Goal: Task Accomplishment & Management: Manage account settings

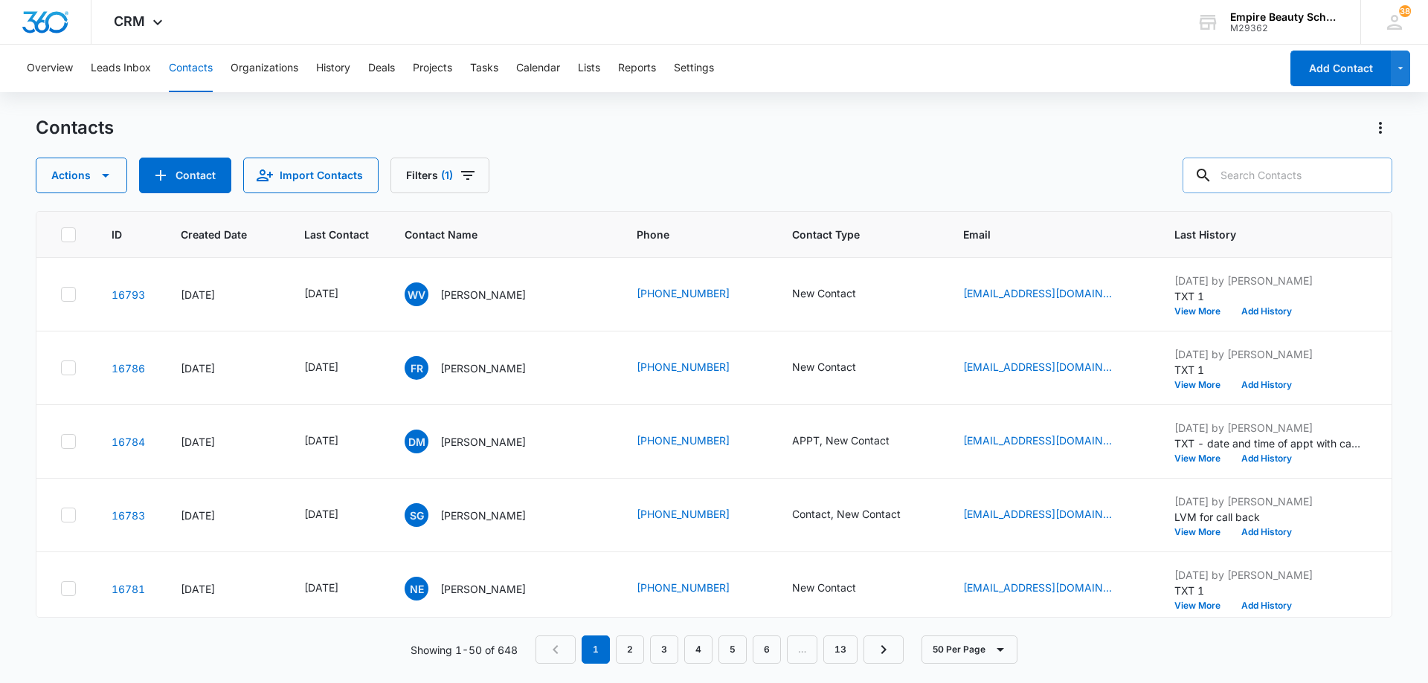
click at [1275, 175] on input "text" at bounding box center [1287, 176] width 210 height 36
type input "[PERSON_NAME]"
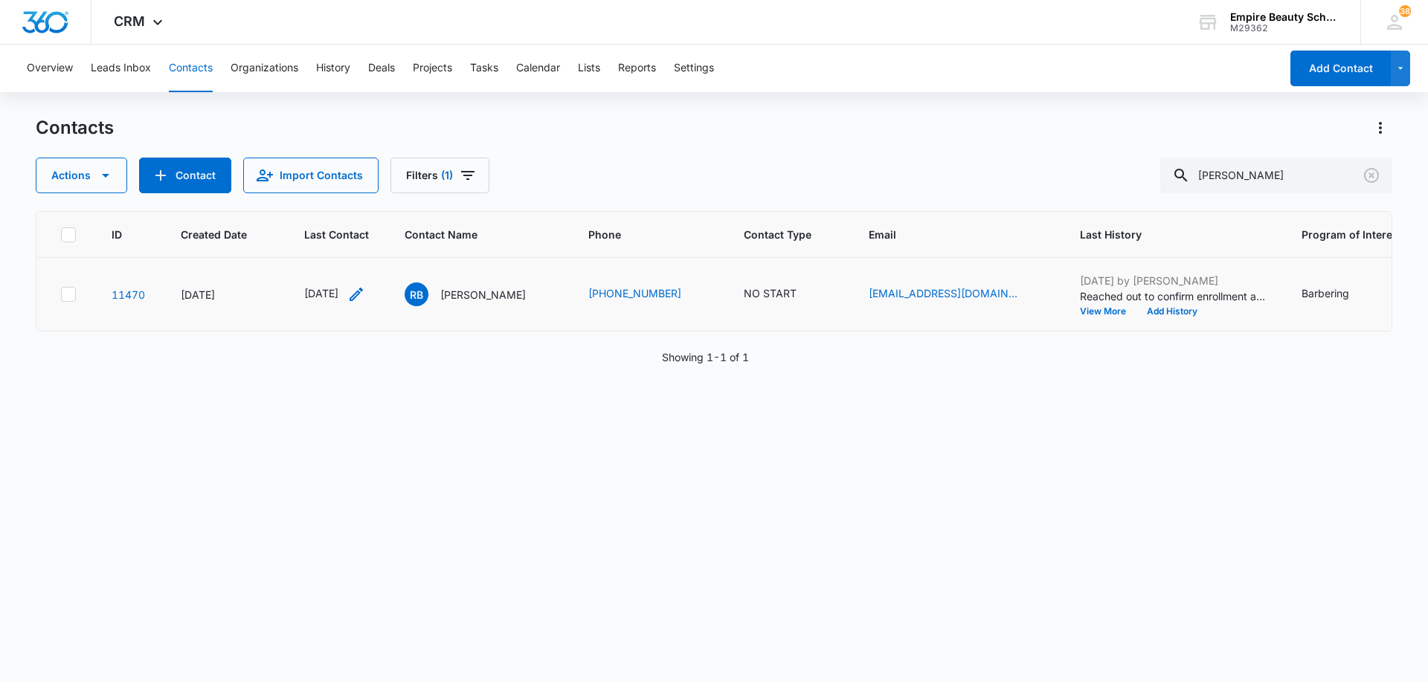
click at [365, 294] on icon "Last Contact - 1756771200 - Select to Edit Field" at bounding box center [356, 295] width 18 height 18
click at [371, 201] on input "[DATE]" at bounding box center [345, 199] width 109 height 16
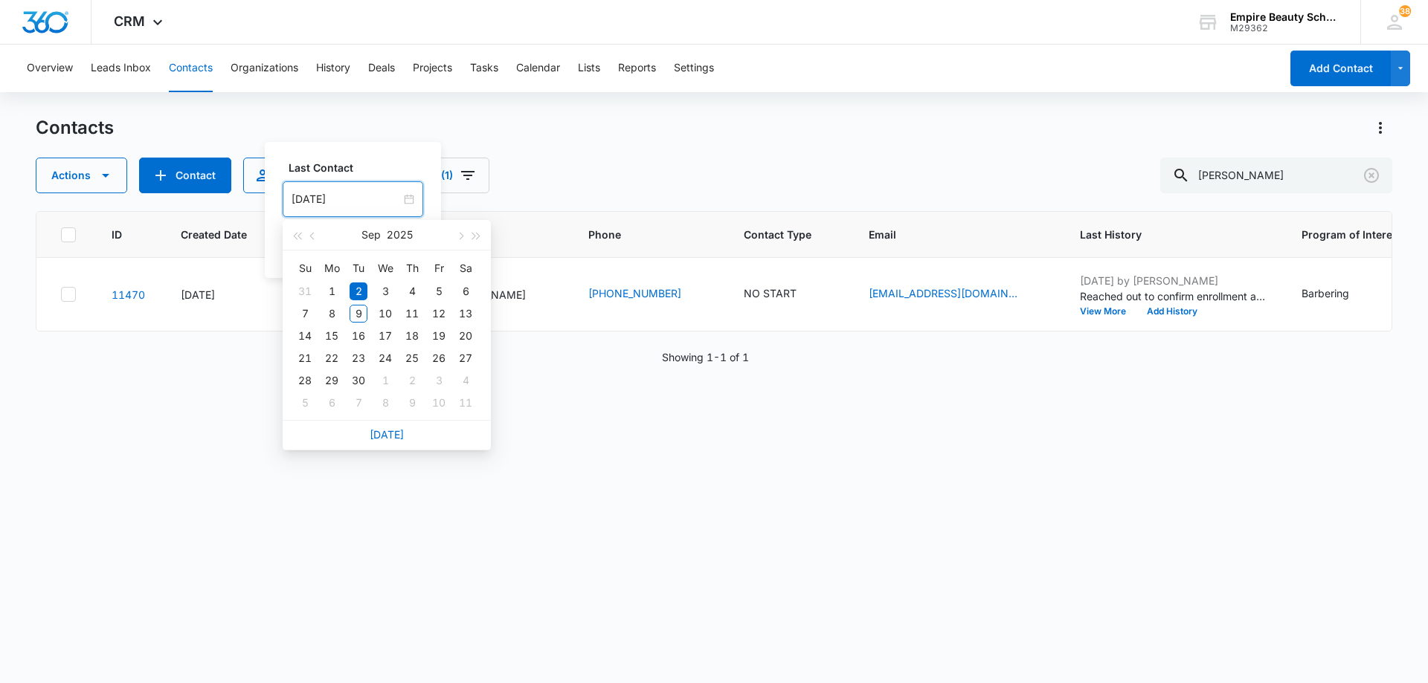
drag, startPoint x: 389, startPoint y: 432, endPoint x: 391, endPoint y: 390, distance: 42.4
click at [390, 432] on link "[DATE]" at bounding box center [387, 434] width 34 height 13
type input "[DATE]"
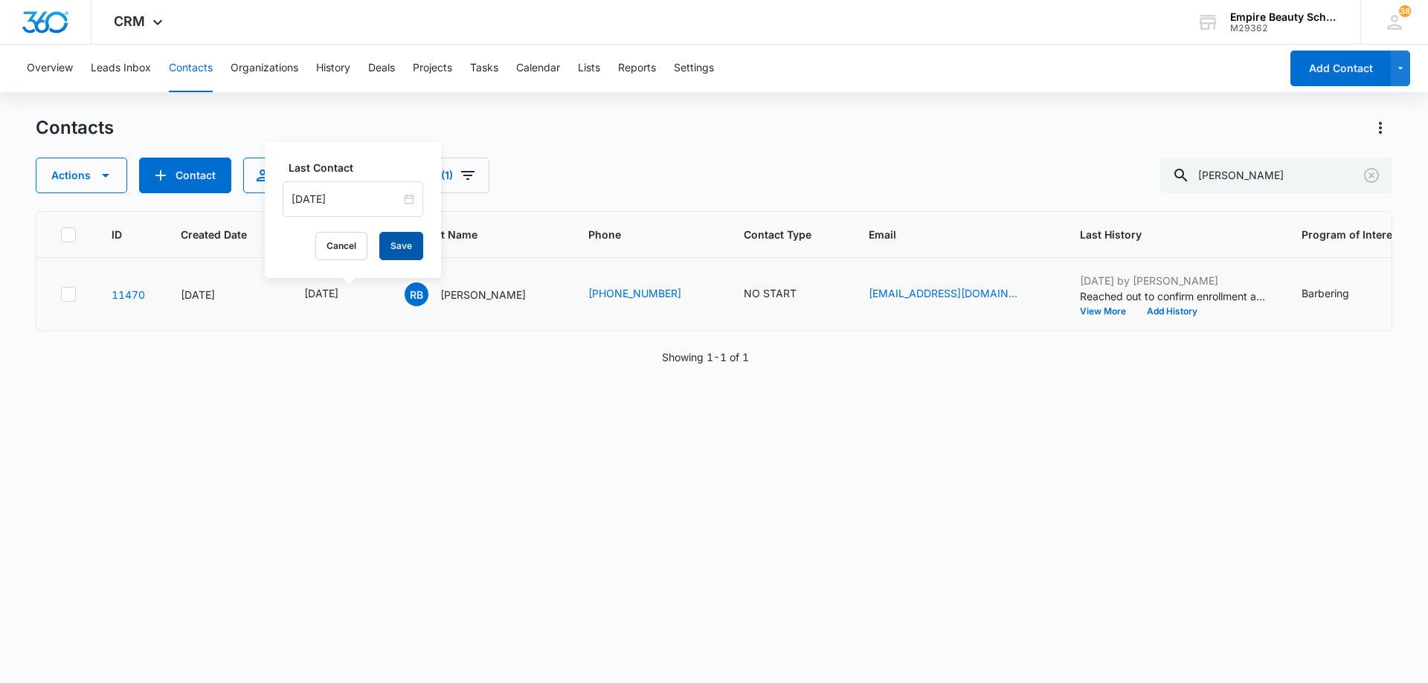
click at [405, 242] on button "Save" at bounding box center [401, 246] width 44 height 28
click at [805, 292] on icon "Contact Type - NO START - Select to Edit Field" at bounding box center [814, 295] width 18 height 18
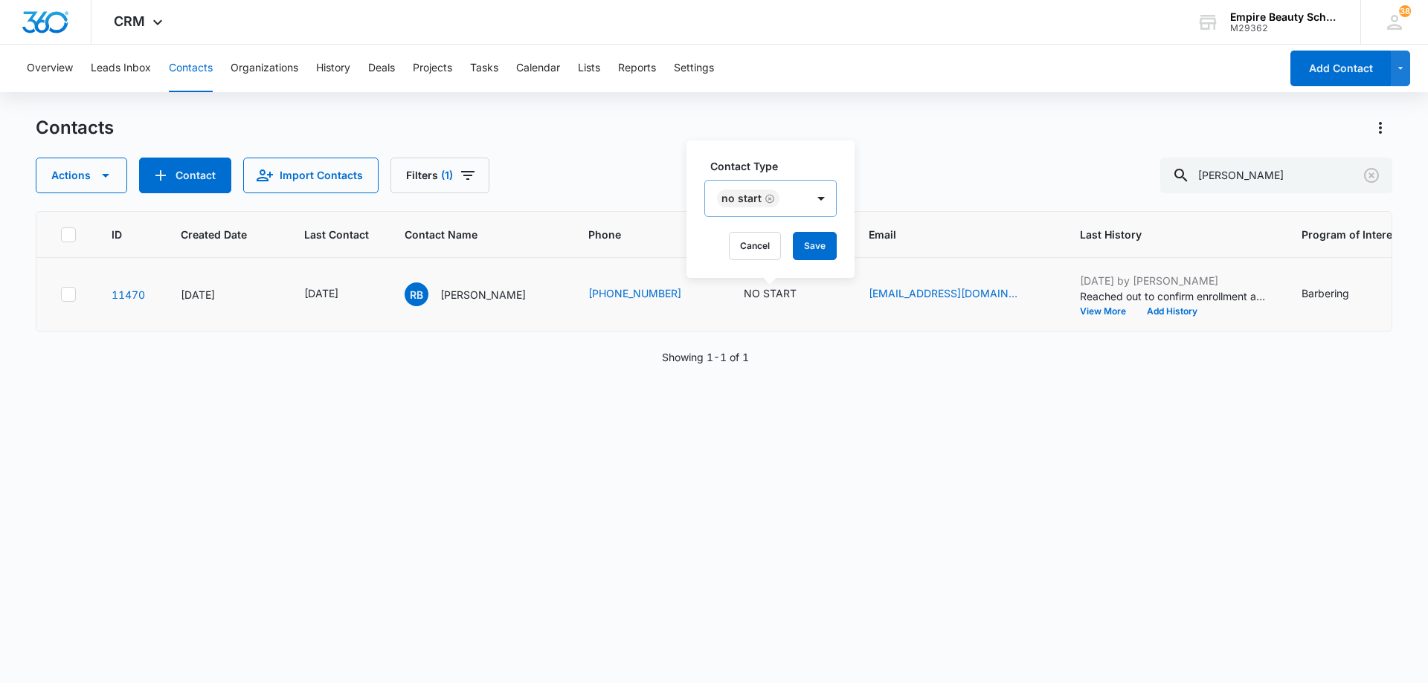
click at [769, 198] on icon "Remove NO START" at bounding box center [769, 198] width 9 height 9
click at [779, 198] on div at bounding box center [751, 199] width 66 height 19
click at [774, 368] on div "Enrolled" at bounding box center [767, 370] width 91 height 16
click at [816, 210] on div at bounding box center [823, 199] width 24 height 24
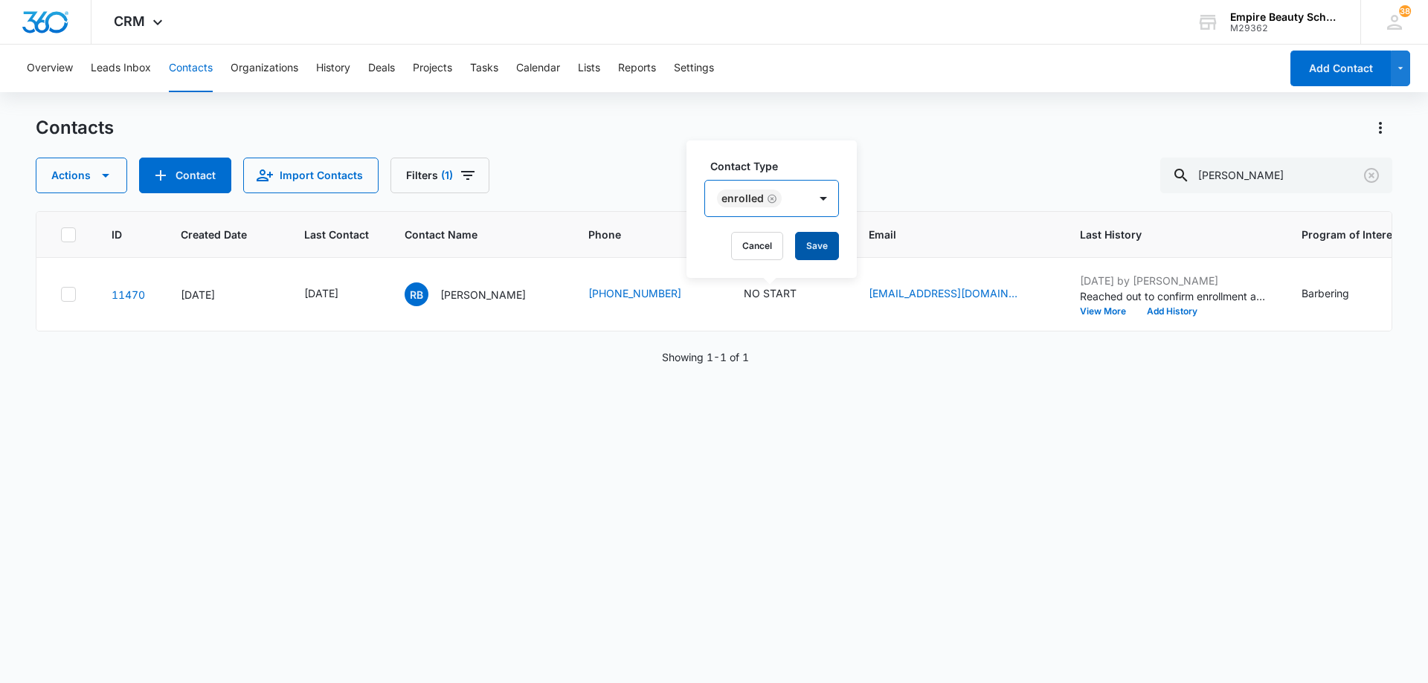
drag, startPoint x: 820, startPoint y: 244, endPoint x: 857, endPoint y: 252, distance: 38.1
click at [821, 244] on button "Save" at bounding box center [817, 246] width 44 height 28
click at [1160, 312] on button "Add History" at bounding box center [1171, 311] width 71 height 9
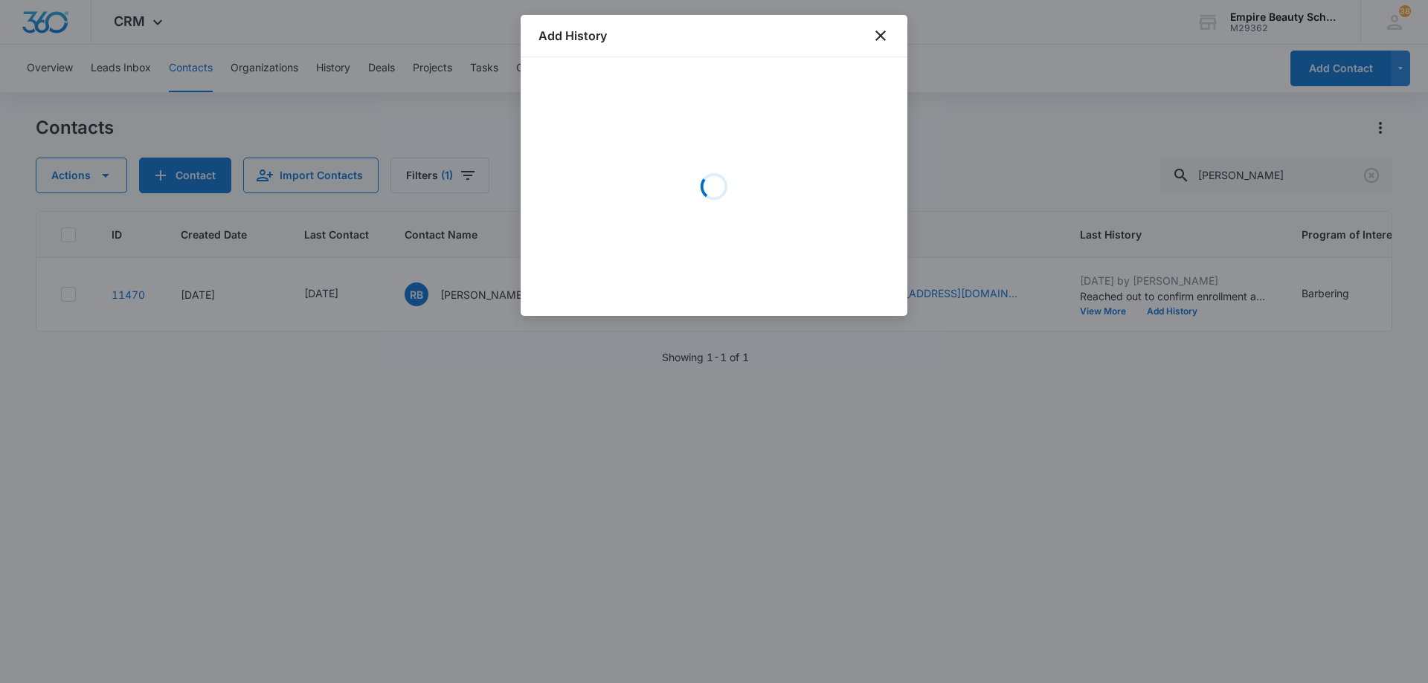
click at [697, 130] on div "Loading" at bounding box center [713, 186] width 351 height 223
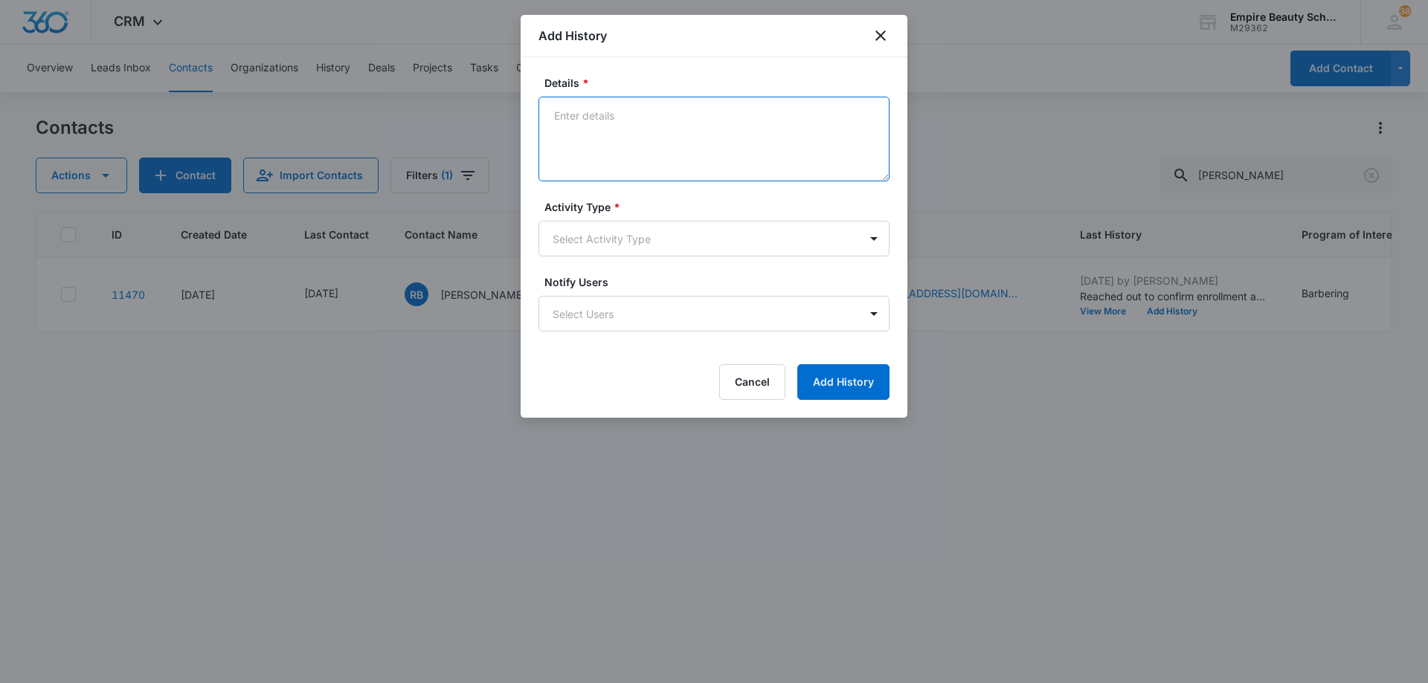
click at [695, 129] on textarea "Details *" at bounding box center [713, 139] width 351 height 85
type textarea "Met with [DATE] and completed TFP - profiled in BEN"
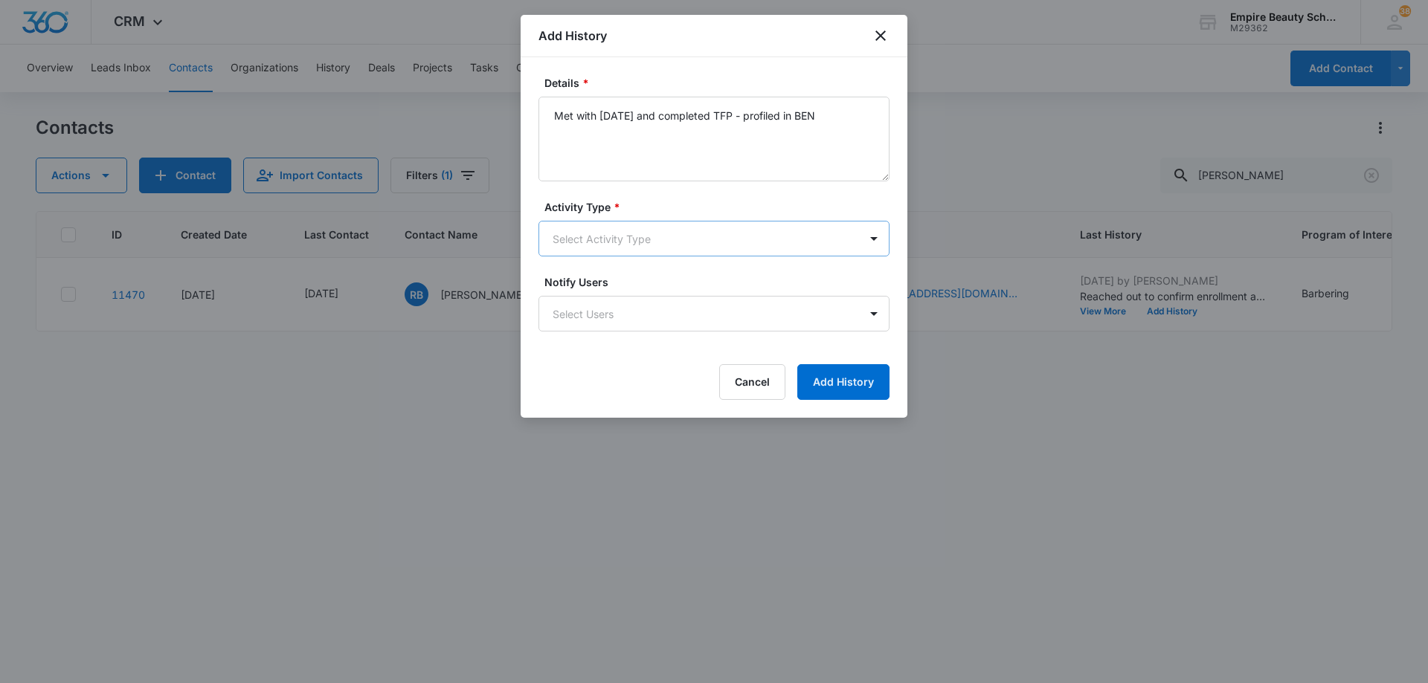
click at [651, 244] on body "CRM Apps Forms CRM Email Shop Payments POS Files Brand Settings Empire Beauty S…" at bounding box center [714, 341] width 1428 height 683
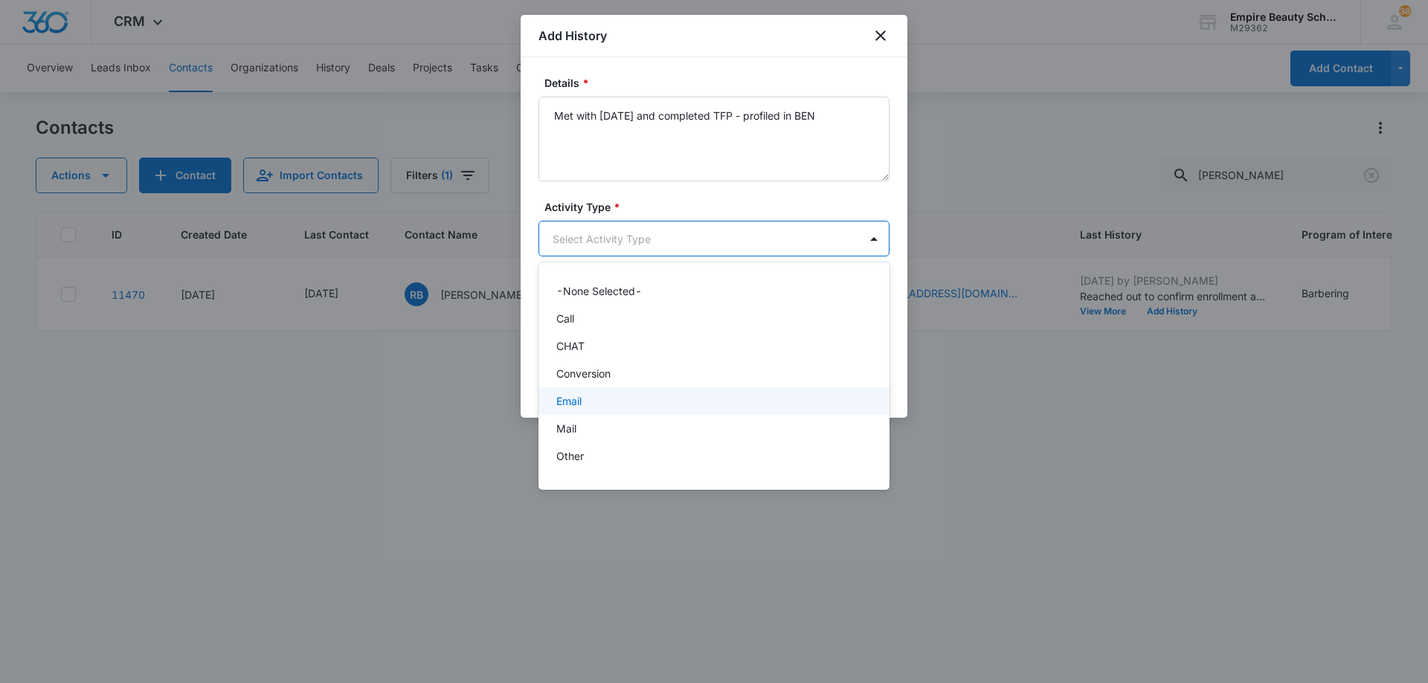
scroll to position [77, 0]
click at [639, 413] on div "P2P" at bounding box center [712, 407] width 312 height 16
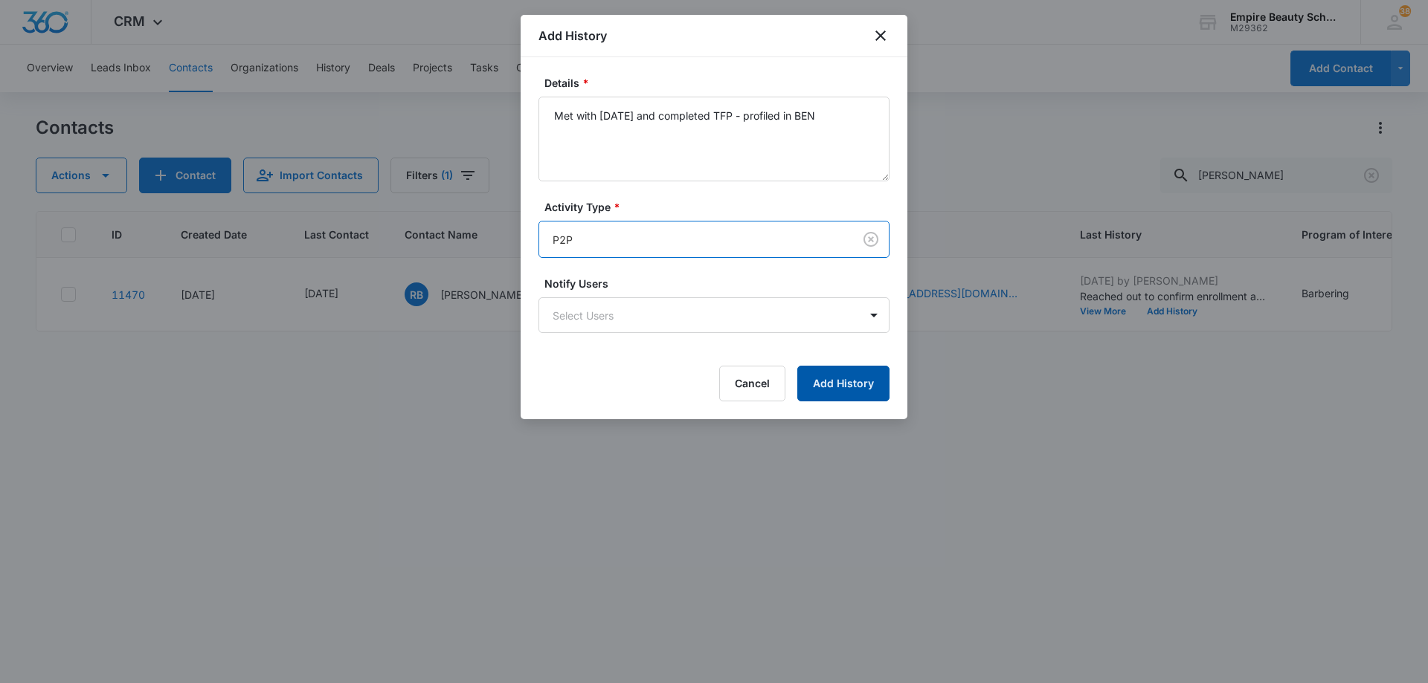
click at [860, 388] on button "Add History" at bounding box center [843, 384] width 92 height 36
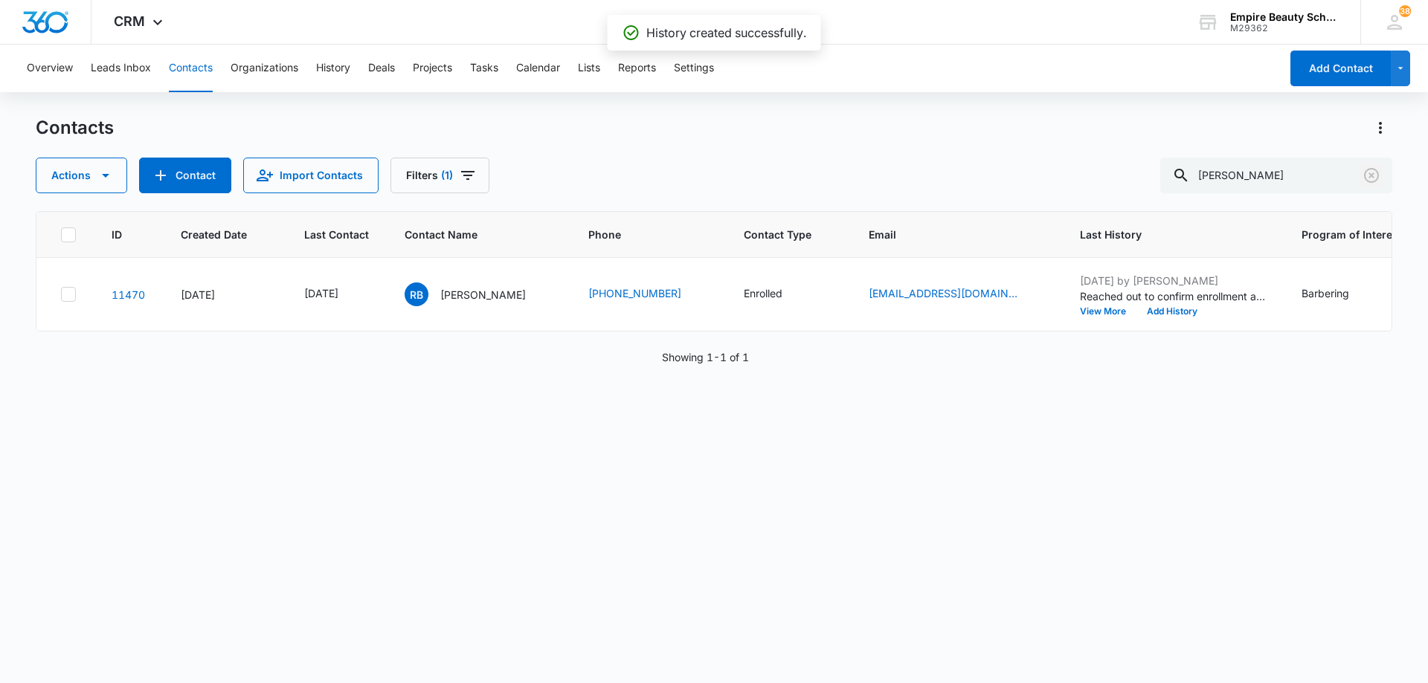
click at [1373, 173] on icon "Clear" at bounding box center [1371, 175] width 15 height 15
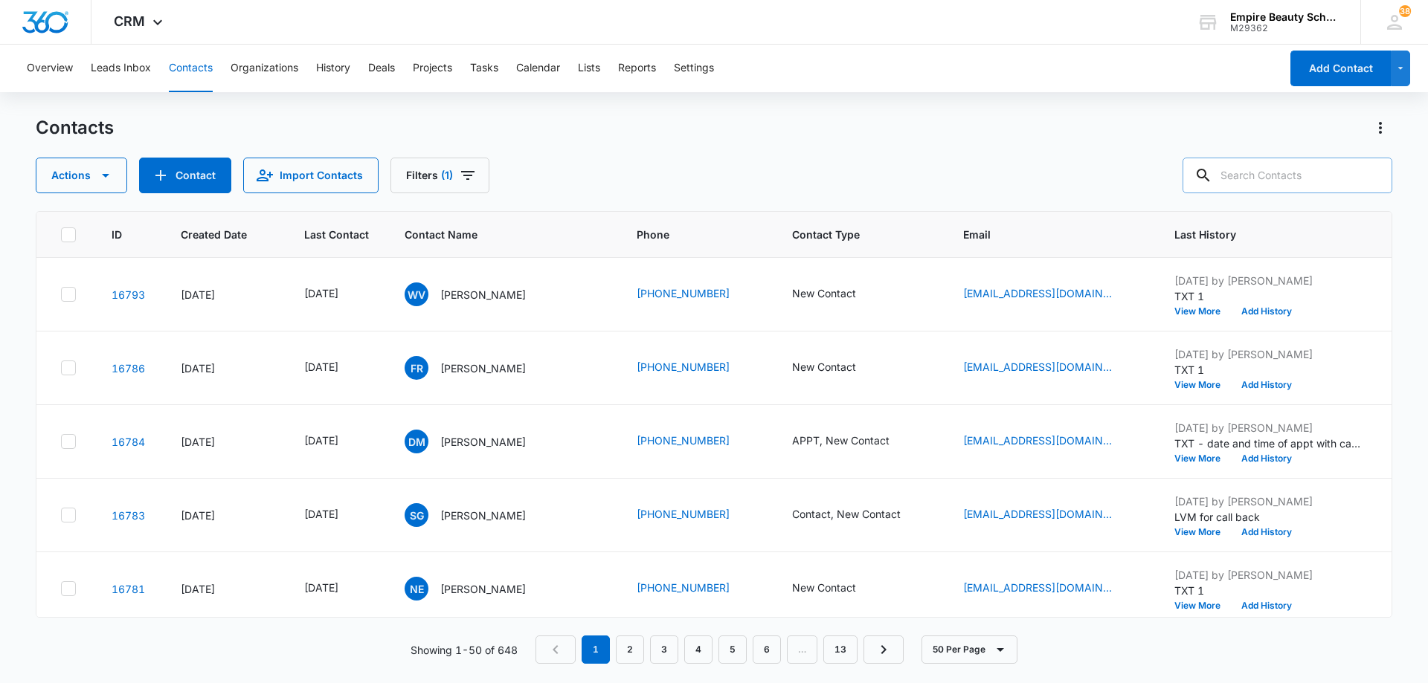
click at [1275, 181] on input "text" at bounding box center [1287, 176] width 210 height 36
type input "brielle"
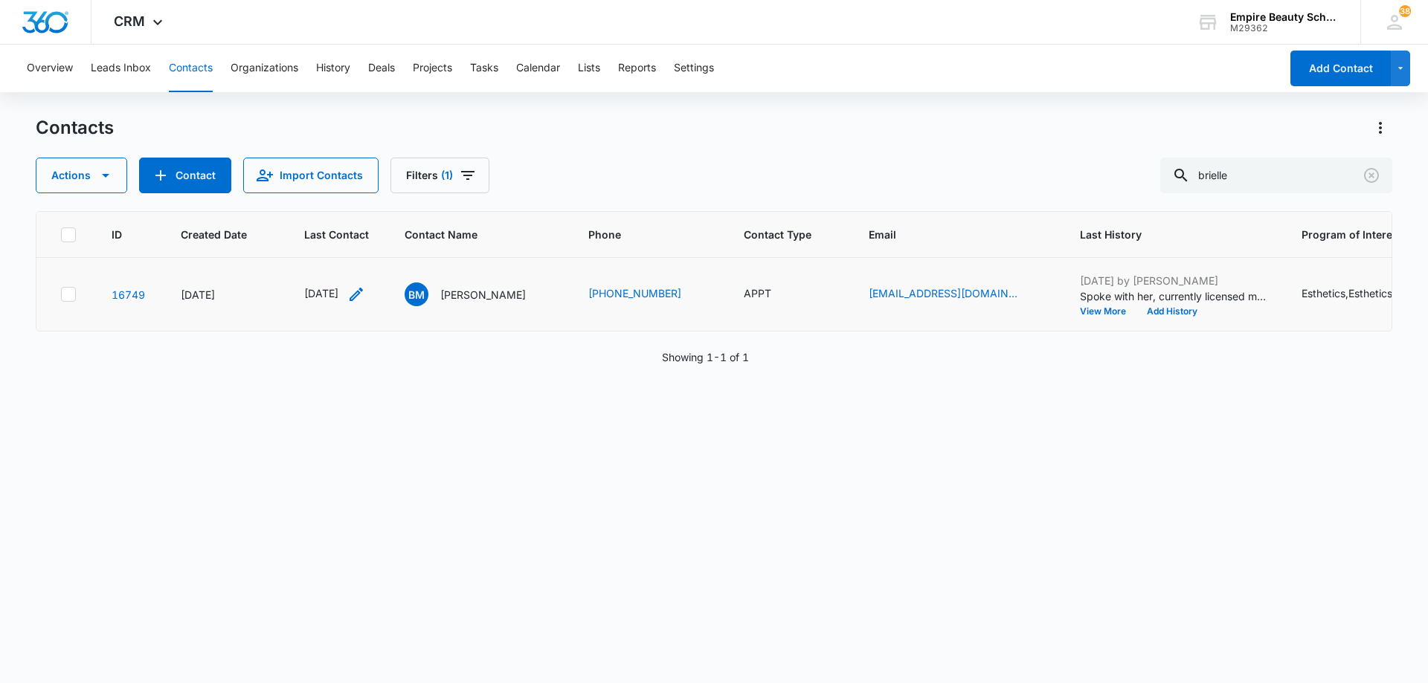
click at [363, 293] on icon "Last Contact - 1757289600 - Select to Edit Field" at bounding box center [355, 294] width 13 height 13
click at [367, 202] on input "[DATE]" at bounding box center [345, 199] width 109 height 16
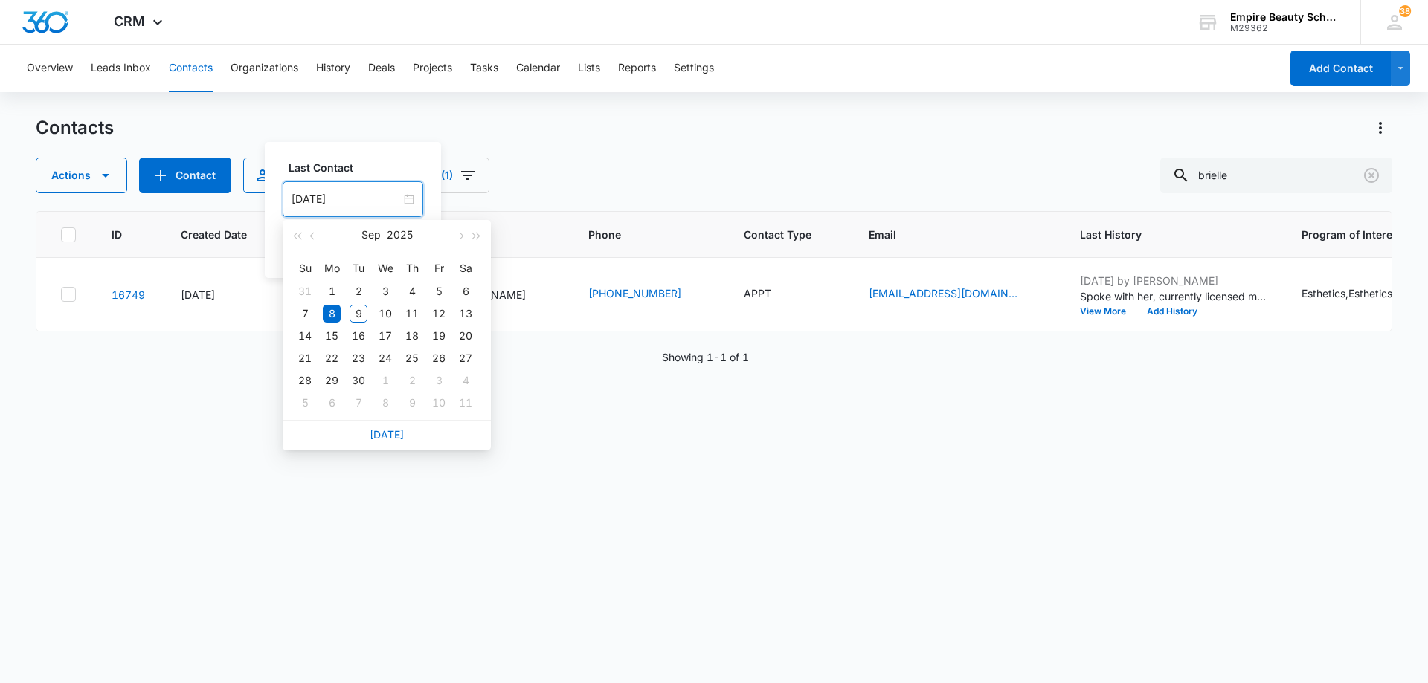
click at [387, 436] on link "[DATE]" at bounding box center [387, 434] width 34 height 13
type input "[DATE]"
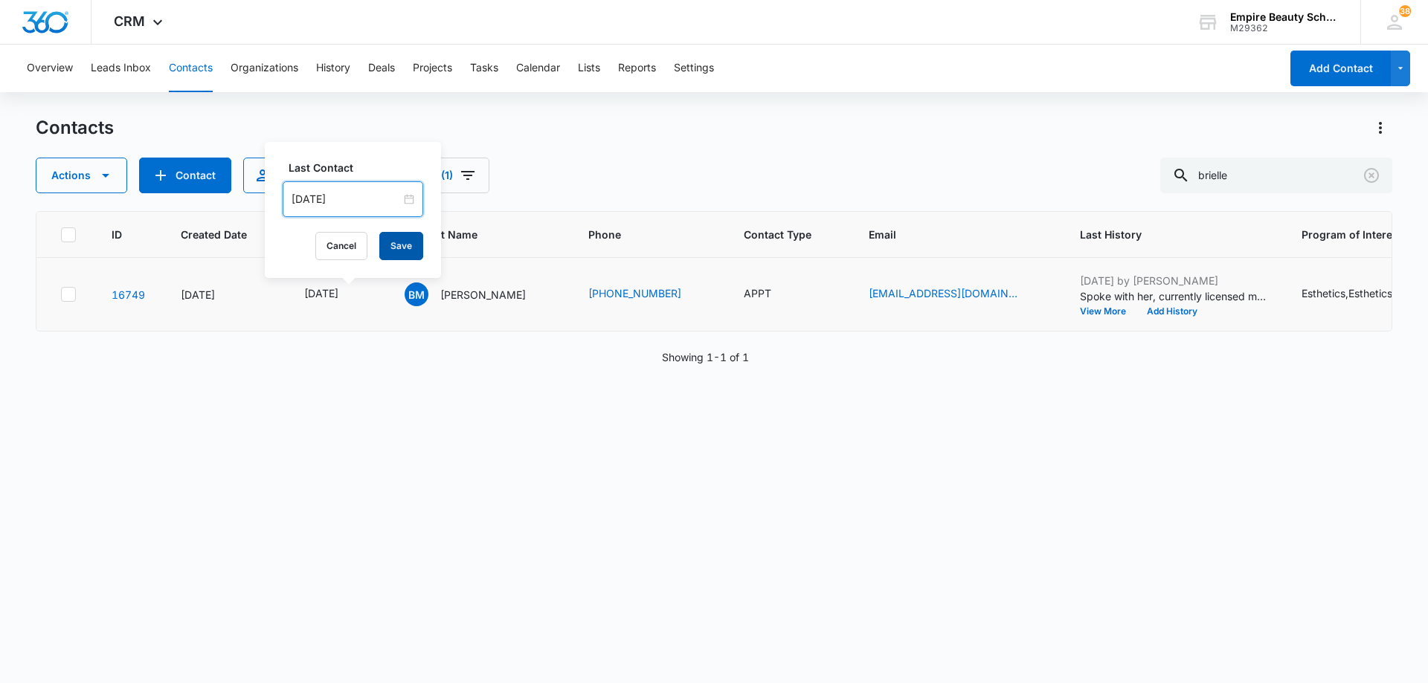
click at [384, 248] on button "Save" at bounding box center [401, 246] width 44 height 28
click at [1197, 315] on button "Add History" at bounding box center [1171, 311] width 71 height 9
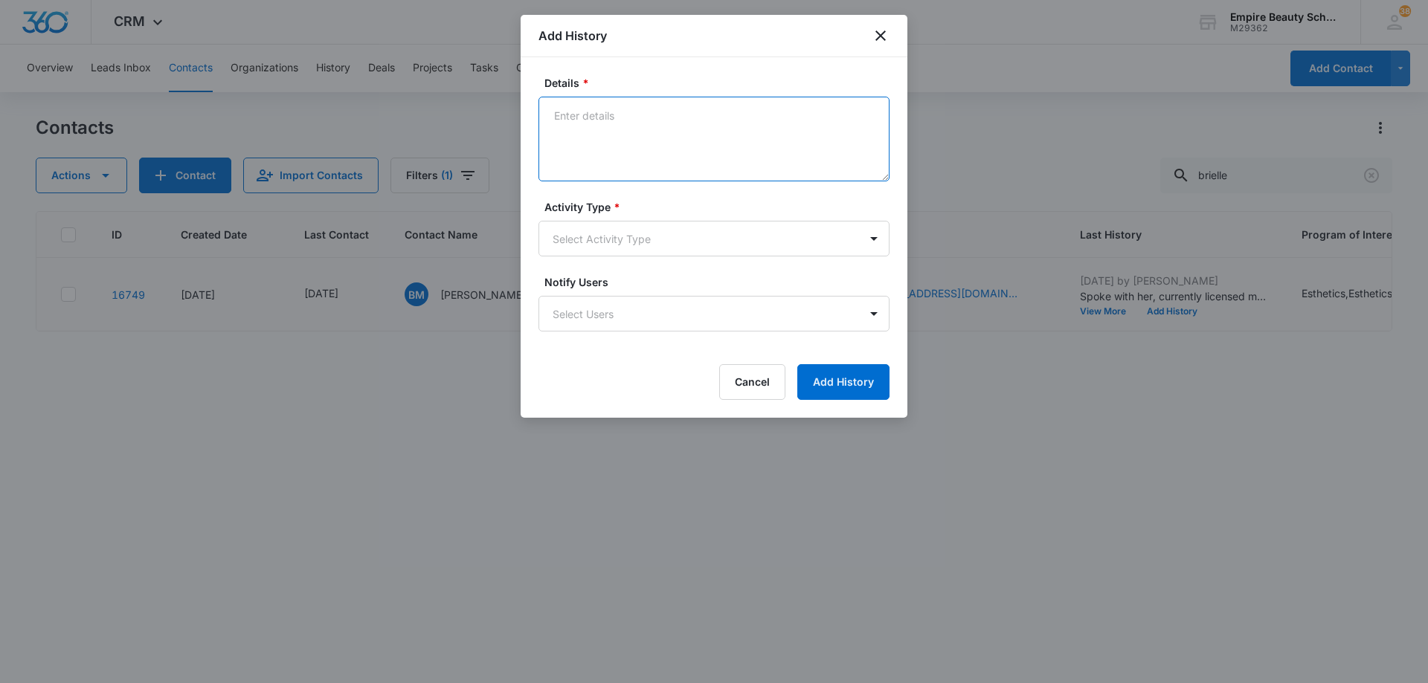
click at [667, 129] on textarea "Details *" at bounding box center [713, 139] width 351 height 85
type textarea "Asked about schedule for night EST"
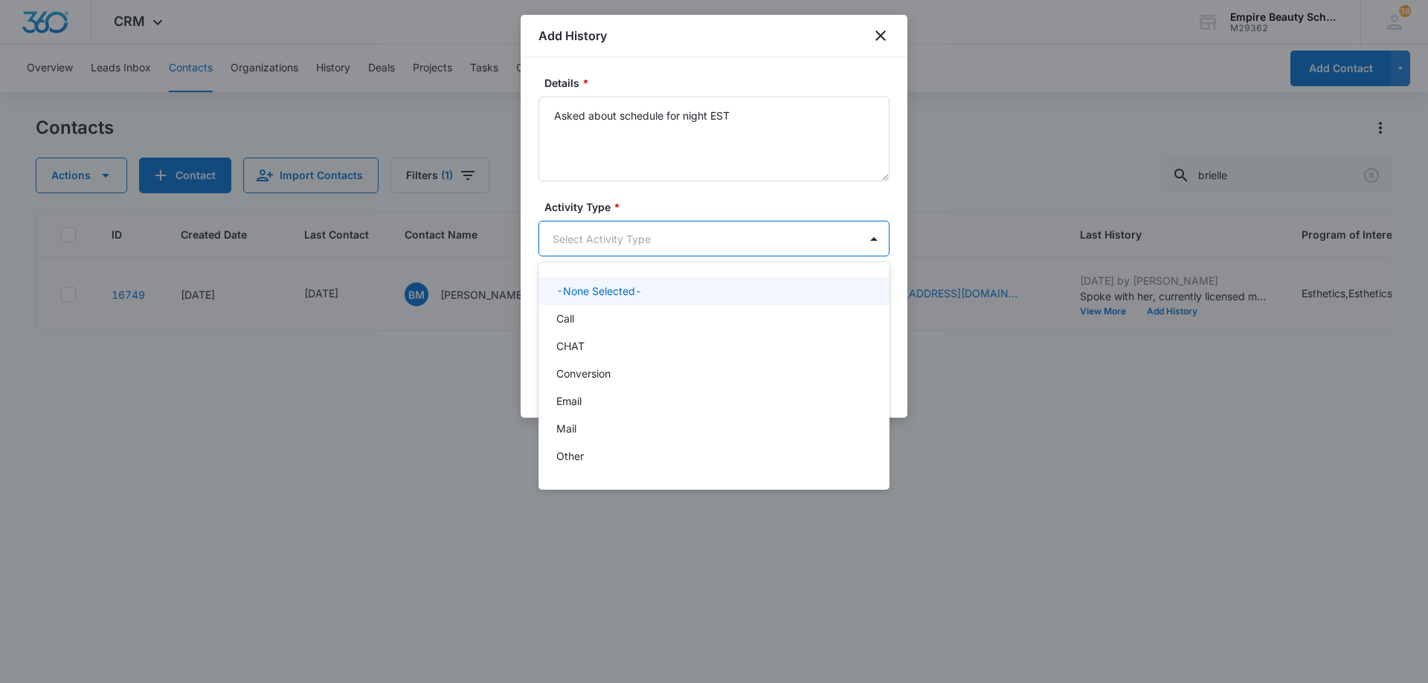
click at [668, 244] on body "CRM Apps Forms CRM Email Shop Payments POS Files Brand Settings Empire Beauty S…" at bounding box center [714, 341] width 1428 height 683
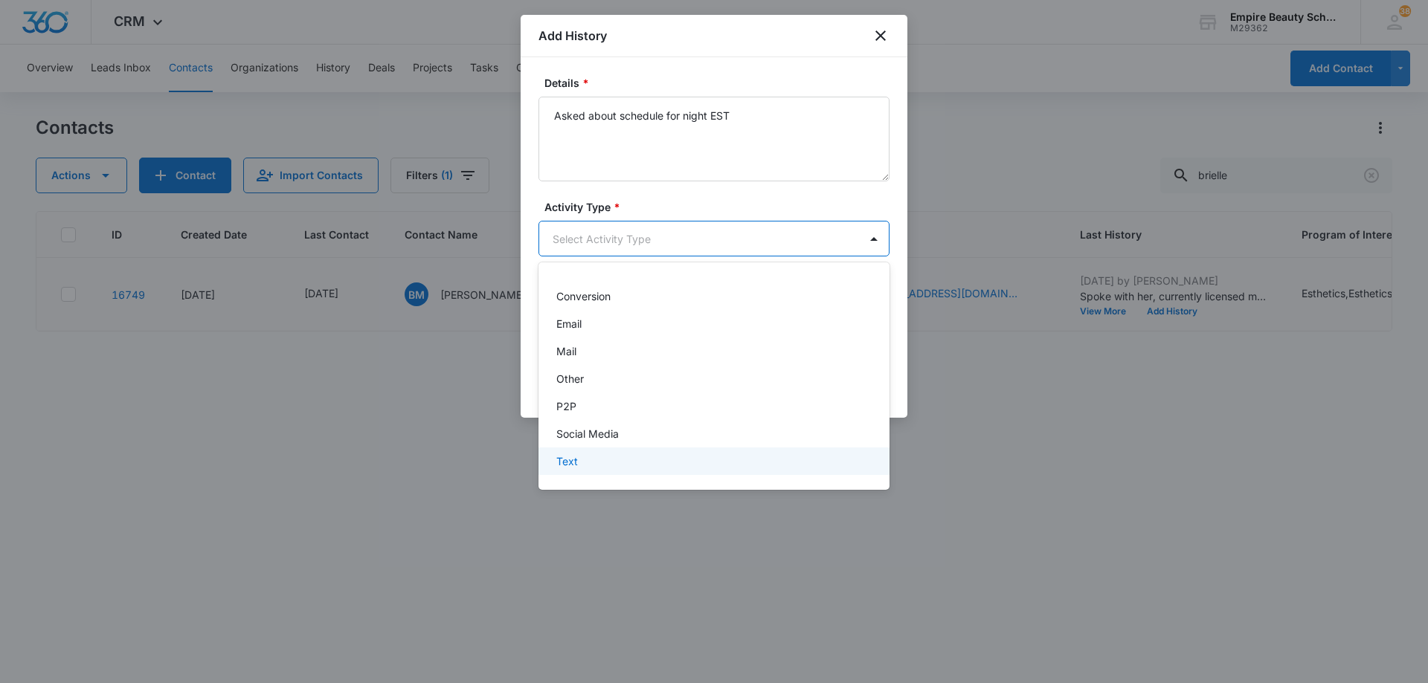
click at [660, 451] on div "Text" at bounding box center [713, 462] width 351 height 28
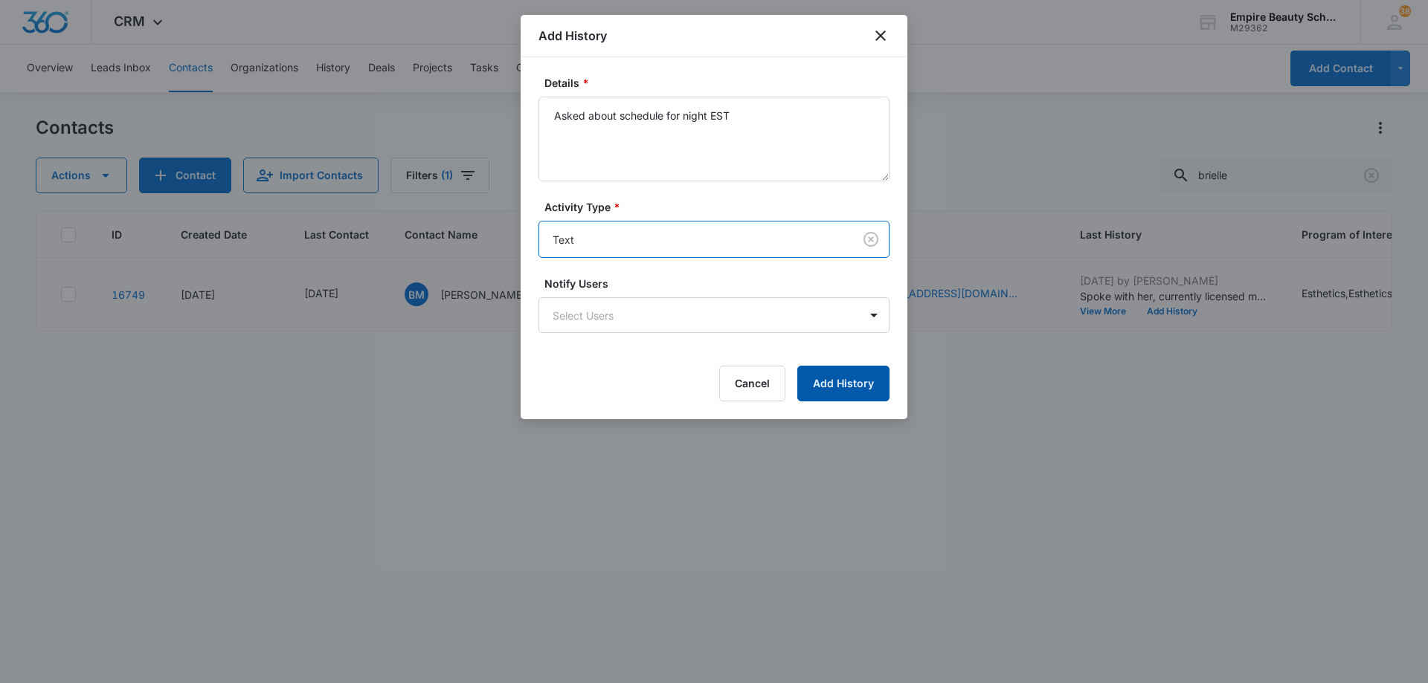
click at [859, 388] on button "Add History" at bounding box center [843, 384] width 92 height 36
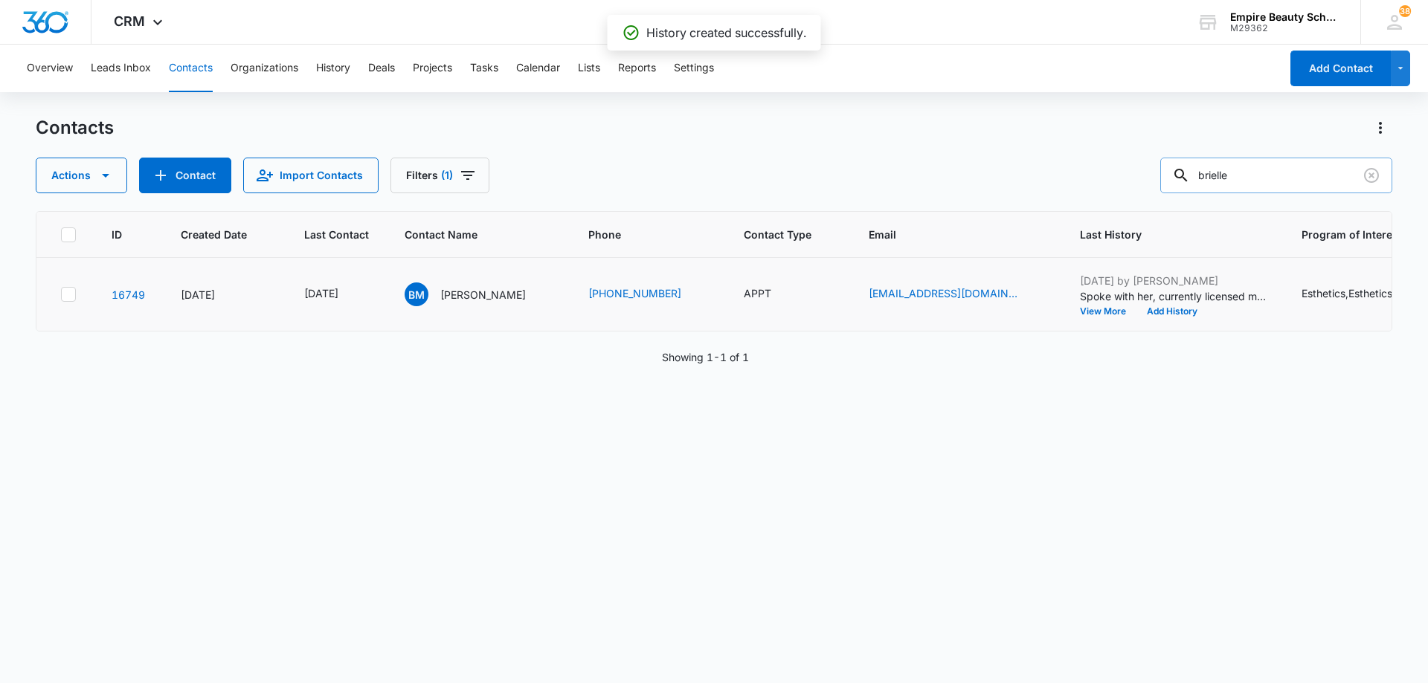
click at [1281, 187] on input "brielle" at bounding box center [1276, 176] width 232 height 36
drag, startPoint x: 1281, startPoint y: 187, endPoint x: 1275, endPoint y: 192, distance: 7.9
click at [1279, 188] on input "brielle" at bounding box center [1276, 176] width 232 height 36
type input "darien"
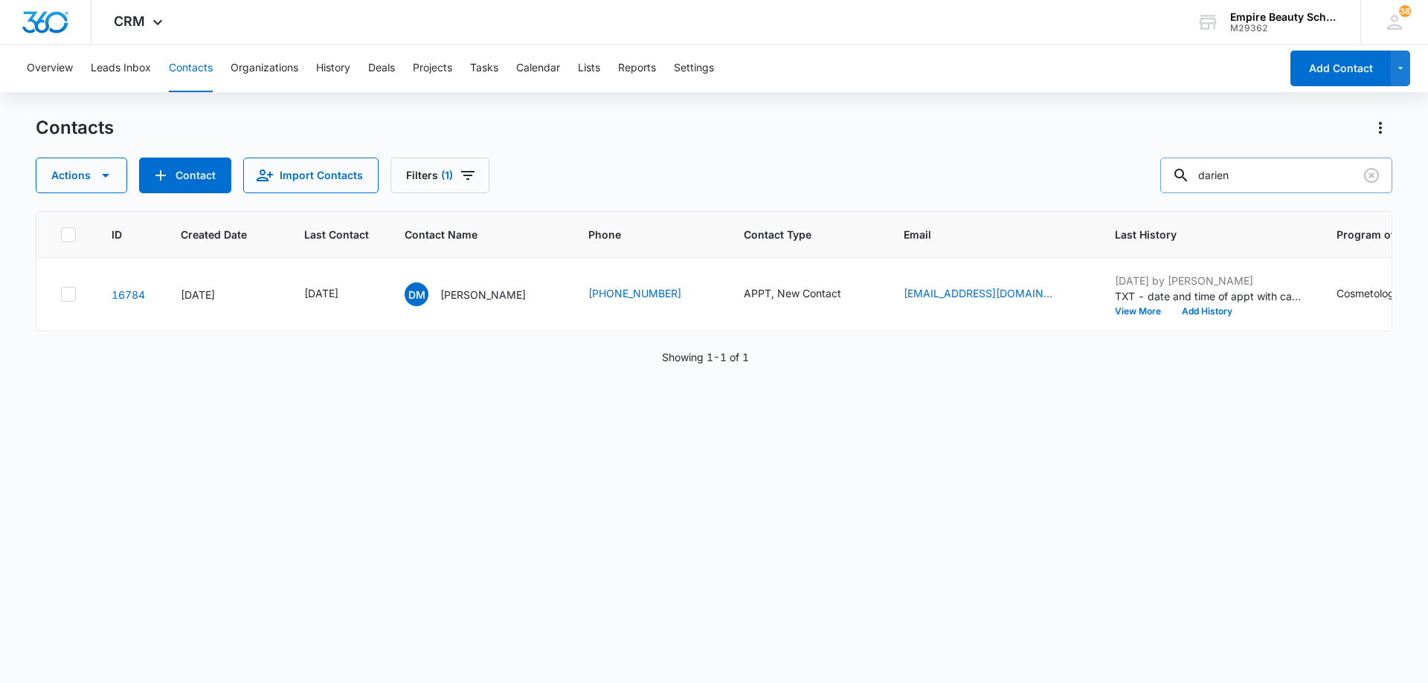
click at [1286, 175] on input "darien" at bounding box center [1276, 176] width 232 height 36
type input "[DEMOGRAPHIC_DATA]"
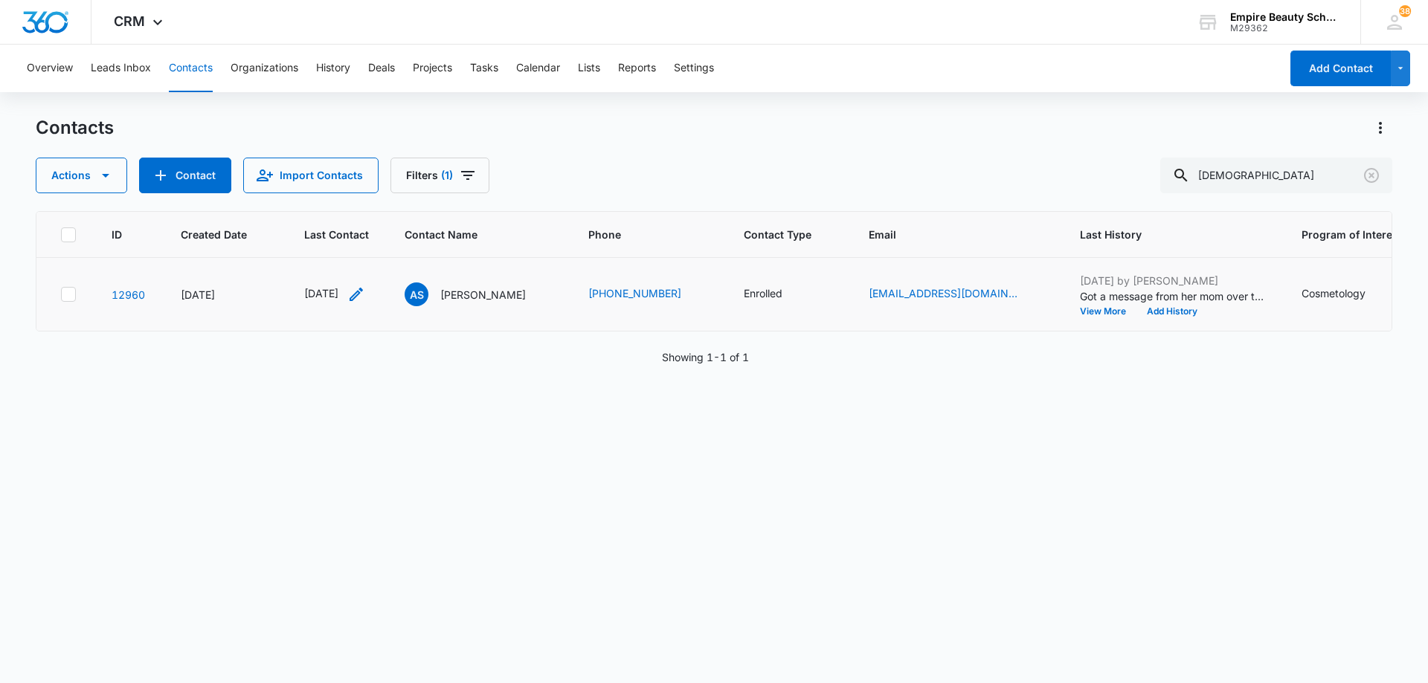
click at [365, 294] on icon "Last Contact - 1754265600 - Select to Edit Field" at bounding box center [356, 295] width 18 height 18
click at [356, 202] on input "[DATE]" at bounding box center [345, 199] width 109 height 16
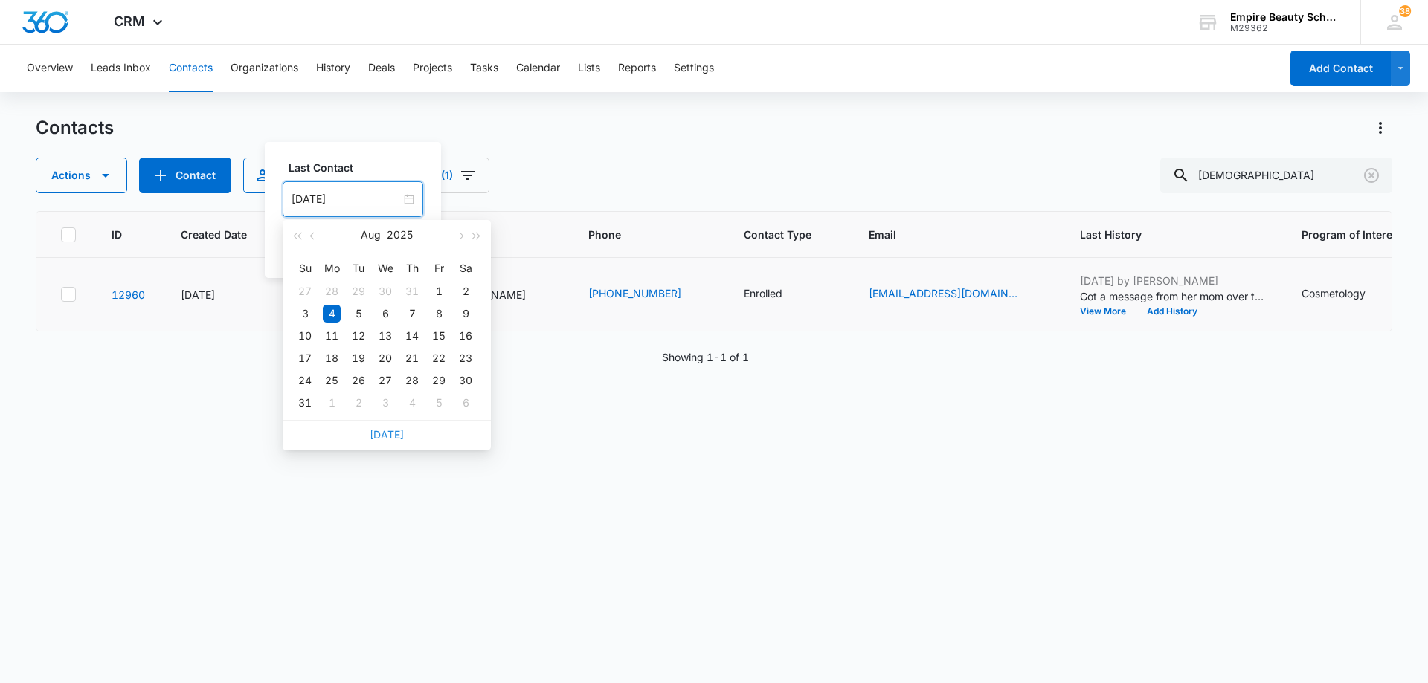
click at [384, 436] on link "[DATE]" at bounding box center [387, 434] width 34 height 13
type input "[DATE]"
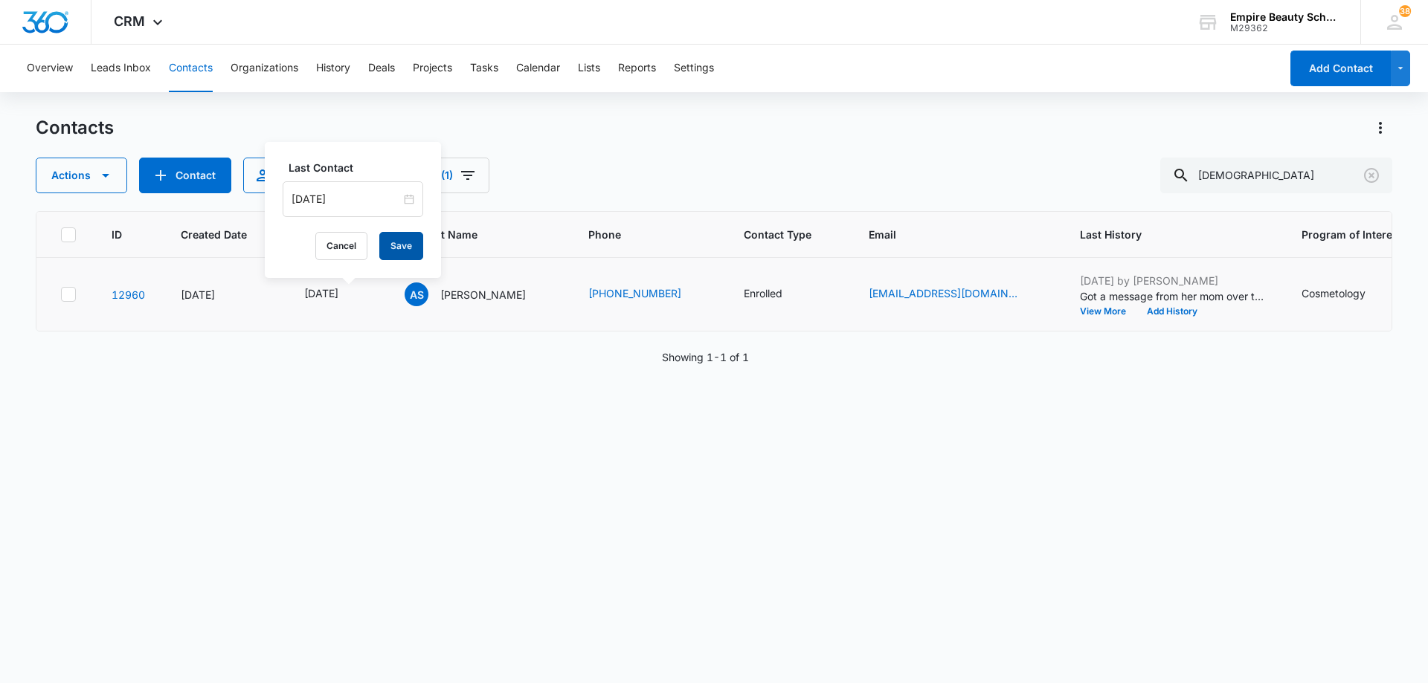
click at [383, 256] on button "Save" at bounding box center [401, 246] width 44 height 28
click at [1205, 311] on button "Add History" at bounding box center [1171, 311] width 71 height 9
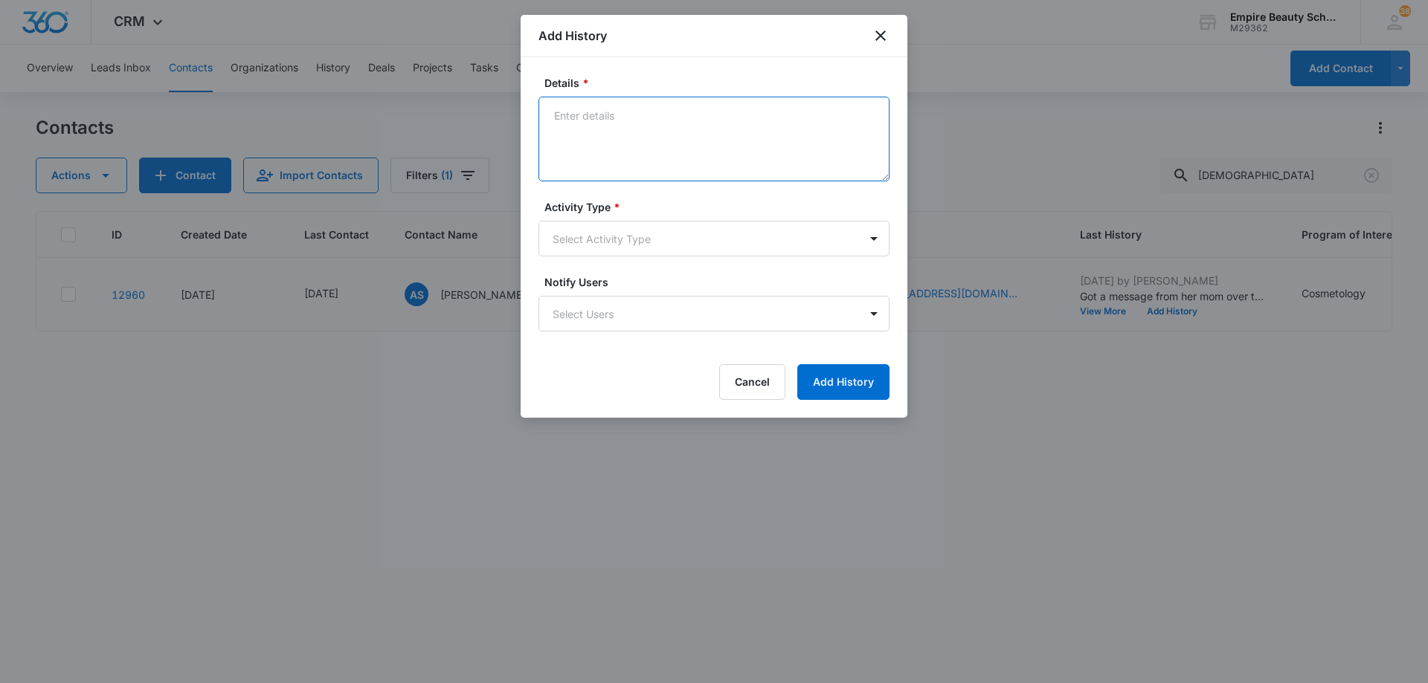
click at [787, 123] on textarea "Details *" at bounding box center [713, 139] width 351 height 85
type textarea "Bumped to Dec class 2025"
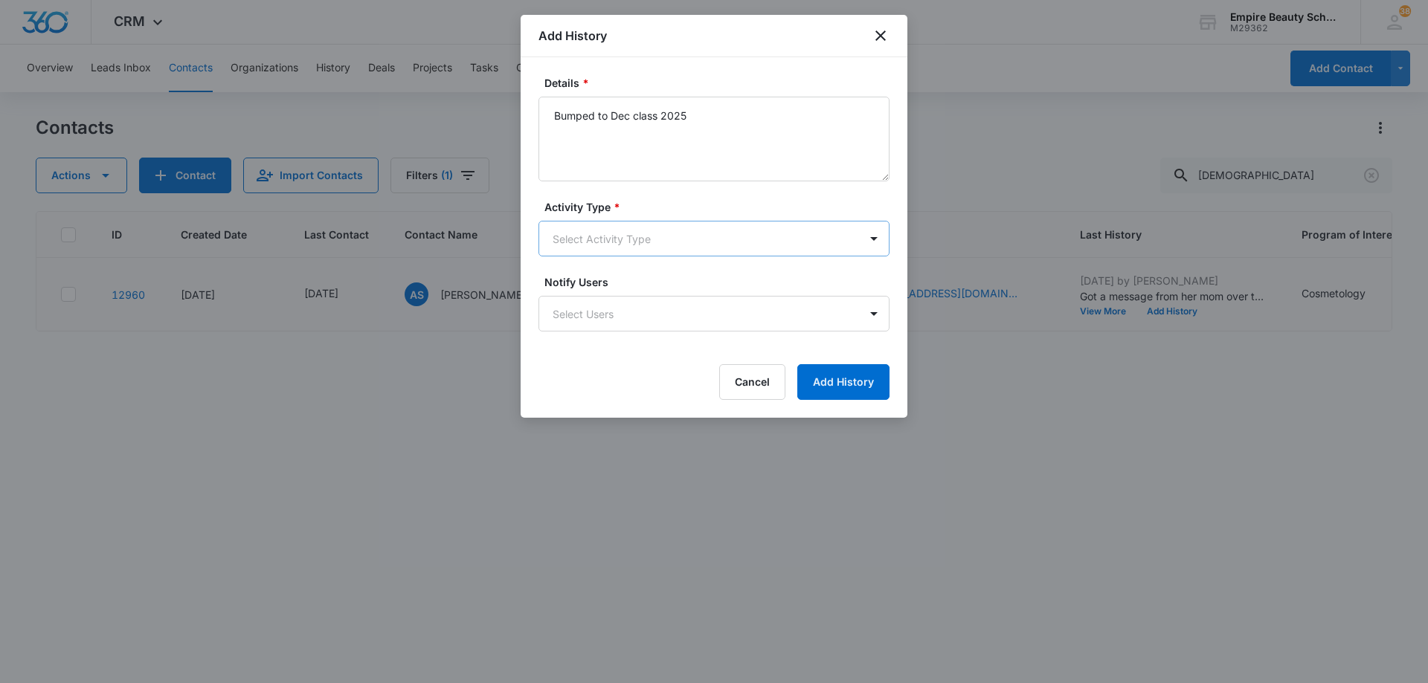
click at [700, 242] on body "CRM Apps Forms CRM Email Shop Payments POS Files Brand Settings Empire Beauty S…" at bounding box center [714, 341] width 1428 height 683
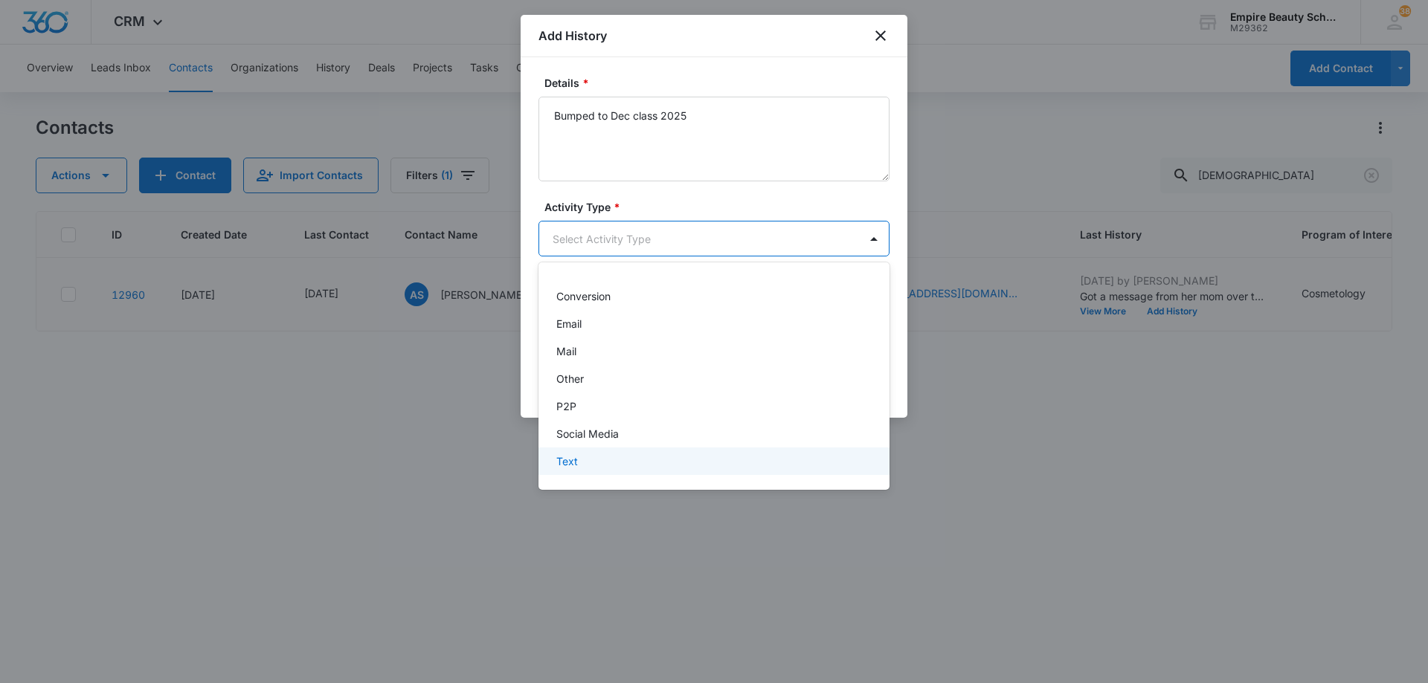
click at [647, 465] on div "Text" at bounding box center [712, 462] width 312 height 16
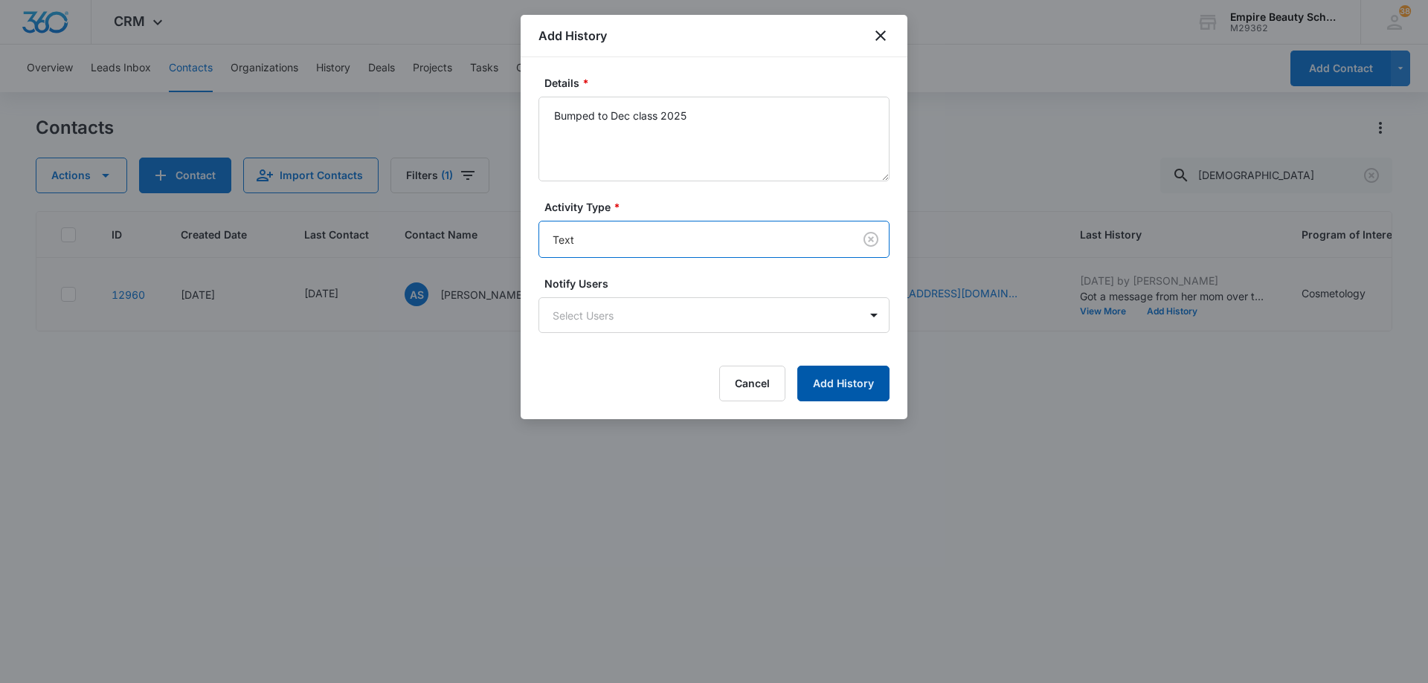
click at [812, 384] on button "Add History" at bounding box center [843, 384] width 92 height 36
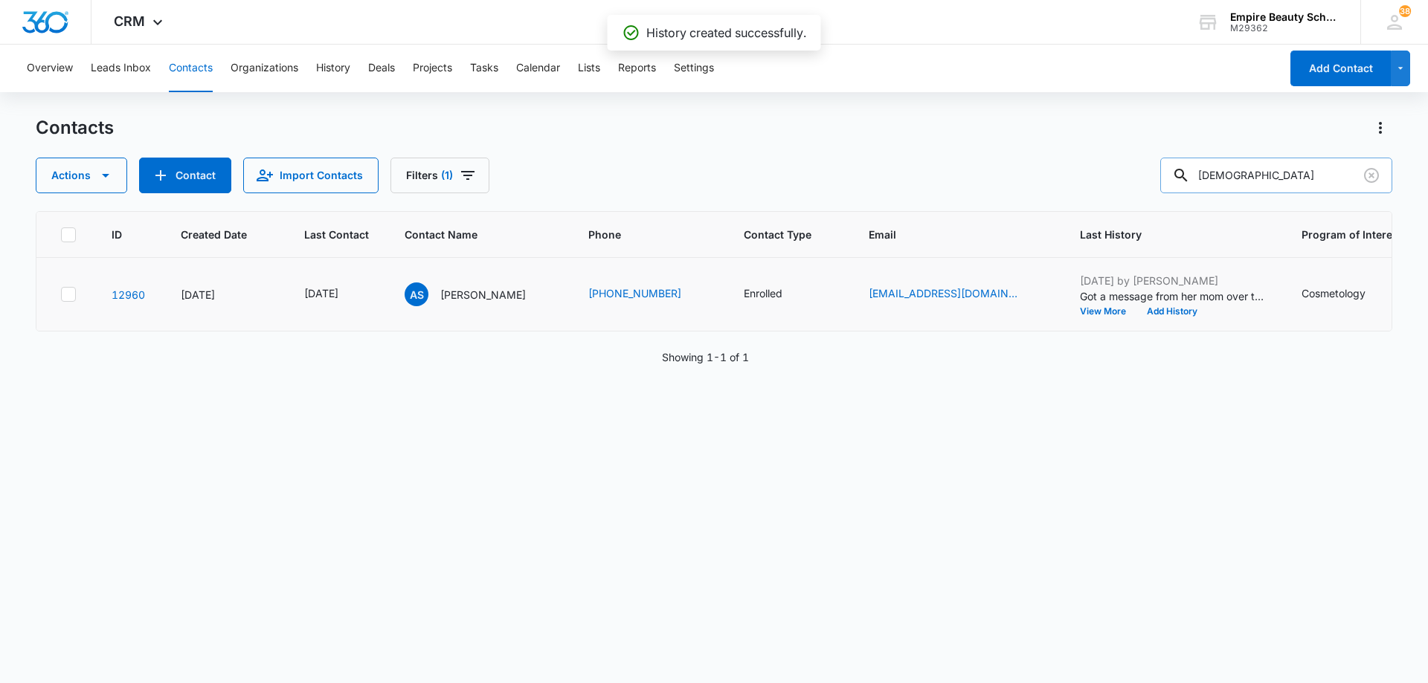
click at [1263, 178] on input "[DEMOGRAPHIC_DATA]" at bounding box center [1276, 176] width 232 height 36
click at [1261, 182] on input "[DEMOGRAPHIC_DATA]" at bounding box center [1276, 176] width 232 height 36
type input "r"
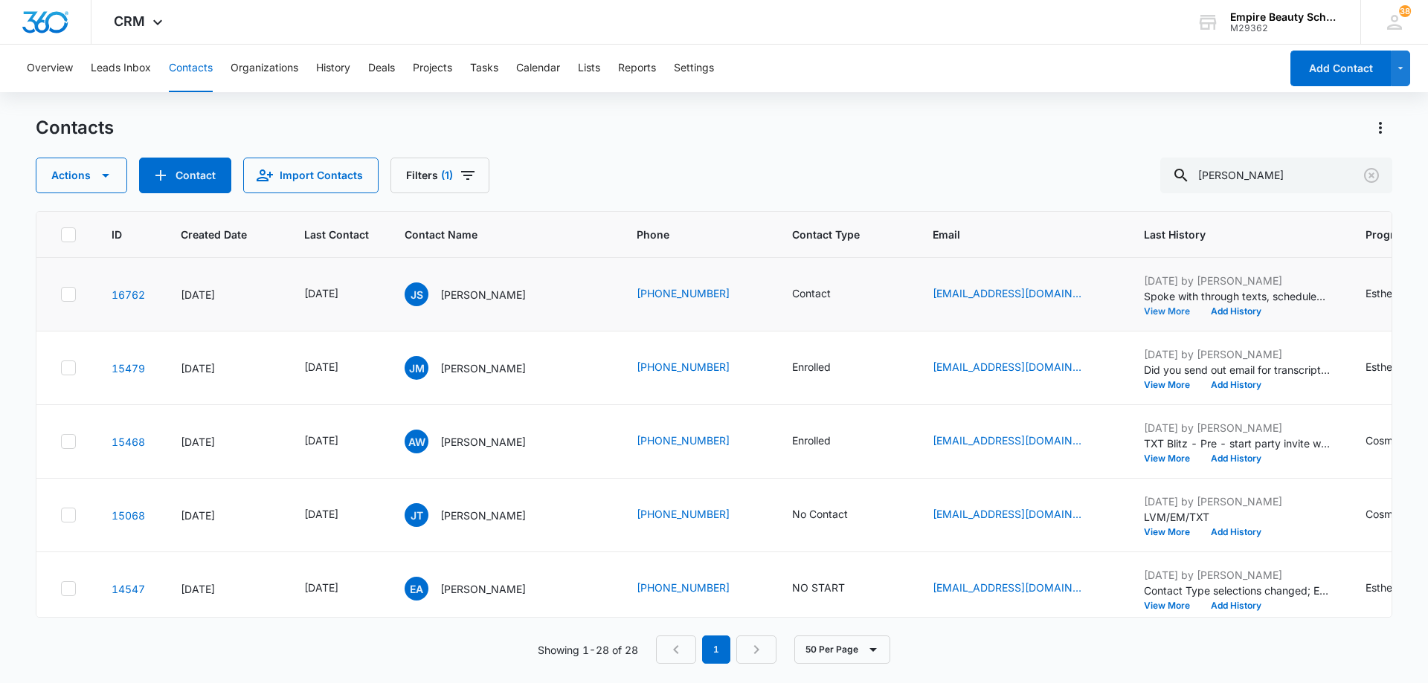
click at [1168, 311] on button "View More" at bounding box center [1172, 311] width 57 height 9
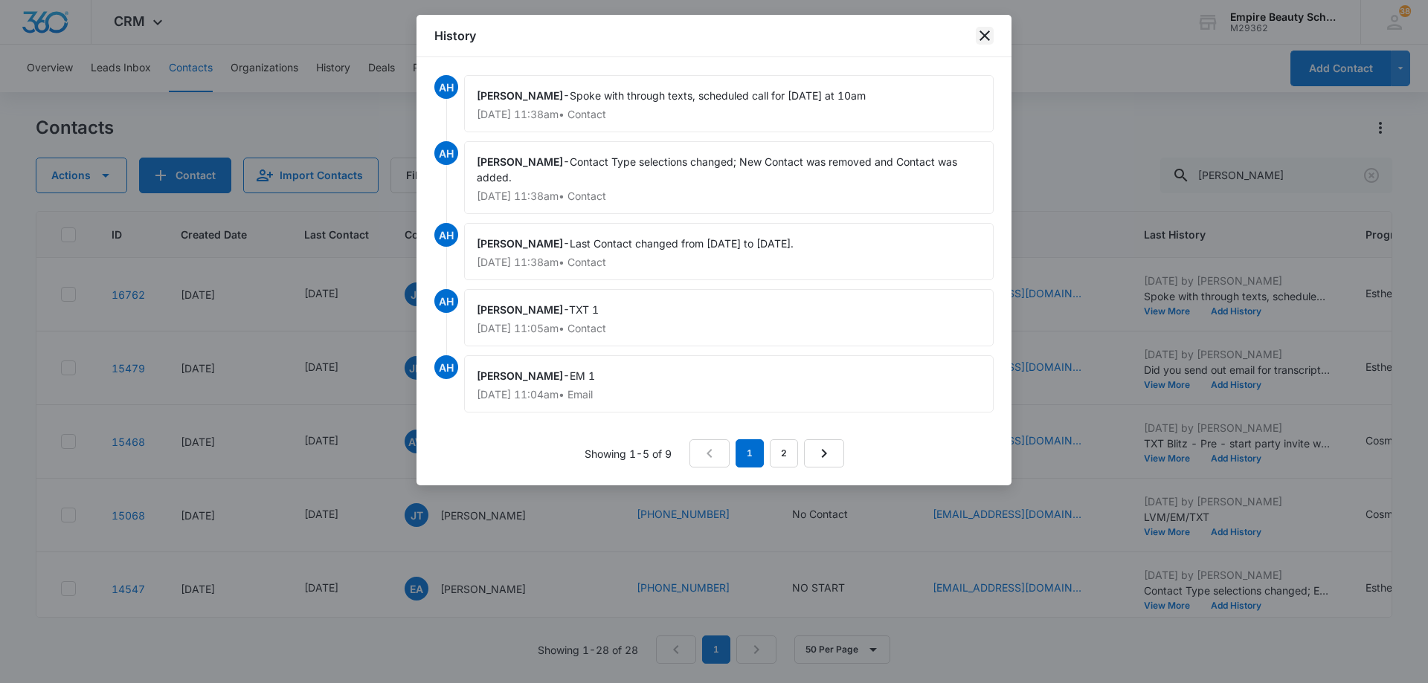
click at [985, 36] on icon "close" at bounding box center [984, 35] width 10 height 10
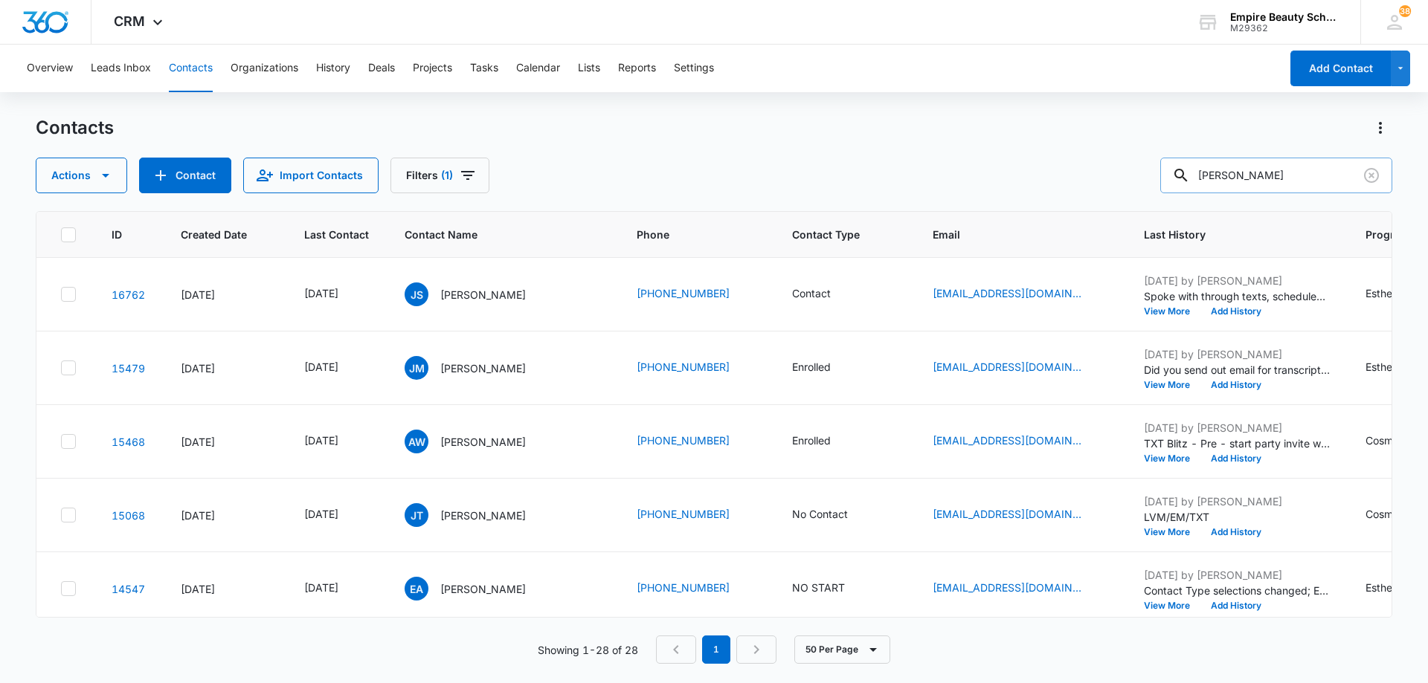
click at [1270, 170] on input "[PERSON_NAME]" at bounding box center [1276, 176] width 232 height 36
type input "egal"
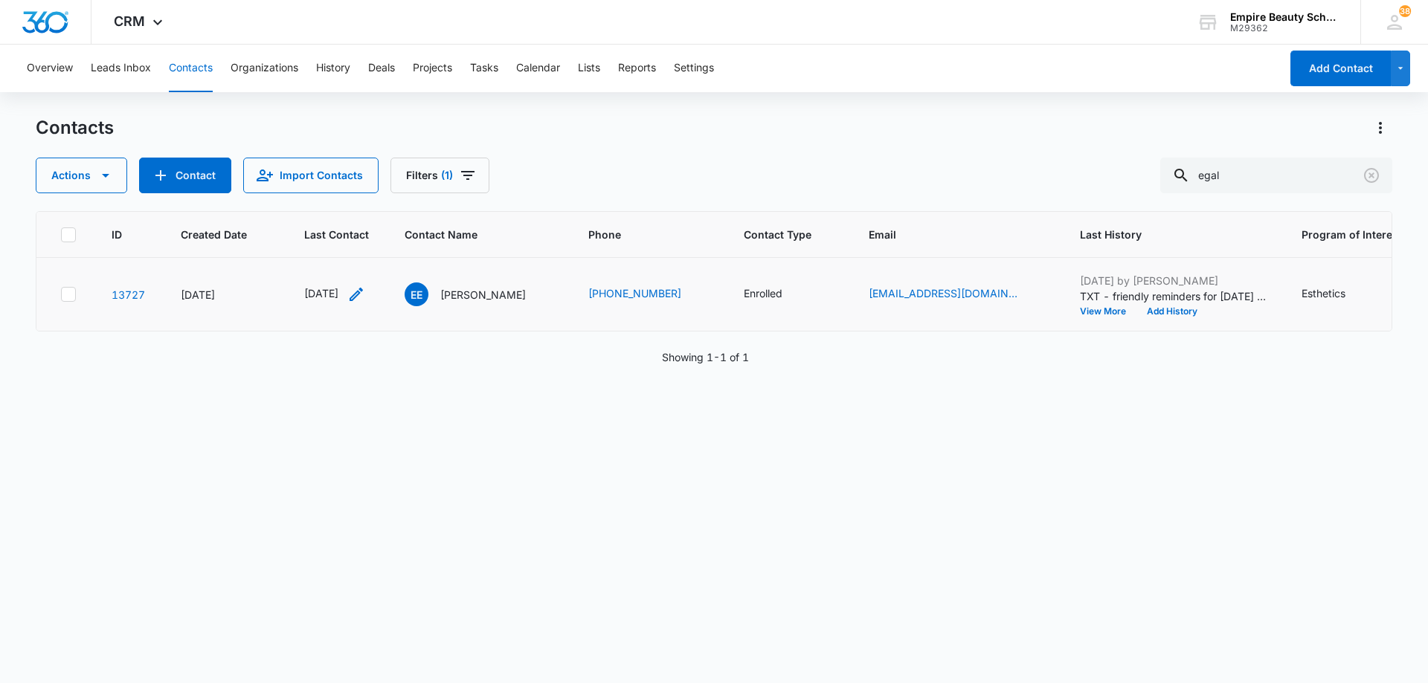
click at [365, 293] on icon "Last Contact - 1753401600 - Select to Edit Field" at bounding box center [356, 295] width 18 height 18
click at [357, 199] on input "[DATE]" at bounding box center [346, 199] width 109 height 16
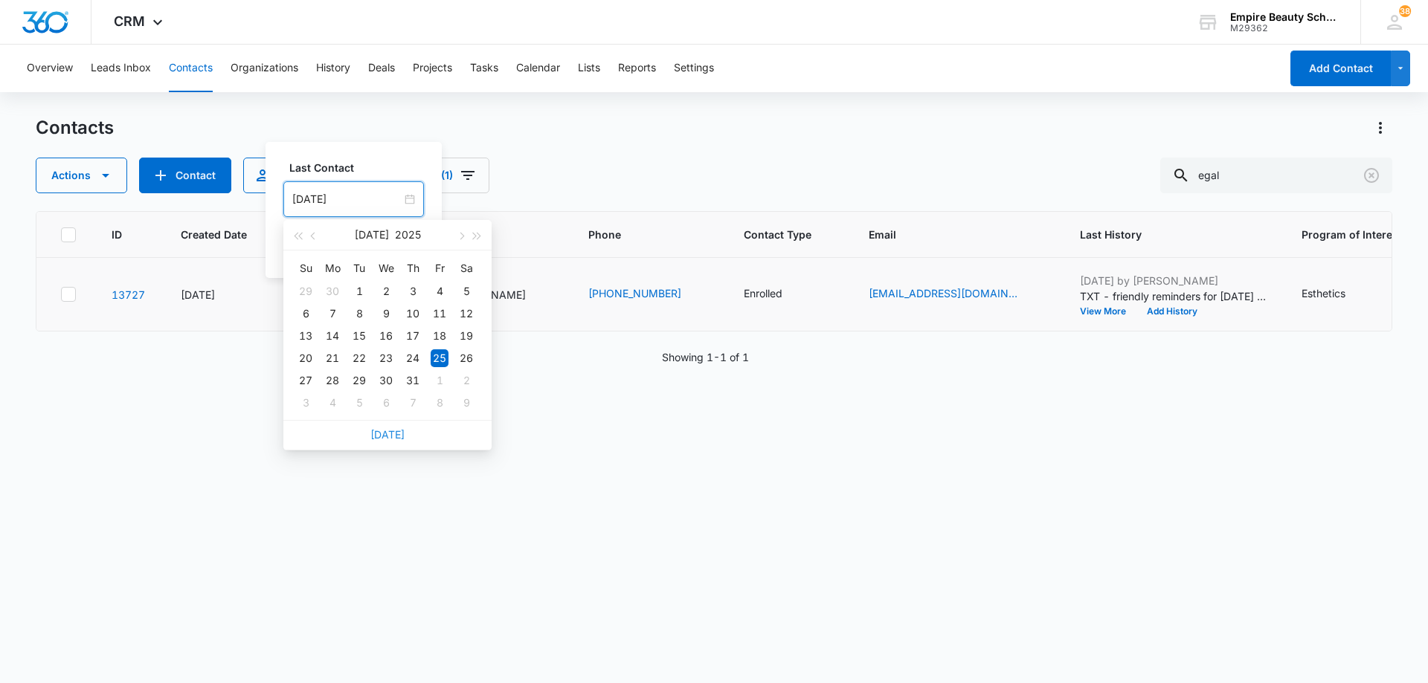
click at [383, 436] on link "[DATE]" at bounding box center [387, 434] width 34 height 13
type input "[DATE]"
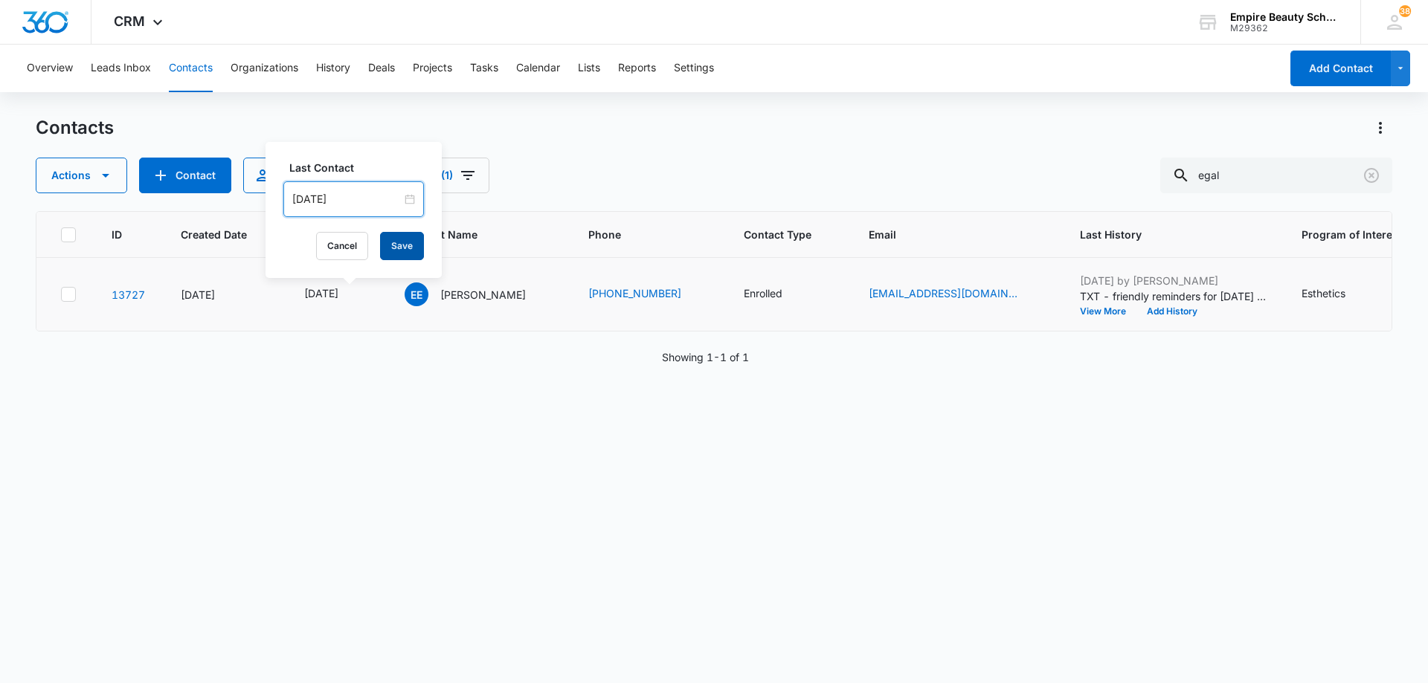
click at [393, 242] on button "Save" at bounding box center [402, 246] width 44 height 28
click at [1136, 311] on button "Add History" at bounding box center [1171, 311] width 71 height 9
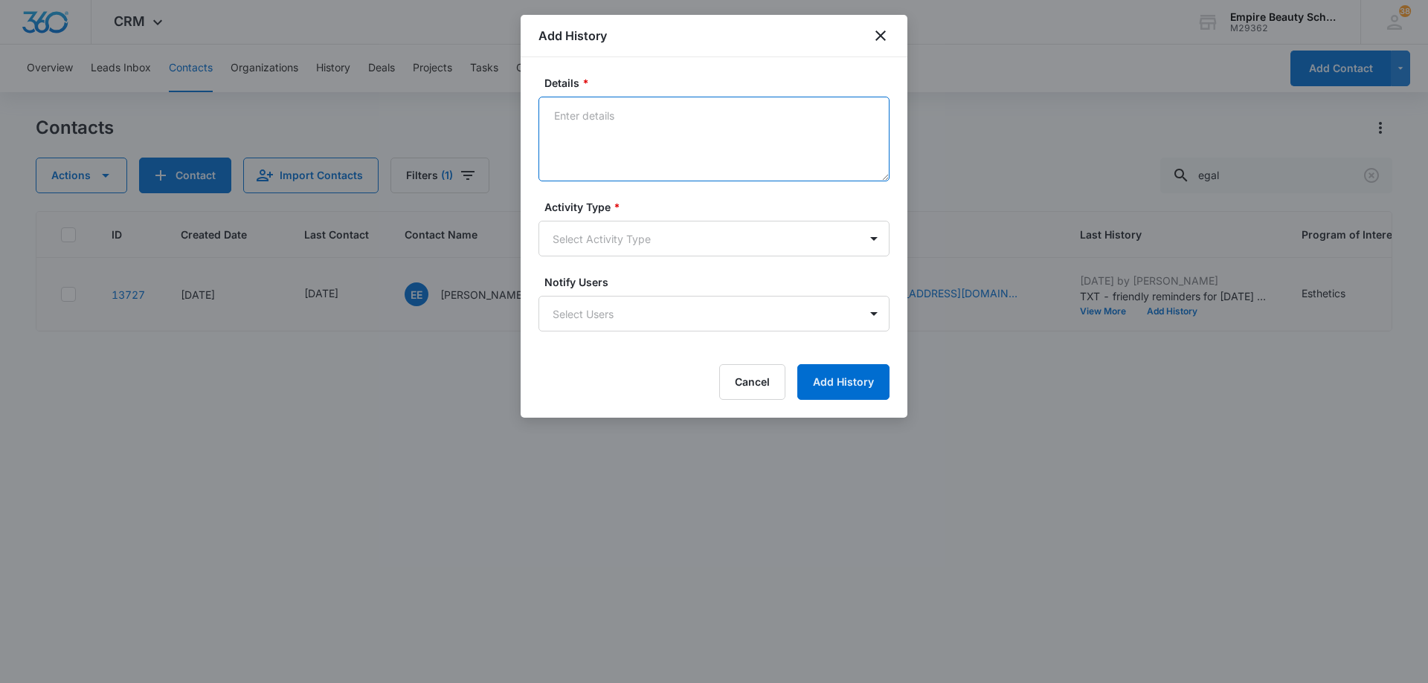
click at [665, 126] on textarea "Details *" at bounding box center [713, 139] width 351 height 85
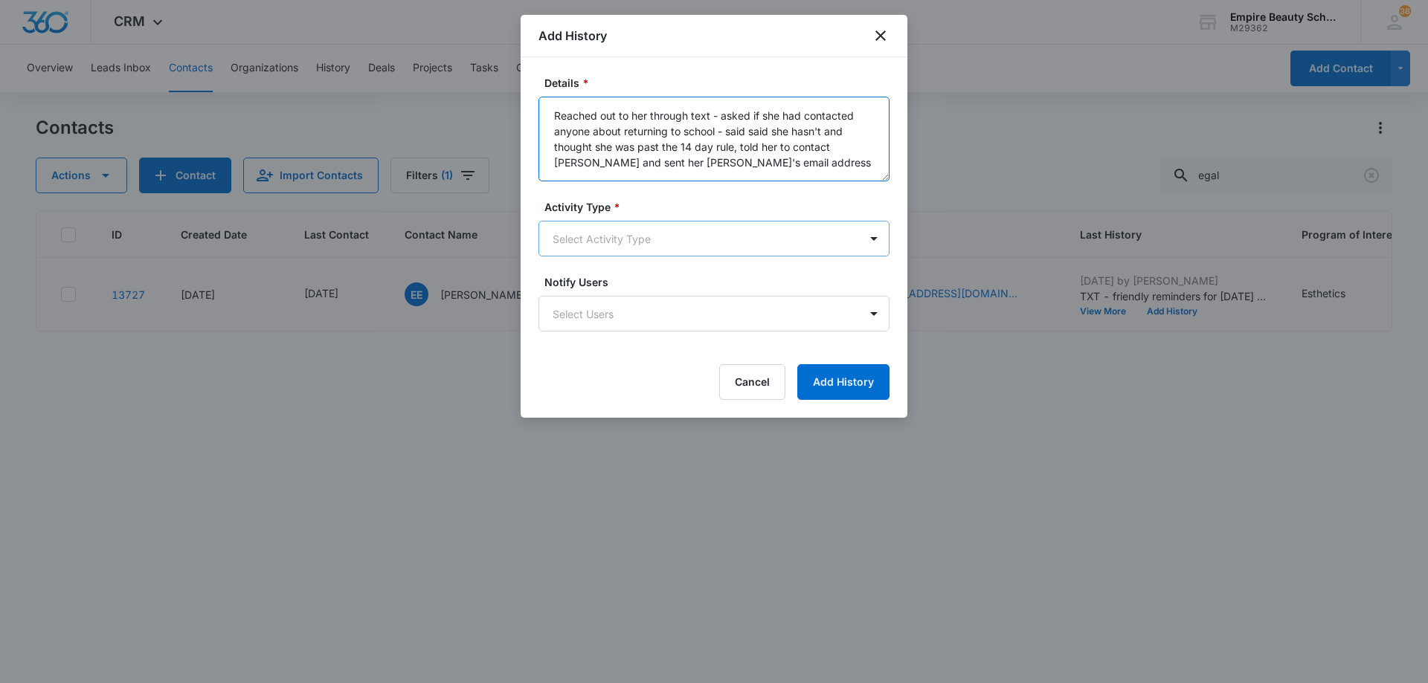
type textarea "Reached out to her through text - asked if she had contacted anyone about retur…"
click at [655, 248] on body "CRM Apps Forms CRM Email Shop Payments POS Files Brand Settings Empire Beauty S…" at bounding box center [714, 341] width 1428 height 683
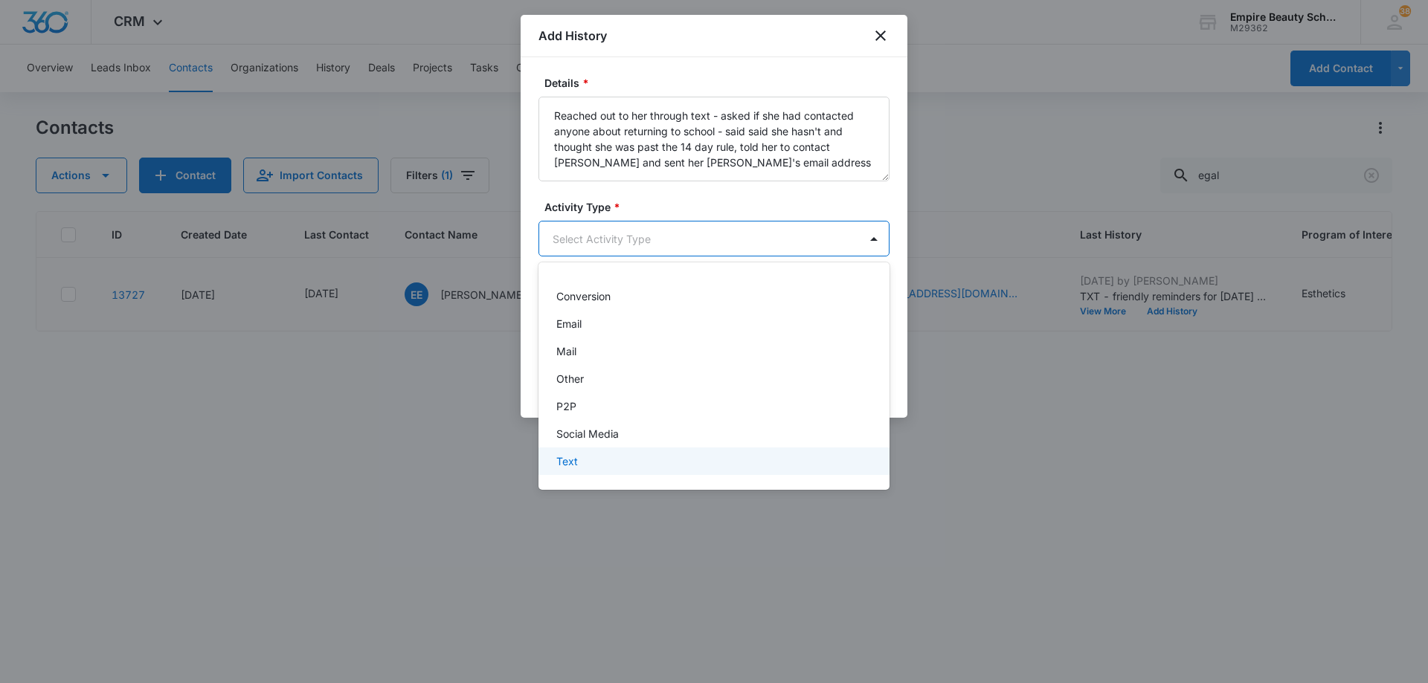
click at [631, 461] on div "Text" at bounding box center [712, 462] width 312 height 16
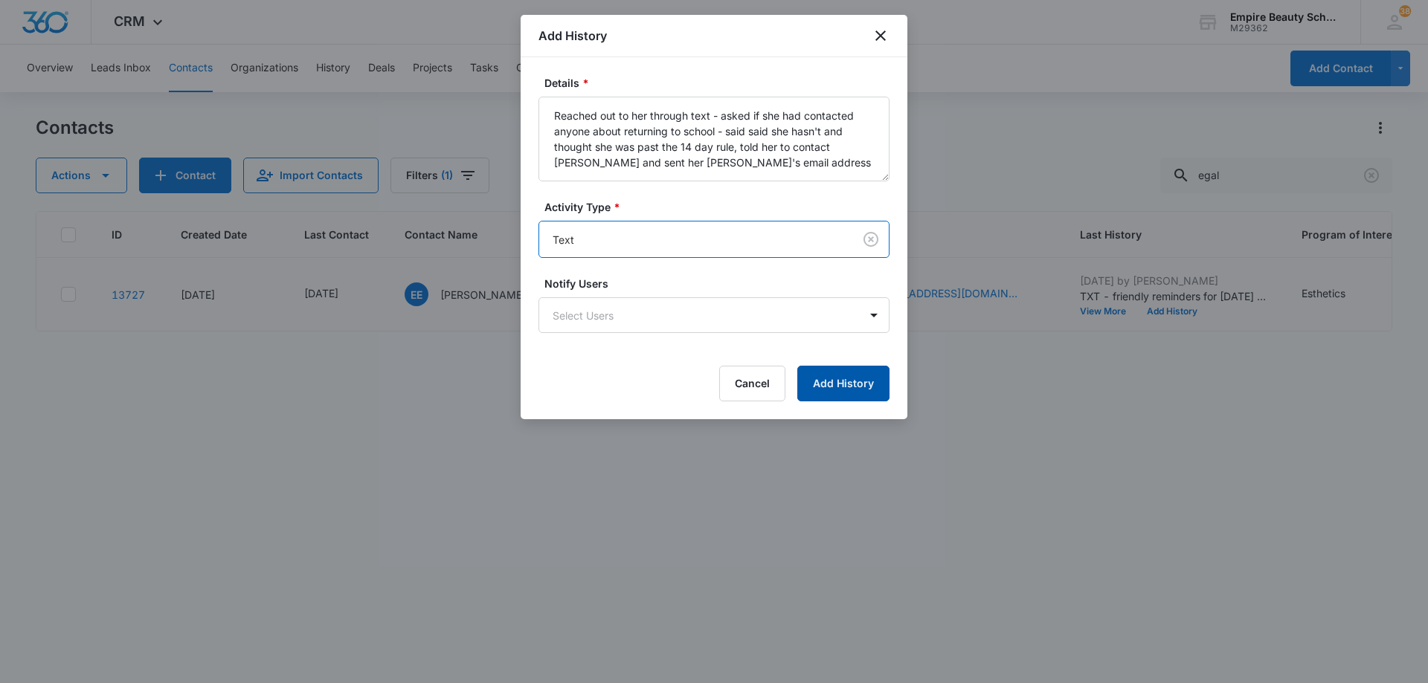
click at [837, 376] on button "Add History" at bounding box center [843, 384] width 92 height 36
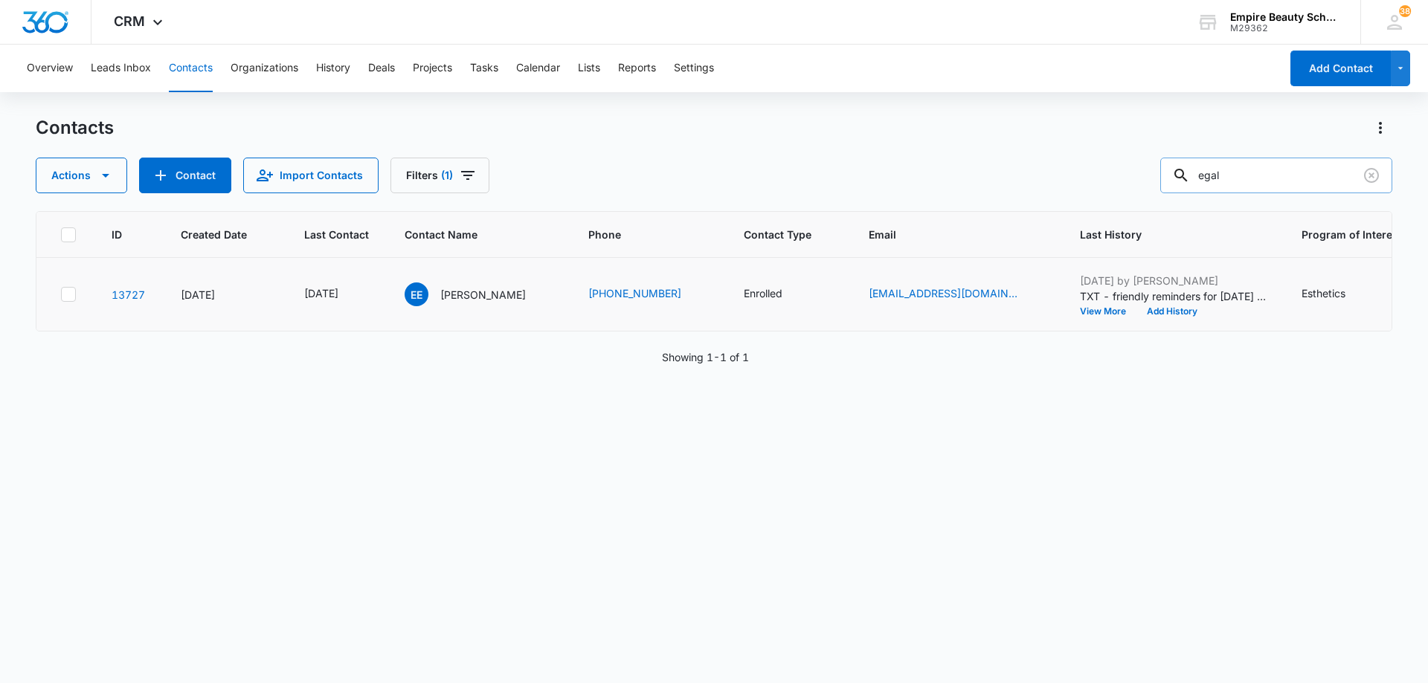
click at [1248, 183] on input "egal" at bounding box center [1276, 176] width 232 height 36
type input "desirae"
click at [363, 295] on icon "Last Contact - 1756771200 - Select to Edit Field" at bounding box center [355, 294] width 13 height 13
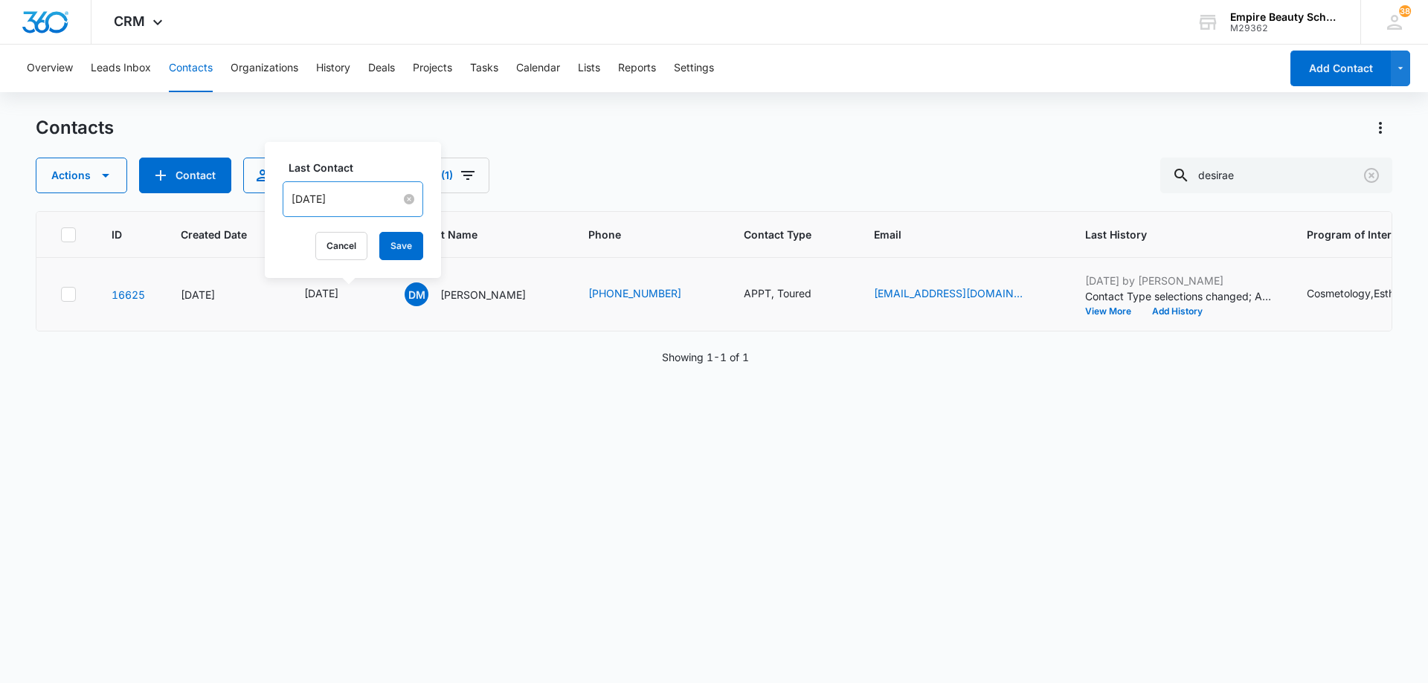
click at [362, 198] on input "[DATE]" at bounding box center [345, 199] width 109 height 16
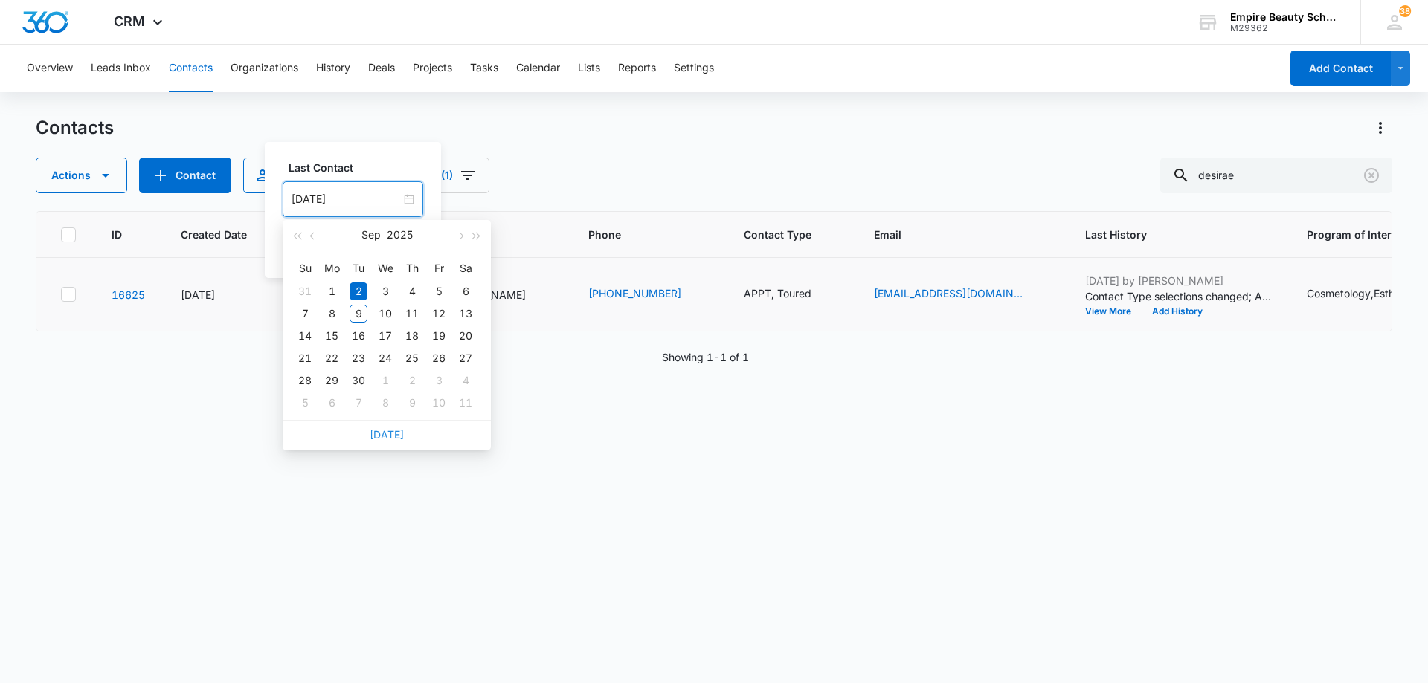
click at [381, 437] on link "[DATE]" at bounding box center [387, 434] width 34 height 13
type input "[DATE]"
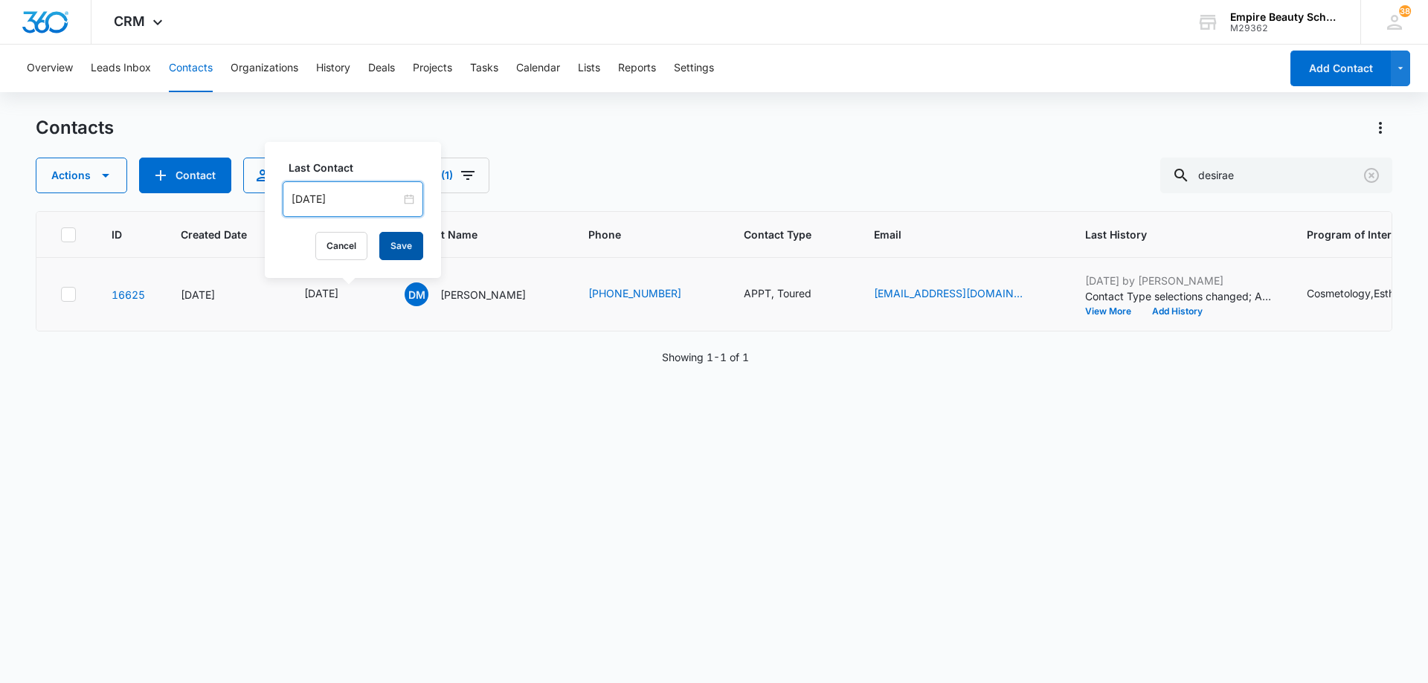
click at [388, 243] on button "Save" at bounding box center [401, 246] width 44 height 28
click at [838, 296] on icon "Contact Type - APPT, Toured - Select to Edit Field" at bounding box center [829, 295] width 18 height 18
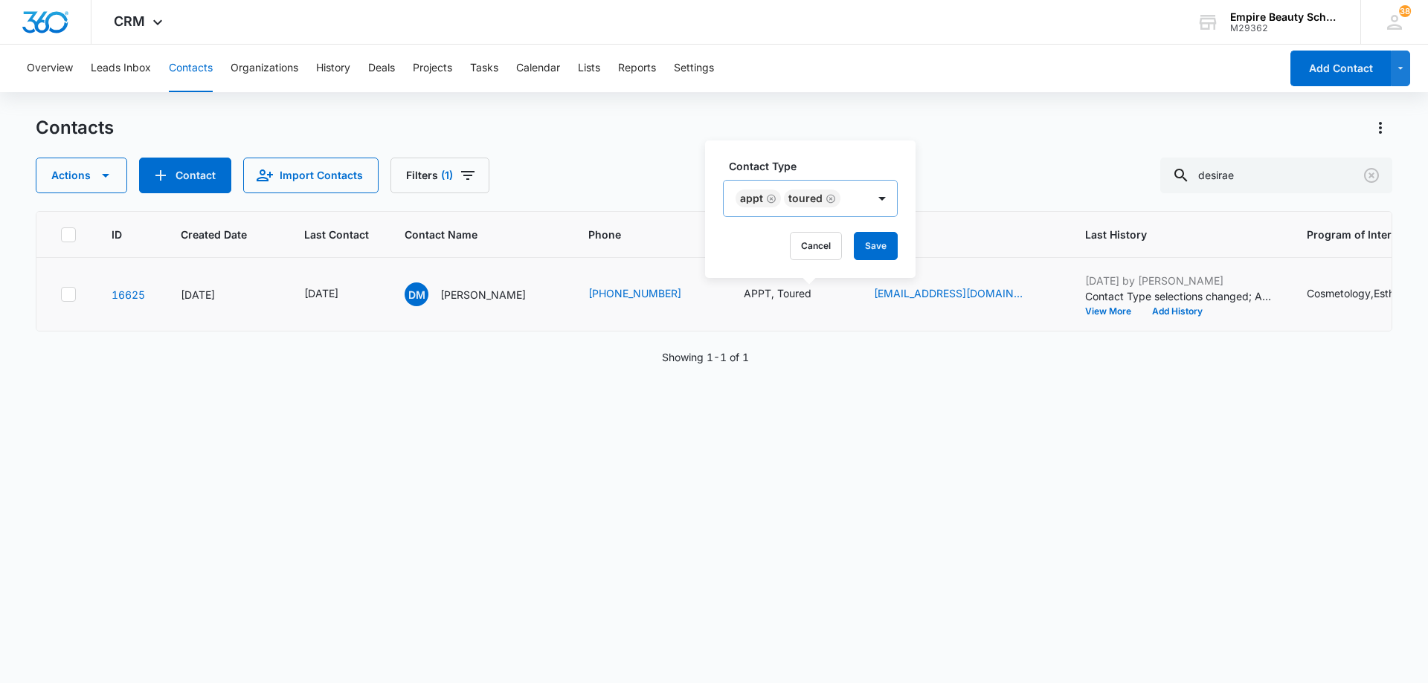
click at [773, 200] on icon "Remove APPT" at bounding box center [771, 198] width 10 height 11
click at [783, 200] on icon "Remove Toured" at bounding box center [782, 198] width 10 height 11
click at [793, 201] on div at bounding box center [770, 199] width 66 height 19
click at [784, 382] on p "NO START" at bounding box center [767, 390] width 53 height 16
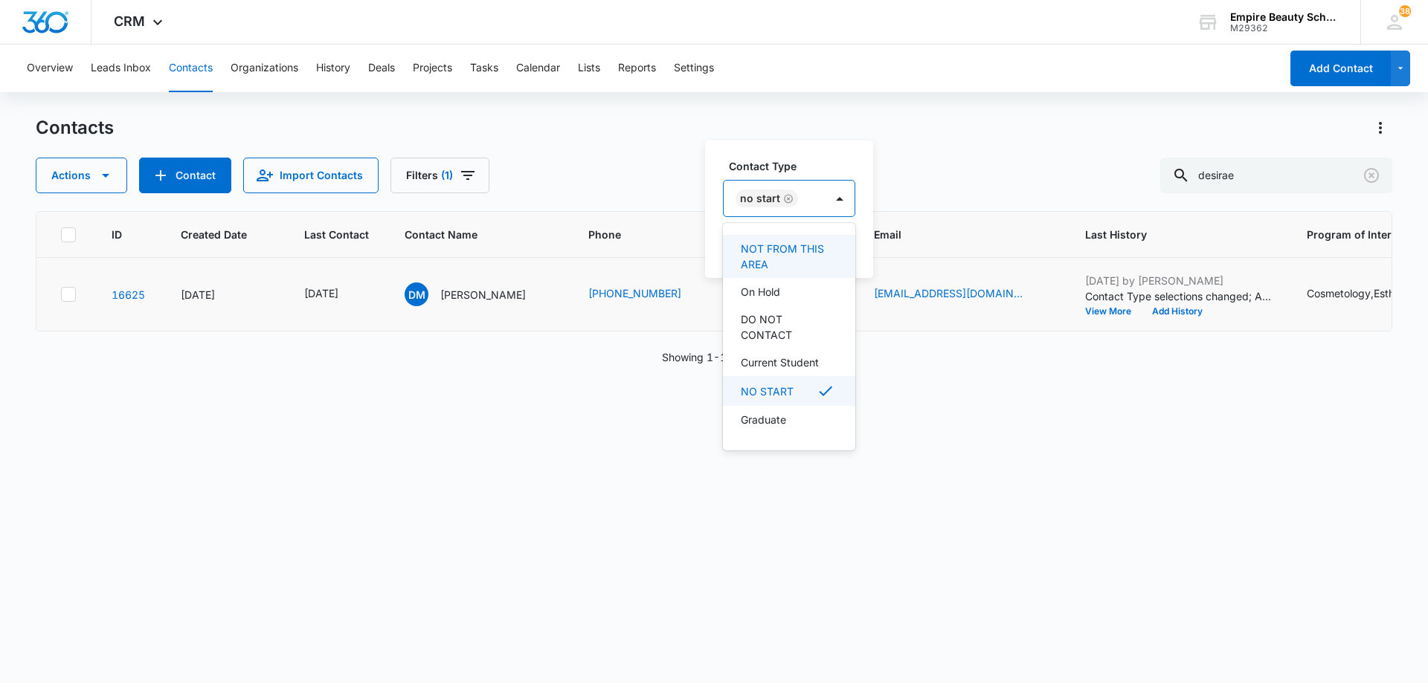
click at [832, 212] on div at bounding box center [840, 199] width 30 height 36
click at [836, 255] on button "Save" at bounding box center [833, 246] width 44 height 28
click at [1184, 307] on button "Add History" at bounding box center [1171, 311] width 71 height 9
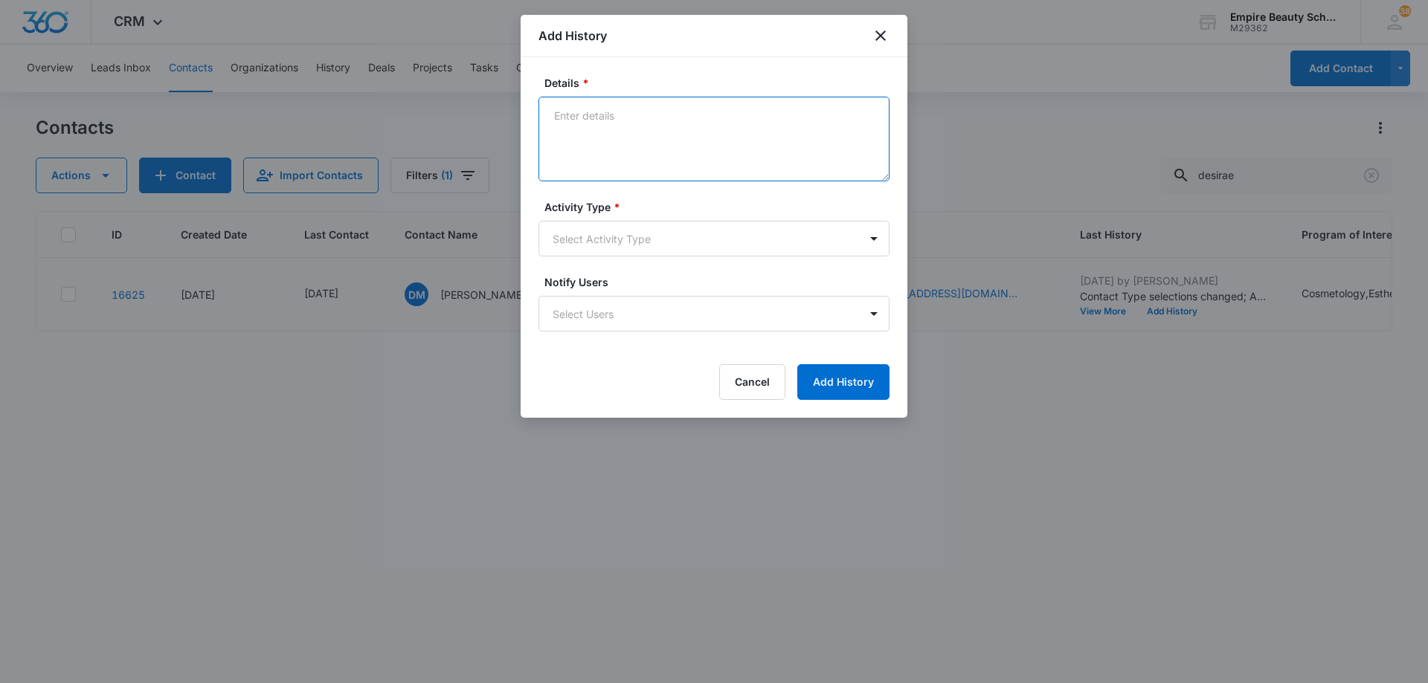
click at [704, 138] on textarea "Details *" at bounding box center [713, 139] width 351 height 85
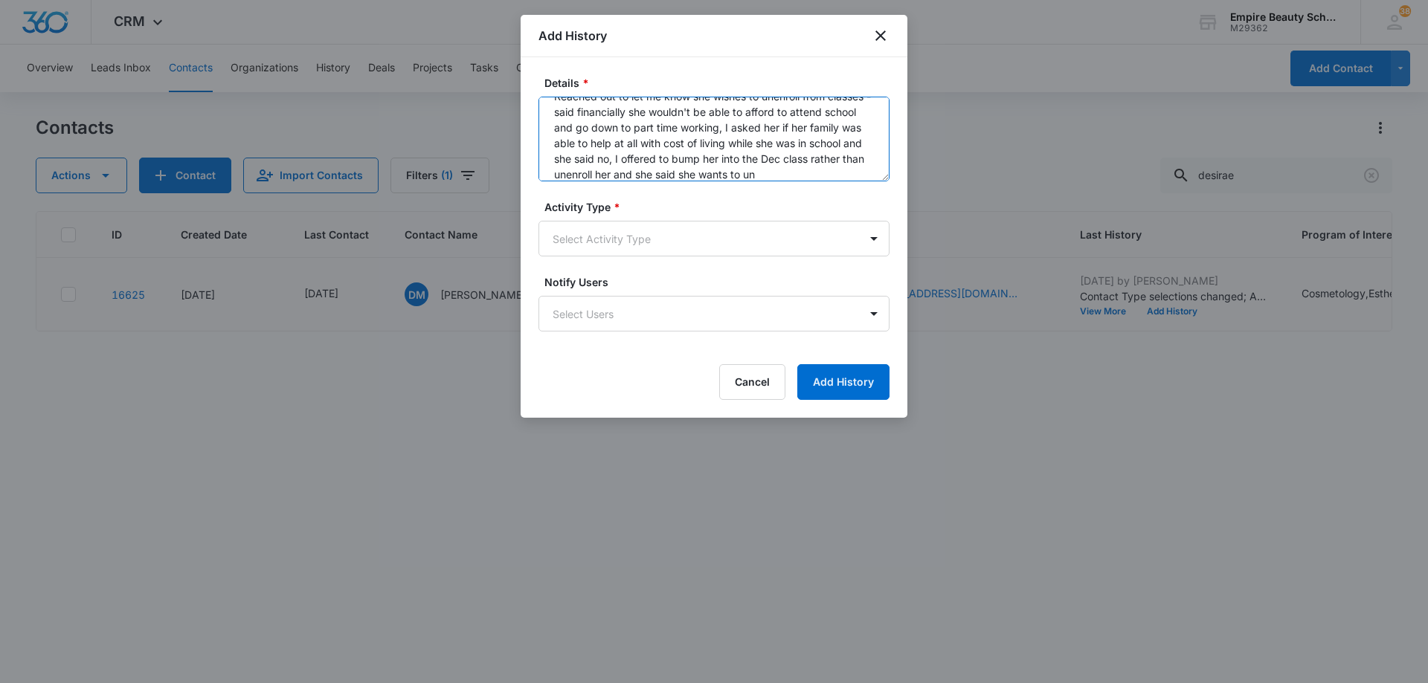
scroll to position [35, 0]
type textarea "Reached out to let me know she wishes to unenroll from classes - said financial…"
click at [650, 242] on body "CRM Apps Forms CRM Email Shop Payments POS Files Brand Settings Empire Beauty S…" at bounding box center [714, 341] width 1428 height 683
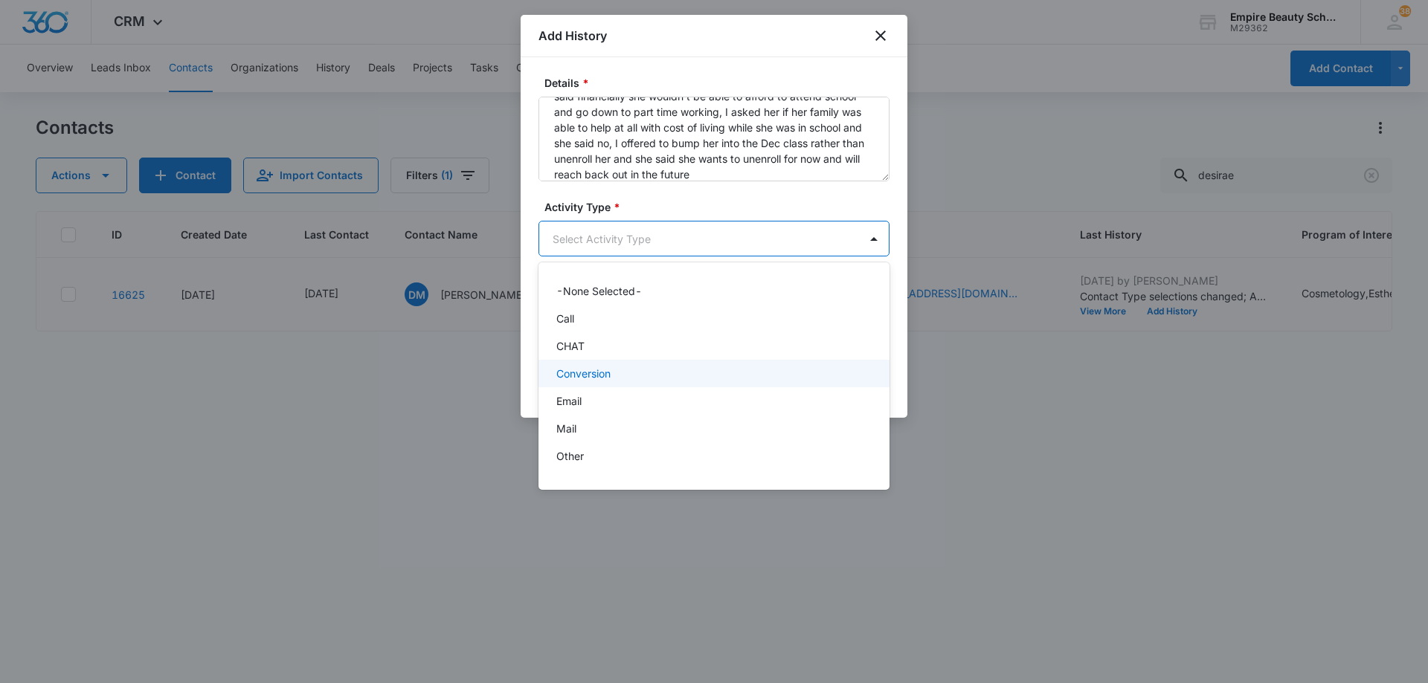
scroll to position [77, 0]
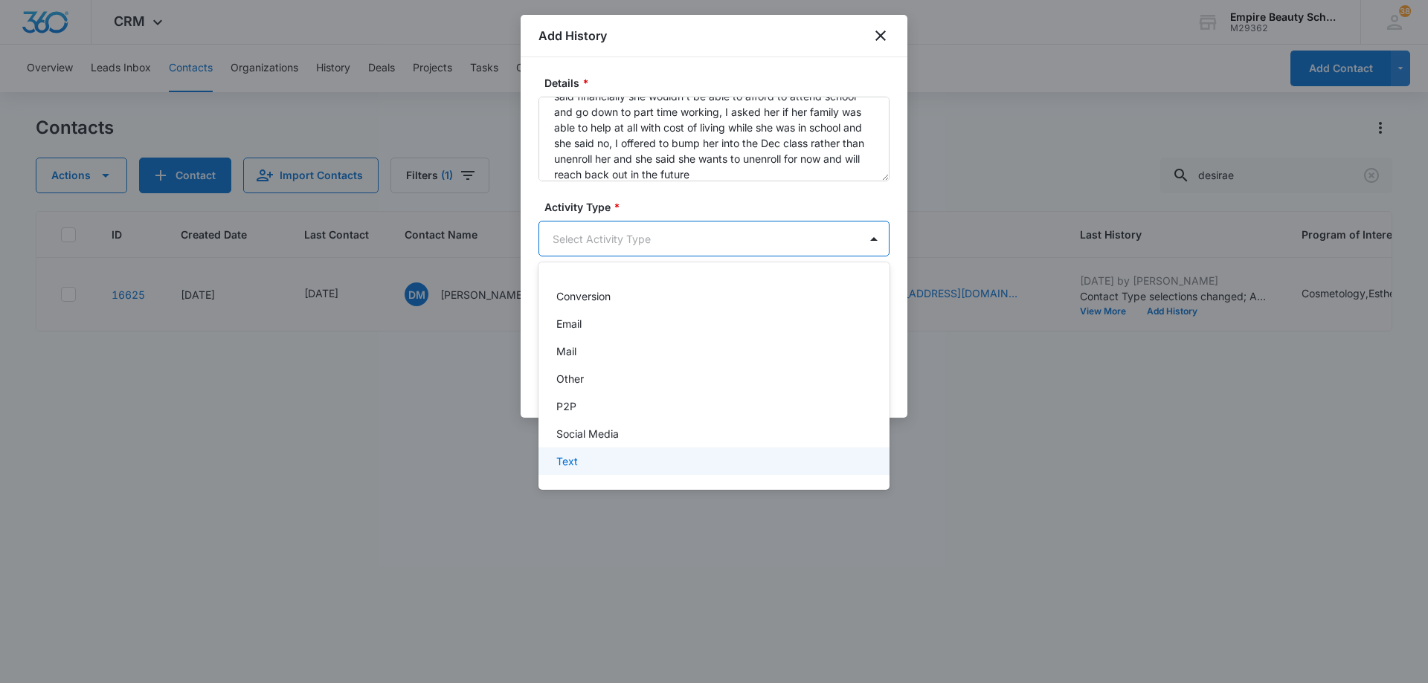
click at [653, 469] on div "Text" at bounding box center [713, 462] width 351 height 28
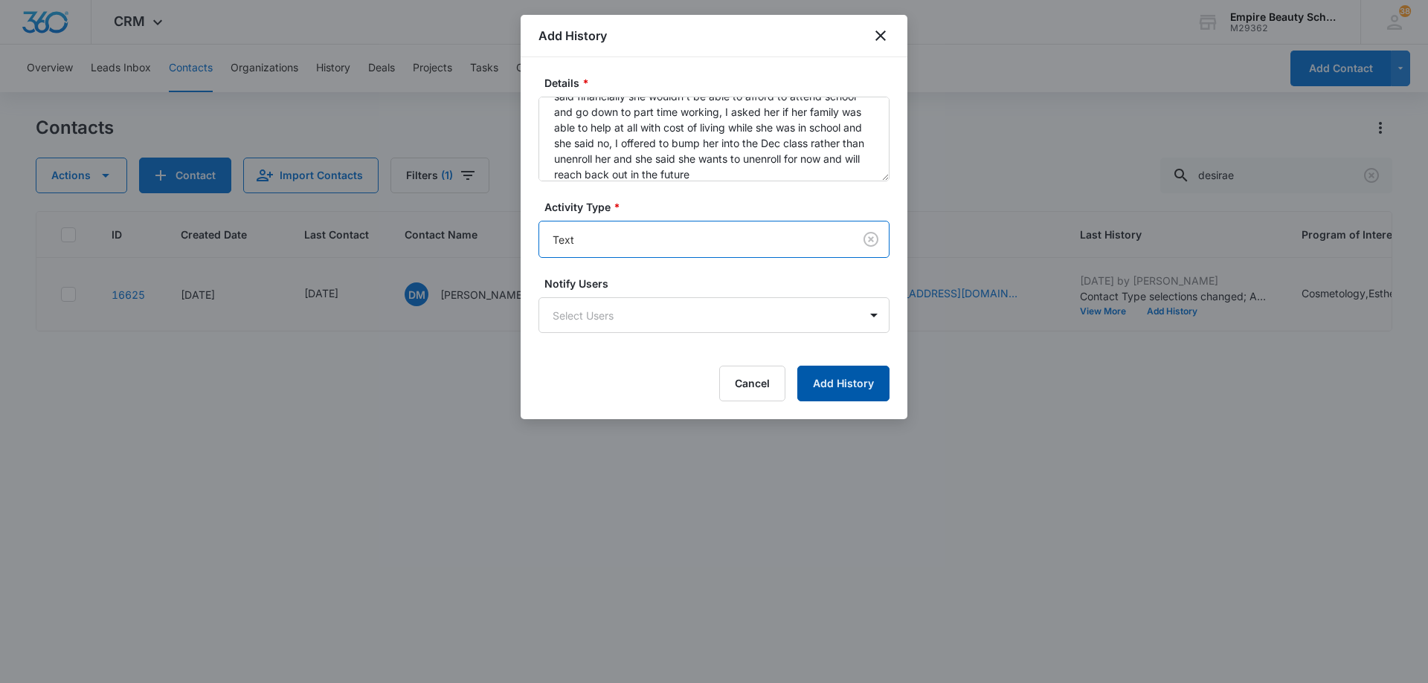
click at [853, 384] on button "Add History" at bounding box center [843, 384] width 92 height 36
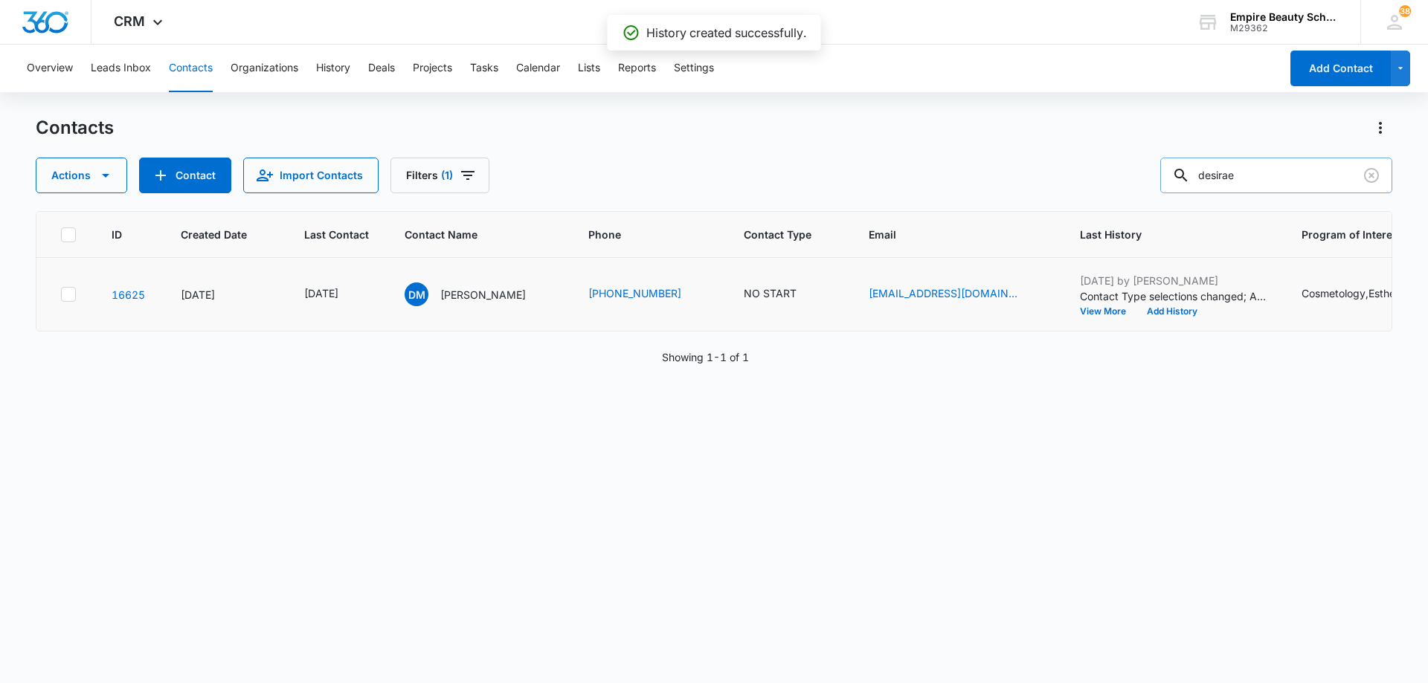
click at [1306, 175] on input "desirae" at bounding box center [1276, 176] width 232 height 36
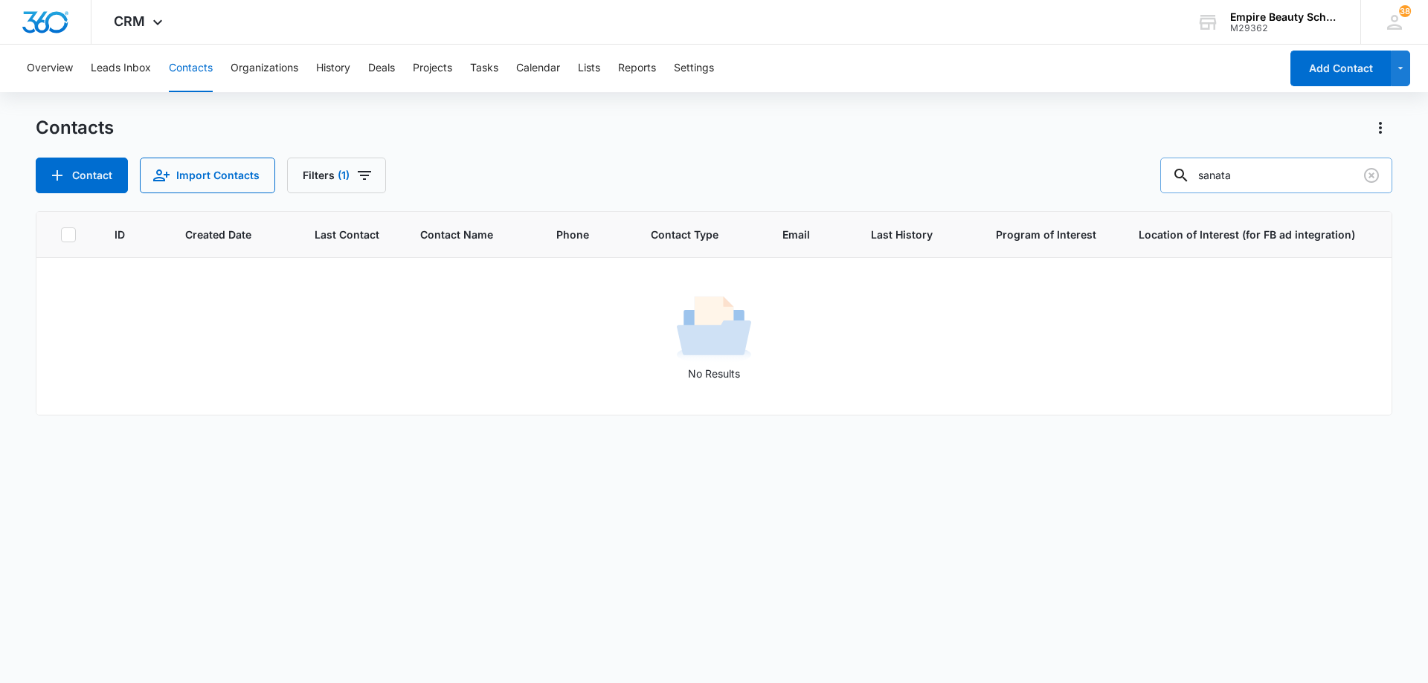
click at [1306, 175] on input "sanata" at bounding box center [1276, 176] width 232 height 36
type input "[PERSON_NAME]"
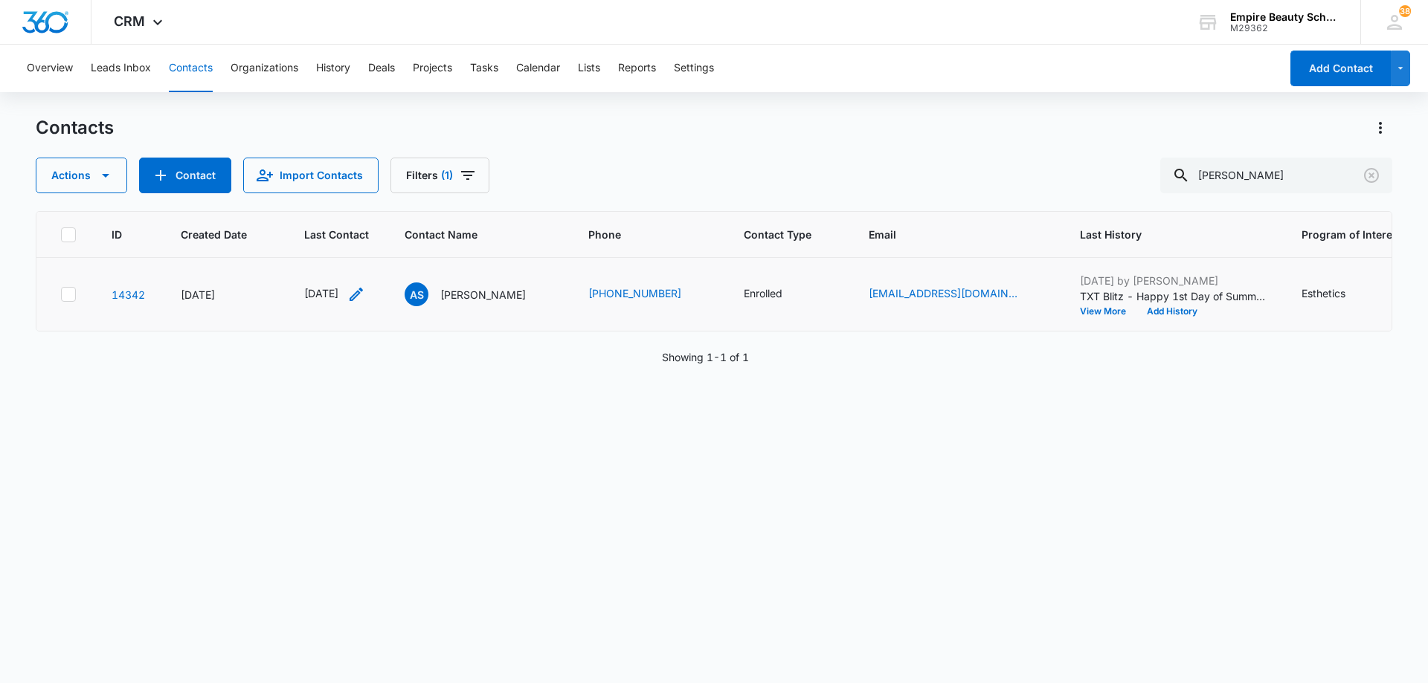
click at [363, 295] on icon "Last Contact - 1750377600 - Select to Edit Field" at bounding box center [355, 294] width 13 height 13
click at [369, 199] on input "[DATE]" at bounding box center [348, 199] width 109 height 16
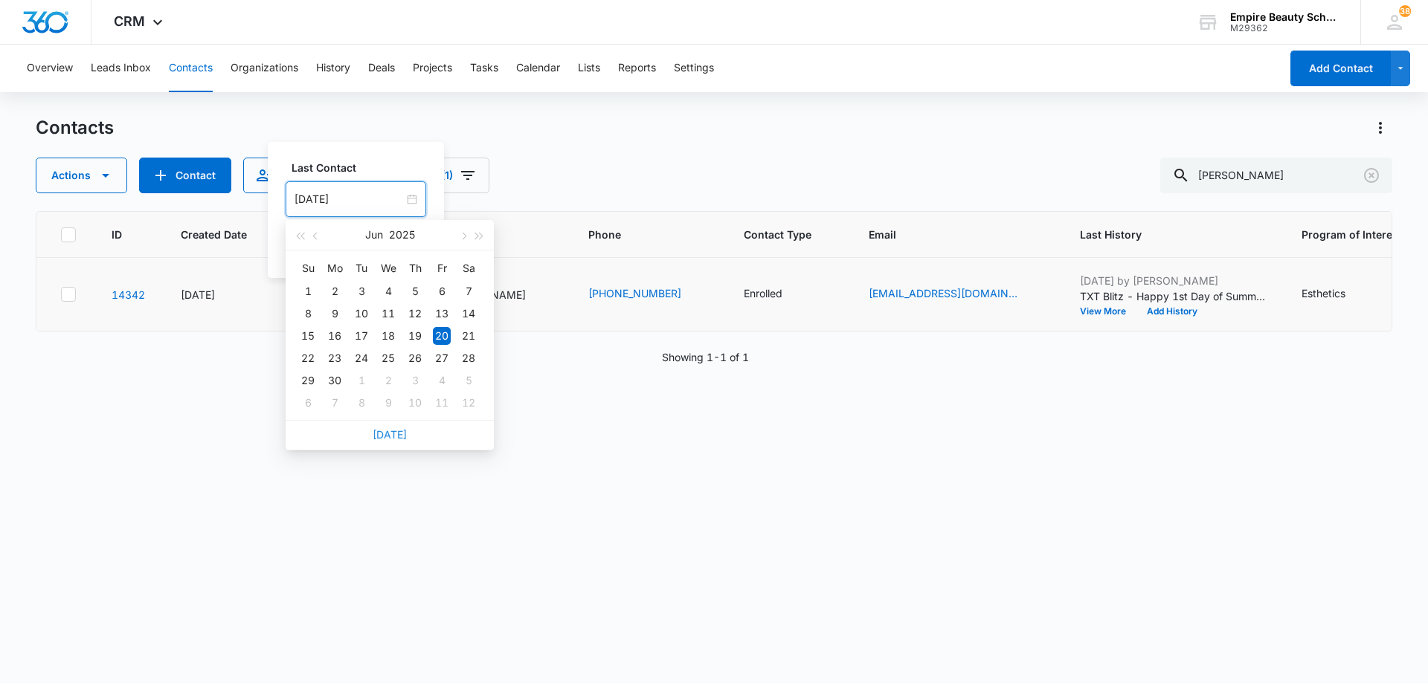
click at [394, 436] on link "[DATE]" at bounding box center [390, 434] width 34 height 13
type input "[DATE]"
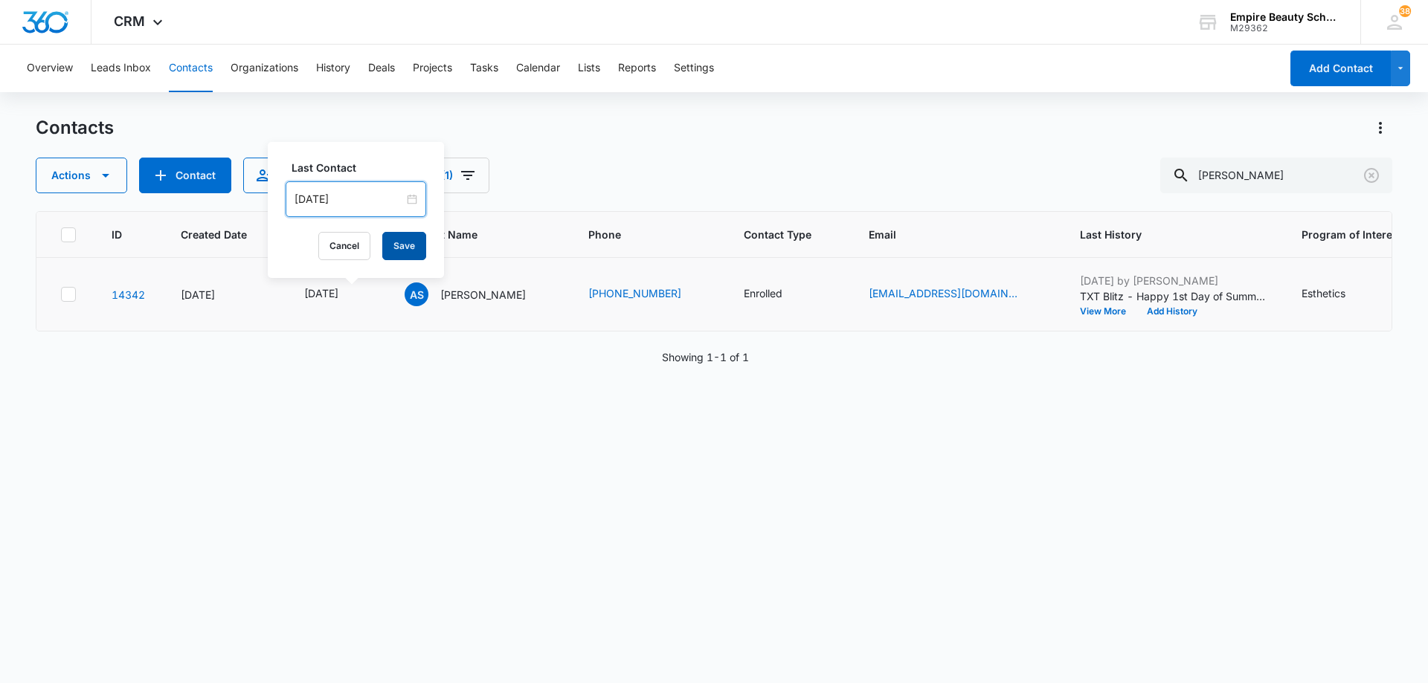
click at [399, 241] on button "Save" at bounding box center [404, 246] width 44 height 28
click at [1202, 313] on button "Add History" at bounding box center [1171, 311] width 71 height 9
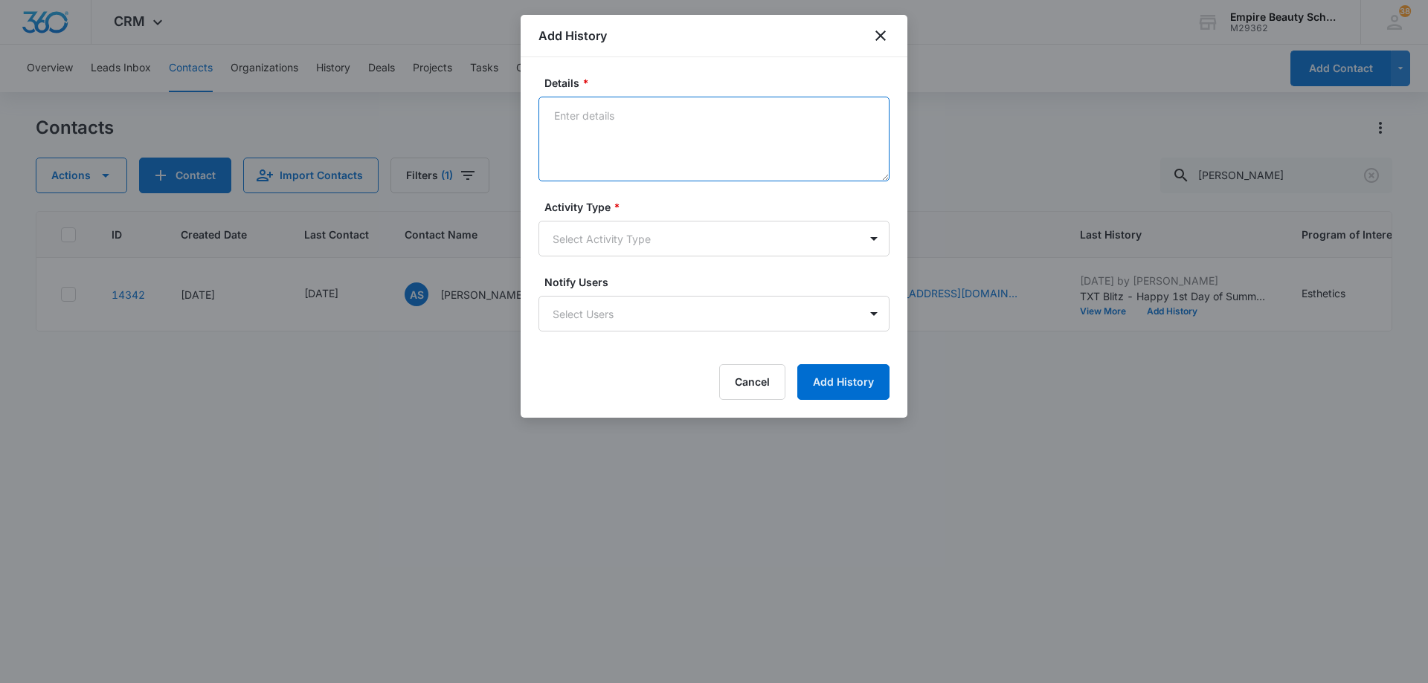
click at [692, 120] on textarea "Details *" at bounding box center [713, 139] width 351 height 85
type textarea "Reached out to schedule final FA appt"
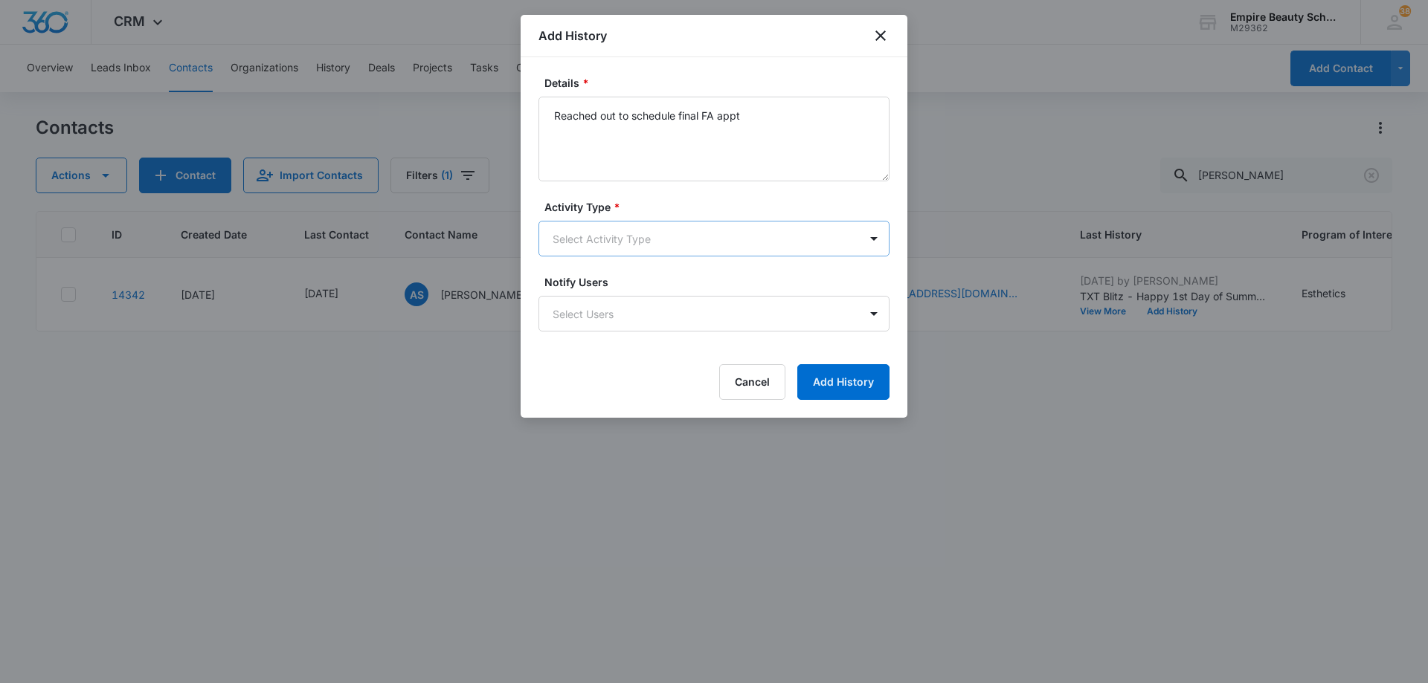
click at [690, 239] on body "CRM Apps Forms CRM Email Shop Payments POS Files Brand Settings Empire Beauty S…" at bounding box center [714, 341] width 1428 height 683
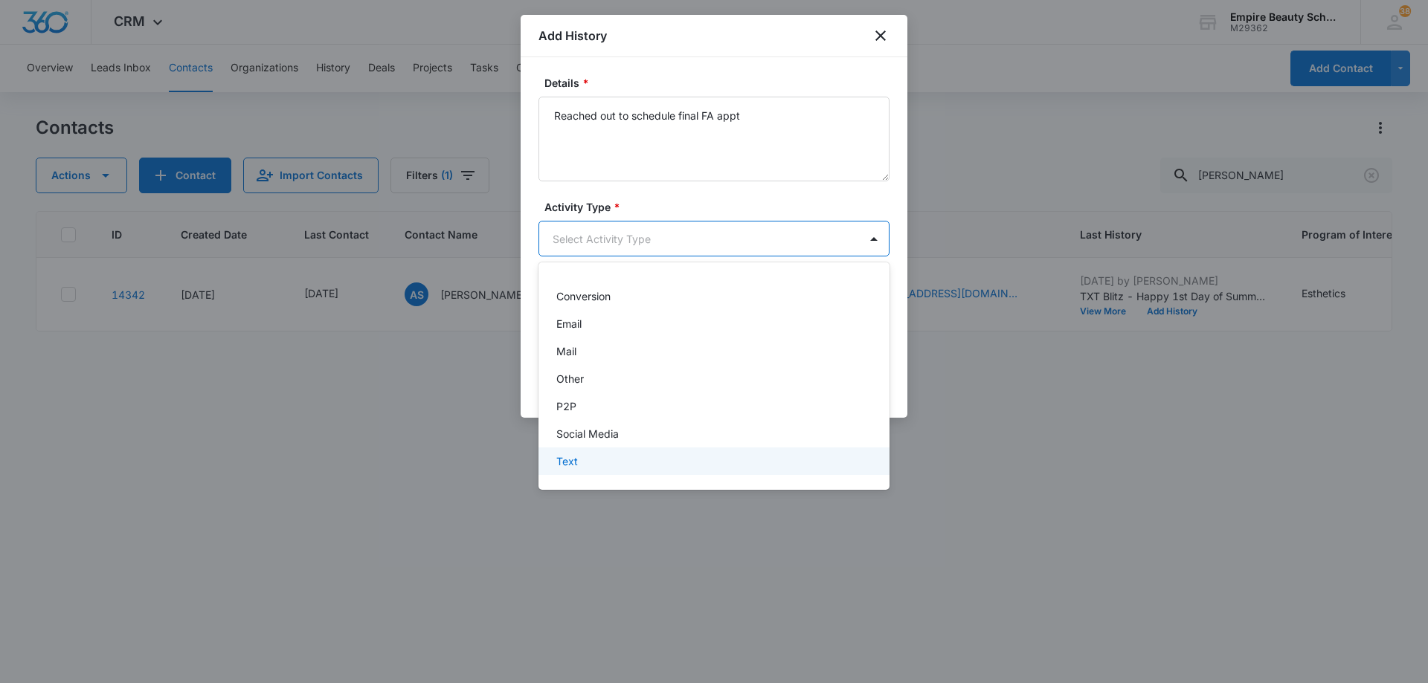
click at [680, 461] on div "Text" at bounding box center [712, 462] width 312 height 16
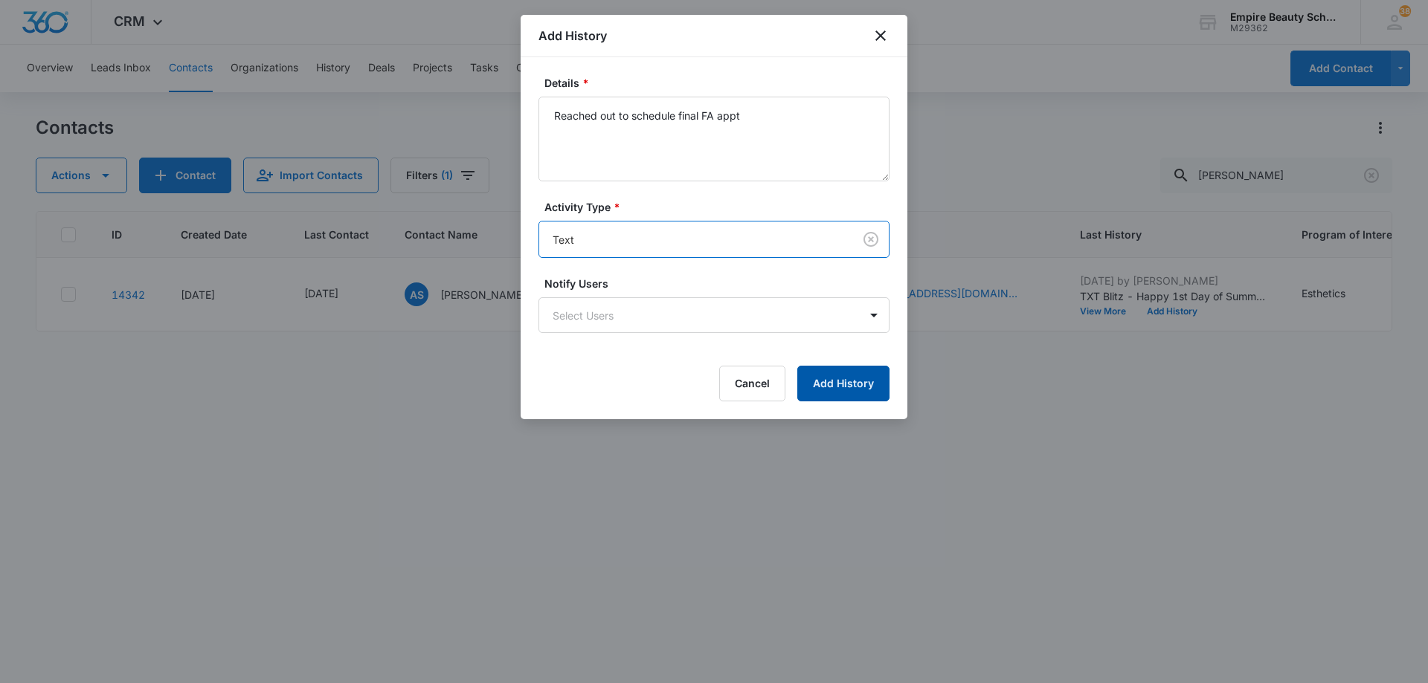
click at [834, 387] on button "Add History" at bounding box center [843, 384] width 92 height 36
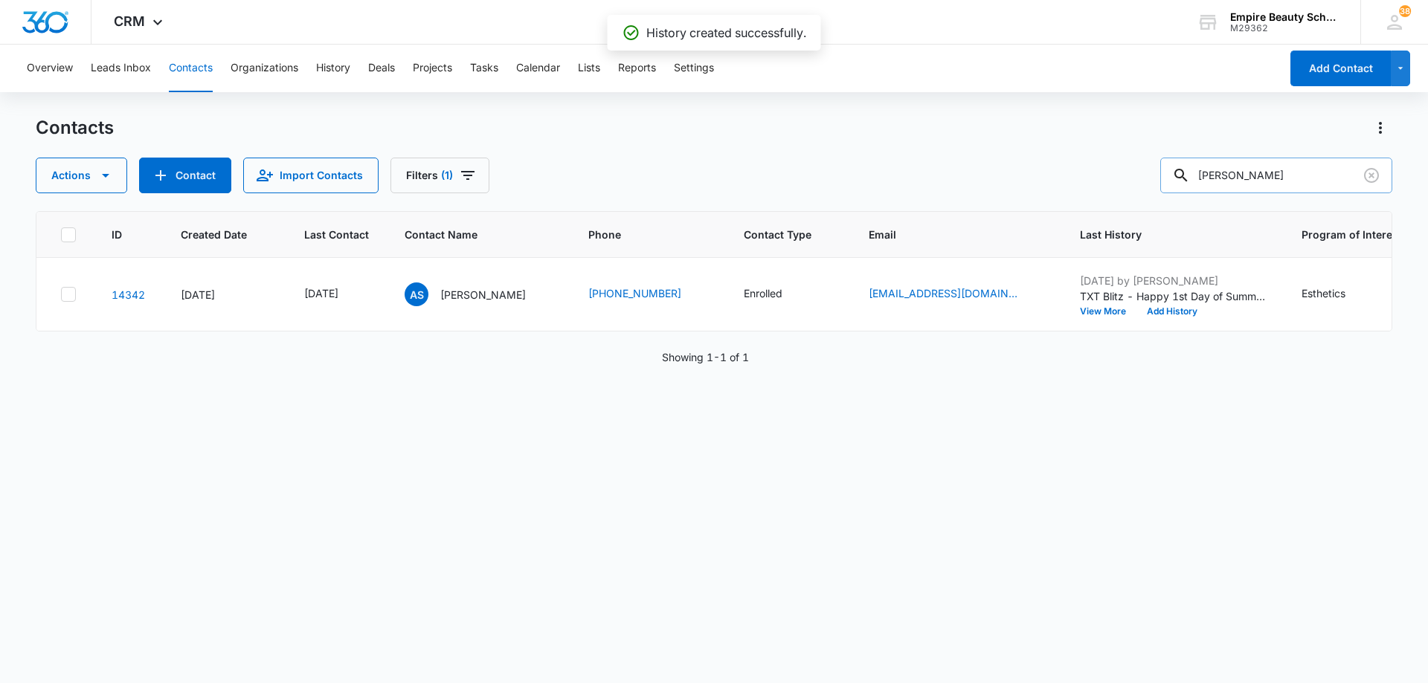
click at [1274, 182] on input "[PERSON_NAME]" at bounding box center [1276, 176] width 232 height 36
type input "autumn"
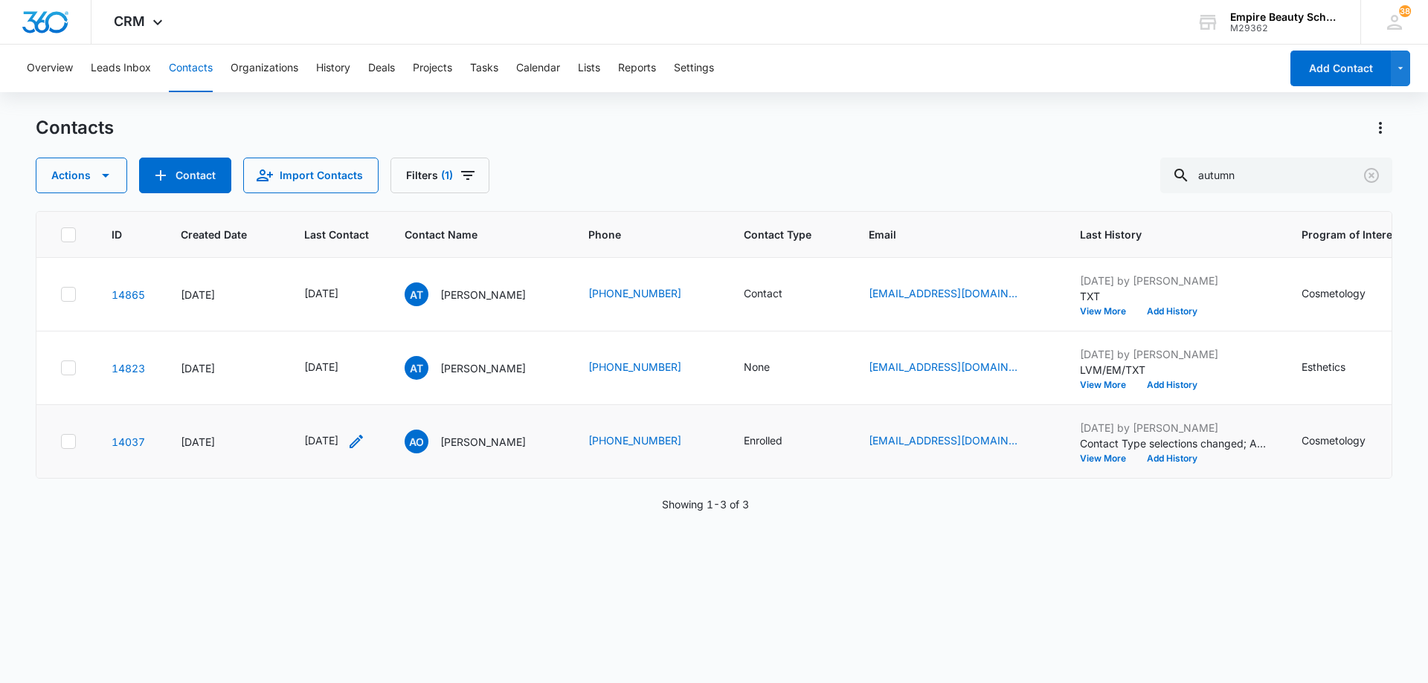
click at [365, 442] on icon "Last Contact - 1757030400 - Select to Edit Field" at bounding box center [356, 442] width 18 height 18
click at [370, 342] on input "[DATE]" at bounding box center [345, 346] width 109 height 16
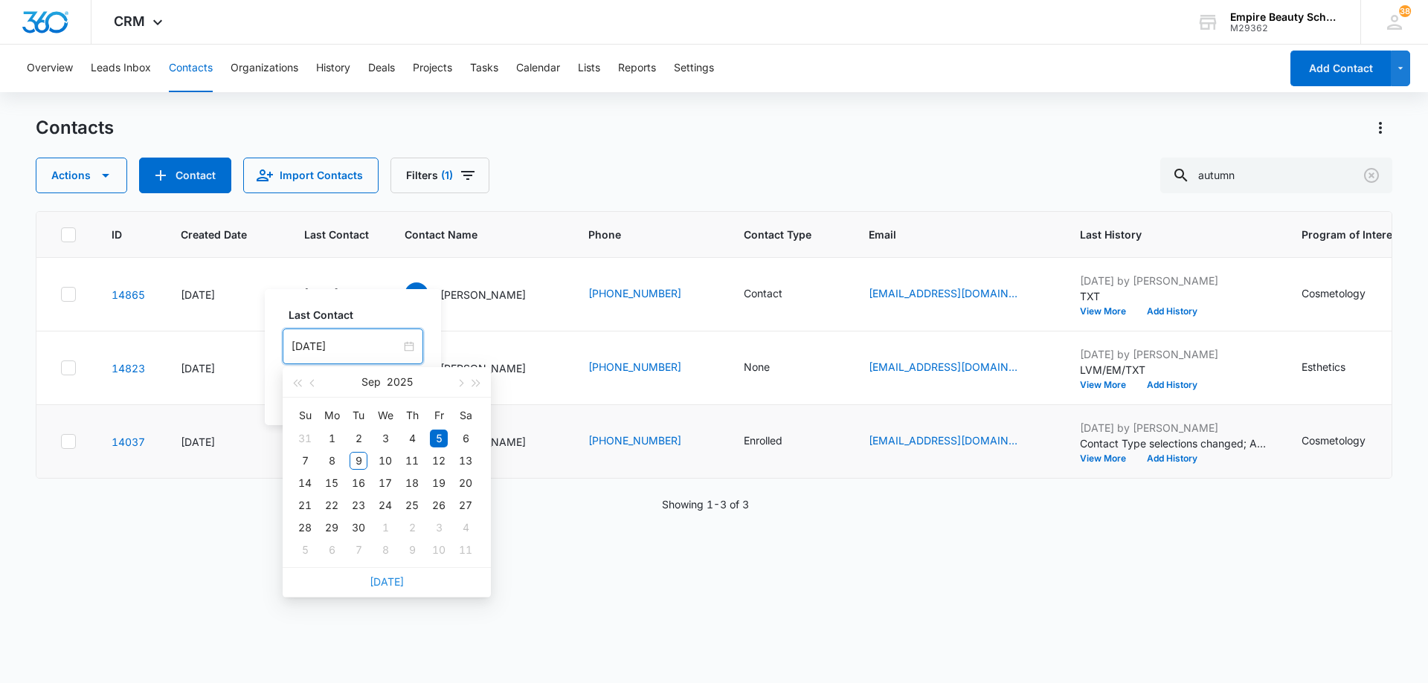
click at [396, 584] on link "[DATE]" at bounding box center [387, 582] width 34 height 13
type input "[DATE]"
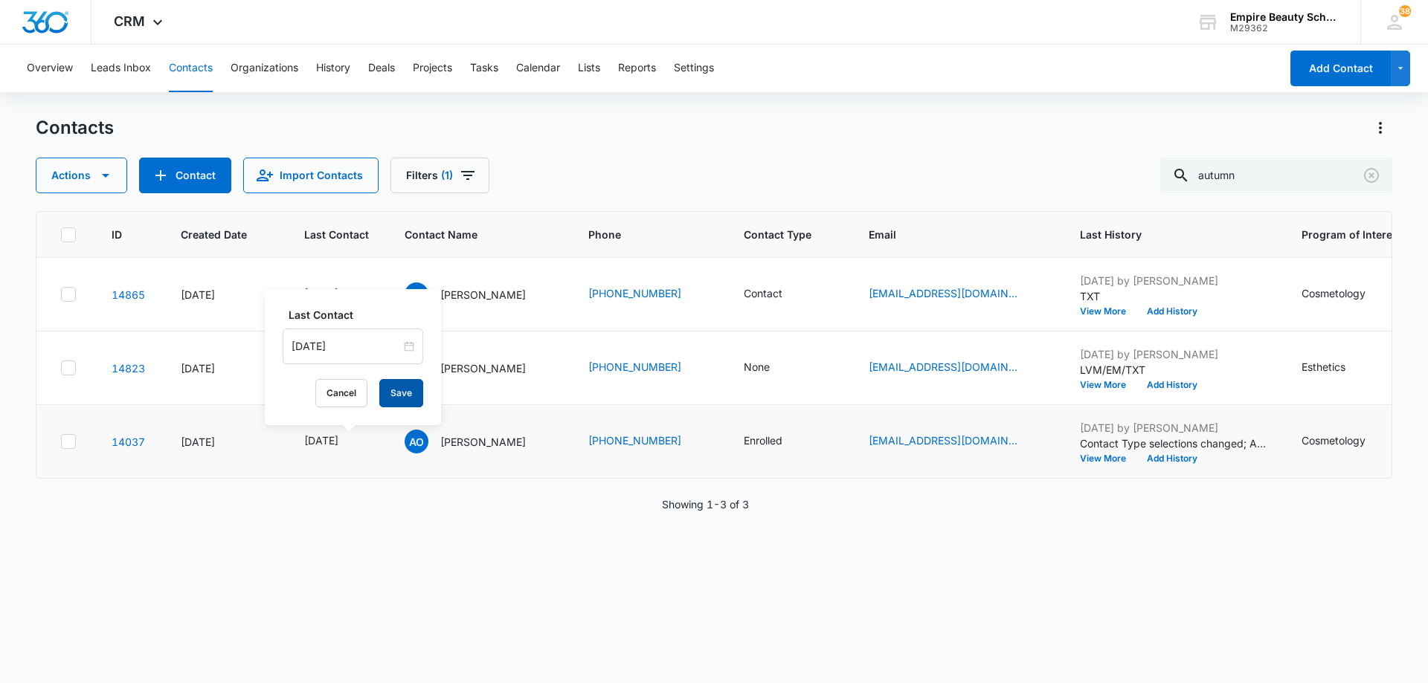
click at [405, 397] on button "Save" at bounding box center [401, 393] width 44 height 28
click at [1191, 457] on button "Add History" at bounding box center [1171, 458] width 71 height 9
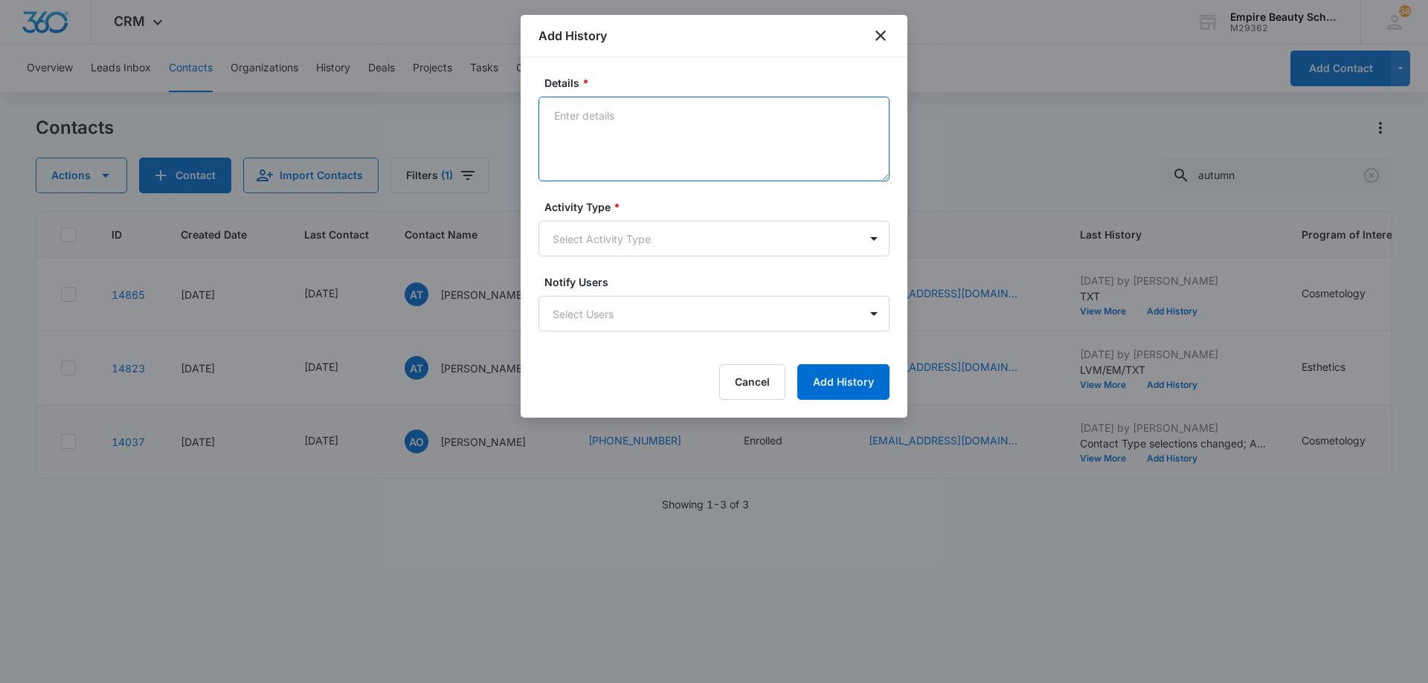
click at [726, 129] on textarea "Details *" at bounding box center [713, 139] width 351 height 85
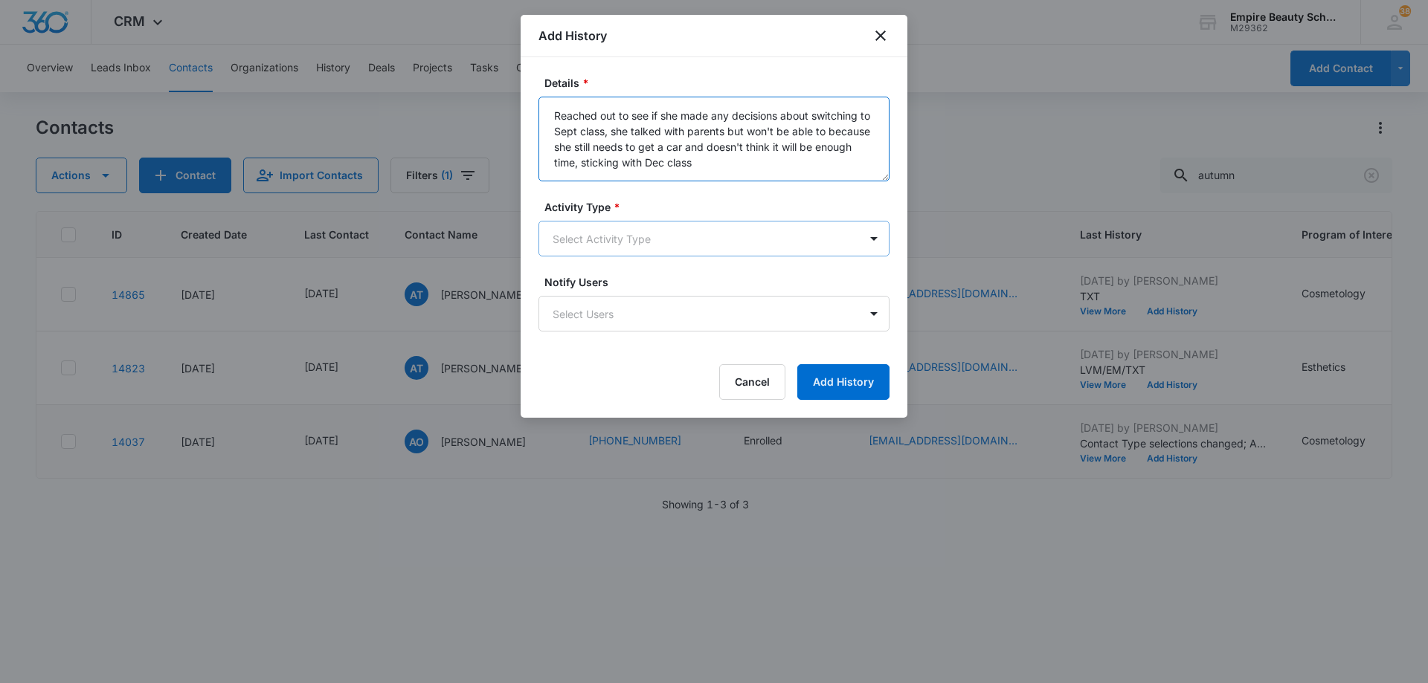
type textarea "Reached out to see if she made any decisions about switching to Sept class, she…"
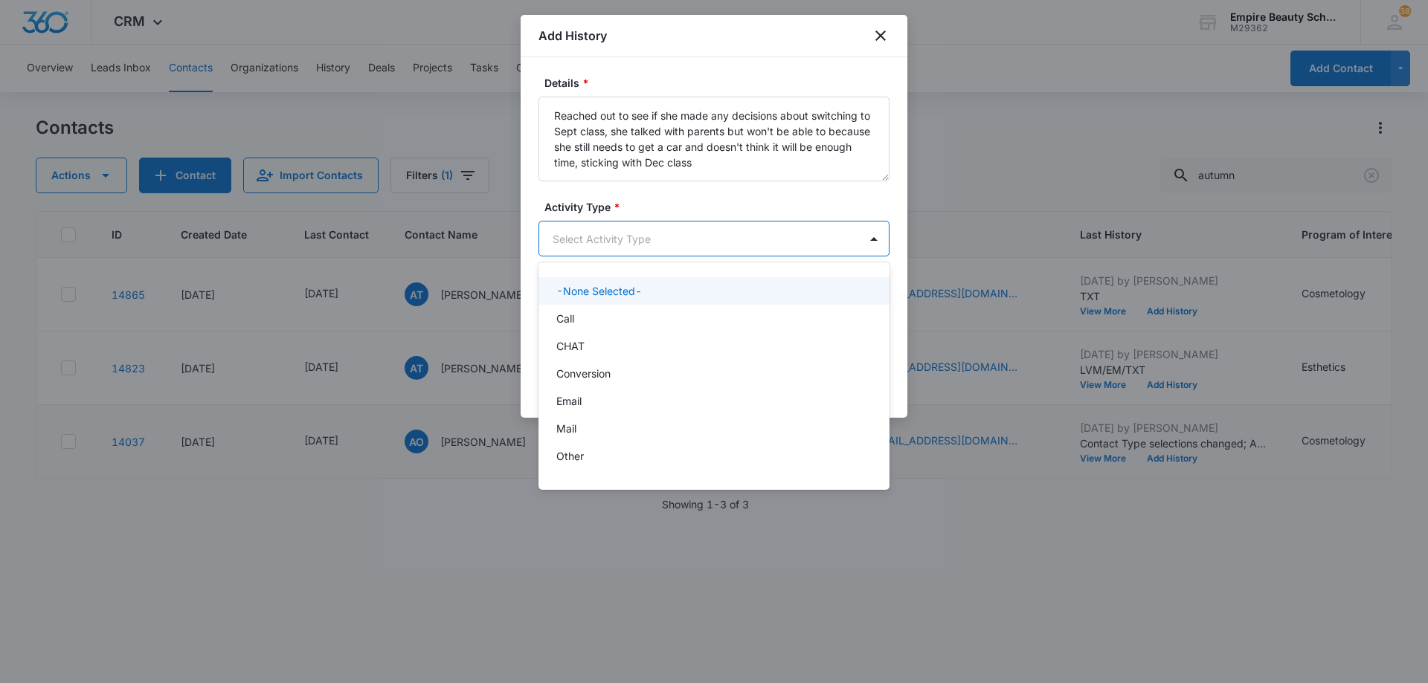
click at [674, 244] on body "CRM Apps Forms CRM Email Shop Payments POS Files Brand Settings Empire Beauty S…" at bounding box center [714, 341] width 1428 height 683
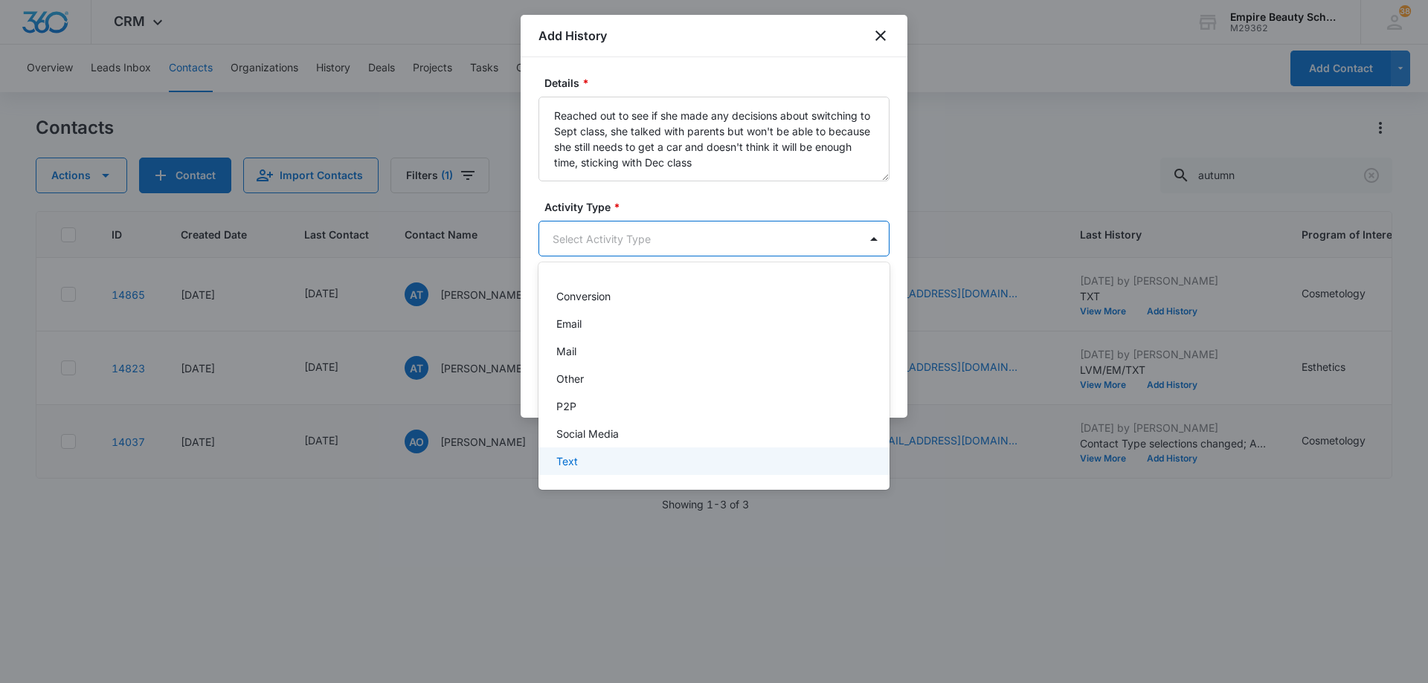
click at [671, 457] on div "Text" at bounding box center [712, 462] width 312 height 16
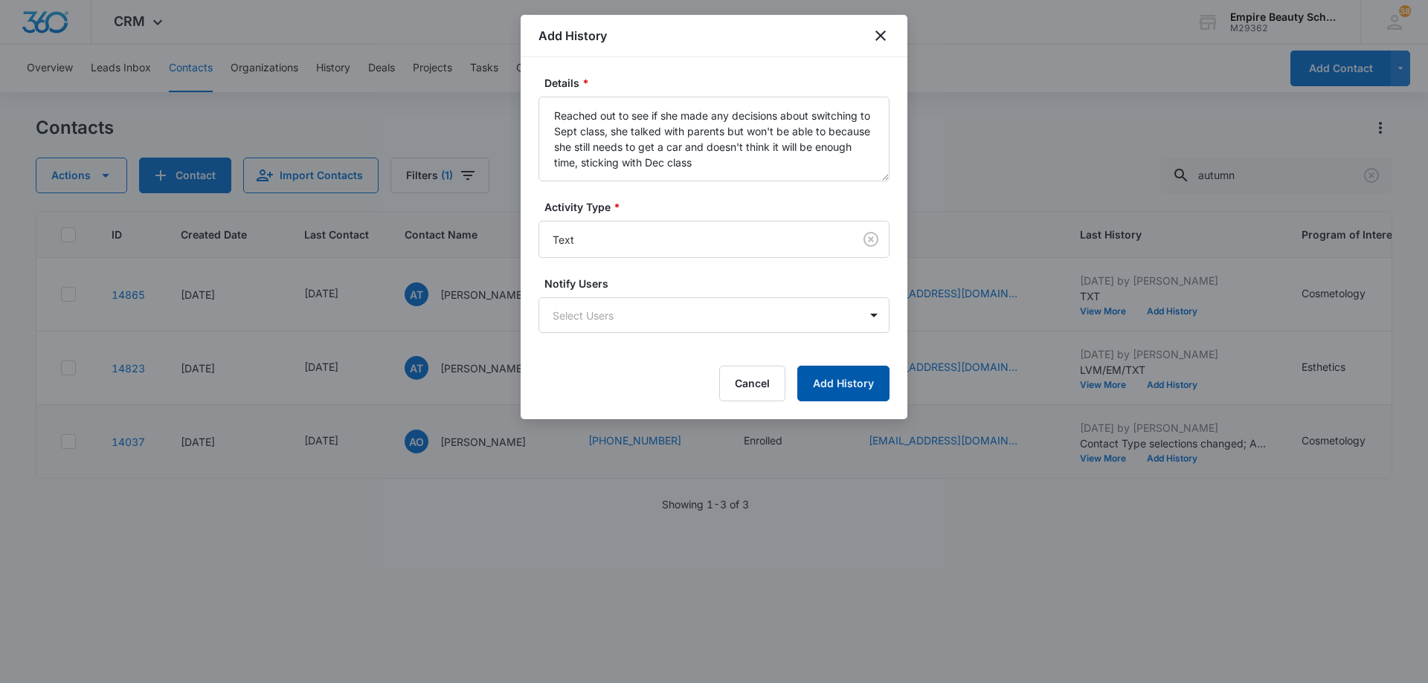
click at [847, 385] on button "Add History" at bounding box center [843, 384] width 92 height 36
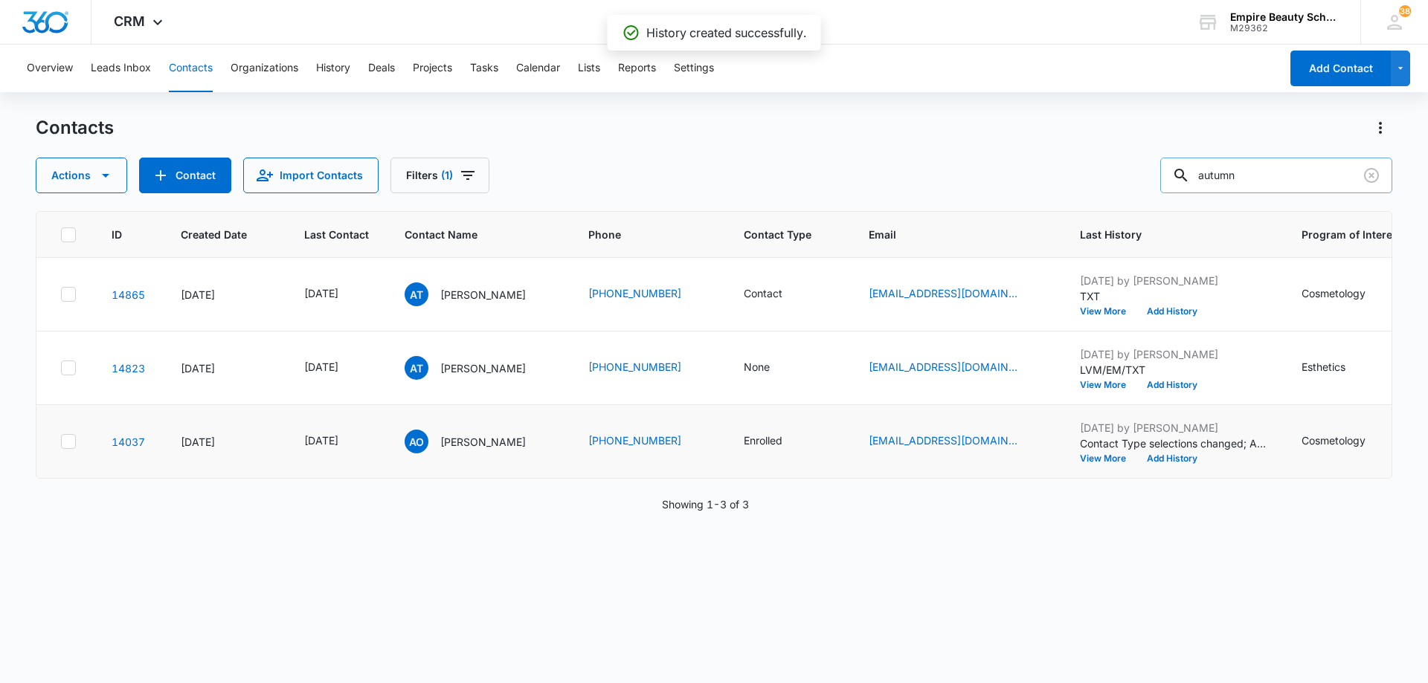
click at [1300, 178] on input "autumn" at bounding box center [1276, 176] width 232 height 36
click at [1297, 181] on input "autumn" at bounding box center [1276, 176] width 232 height 36
type input "a"
type input "[PERSON_NAME]"
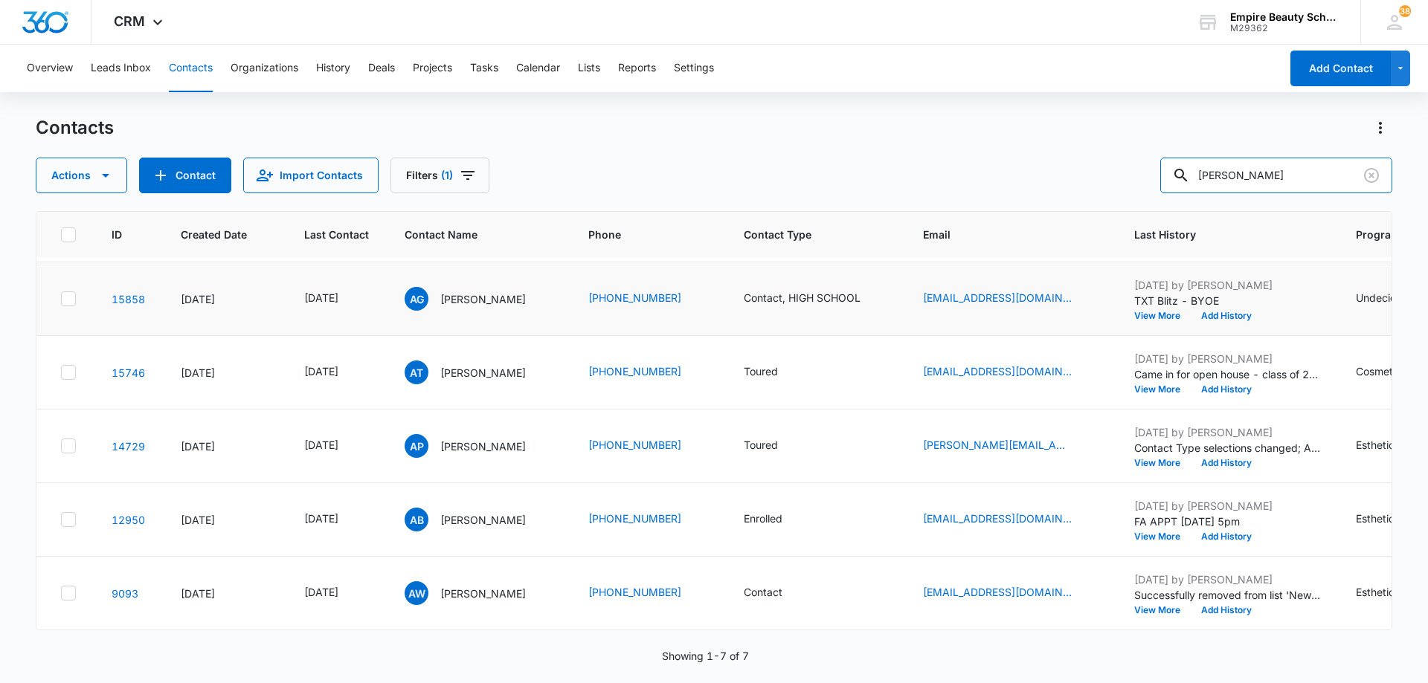
scroll to position [154, 0]
click at [363, 513] on icon "Last Contact - 1750377600 - Select to Edit Field" at bounding box center [355, 519] width 13 height 13
click at [372, 407] on input "[DATE]" at bounding box center [348, 413] width 109 height 16
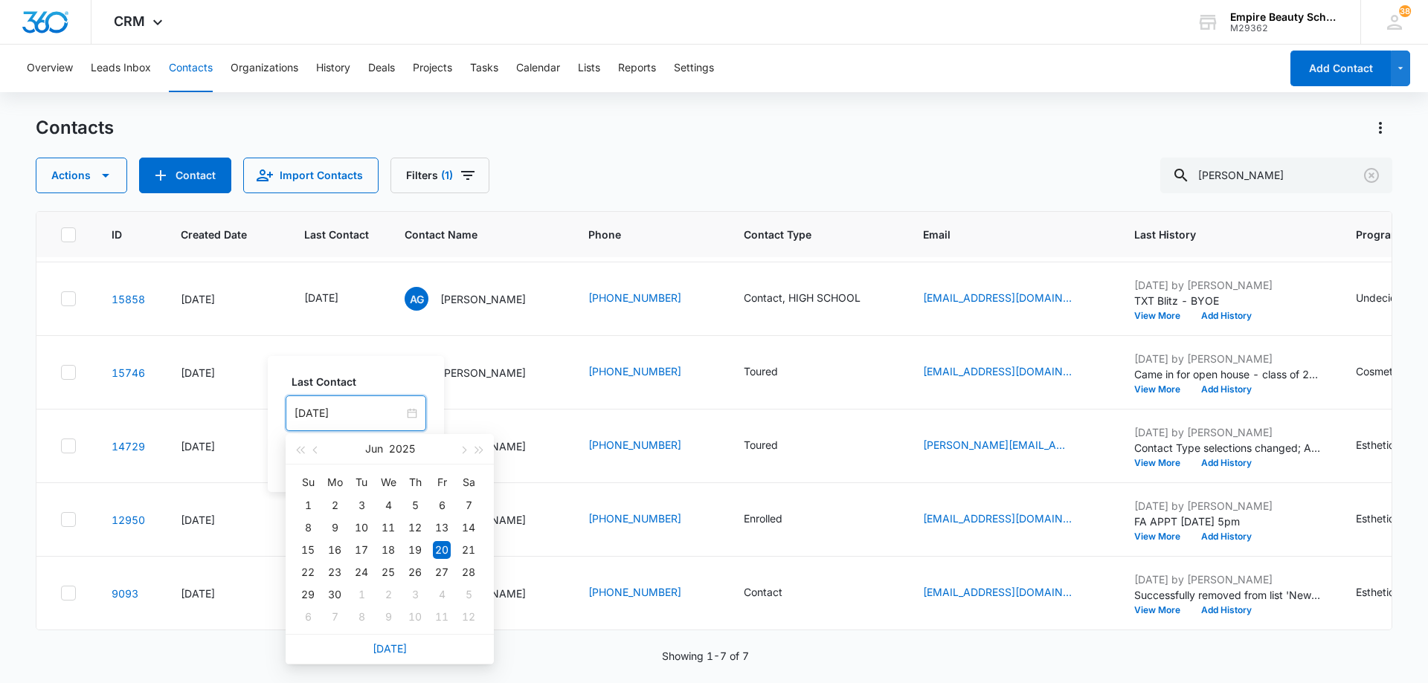
click at [394, 652] on link "[DATE]" at bounding box center [390, 648] width 34 height 13
type input "[DATE]"
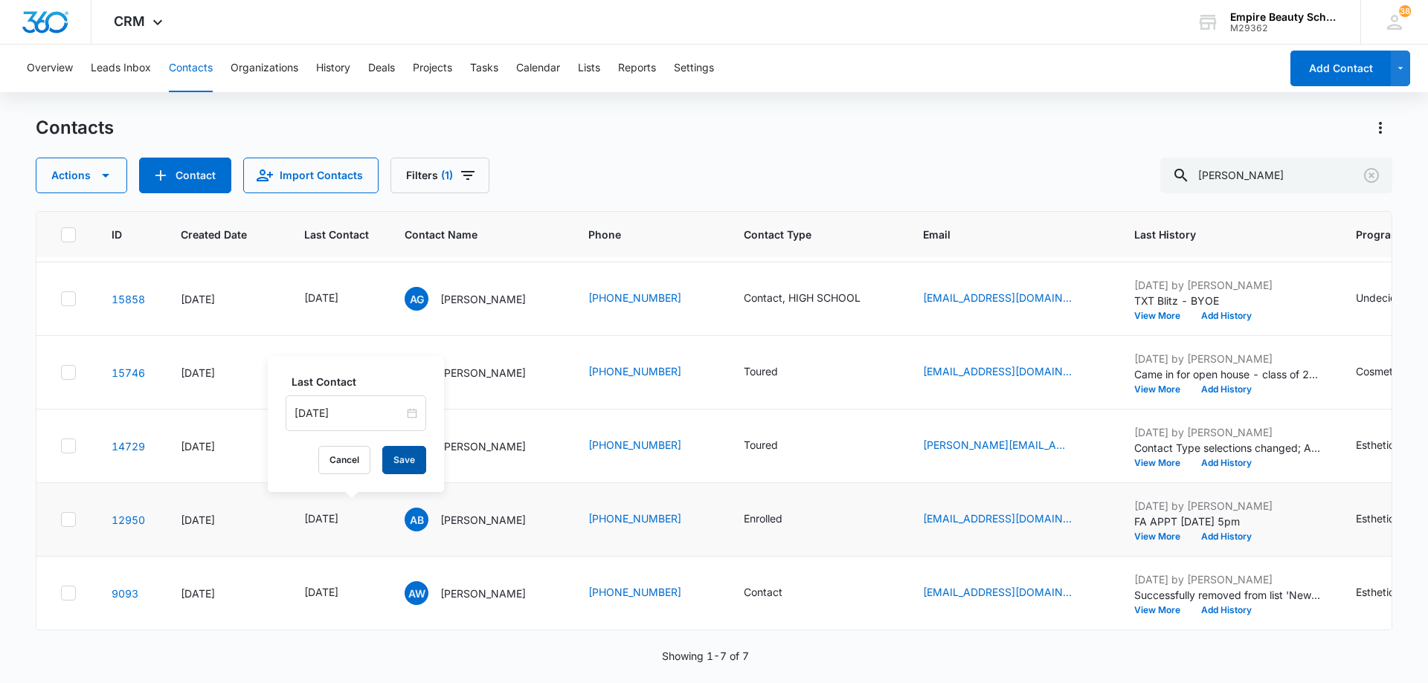
click at [402, 461] on button "Save" at bounding box center [404, 460] width 44 height 28
click at [1259, 532] on button "Add History" at bounding box center [1225, 536] width 71 height 9
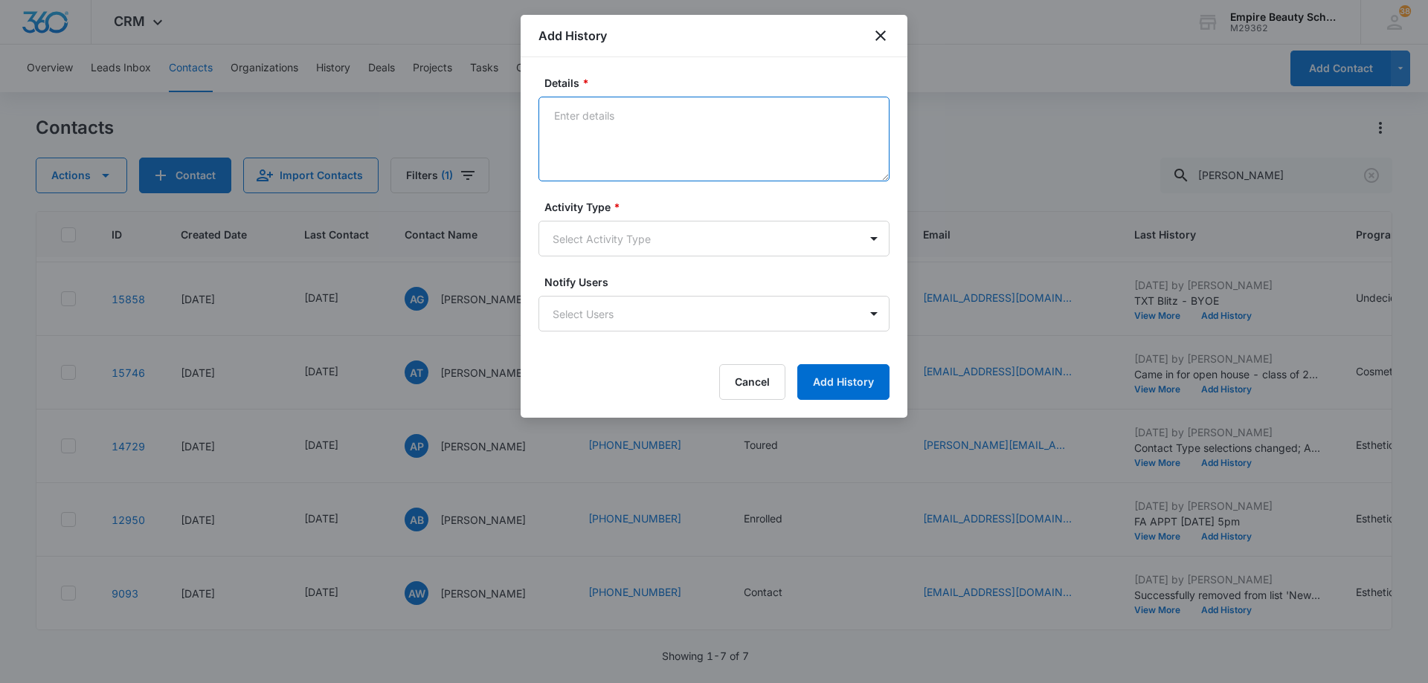
click at [713, 126] on textarea "Details *" at bounding box center [713, 139] width 351 height 85
type textarea "Met with [DATE] and received check from her for cash scholarship - gave receipt…"
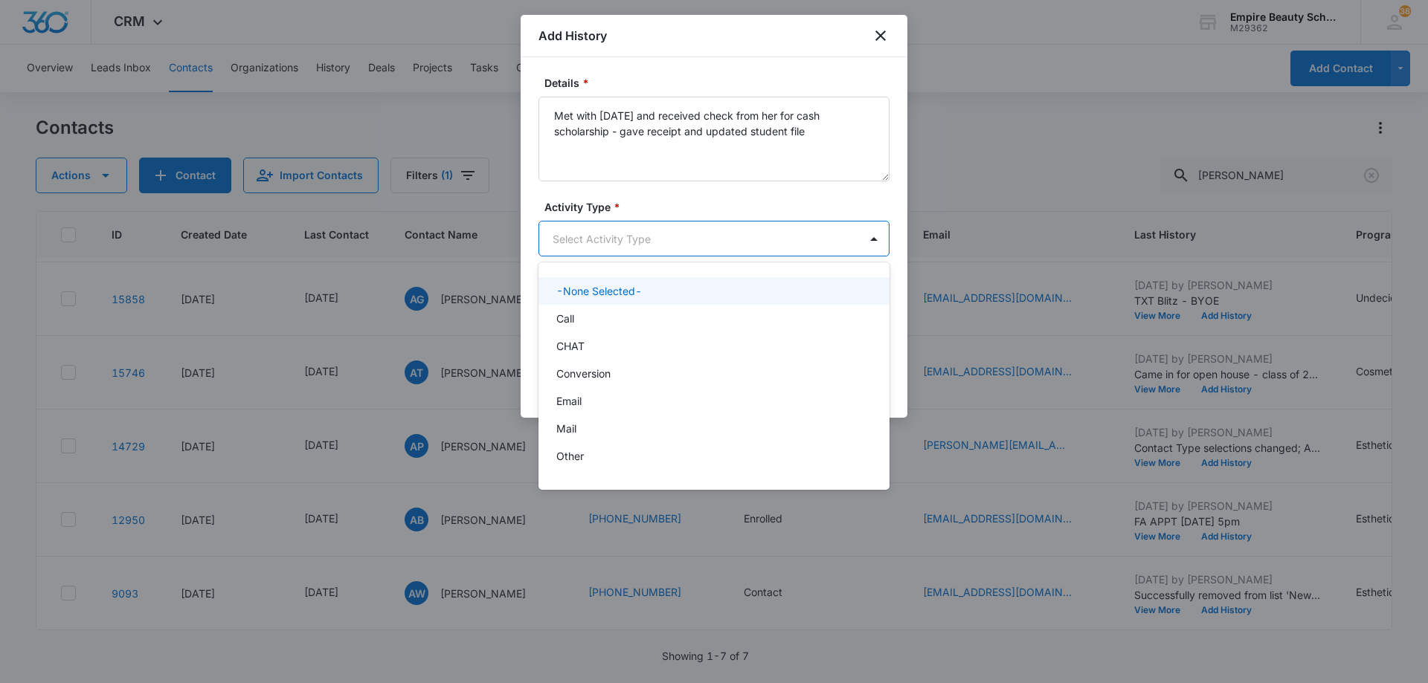
click at [646, 233] on body "CRM Apps Forms CRM Email Shop Payments POS Files Brand Settings Empire Beauty S…" at bounding box center [714, 341] width 1428 height 683
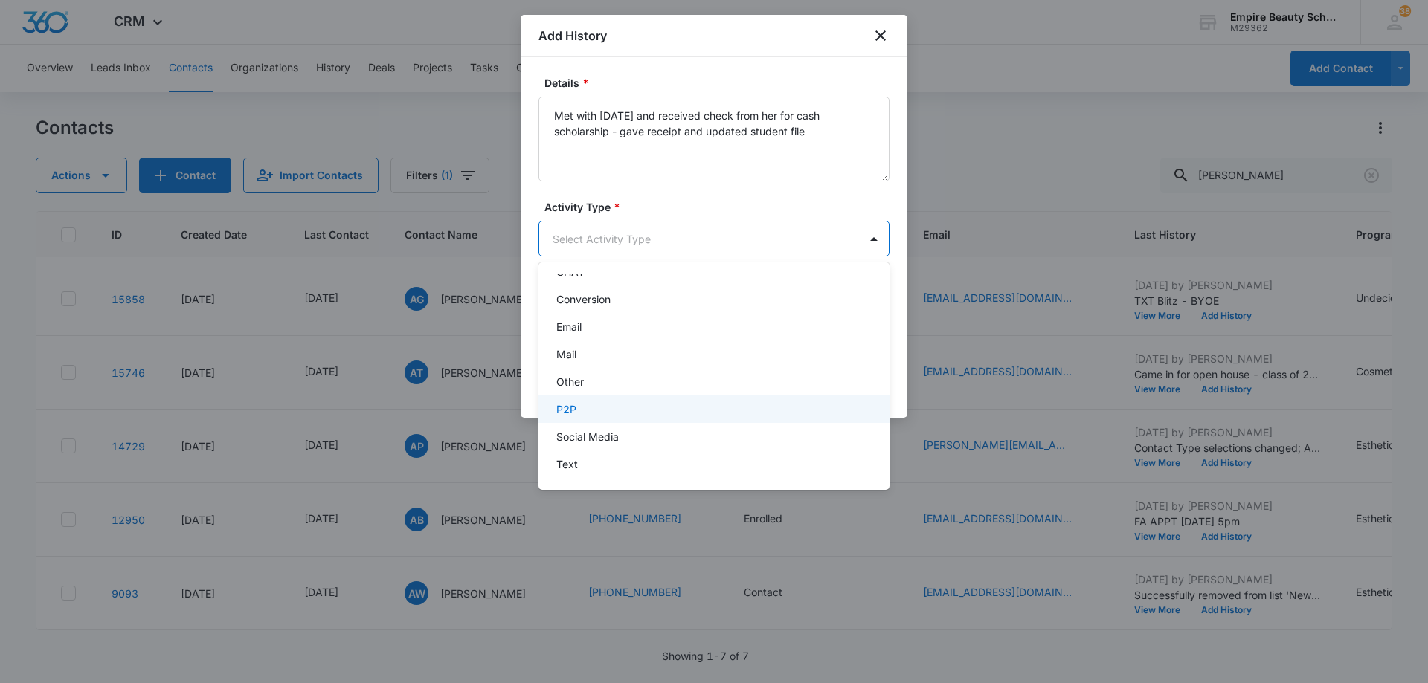
click at [663, 413] on div "P2P" at bounding box center [712, 410] width 312 height 16
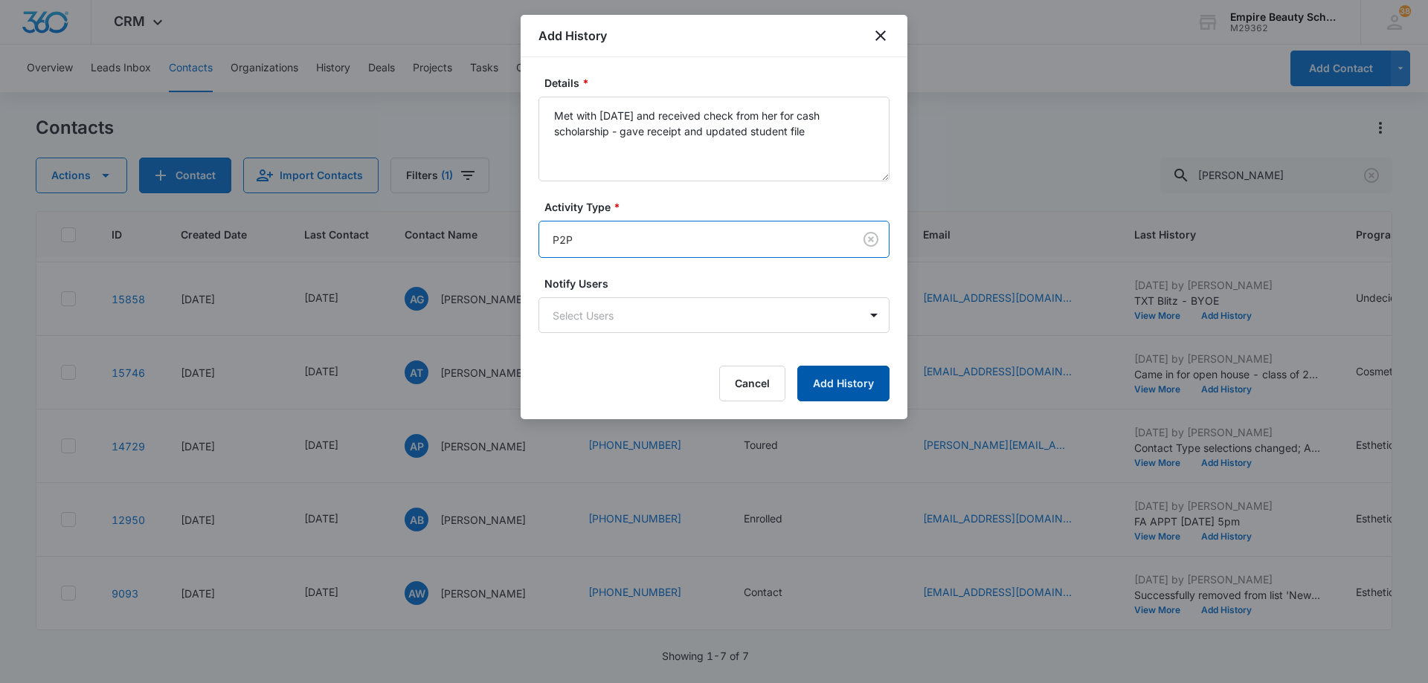
click at [854, 384] on button "Add History" at bounding box center [843, 384] width 92 height 36
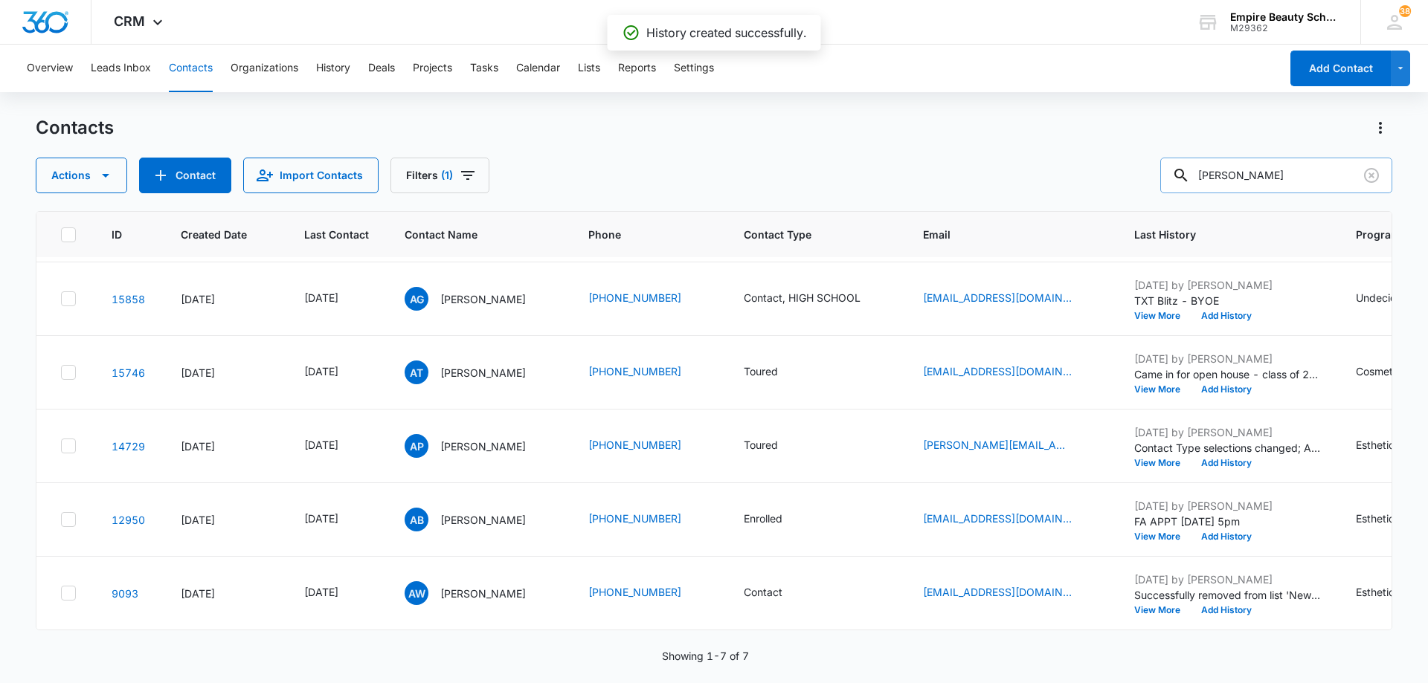
click at [1254, 186] on input "[PERSON_NAME]" at bounding box center [1276, 176] width 232 height 36
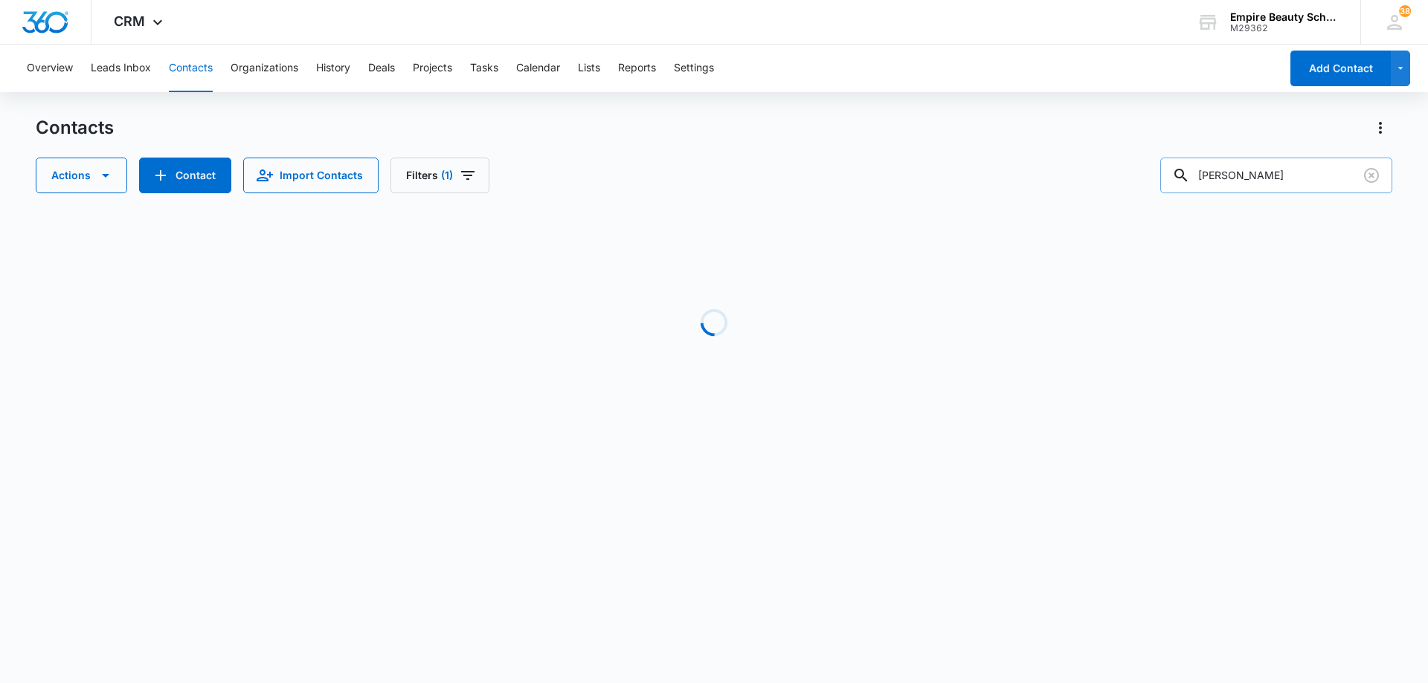
scroll to position [0, 0]
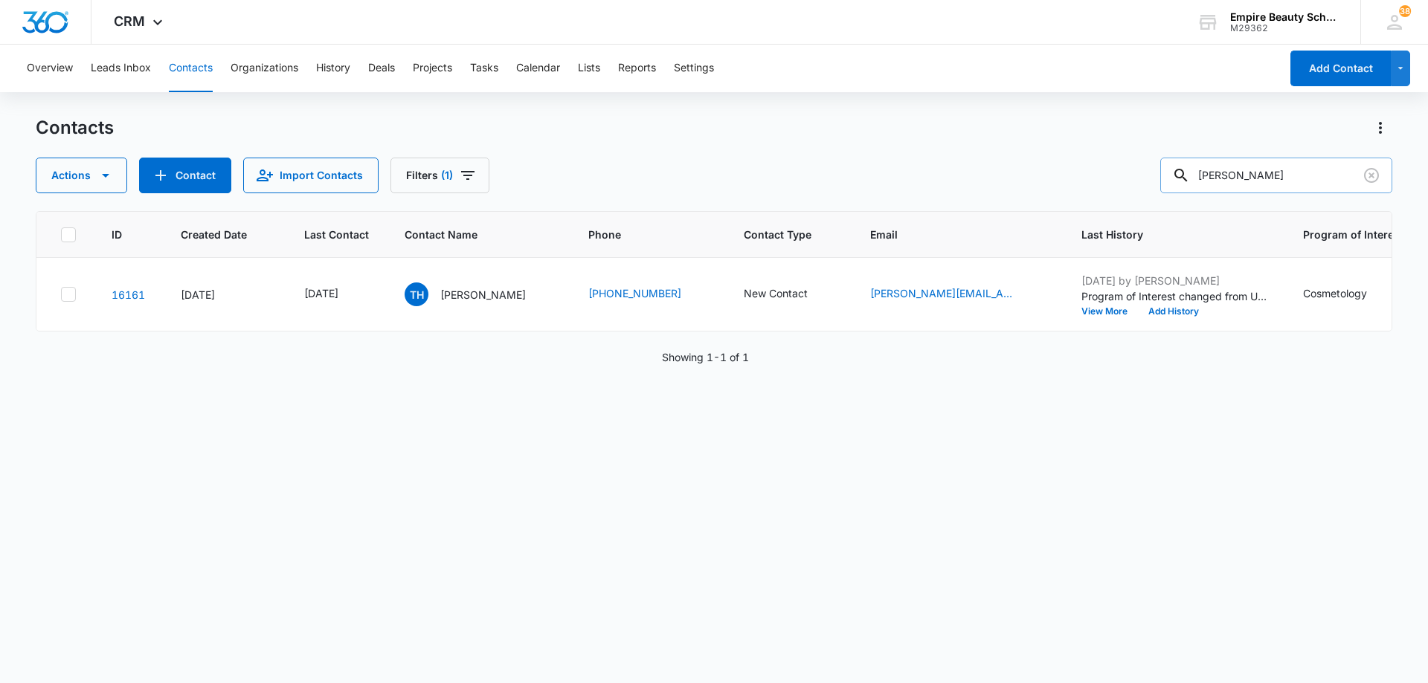
click at [1254, 176] on input "[PERSON_NAME]" at bounding box center [1276, 176] width 232 height 36
click at [1255, 176] on input "[PERSON_NAME]" at bounding box center [1276, 176] width 232 height 36
type input "5407"
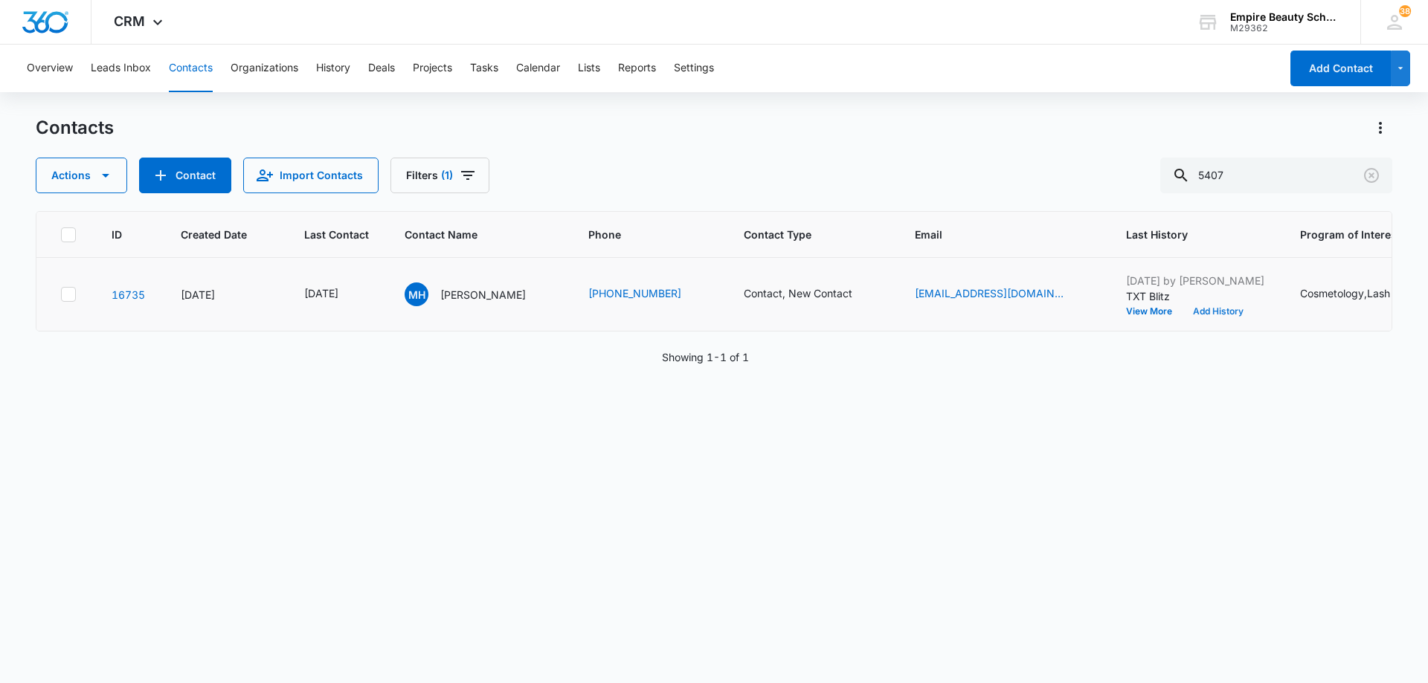
click at [1200, 309] on button "Add History" at bounding box center [1217, 311] width 71 height 9
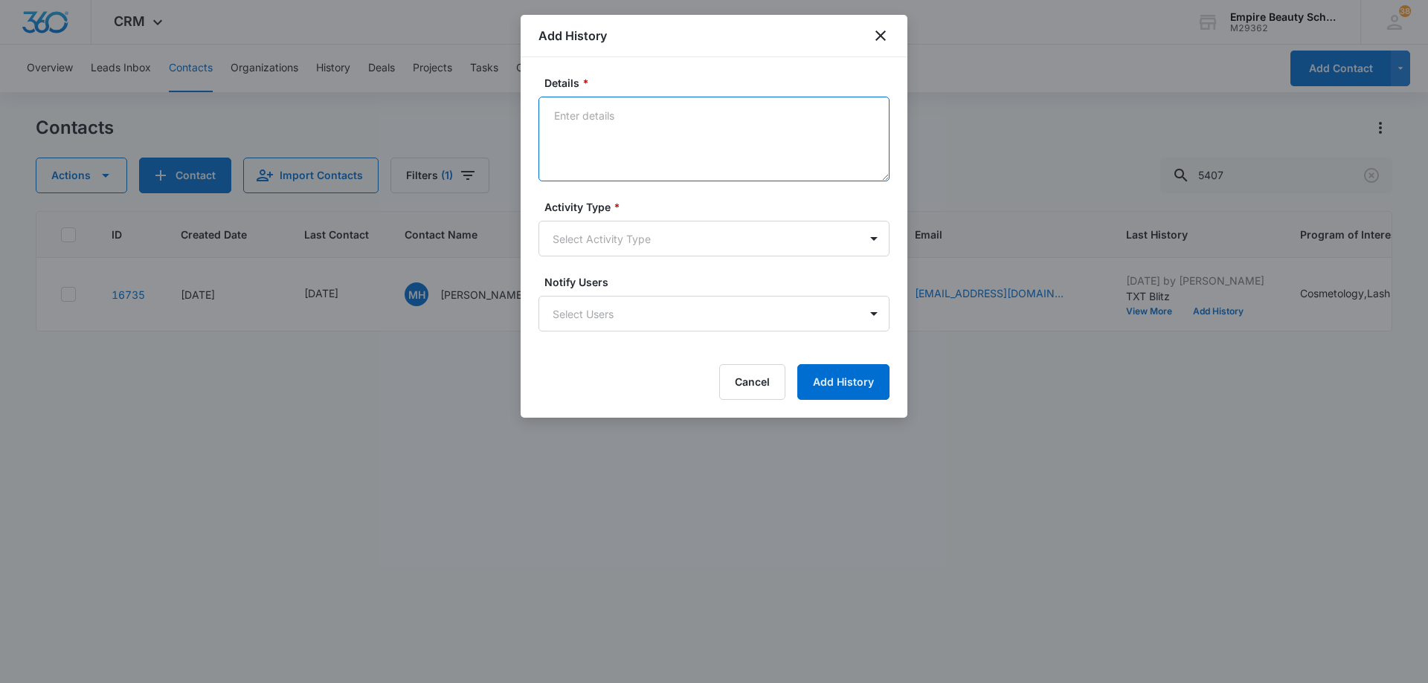
click at [706, 125] on textarea "Details *" at bounding box center [713, 139] width 351 height 85
type textarea "Responded to my text - senior in HS this year, interested in classes for 2026 -…"
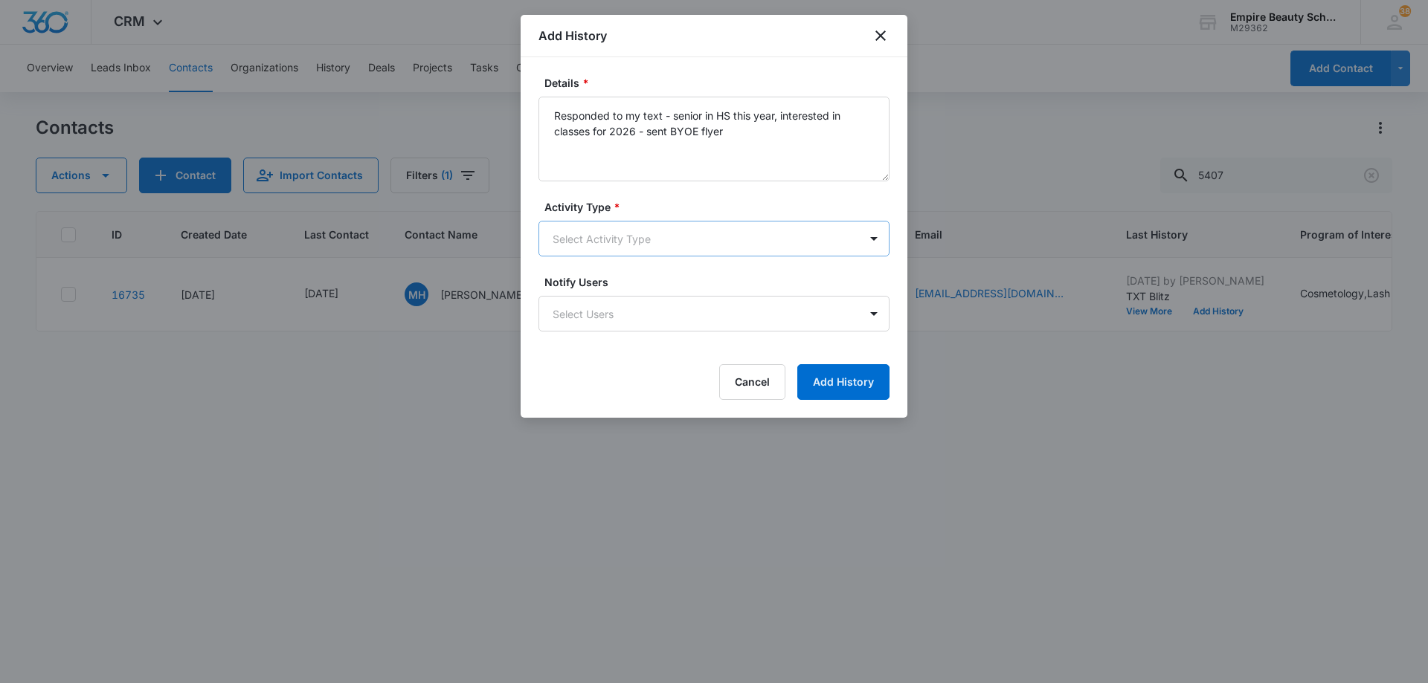
click at [641, 235] on body "CRM Apps Forms CRM Email Shop Payments POS Files Brand Settings Empire Beauty S…" at bounding box center [714, 341] width 1428 height 683
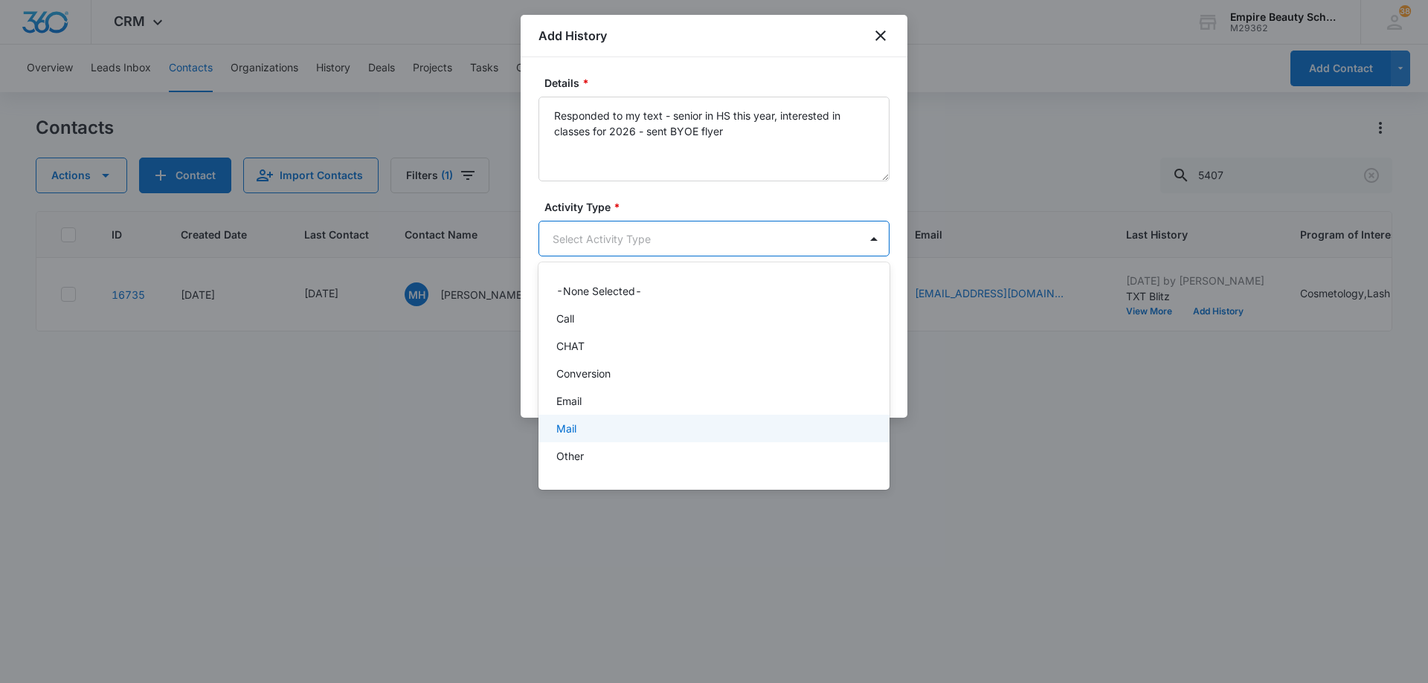
scroll to position [77, 0]
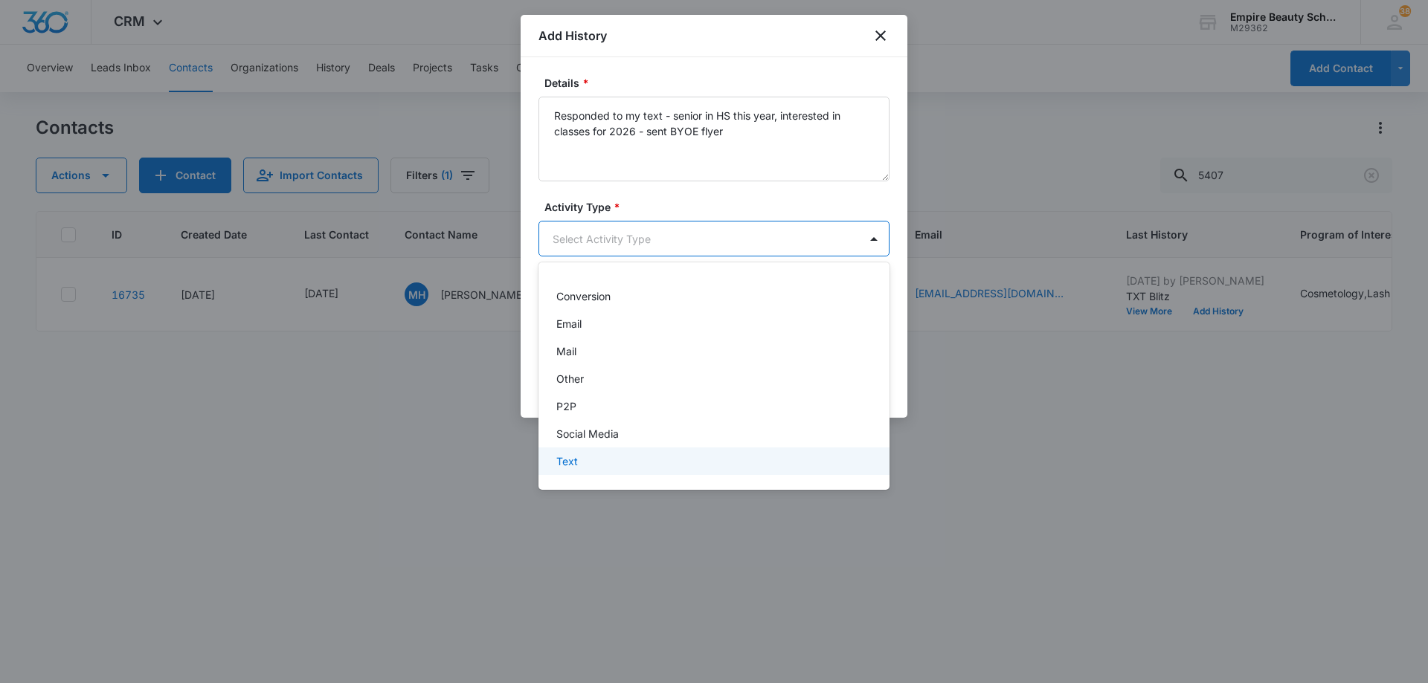
click at [683, 460] on div "Text" at bounding box center [712, 462] width 312 height 16
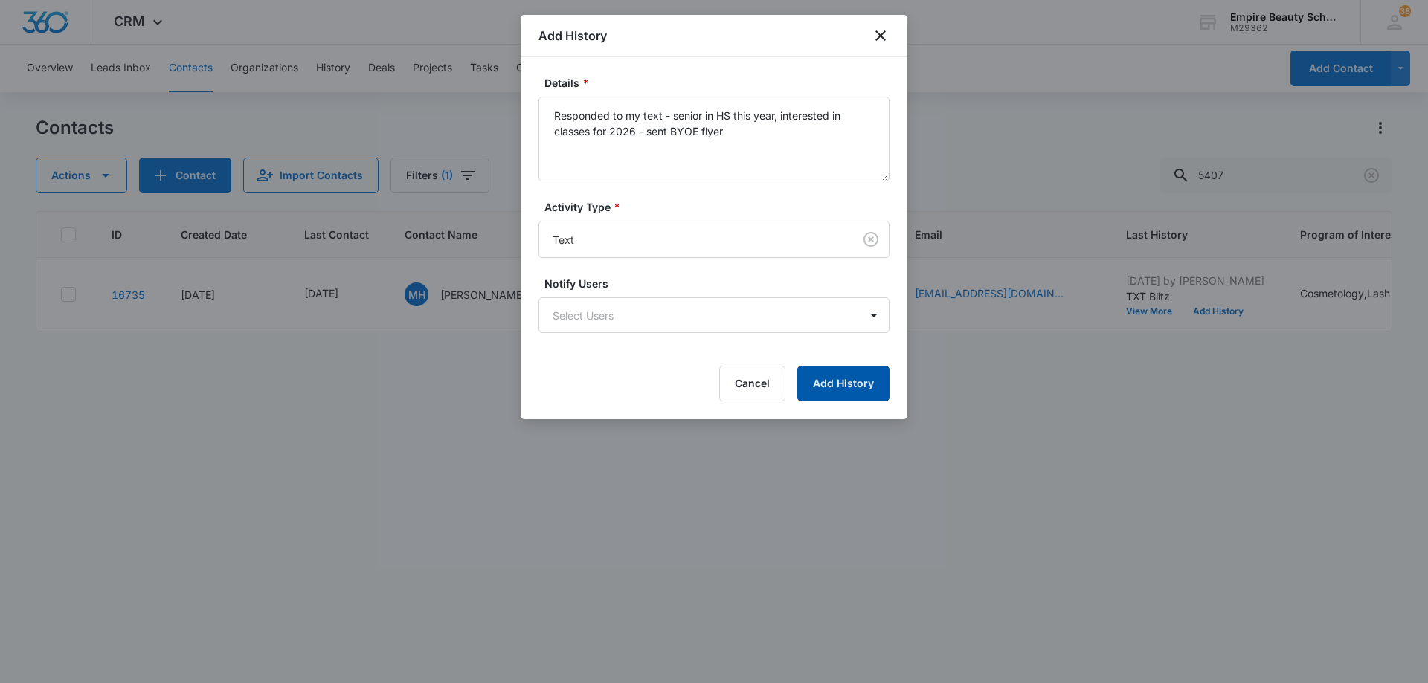
click at [828, 386] on button "Add History" at bounding box center [843, 384] width 92 height 36
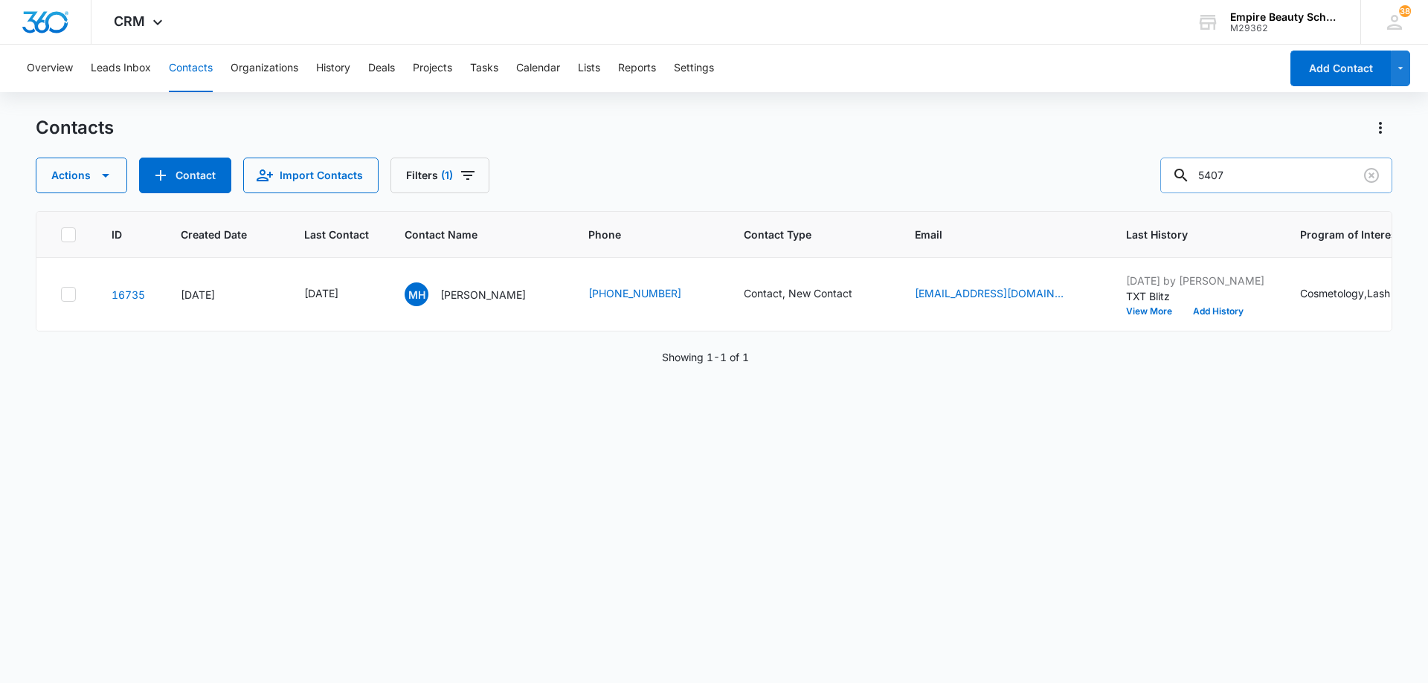
click at [1269, 184] on input "5407" at bounding box center [1276, 176] width 232 height 36
click at [1269, 182] on input "5407" at bounding box center [1276, 176] width 232 height 36
type input "hayleigh"
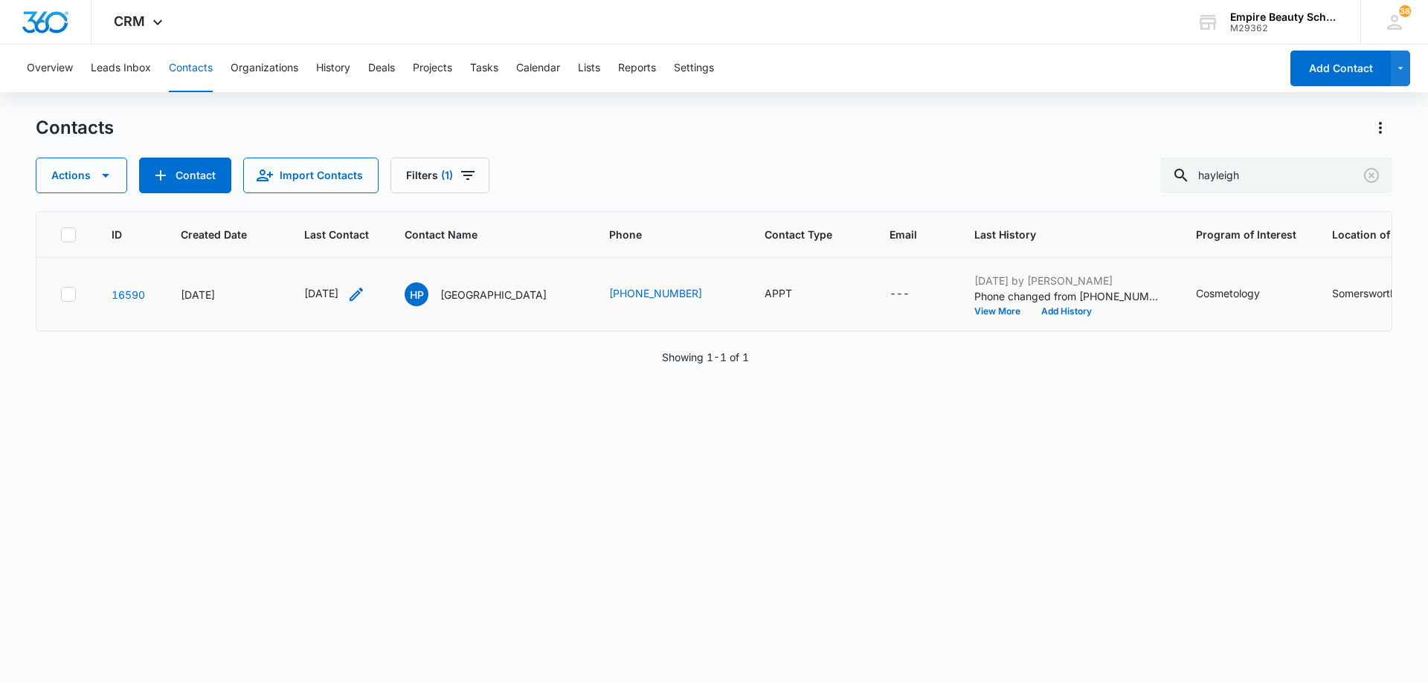
click at [365, 290] on icon "Last Contact - 1755475200 - Select to Edit Field" at bounding box center [356, 295] width 18 height 18
click at [362, 194] on input "[DATE]" at bounding box center [349, 199] width 109 height 16
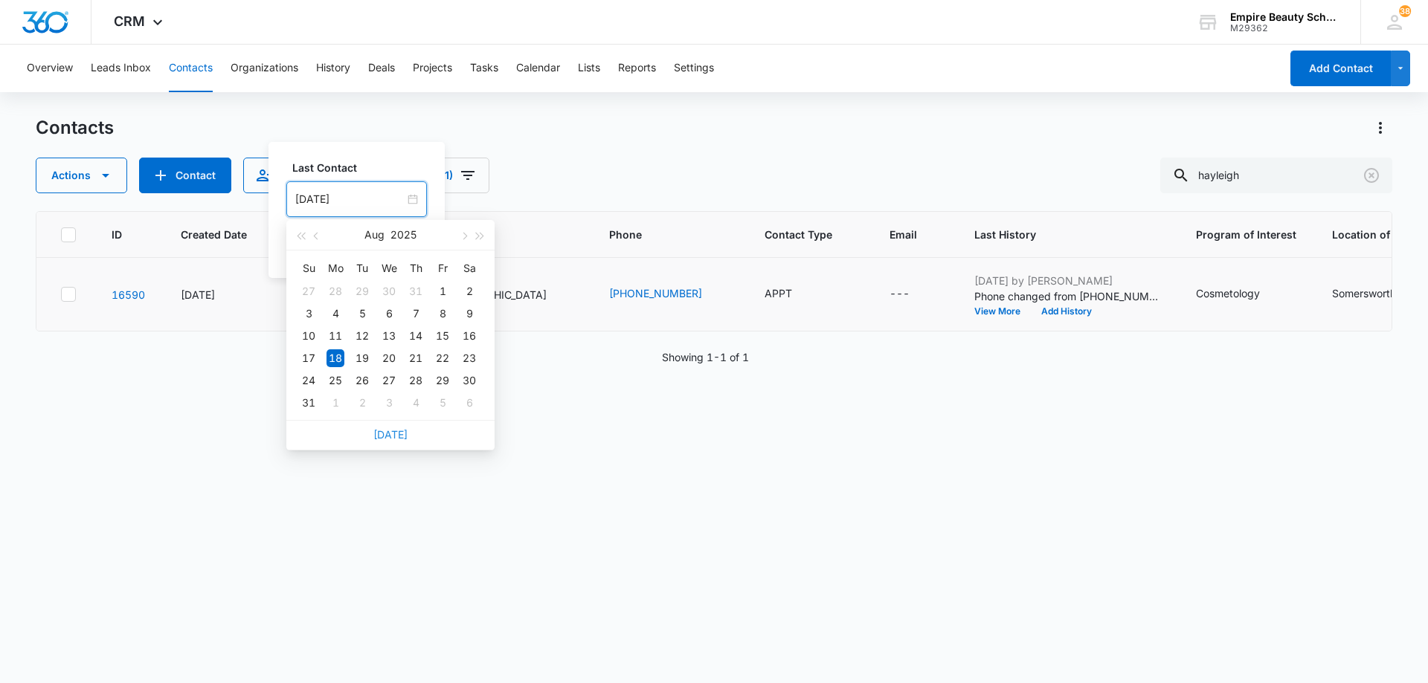
click at [386, 431] on link "[DATE]" at bounding box center [390, 434] width 34 height 13
type input "[DATE]"
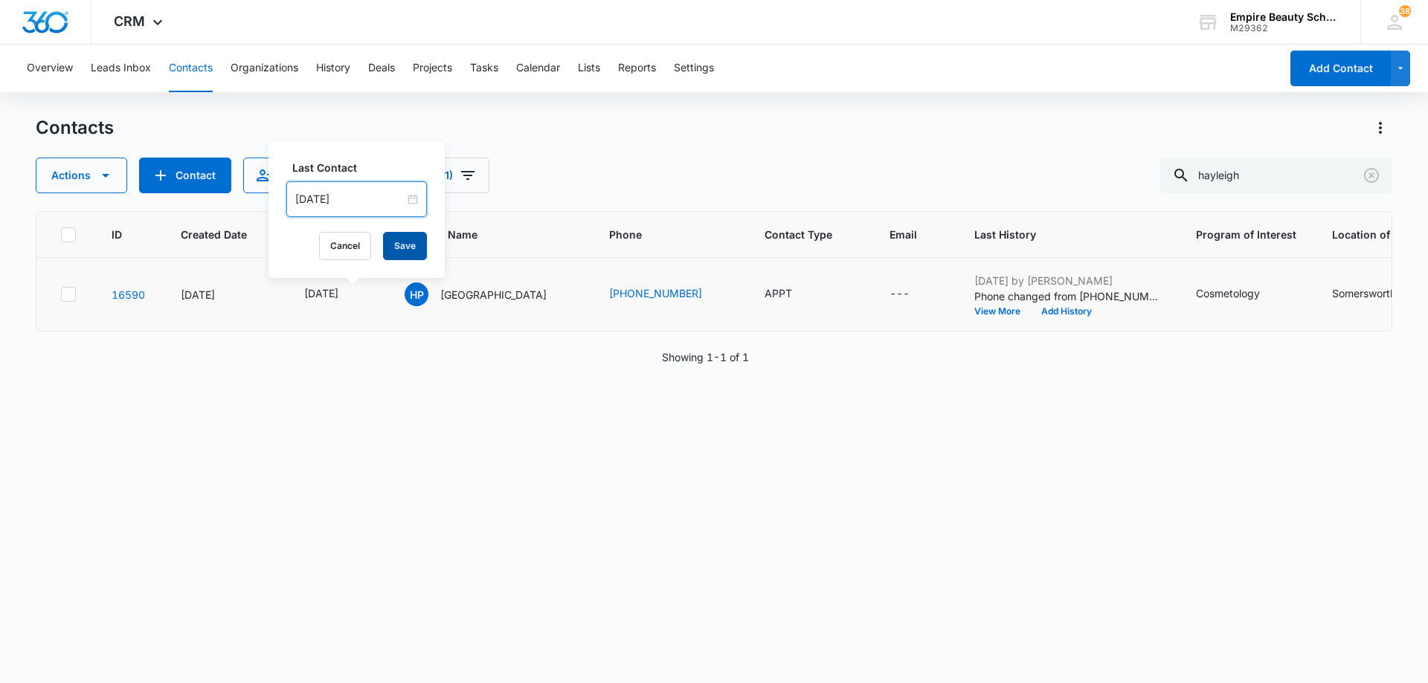
click at [397, 244] on button "Save" at bounding box center [405, 246] width 44 height 28
click at [802, 295] on icon "Contact Type - APPT - Select to Edit Field" at bounding box center [810, 295] width 18 height 18
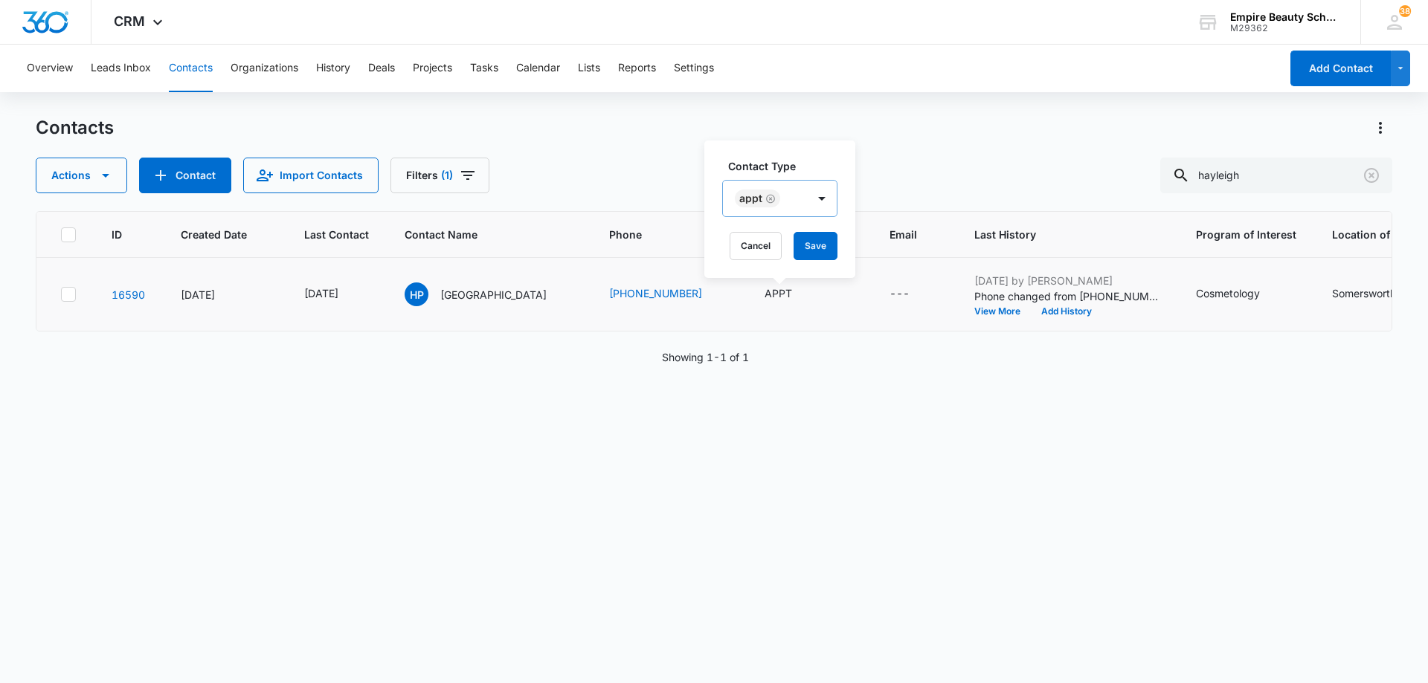
click at [771, 199] on icon "Remove APPT" at bounding box center [770, 198] width 10 height 11
click at [782, 199] on div at bounding box center [769, 199] width 66 height 19
click at [779, 290] on p "Enrolled" at bounding box center [759, 296] width 39 height 16
click at [826, 202] on div at bounding box center [841, 199] width 30 height 36
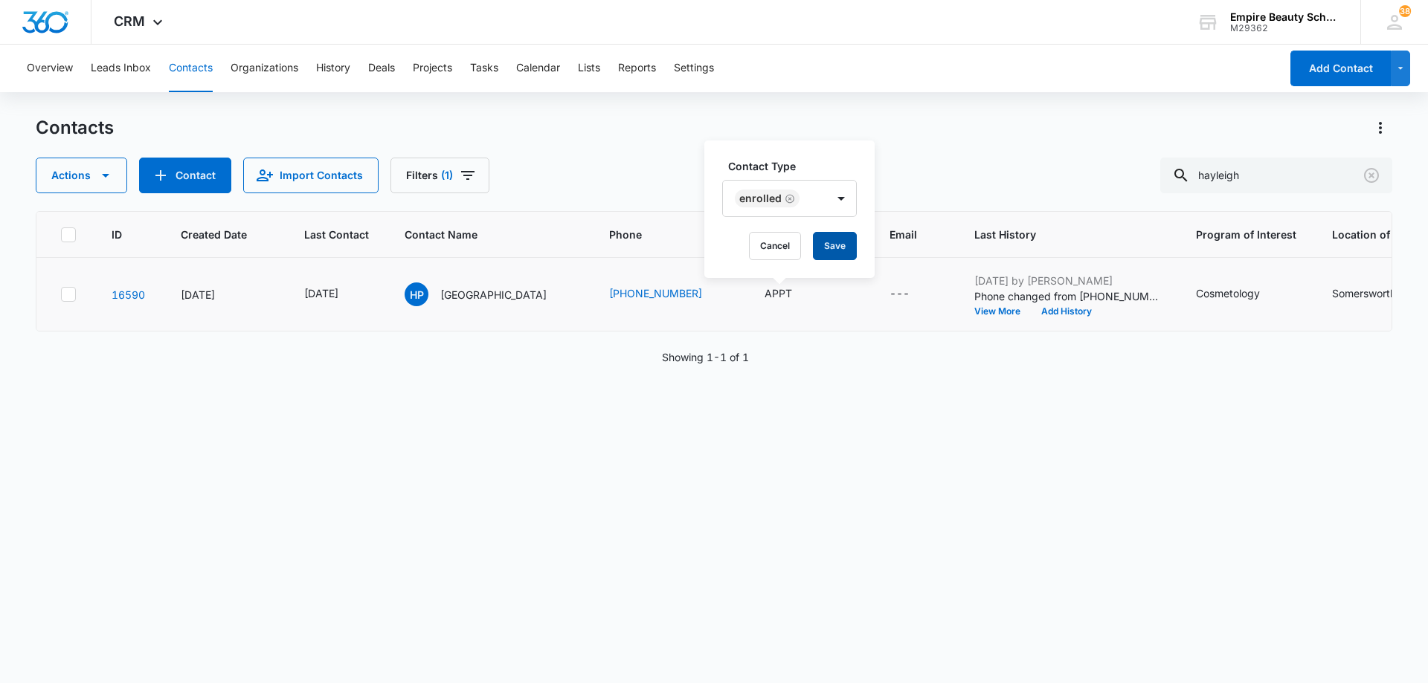
click at [834, 253] on button "Save" at bounding box center [835, 246] width 44 height 28
click at [1063, 309] on button "Add History" at bounding box center [1066, 311] width 71 height 9
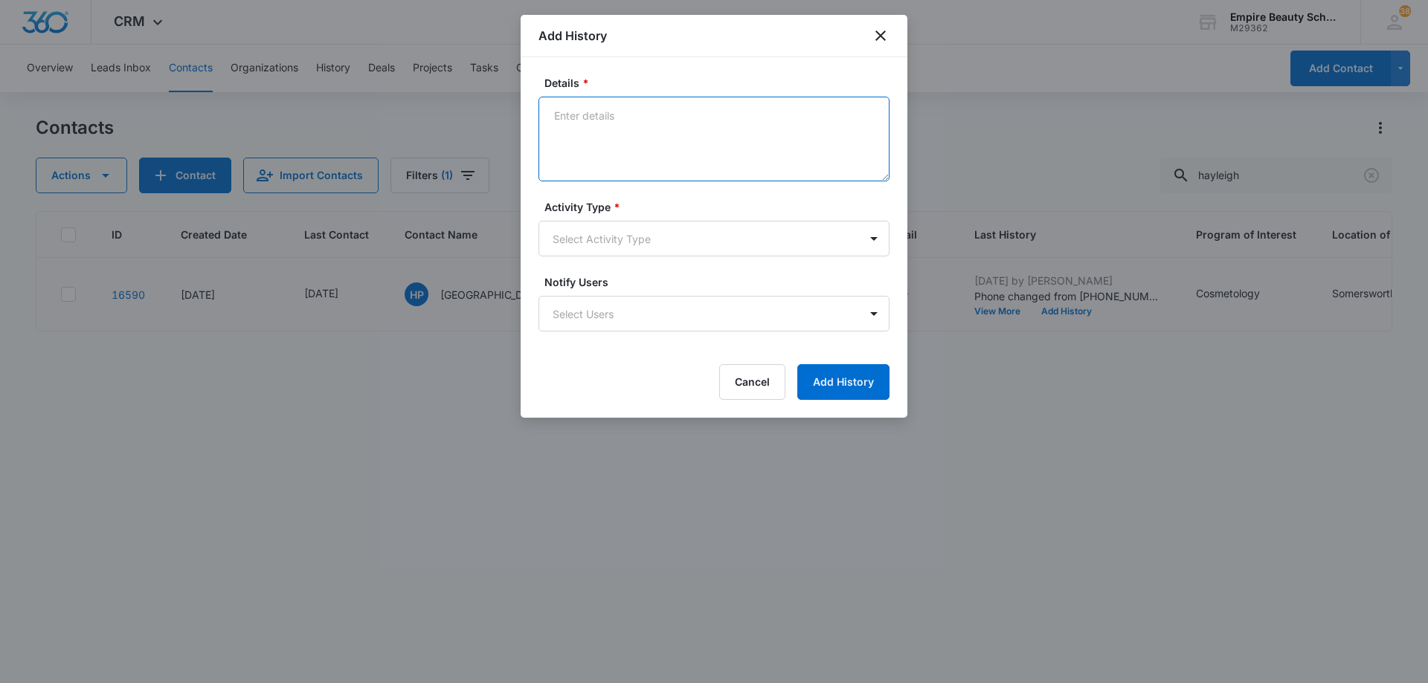
click at [605, 135] on textarea "Details *" at bounding box center [713, 139] width 351 height 85
type textarea "Scheduled final FA appt with her and mom for [DATE]"
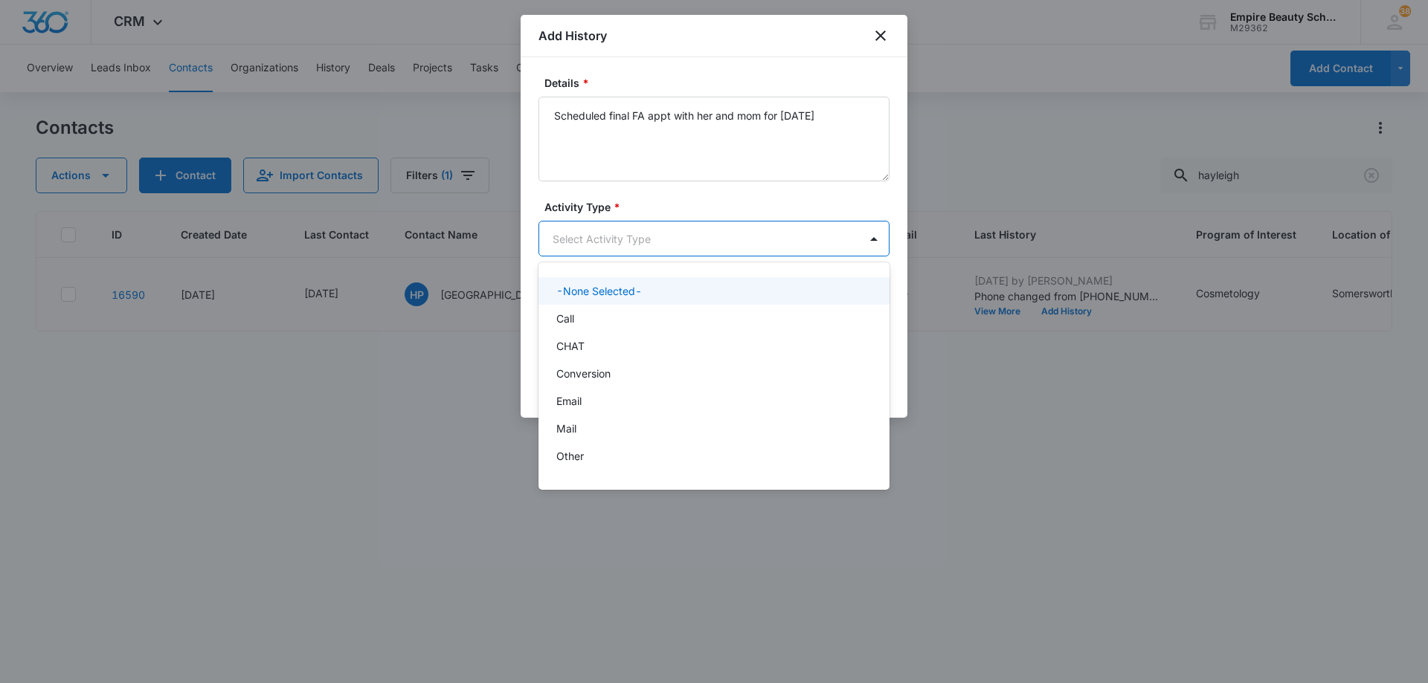
click at [619, 245] on body "CRM Apps Forms CRM Email Shop Payments POS Files Brand Settings Empire Beauty S…" at bounding box center [714, 341] width 1428 height 683
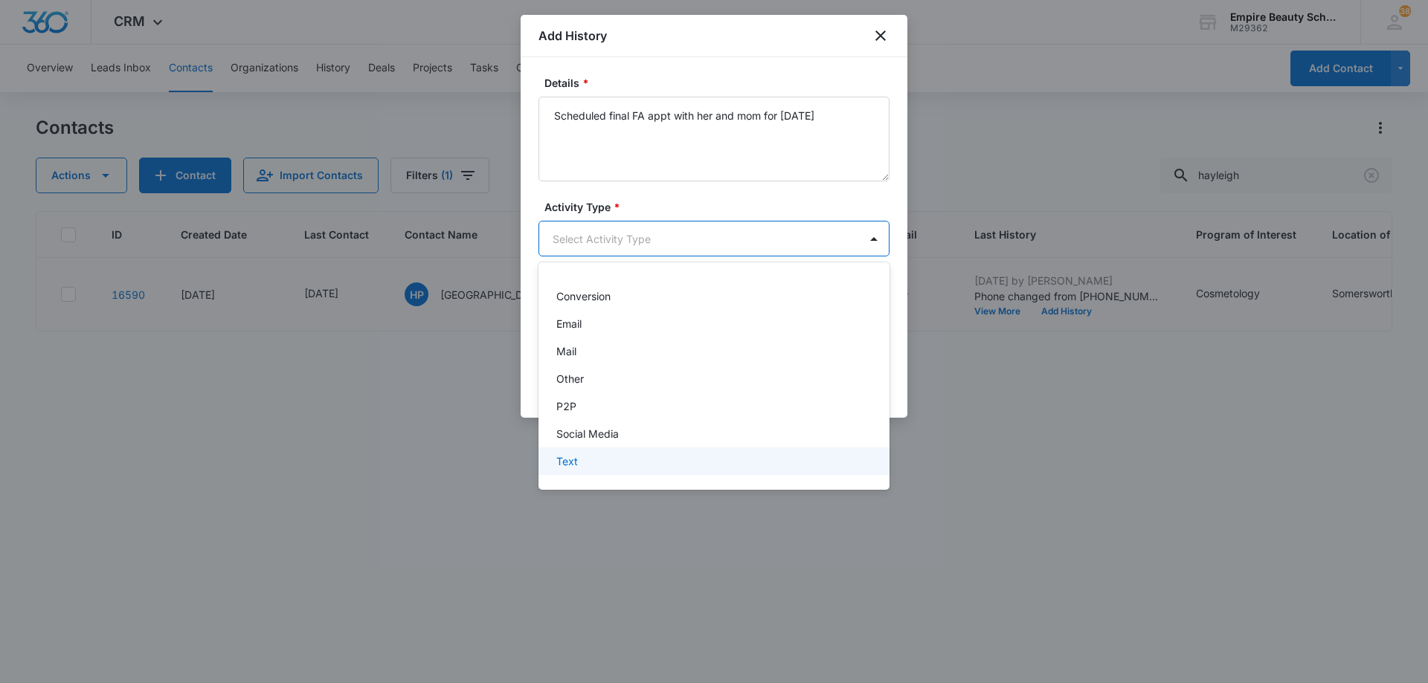
click at [614, 464] on div "Text" at bounding box center [712, 462] width 312 height 16
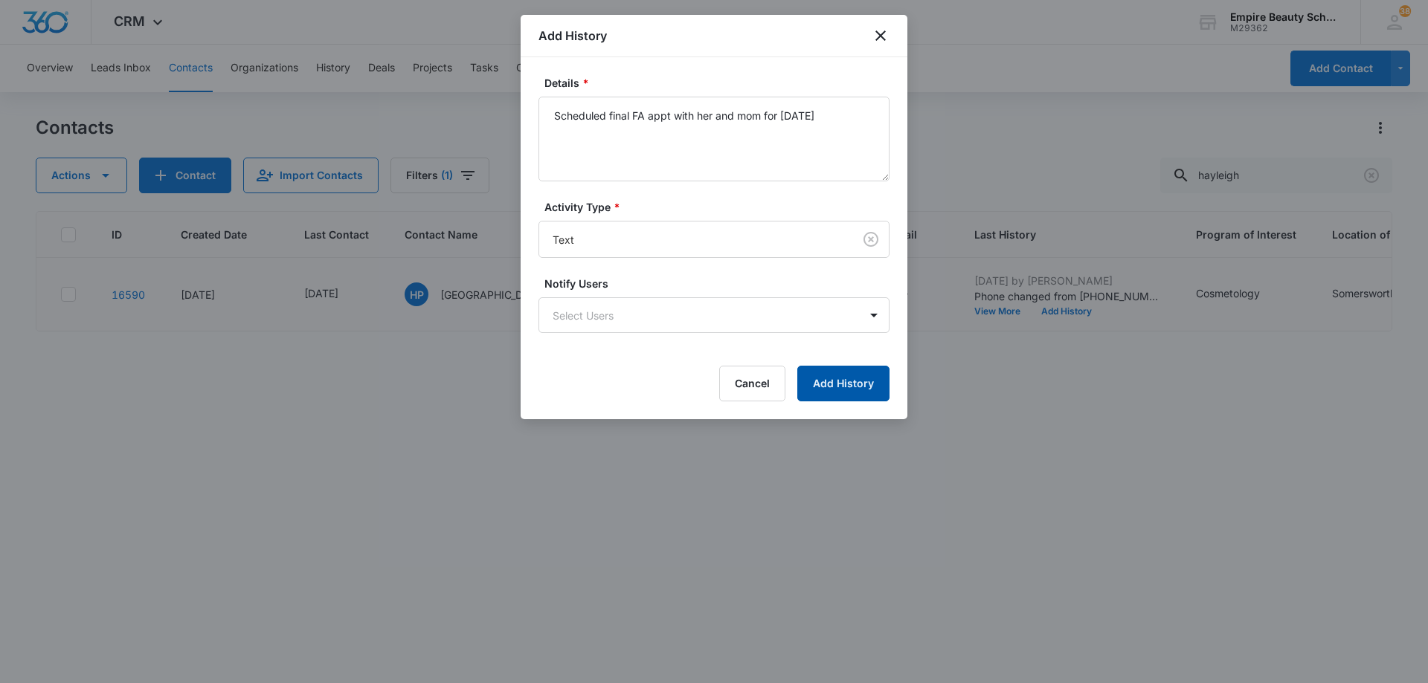
click at [828, 381] on button "Add History" at bounding box center [843, 384] width 92 height 36
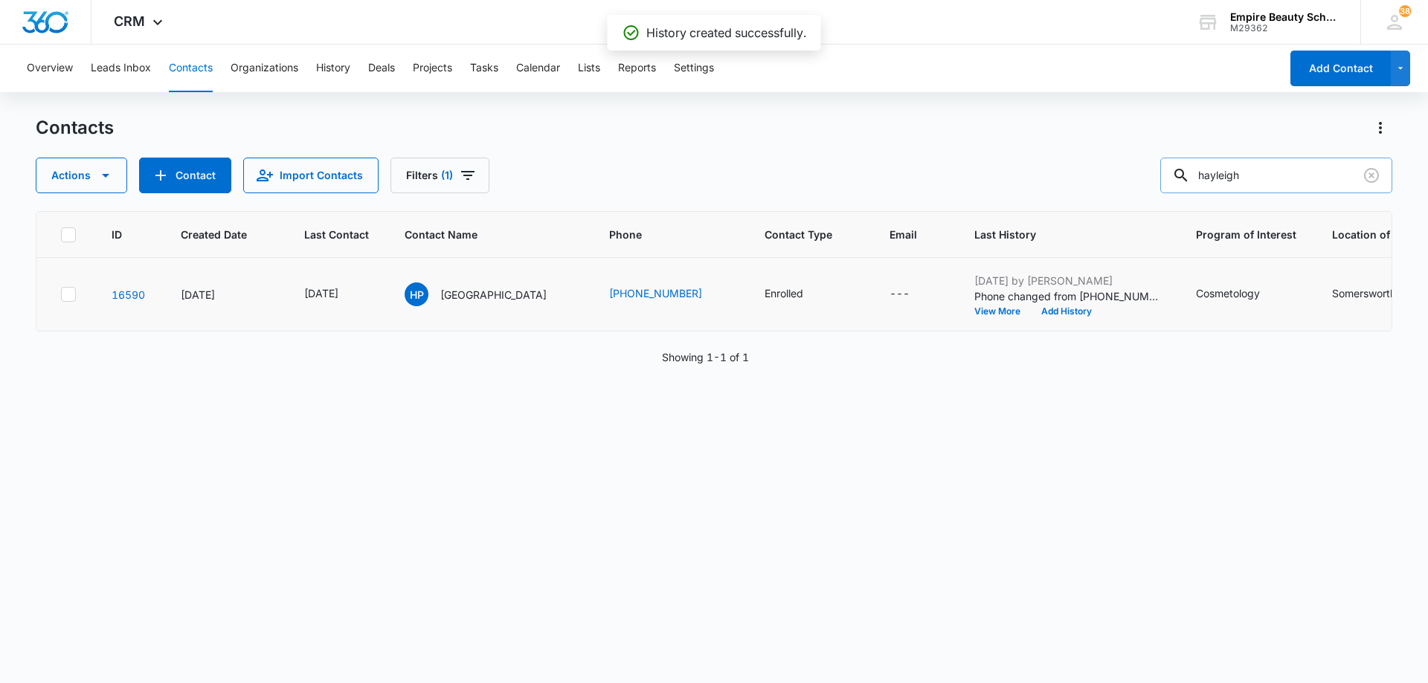
click at [1264, 171] on input "hayleigh" at bounding box center [1276, 176] width 232 height 36
click at [1263, 171] on input "hayleigh" at bounding box center [1276, 176] width 232 height 36
type input "[PERSON_NAME]"
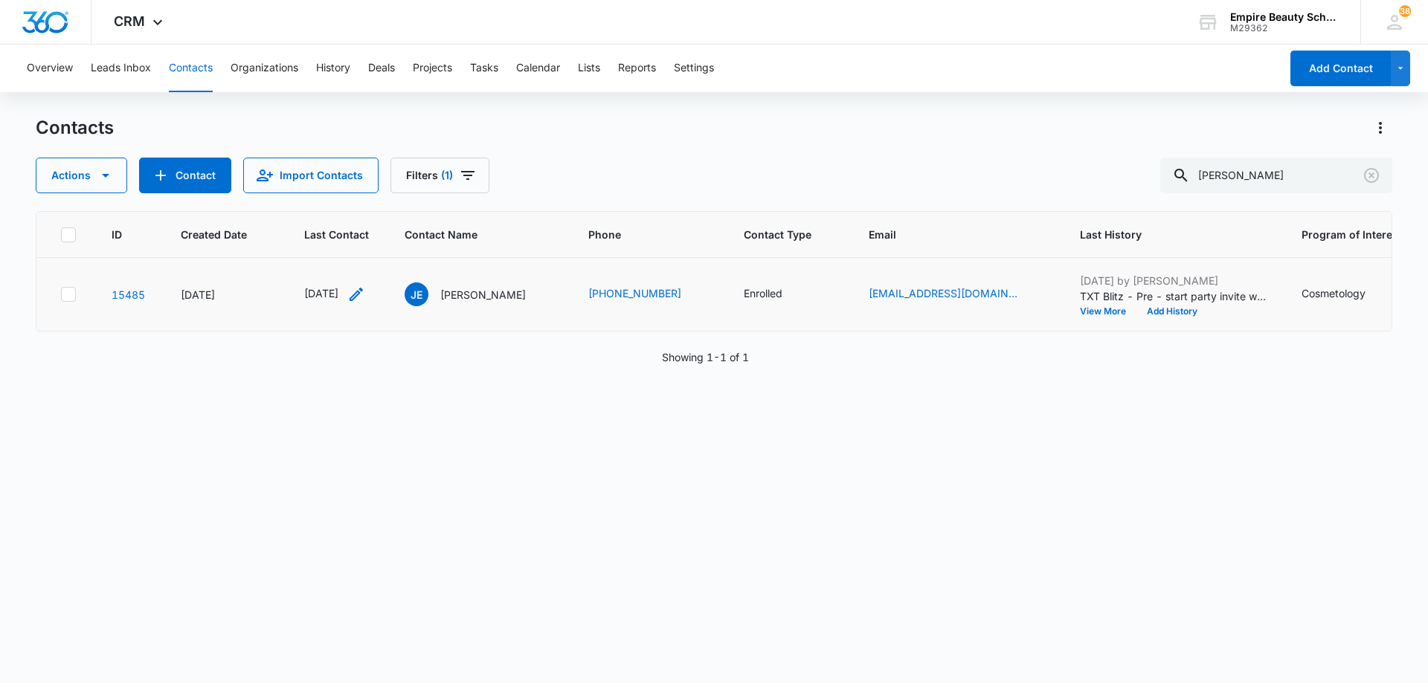
click at [365, 291] on icon "Last Contact - 1755475200 - Select to Edit Field" at bounding box center [356, 295] width 18 height 18
click at [376, 190] on div "[DATE]" at bounding box center [356, 199] width 141 height 36
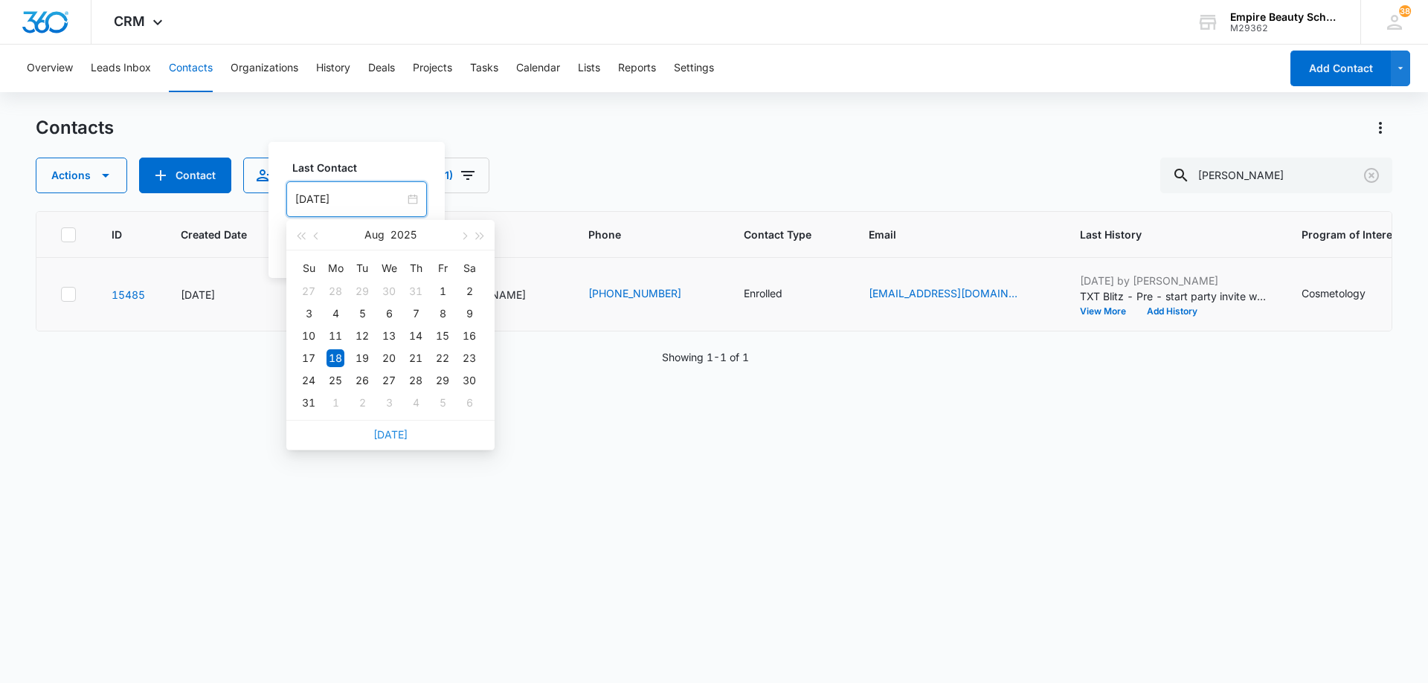
click at [392, 435] on link "[DATE]" at bounding box center [390, 434] width 34 height 13
type input "[DATE]"
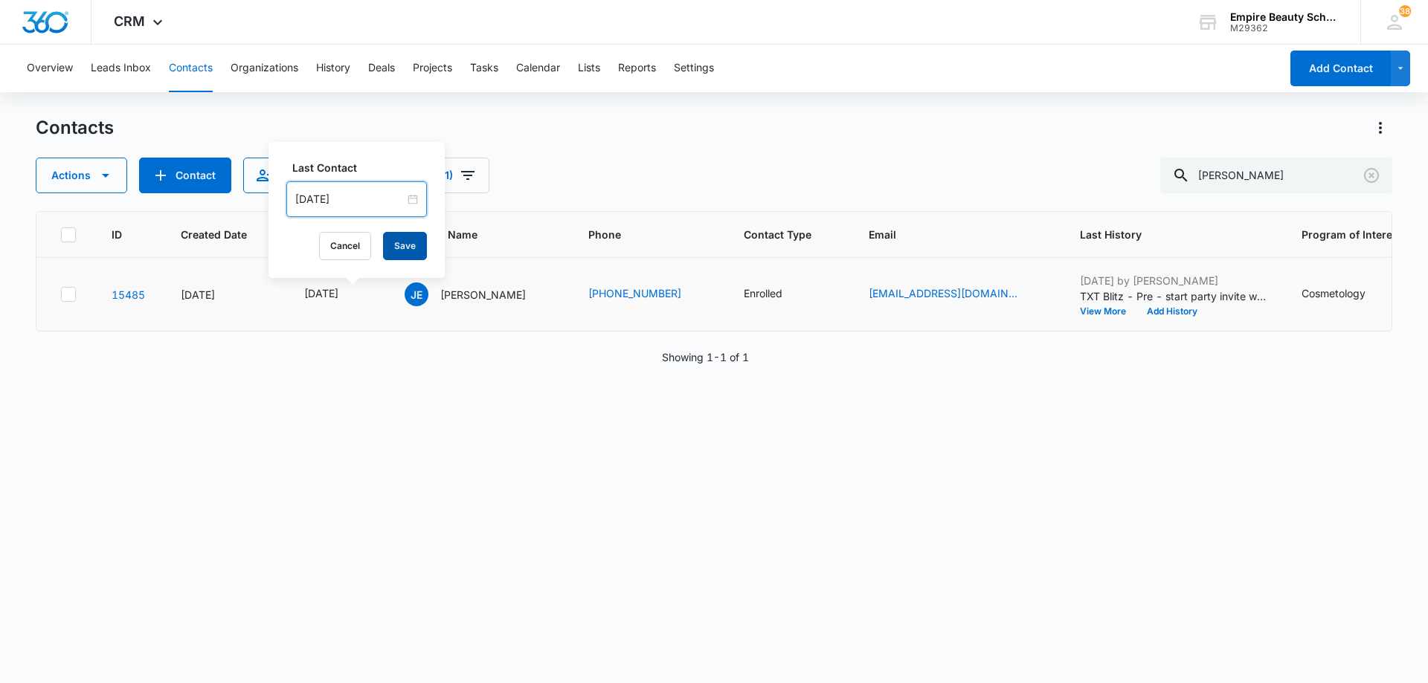
click at [399, 247] on button "Save" at bounding box center [405, 246] width 44 height 28
click at [1148, 312] on button "Add History" at bounding box center [1171, 311] width 71 height 9
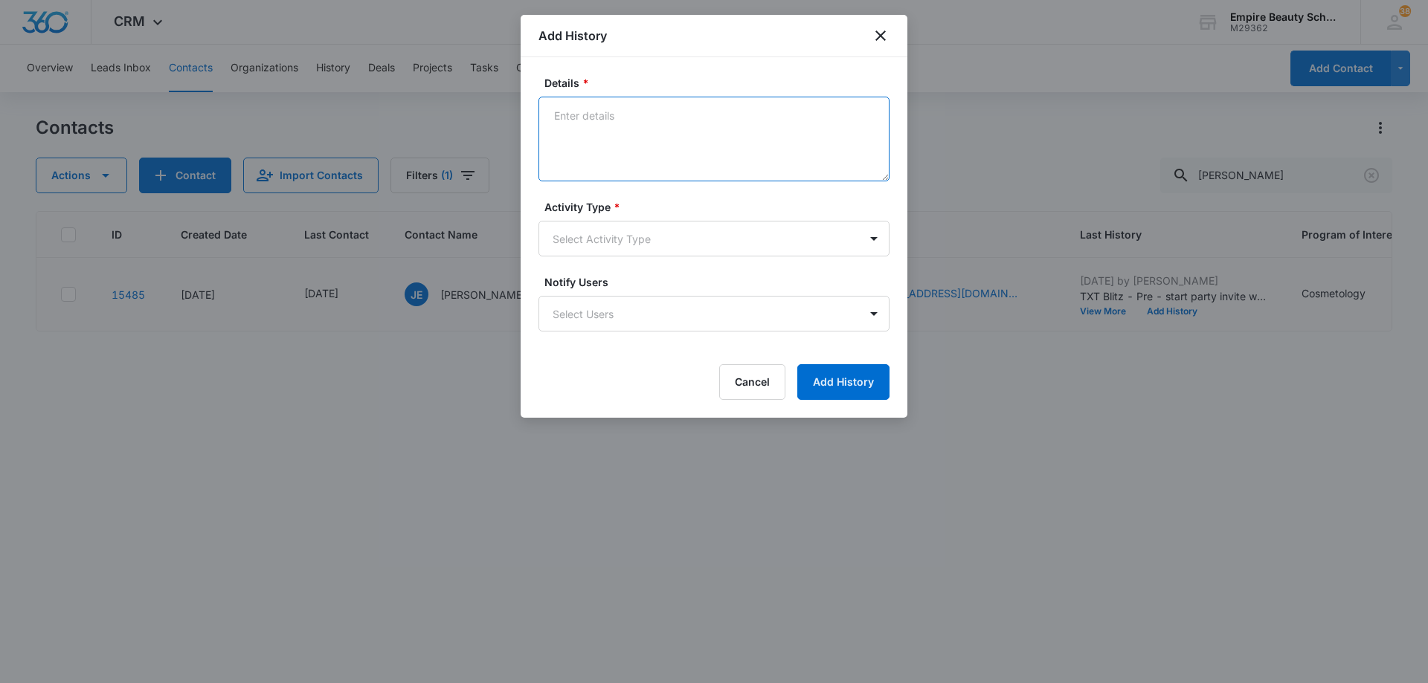
click at [688, 128] on textarea "Details *" at bounding box center [713, 139] width 351 height 85
type textarea "Scheduled final FA appt with her and mom for [DATE] at 4pm"
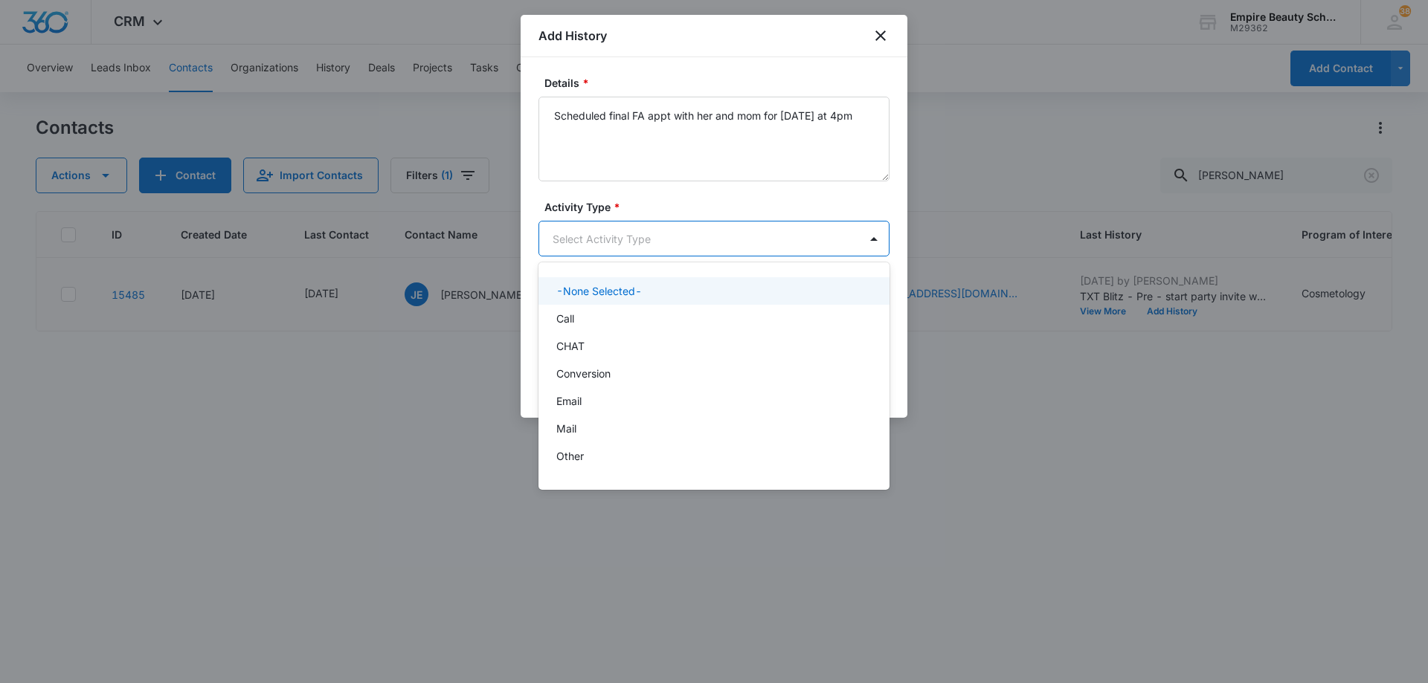
click at [646, 237] on body "CRM Apps Forms CRM Email Shop Payments POS Files Brand Settings Empire Beauty S…" at bounding box center [714, 341] width 1428 height 683
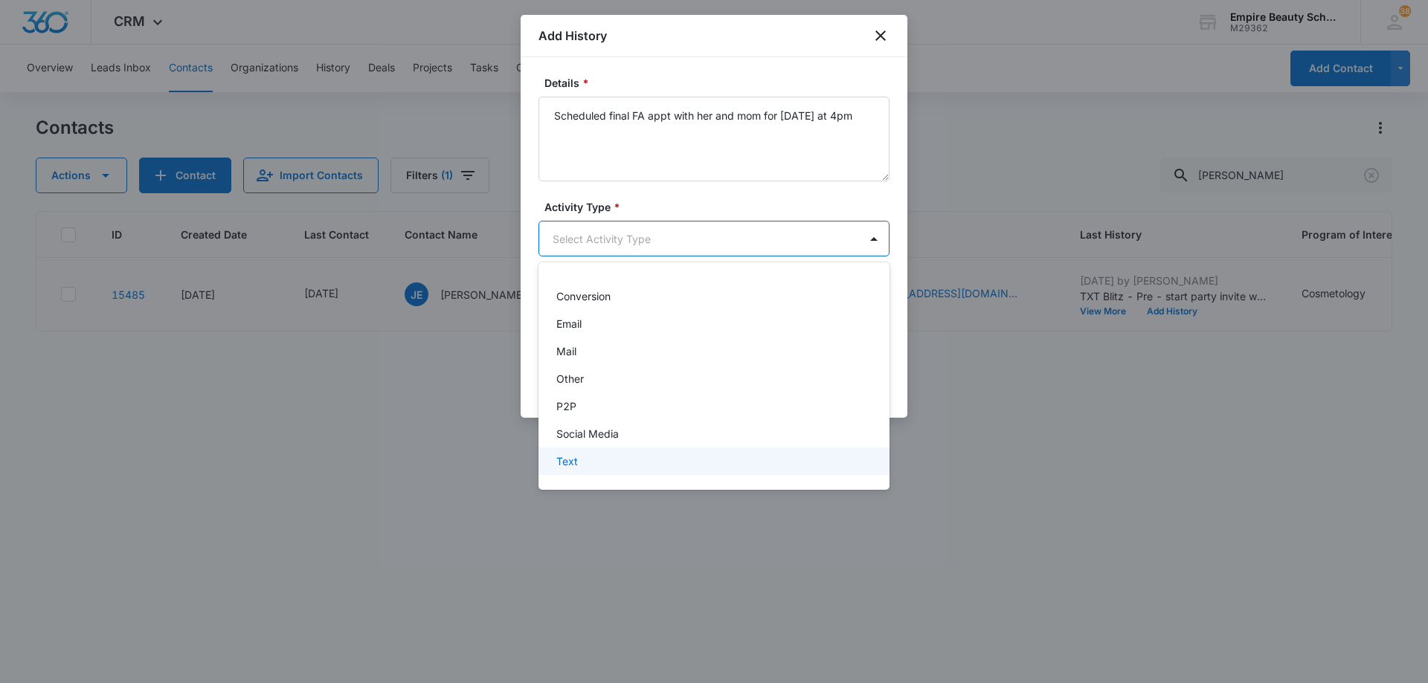
click at [662, 468] on div "Text" at bounding box center [712, 462] width 312 height 16
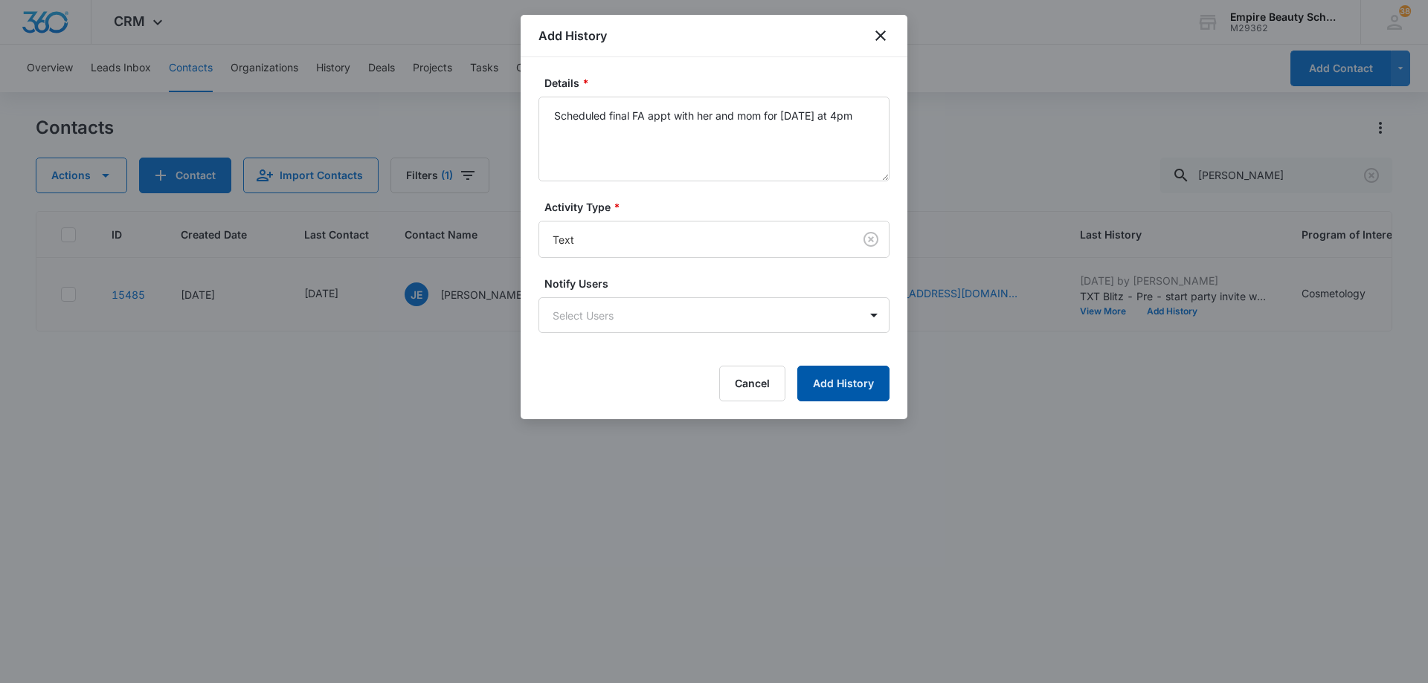
click at [843, 387] on button "Add History" at bounding box center [843, 384] width 92 height 36
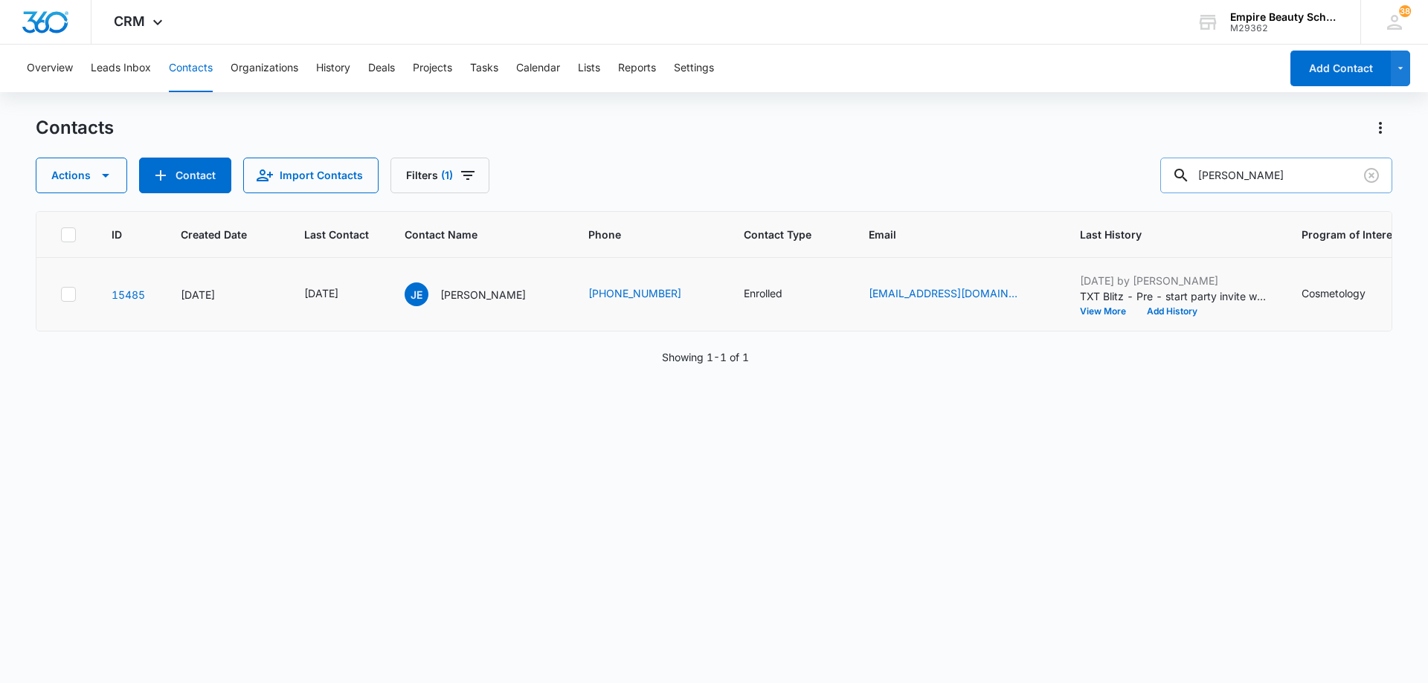
click at [1269, 178] on input "[PERSON_NAME]" at bounding box center [1276, 176] width 232 height 36
click at [1269, 177] on input "[PERSON_NAME]" at bounding box center [1276, 176] width 232 height 36
type input "[PERSON_NAME]"
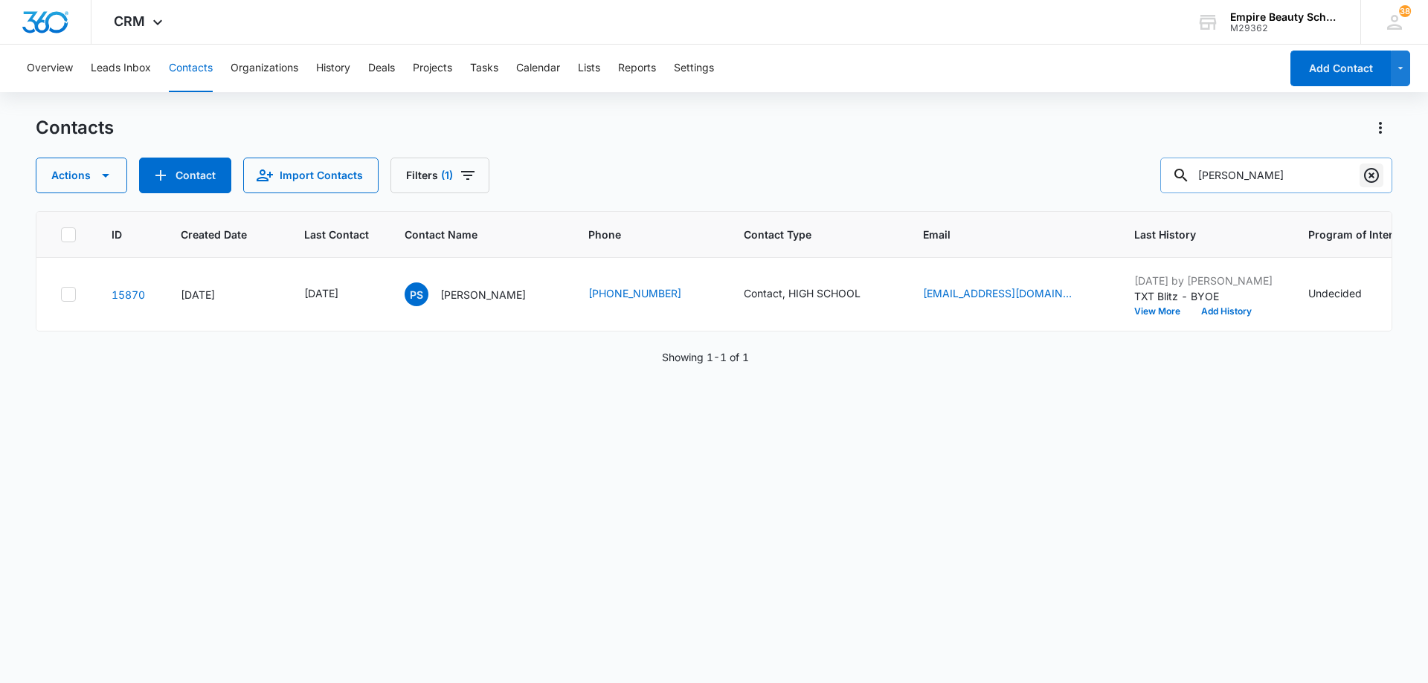
click at [1368, 175] on icon "Clear" at bounding box center [1371, 176] width 18 height 18
click at [199, 173] on button "Contact" at bounding box center [185, 176] width 92 height 36
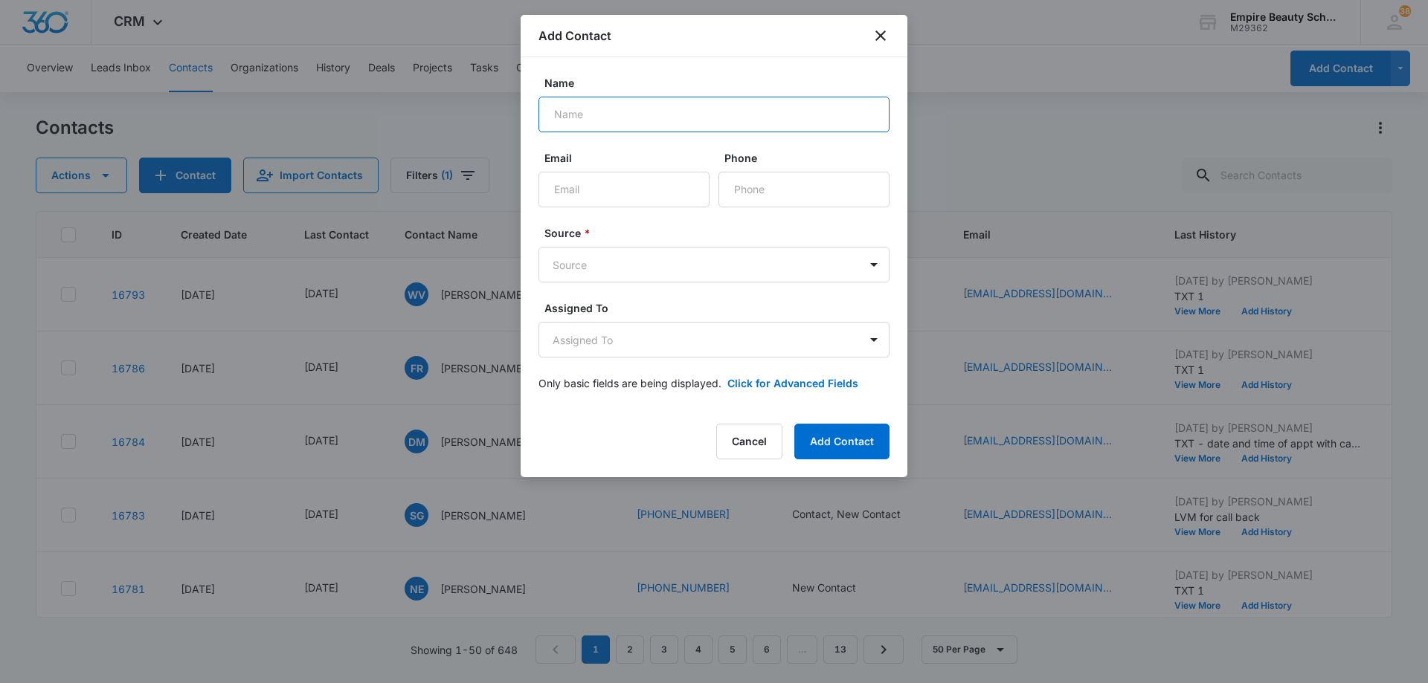
click at [642, 114] on input "Name" at bounding box center [713, 115] width 351 height 36
type input "[PERSON_NAME]"
type input "[PHONE_NUMBER]"
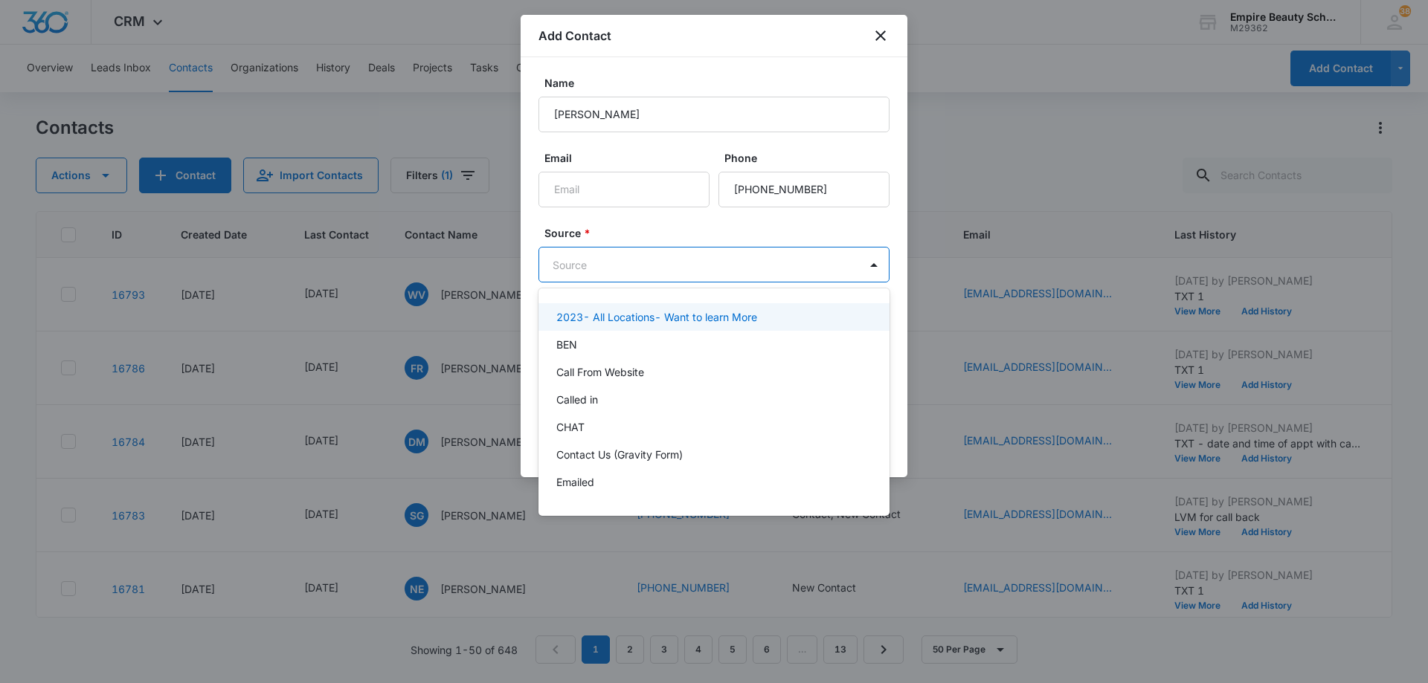
click at [608, 274] on body "CRM Apps Forms CRM Email Shop Payments POS Files Brand Settings Empire Beauty S…" at bounding box center [714, 341] width 1428 height 683
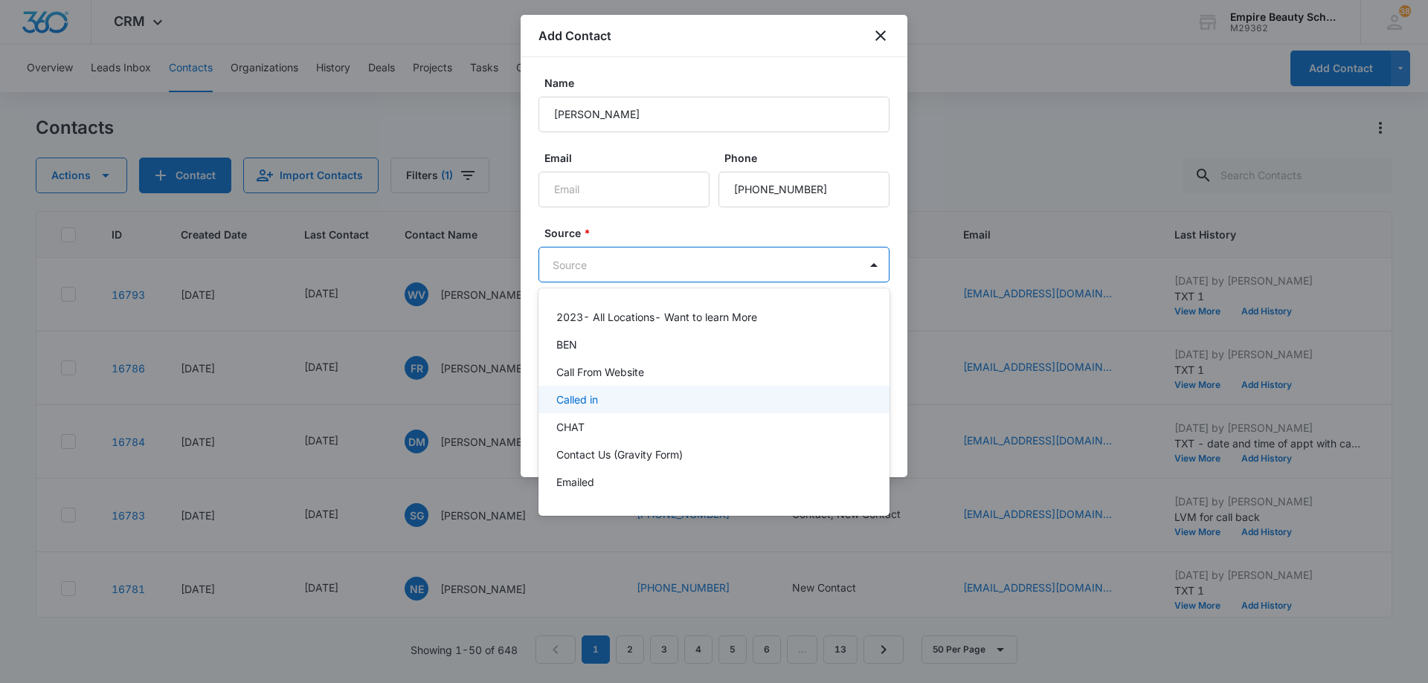
scroll to position [74, 0]
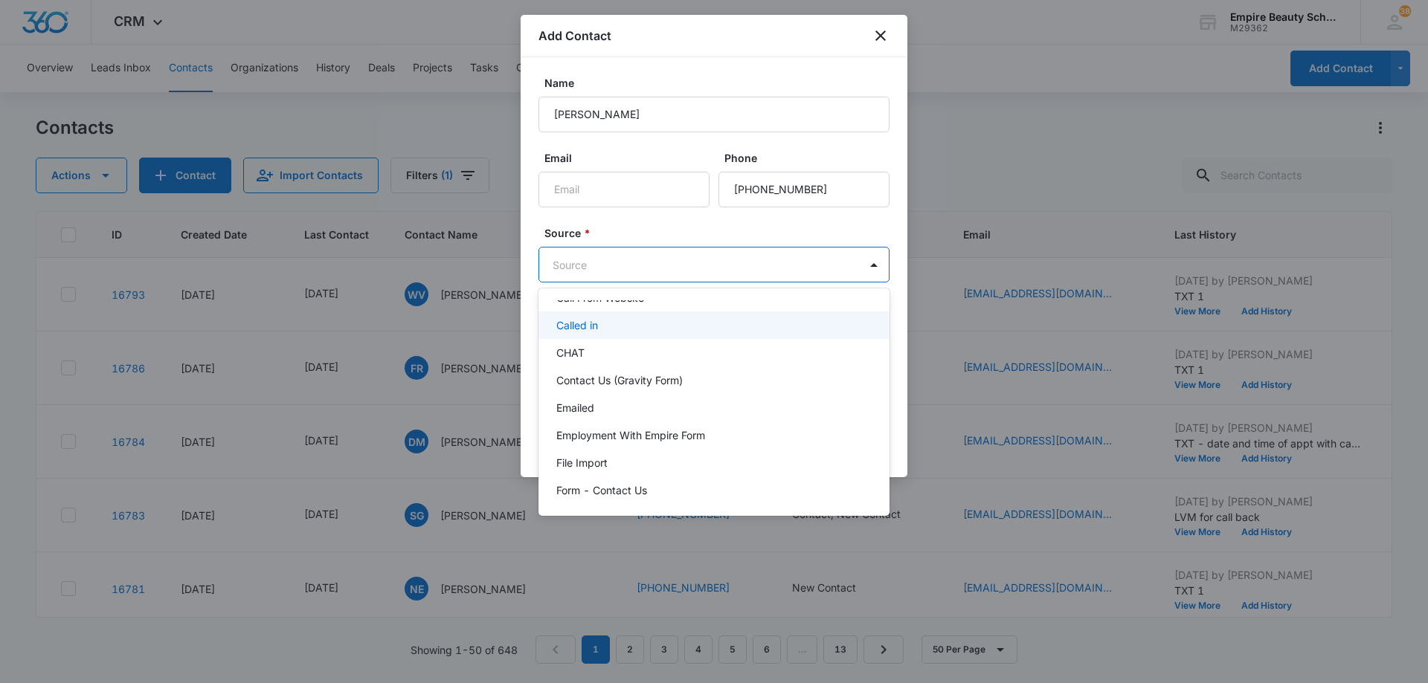
click at [616, 326] on div "Called in" at bounding box center [712, 326] width 312 height 16
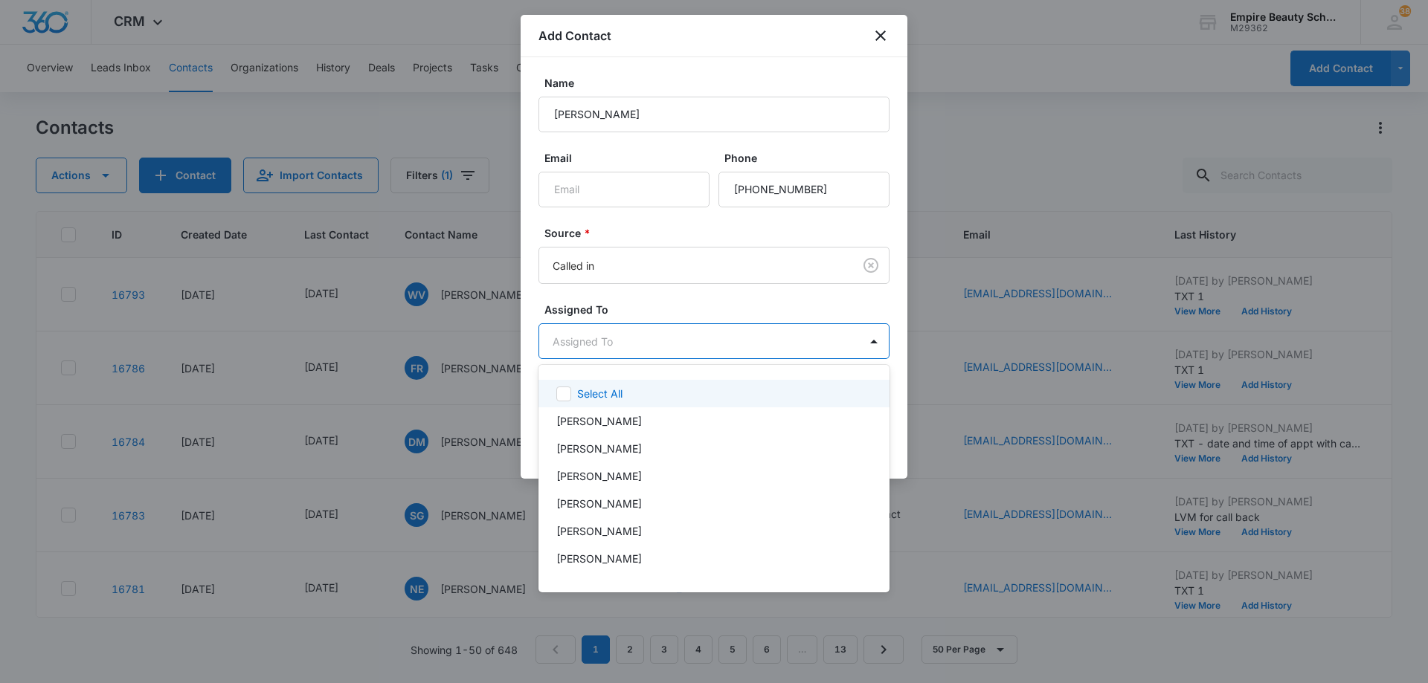
click at [618, 341] on body "CRM Apps Forms CRM Email Shop Payments POS Files Brand Settings Empire Beauty S…" at bounding box center [714, 341] width 1428 height 683
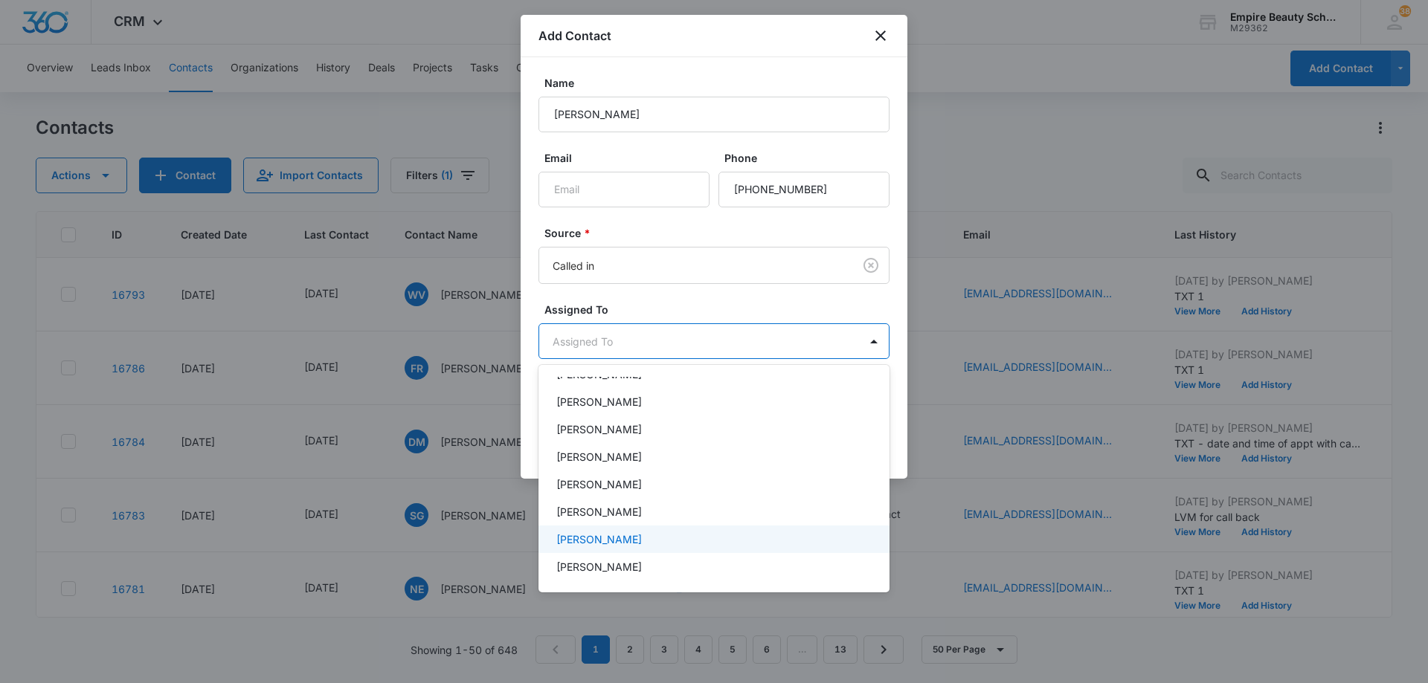
click at [628, 535] on div "[PERSON_NAME]" at bounding box center [712, 540] width 312 height 16
click at [692, 347] on div at bounding box center [714, 341] width 1428 height 683
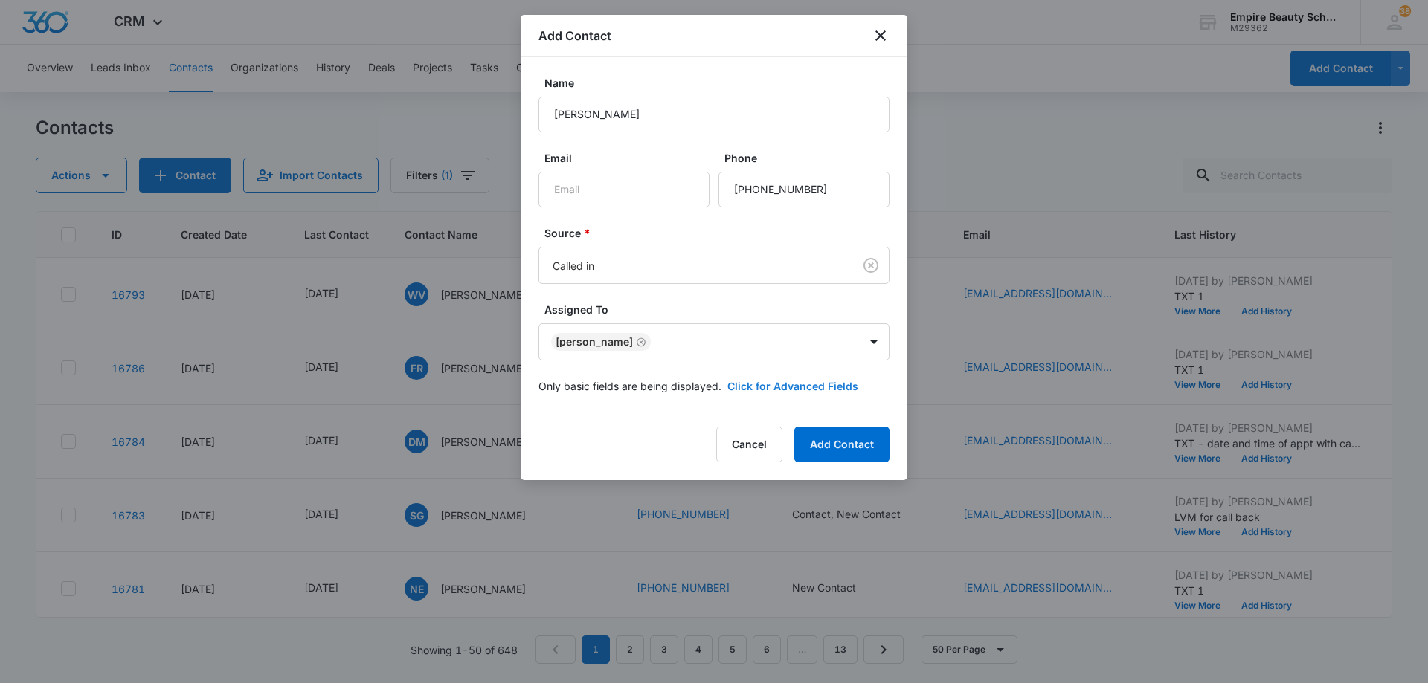
click at [741, 384] on button "Click for Advanced Fields" at bounding box center [792, 386] width 131 height 16
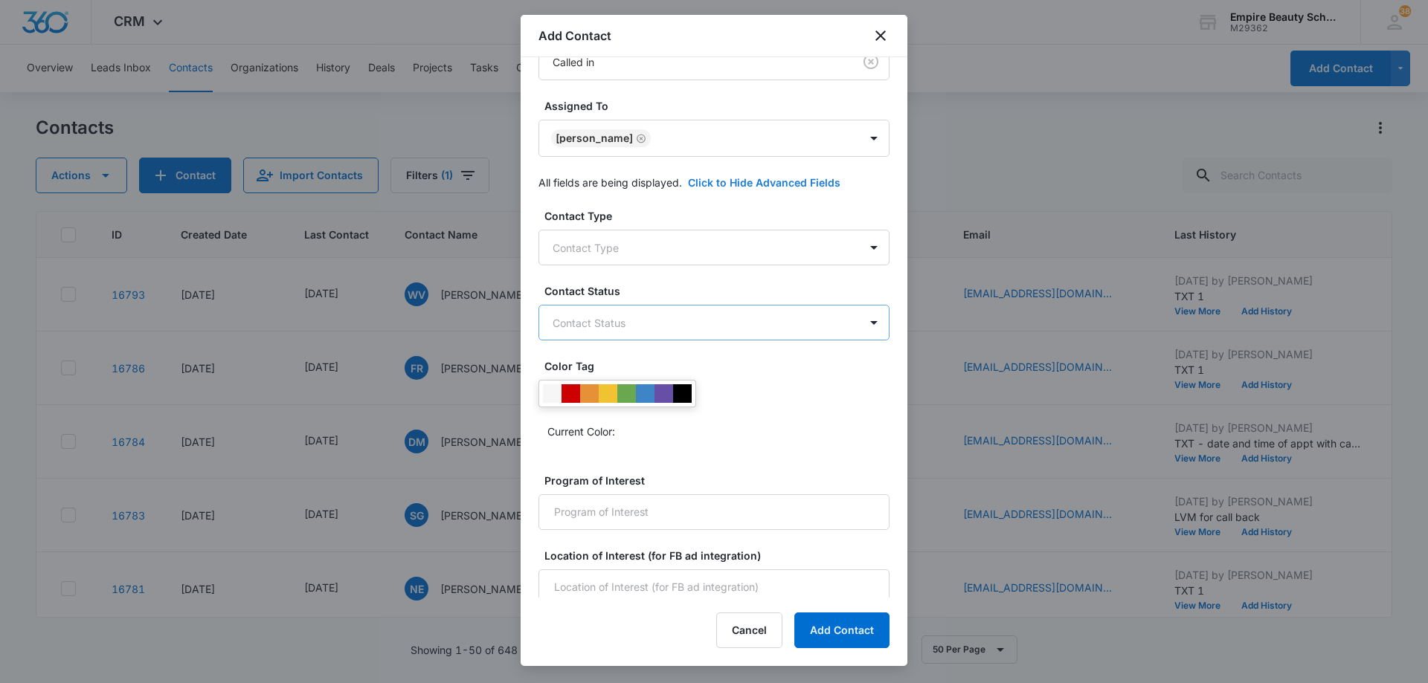
scroll to position [211, 0]
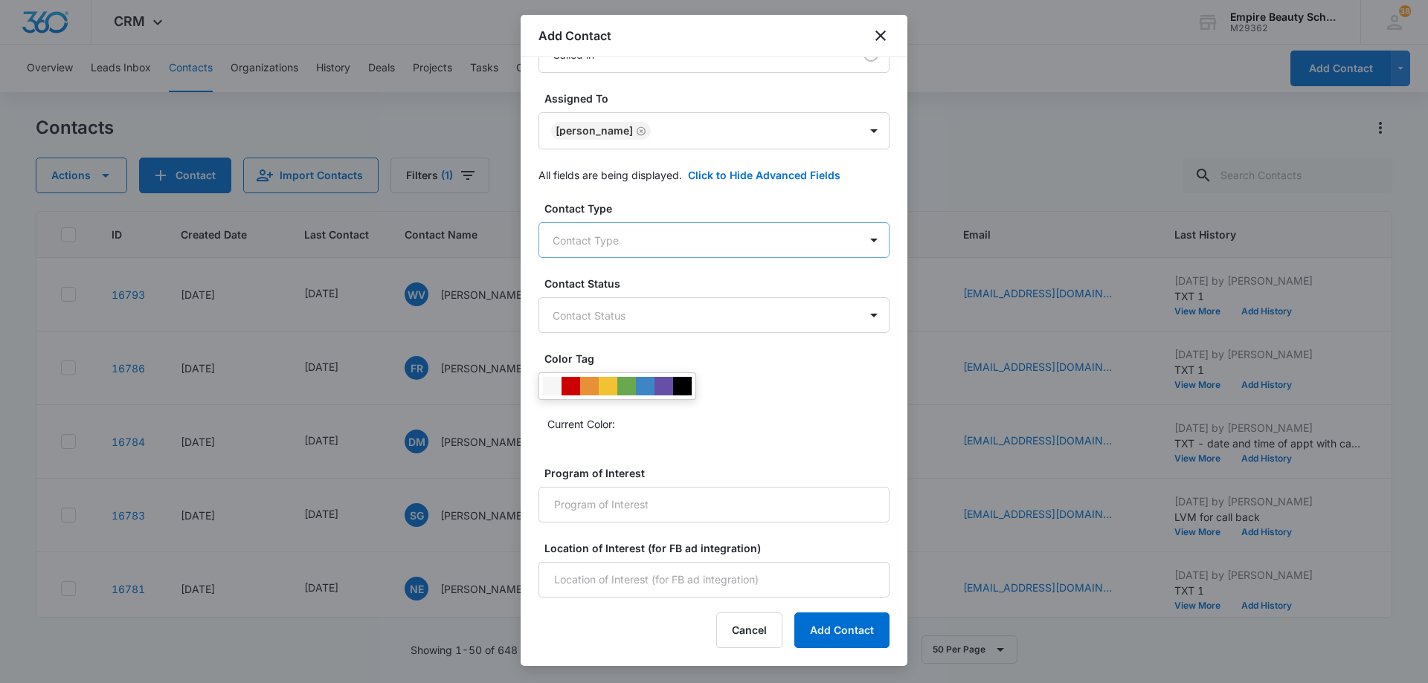
click at [631, 254] on body "CRM Apps Forms CRM Email Shop Payments POS Files Brand Settings Empire Beauty S…" at bounding box center [714, 341] width 1428 height 683
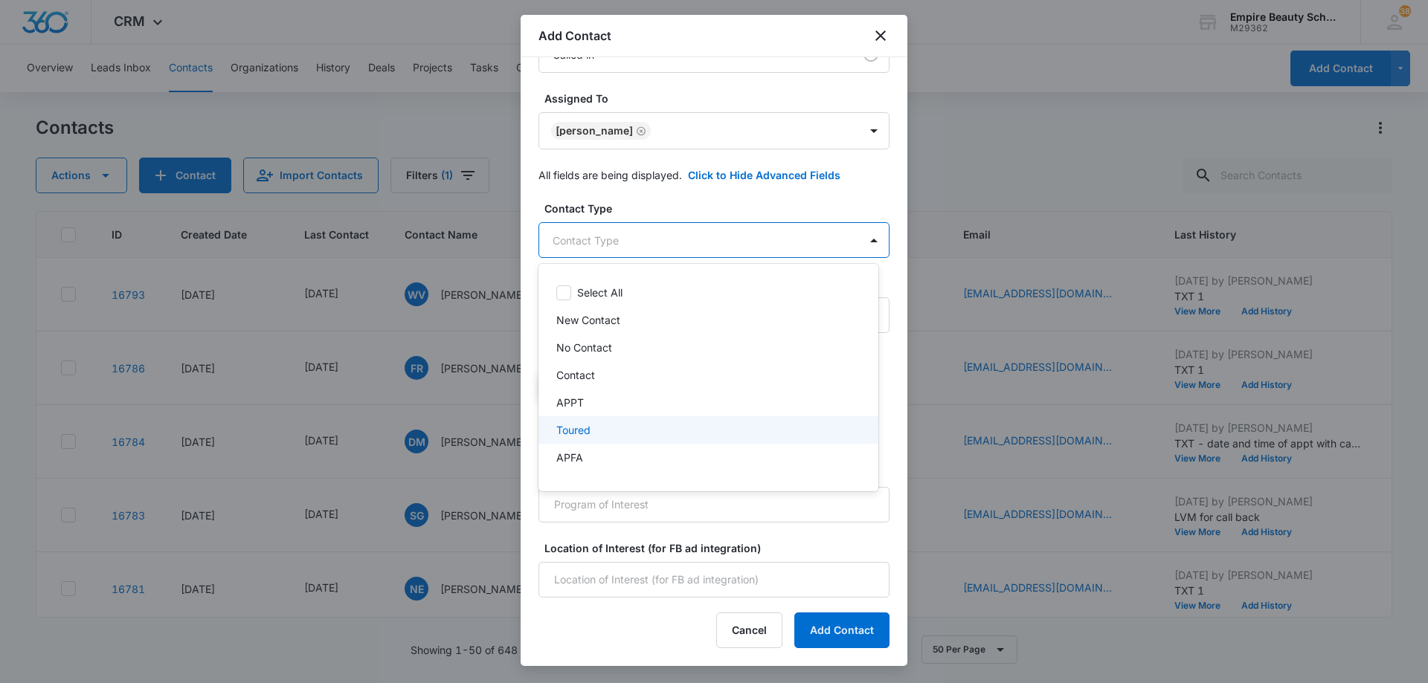
click at [622, 431] on div "Toured" at bounding box center [706, 430] width 301 height 16
click at [623, 406] on div "APPT" at bounding box center [706, 404] width 301 height 16
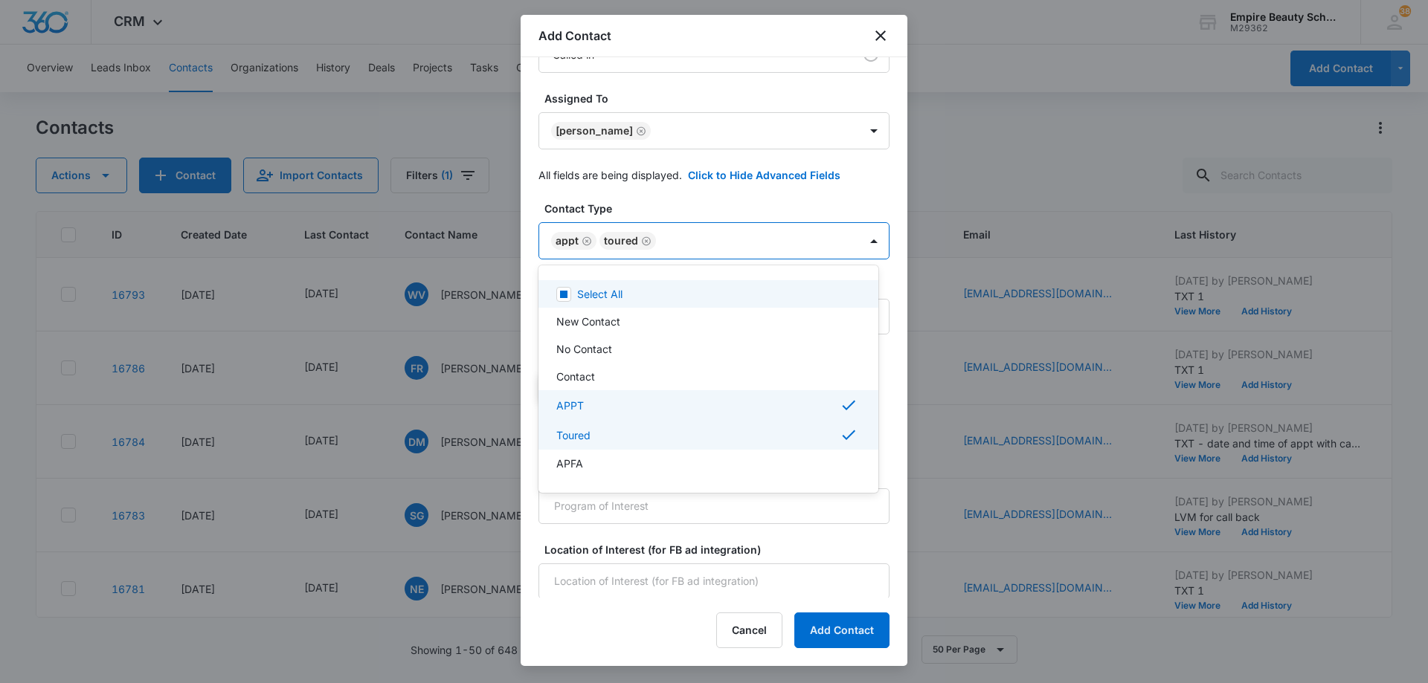
click at [710, 247] on div at bounding box center [714, 341] width 1428 height 683
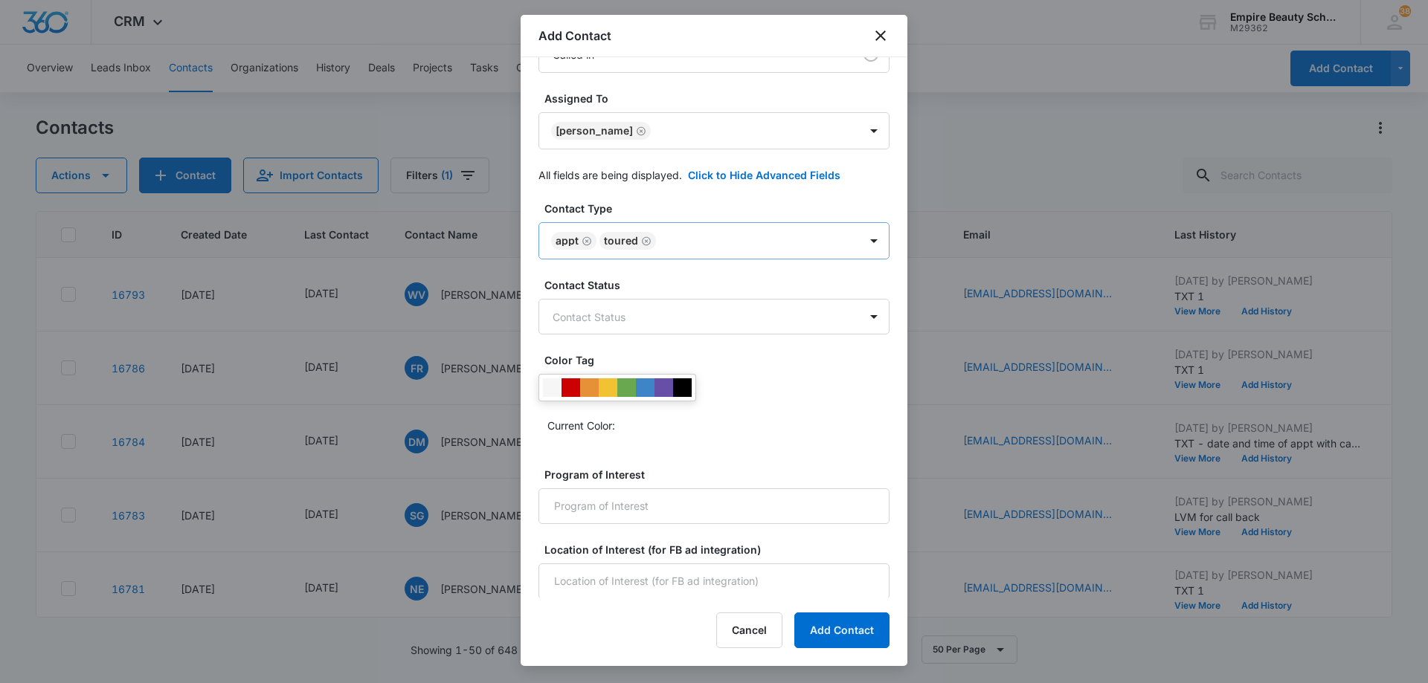
scroll to position [213, 0]
click at [652, 514] on input "Program of Interest" at bounding box center [713, 505] width 351 height 36
type input "Esthetics"
click at [658, 581] on input "Location of Interest (for FB ad integration)" at bounding box center [713, 580] width 351 height 36
type input "Somersworth"
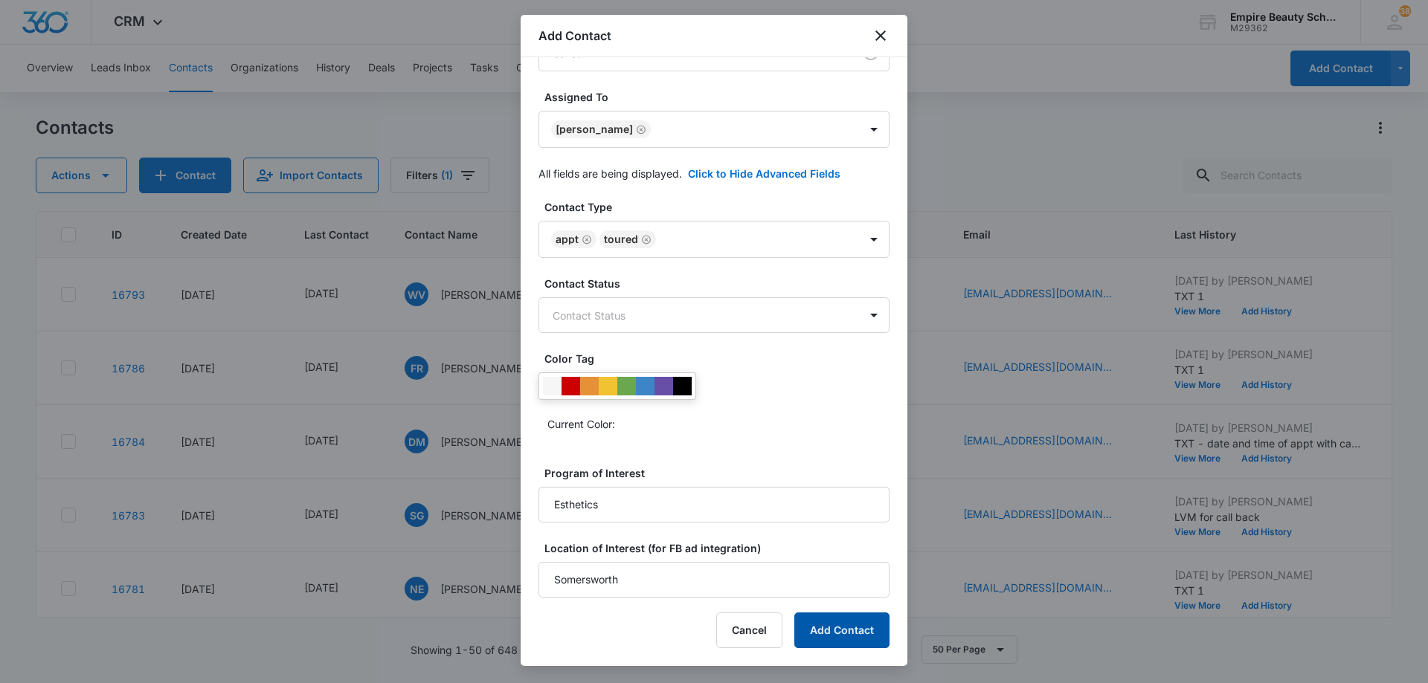
click at [829, 628] on button "Add Contact" at bounding box center [841, 631] width 95 height 36
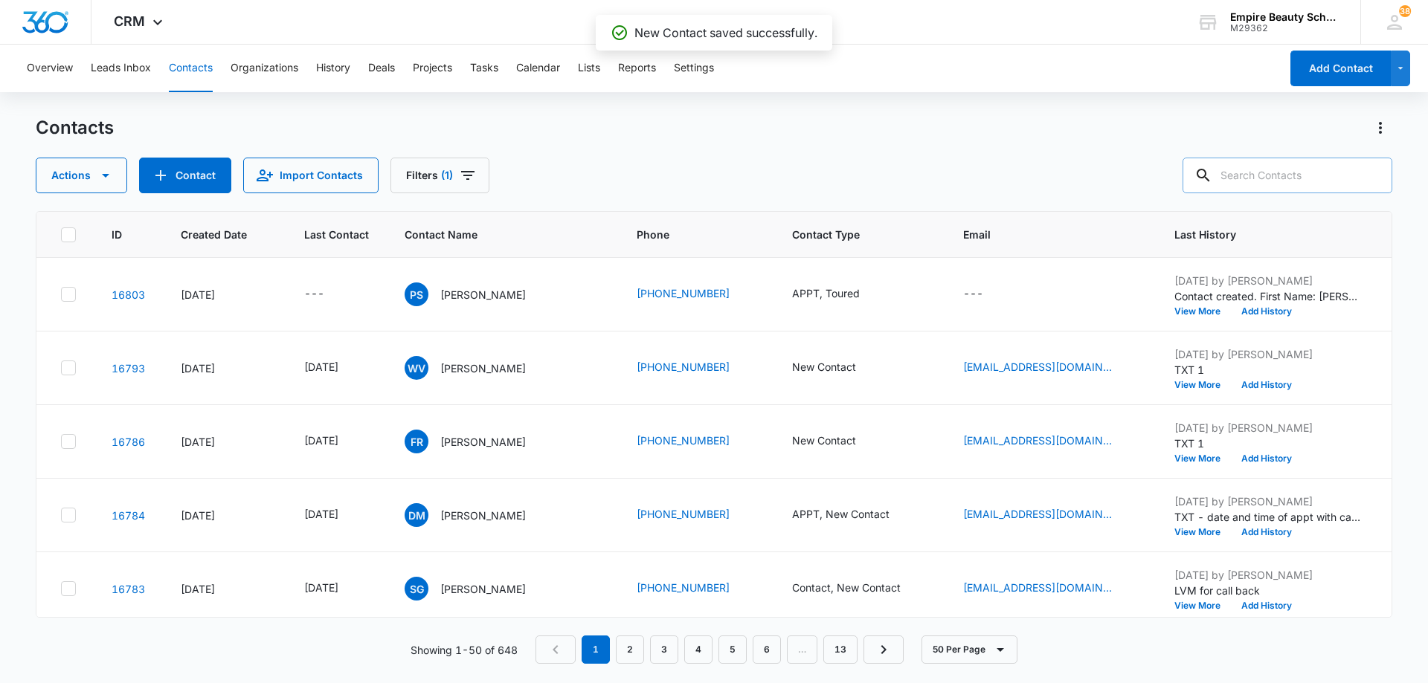
click at [1330, 169] on input "text" at bounding box center [1287, 176] width 210 height 36
click at [341, 294] on icon "Last Contact - - Select to Edit Field" at bounding box center [341, 294] width 13 height 13
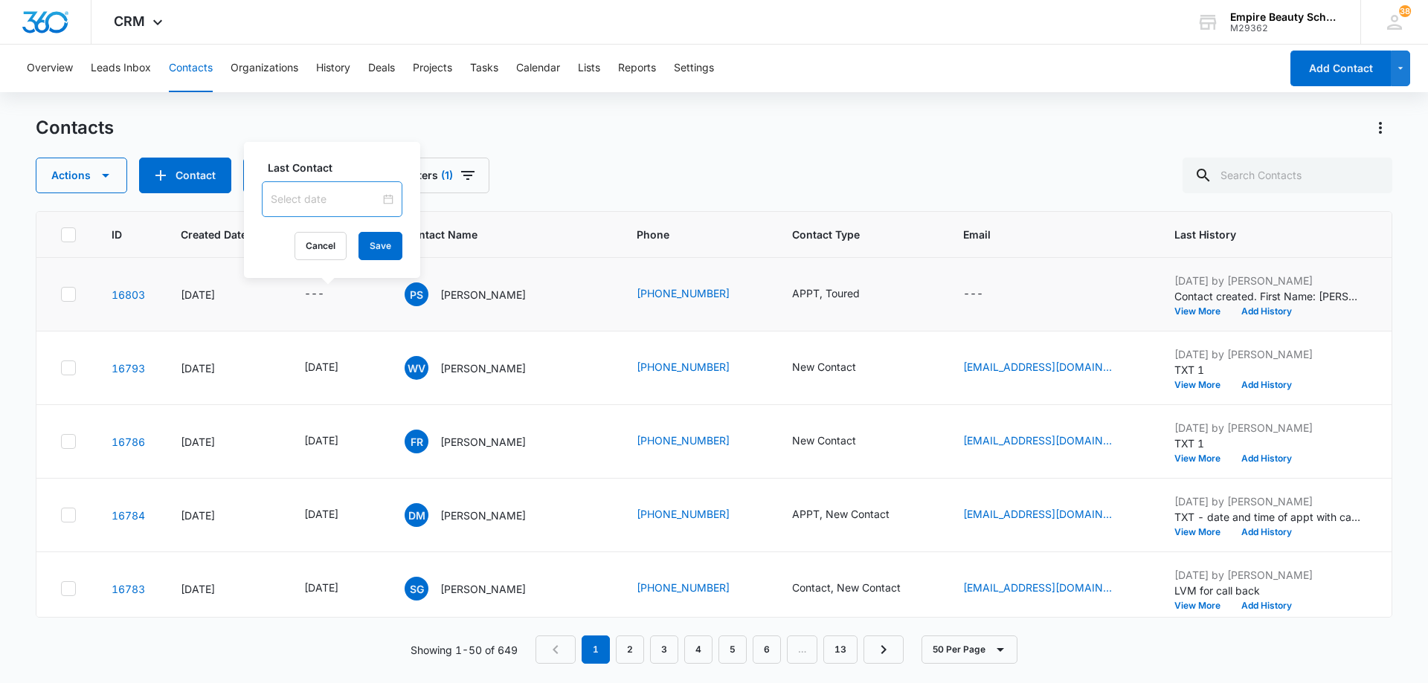
click at [331, 202] on input at bounding box center [325, 199] width 109 height 16
type input "[DATE]"
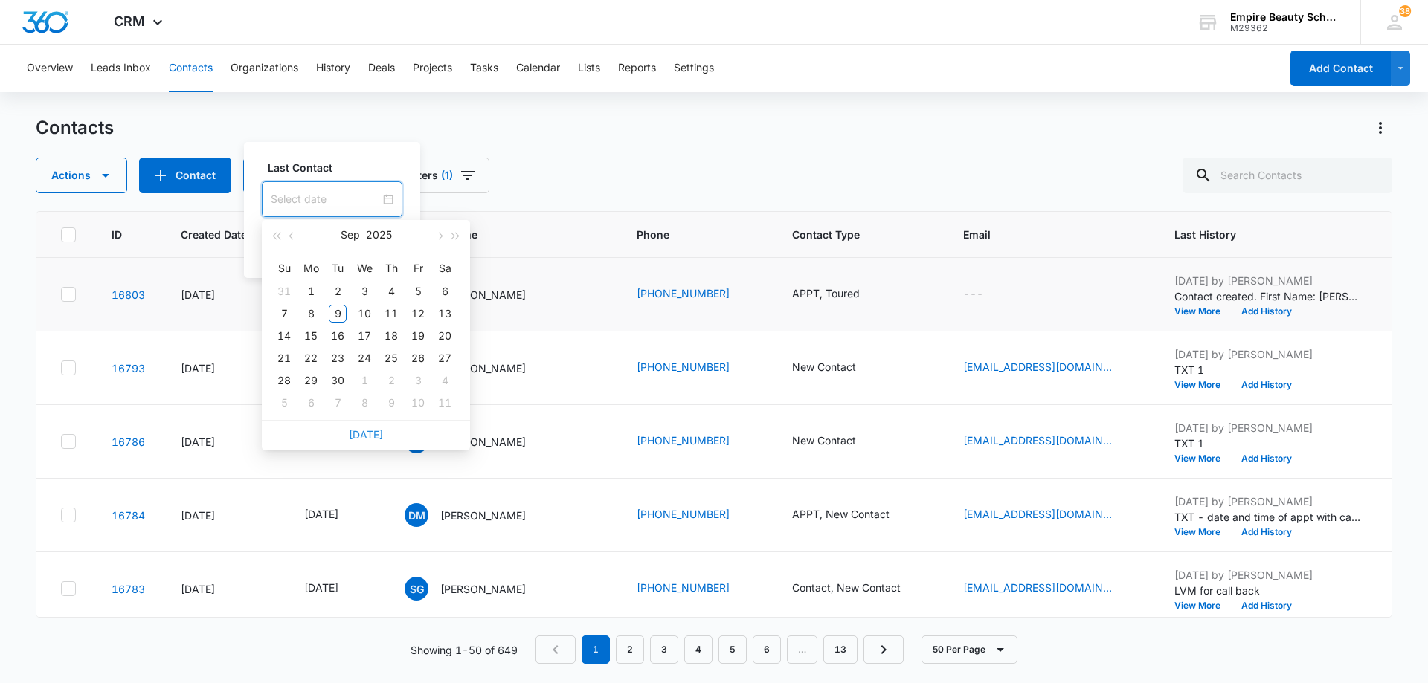
click at [363, 432] on link "[DATE]" at bounding box center [366, 434] width 34 height 13
type input "[DATE]"
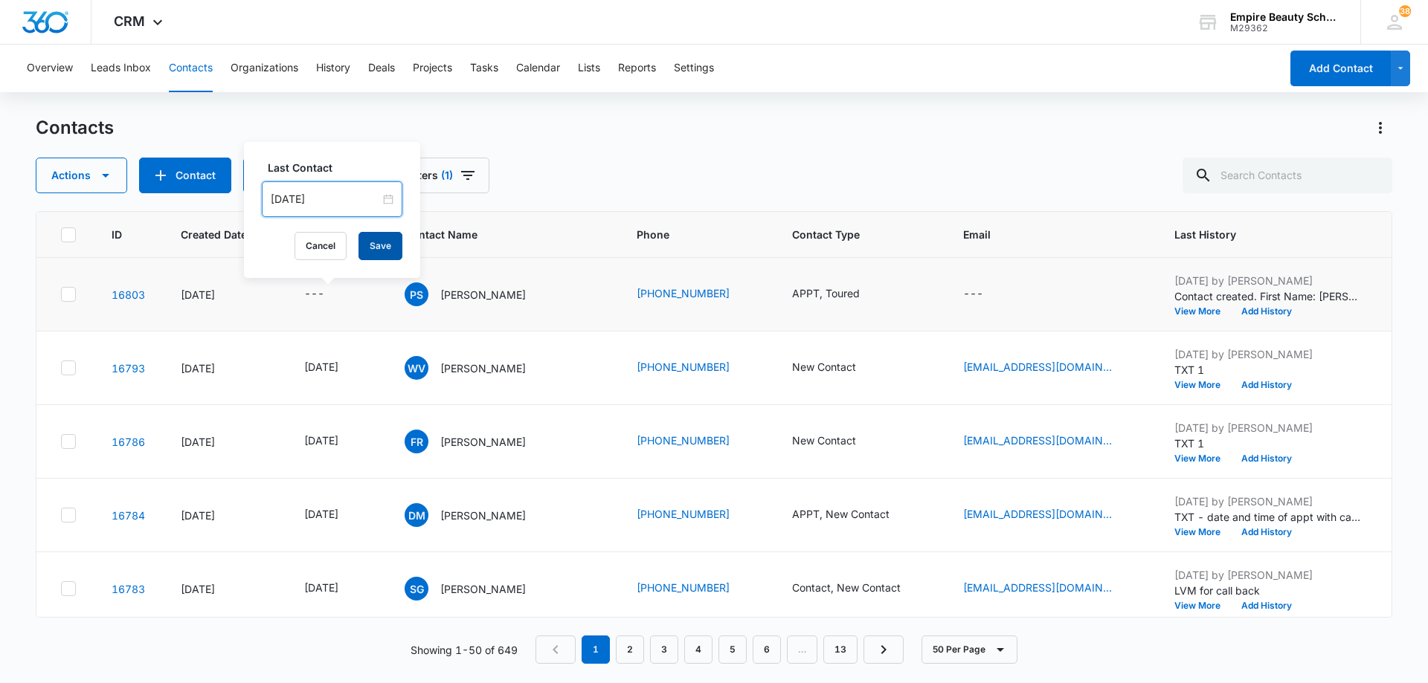
click at [363, 244] on button "Save" at bounding box center [380, 246] width 44 height 28
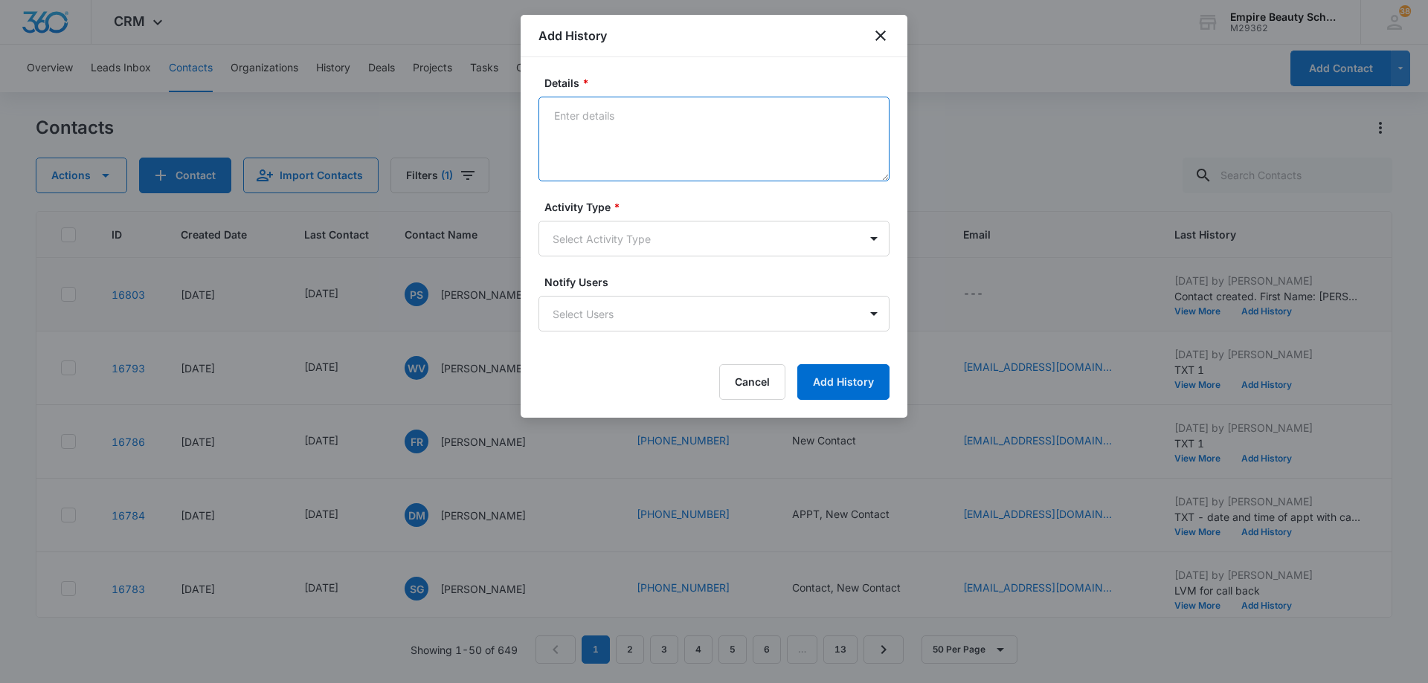
click at [764, 135] on textarea "Details *" at bounding box center [713, 139] width 351 height 85
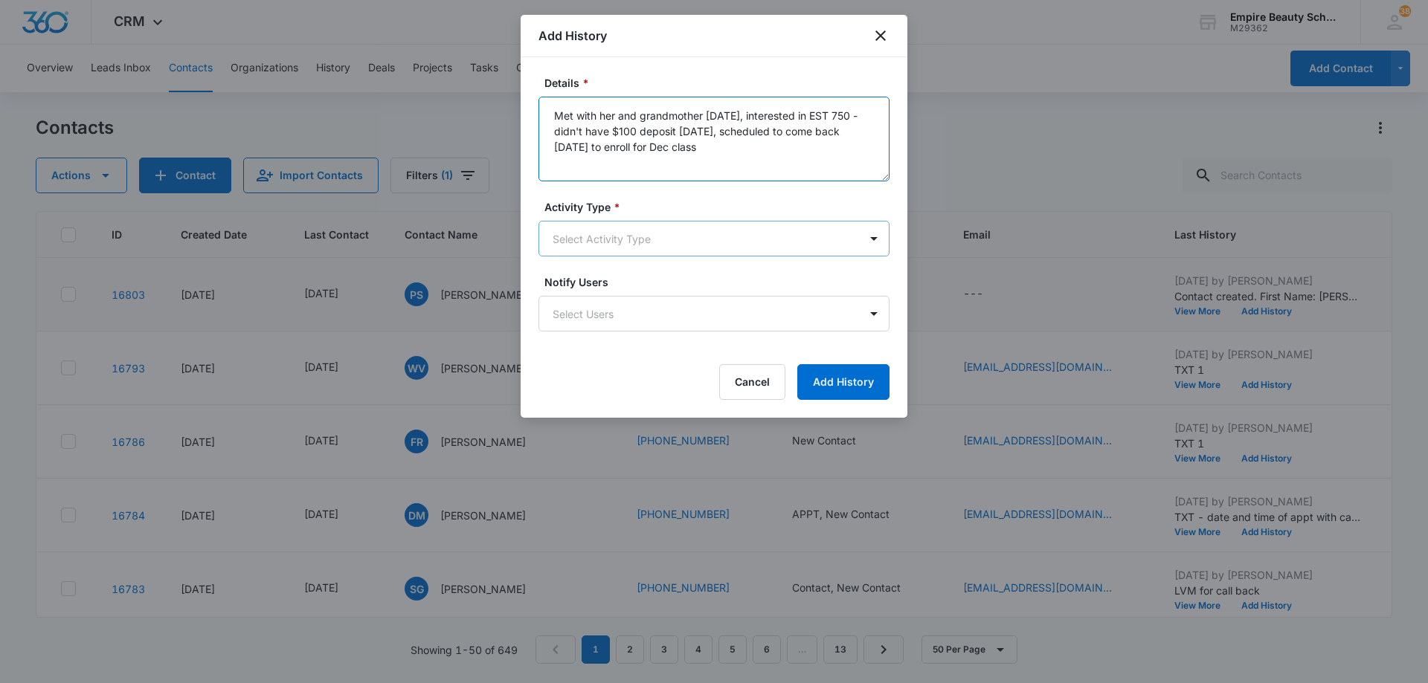
type textarea "Met with her and grandmother [DATE], interested in EST 750 - didn't have $100 d…"
click at [715, 243] on body "CRM Apps Forms CRM Email Shop Payments POS Files Brand Settings Empire Beauty S…" at bounding box center [714, 341] width 1428 height 683
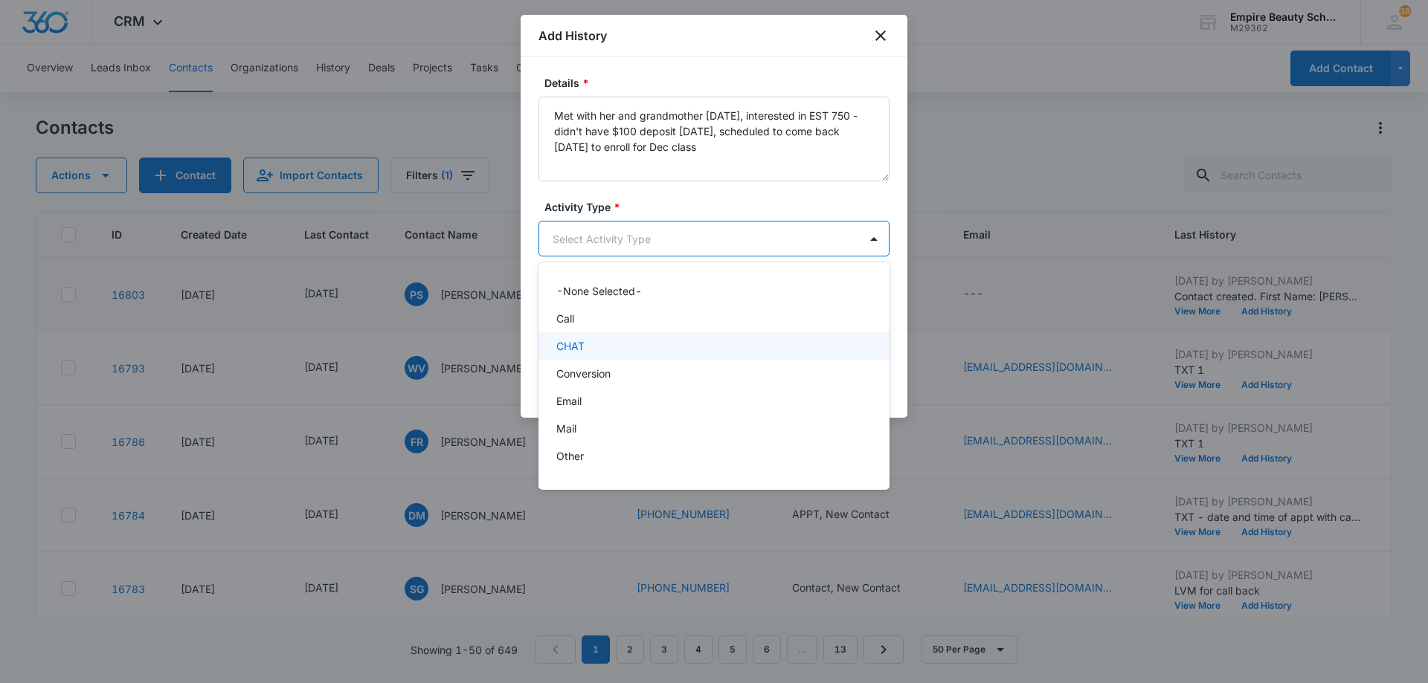
scroll to position [77, 0]
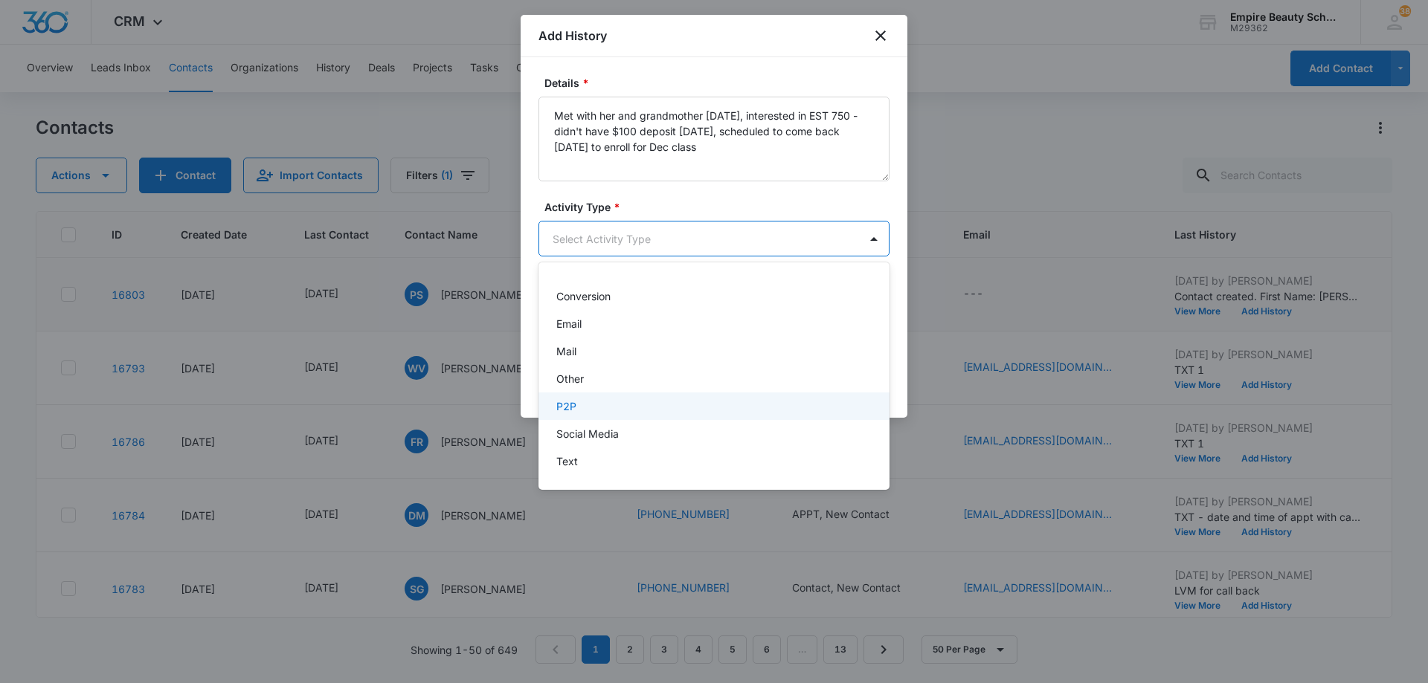
click at [645, 396] on div "P2P" at bounding box center [713, 407] width 351 height 28
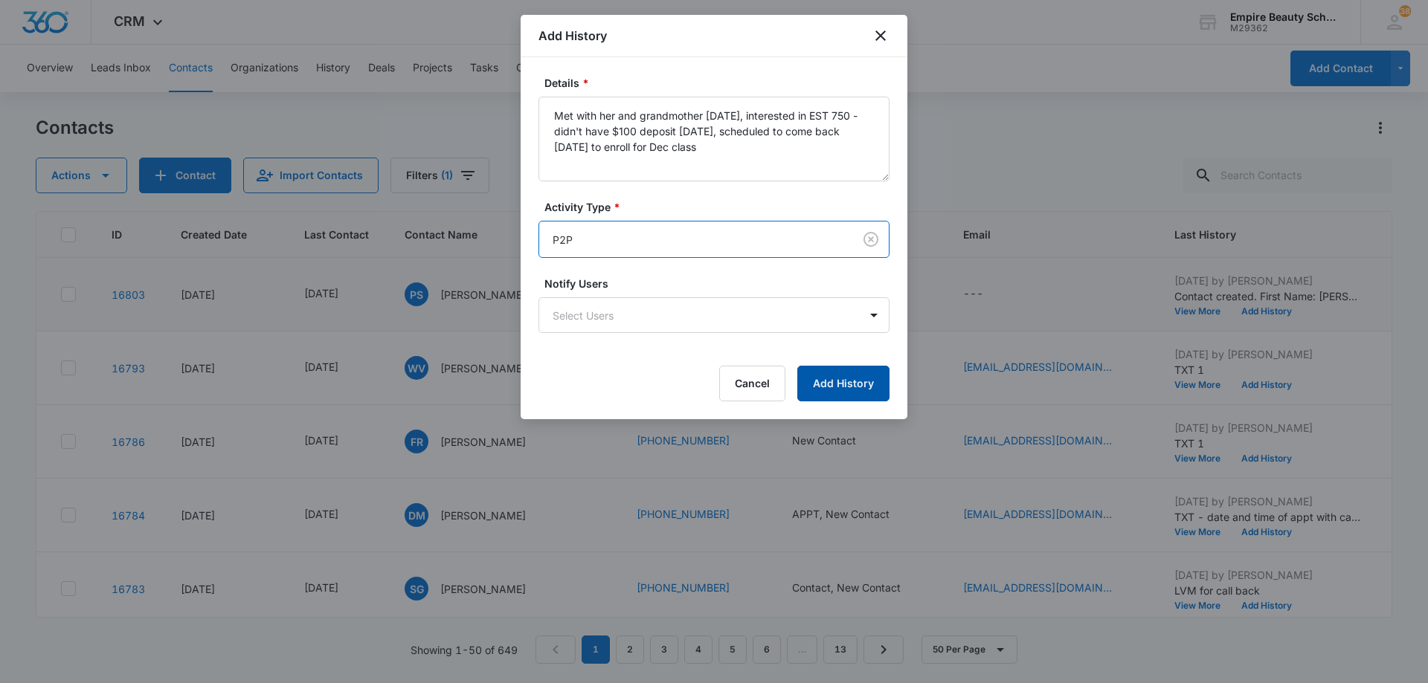
click at [821, 387] on button "Add History" at bounding box center [843, 384] width 92 height 36
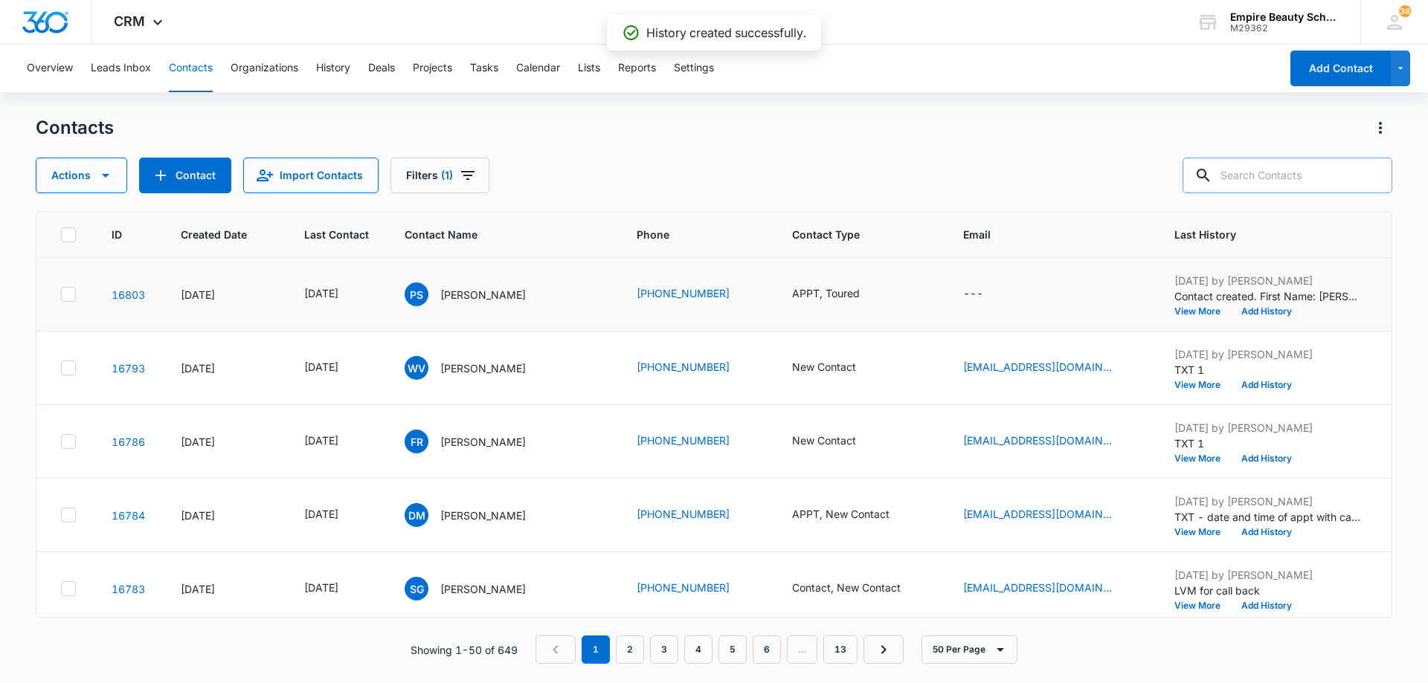
click at [1260, 175] on input "text" at bounding box center [1287, 176] width 210 height 36
type input "bond"
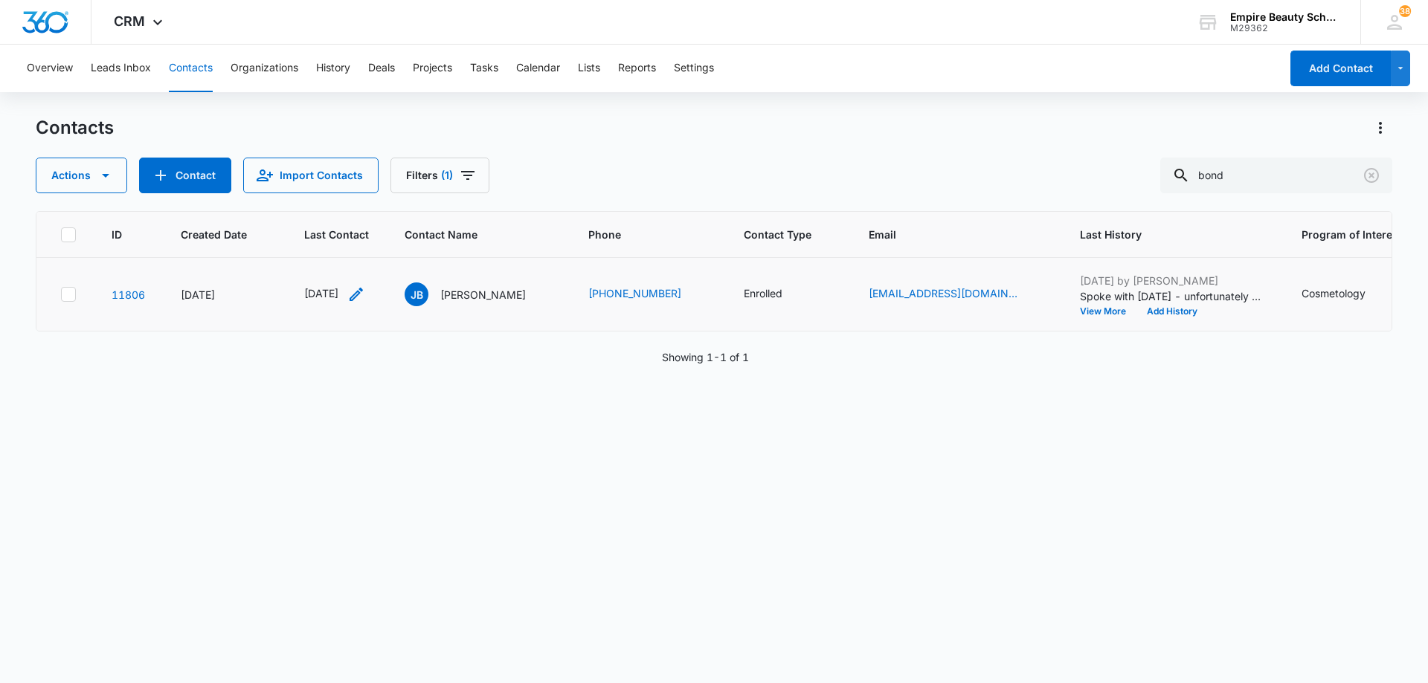
click at [365, 298] on icon "Last Contact - 1751846400 - Select to Edit Field" at bounding box center [356, 295] width 18 height 18
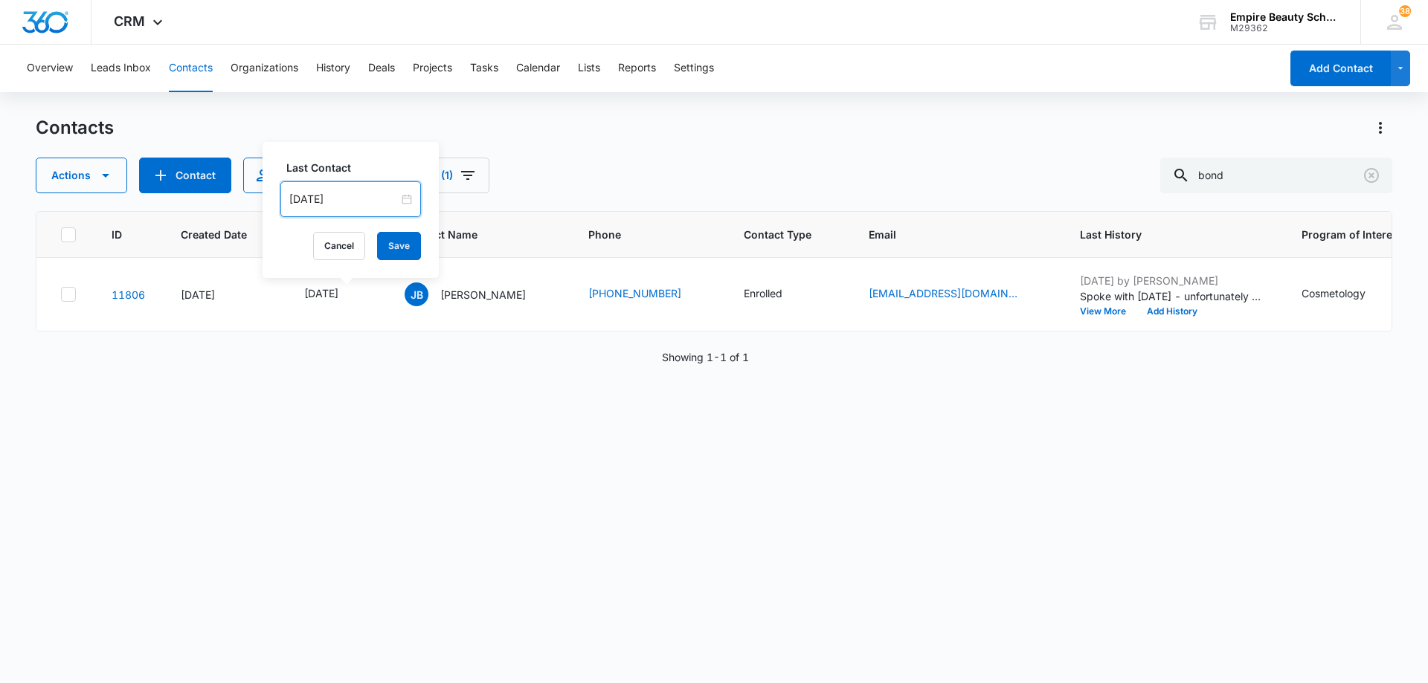
click at [367, 195] on input "[DATE]" at bounding box center [343, 199] width 109 height 16
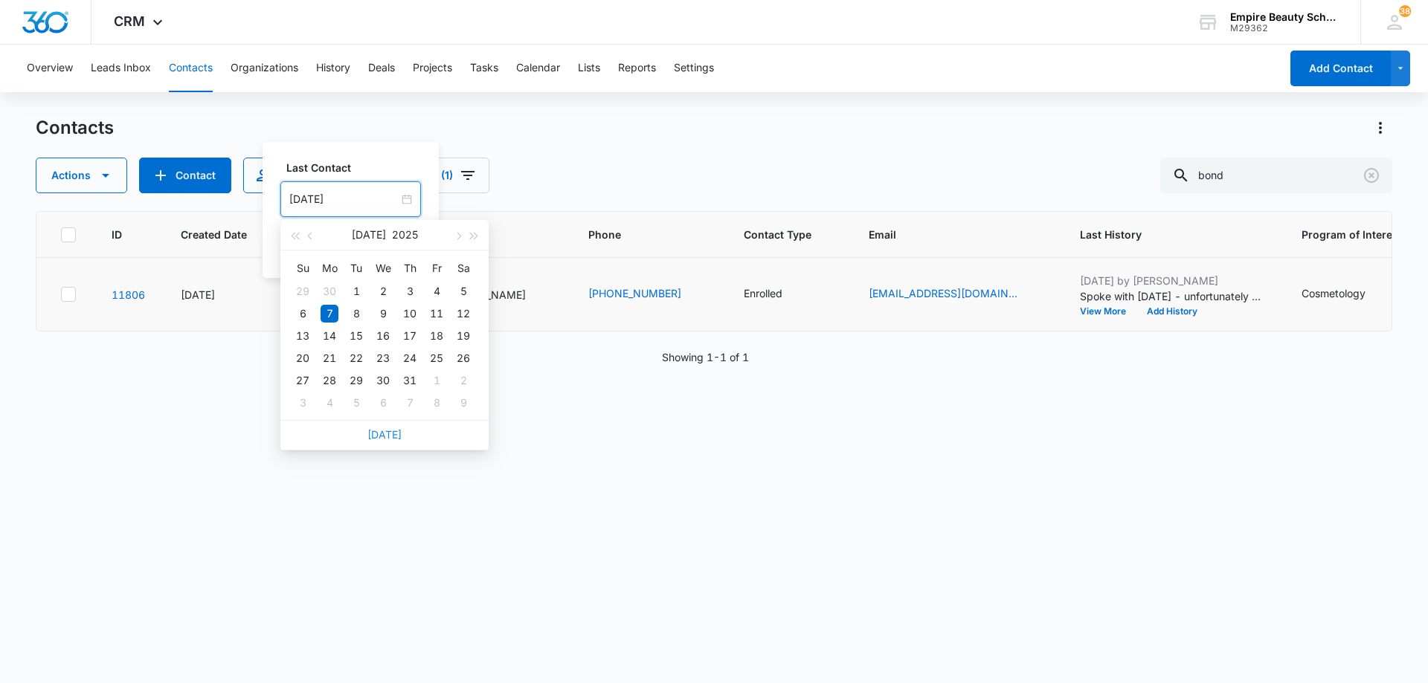
click at [385, 435] on link "[DATE]" at bounding box center [384, 434] width 34 height 13
type input "[DATE]"
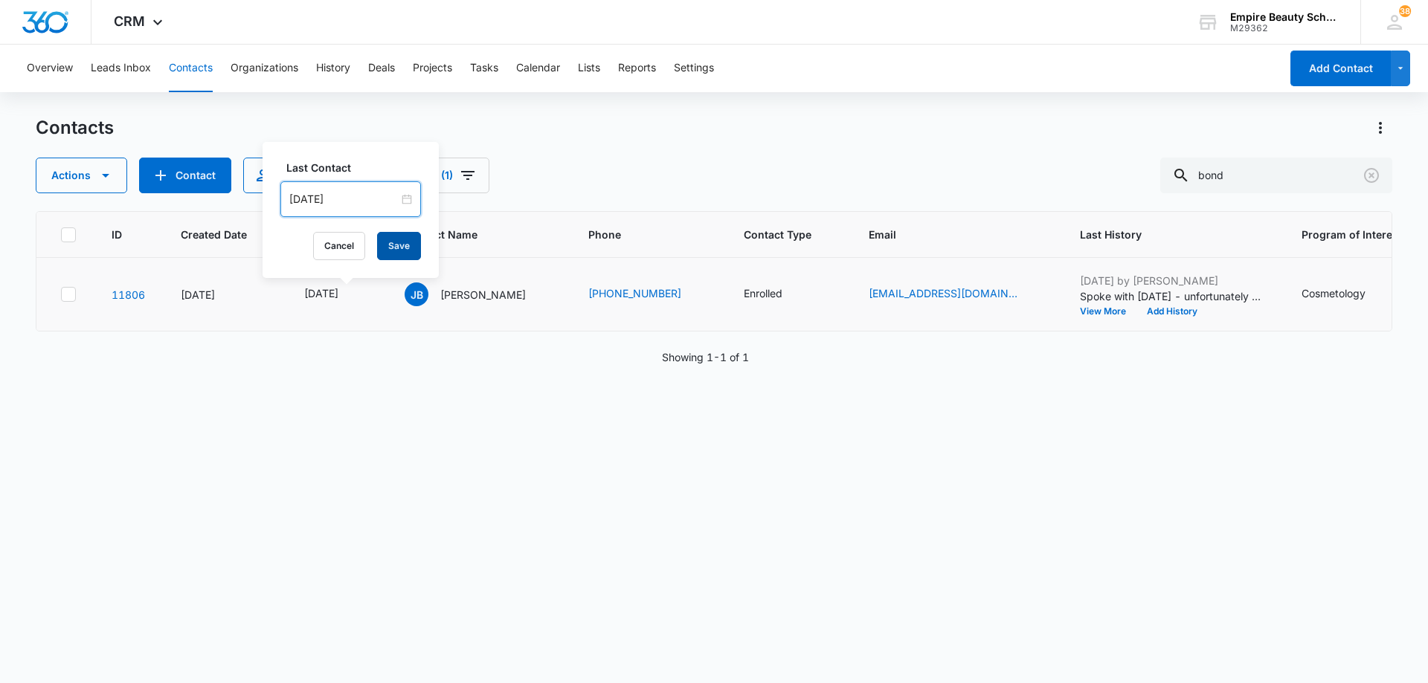
click at [391, 251] on button "Save" at bounding box center [399, 246] width 44 height 28
click at [1161, 312] on button "Add History" at bounding box center [1171, 311] width 71 height 9
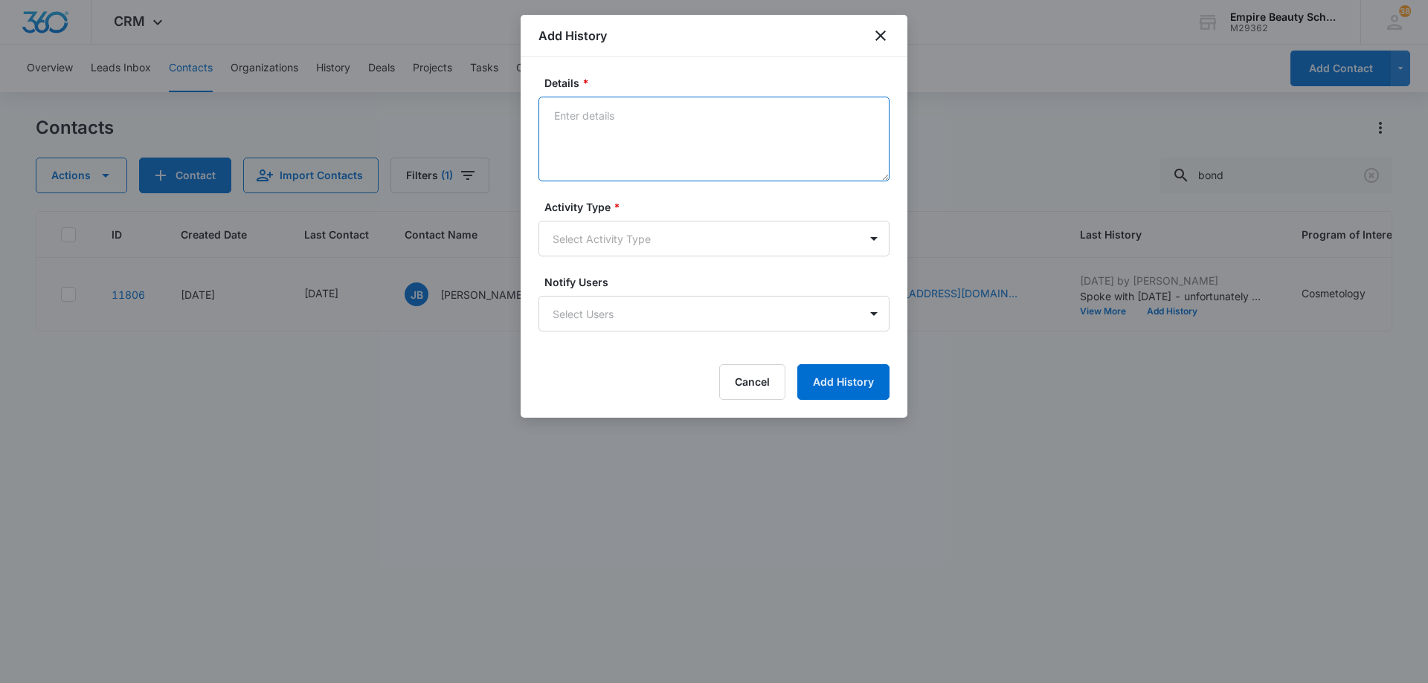
click at [662, 138] on textarea "Details *" at bounding box center [713, 139] width 351 height 85
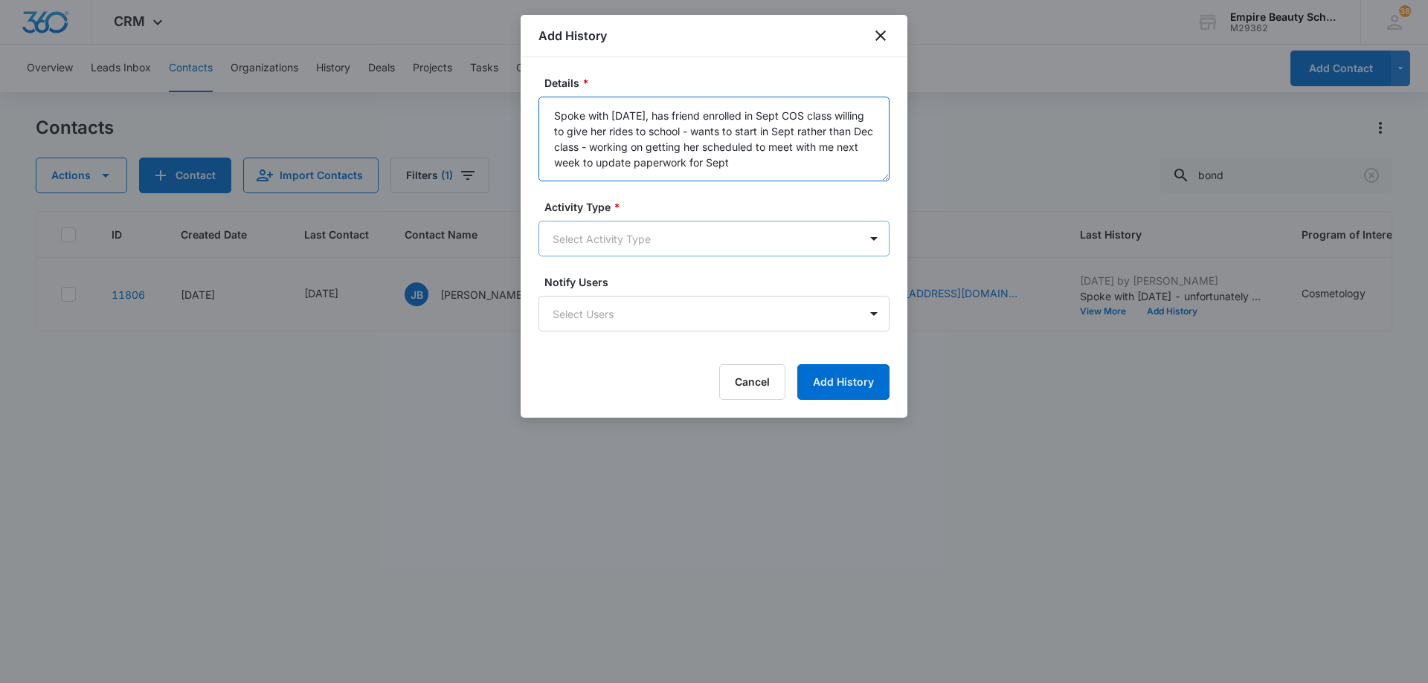
type textarea "Spoke with [DATE], has friend enrolled in Sept COS class willing to give her ri…"
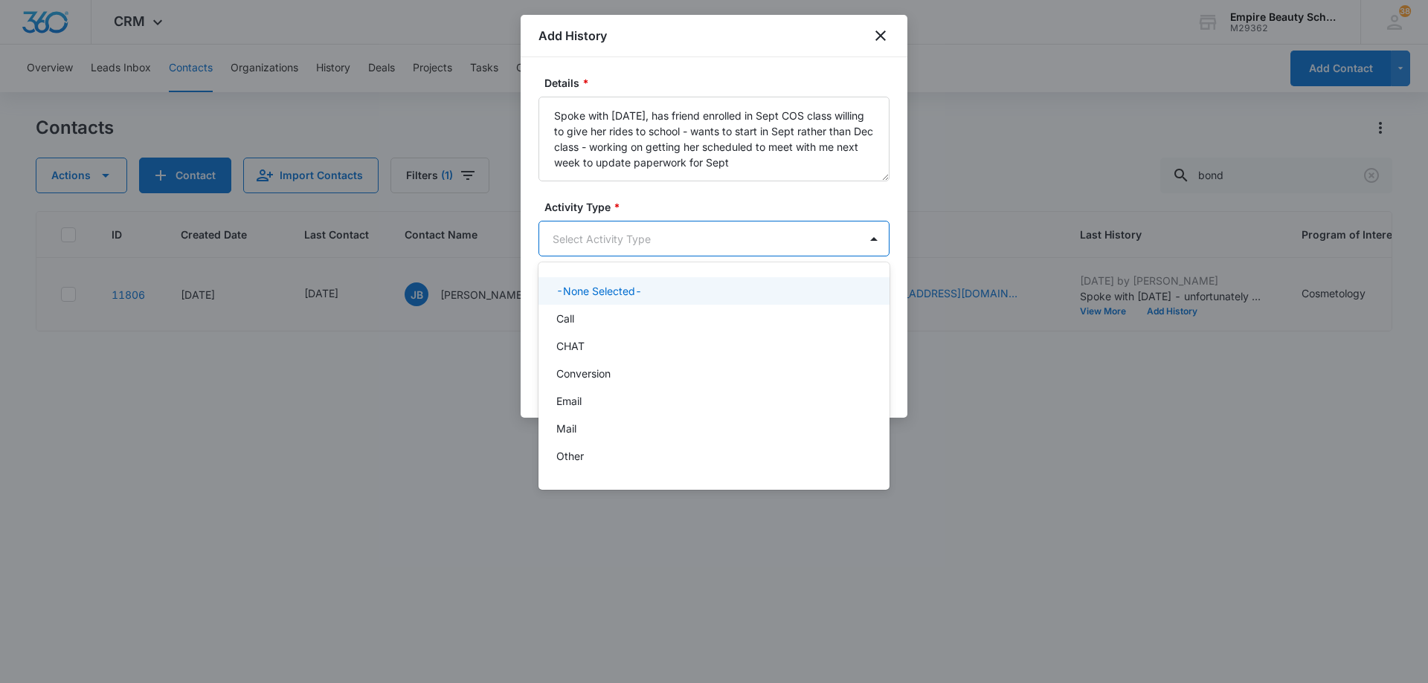
click at [643, 242] on body "CRM Apps Forms CRM Email Shop Payments POS Files Brand Settings Empire Beauty S…" at bounding box center [714, 341] width 1428 height 683
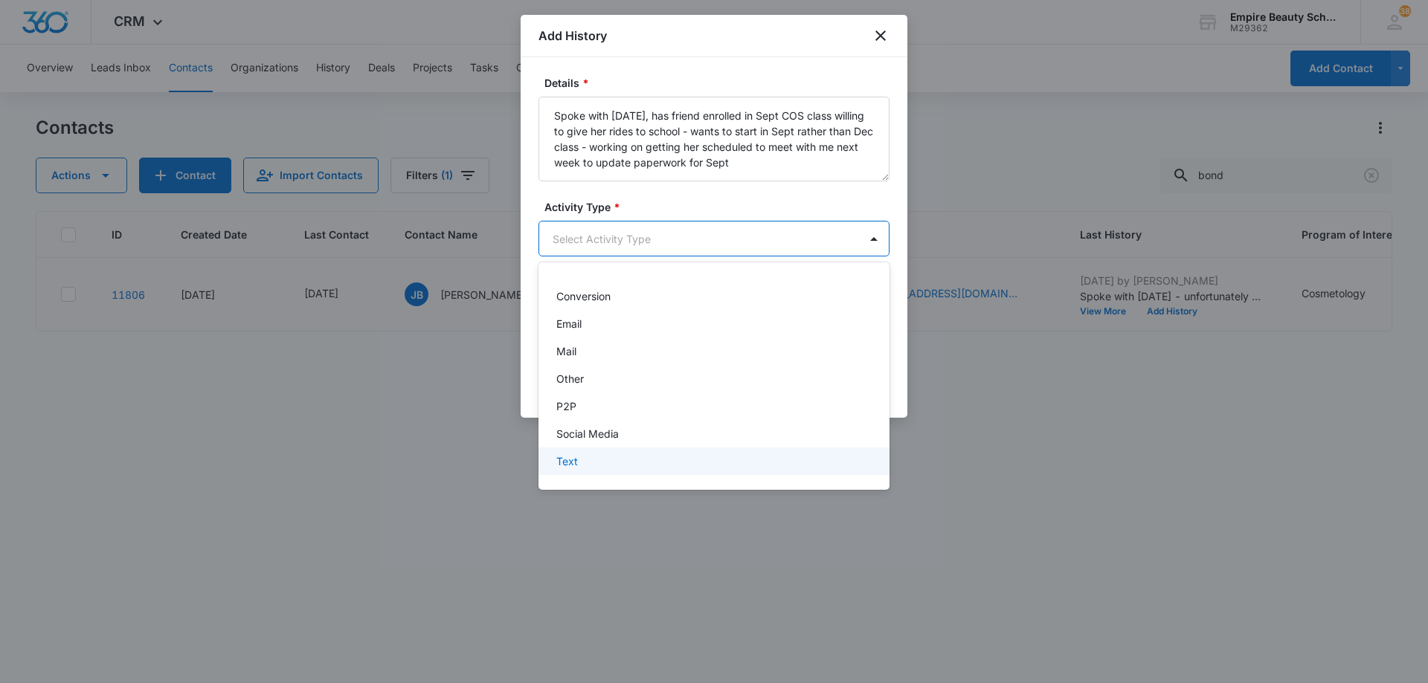
click at [632, 454] on div "Text" at bounding box center [712, 462] width 312 height 16
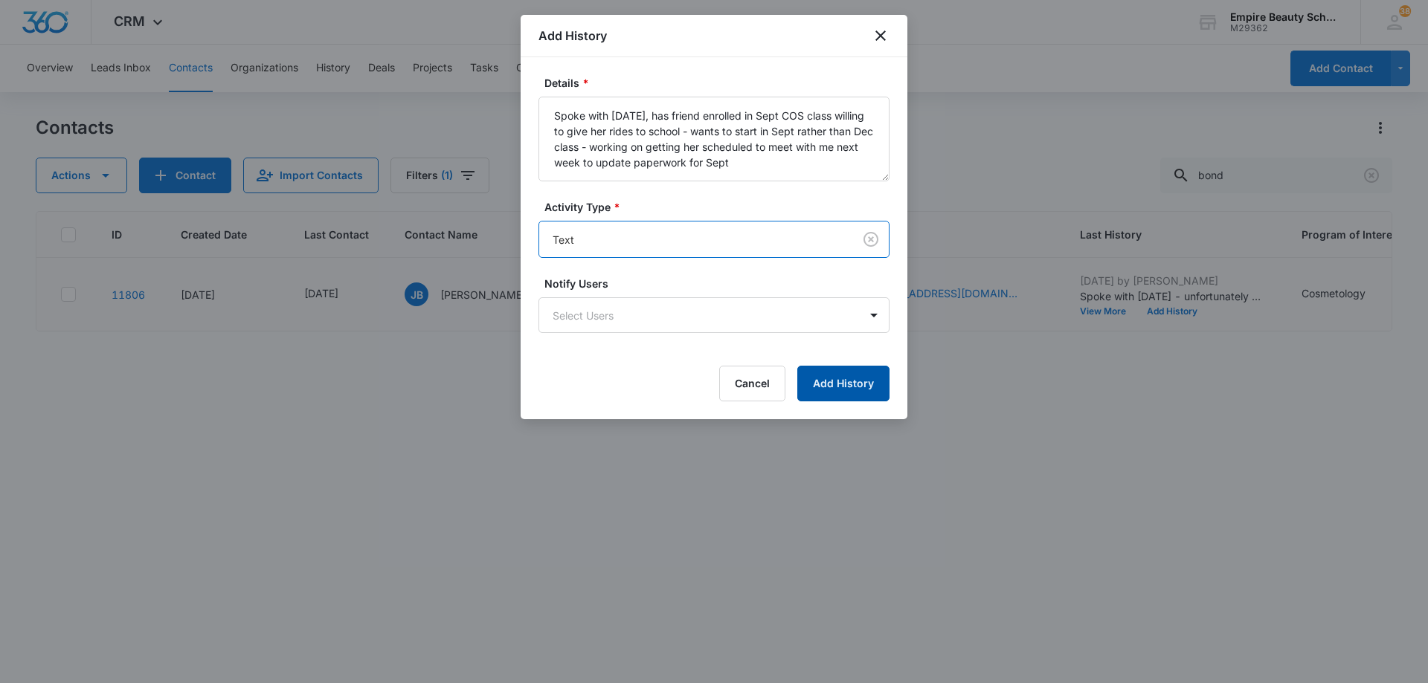
click at [830, 381] on button "Add History" at bounding box center [843, 384] width 92 height 36
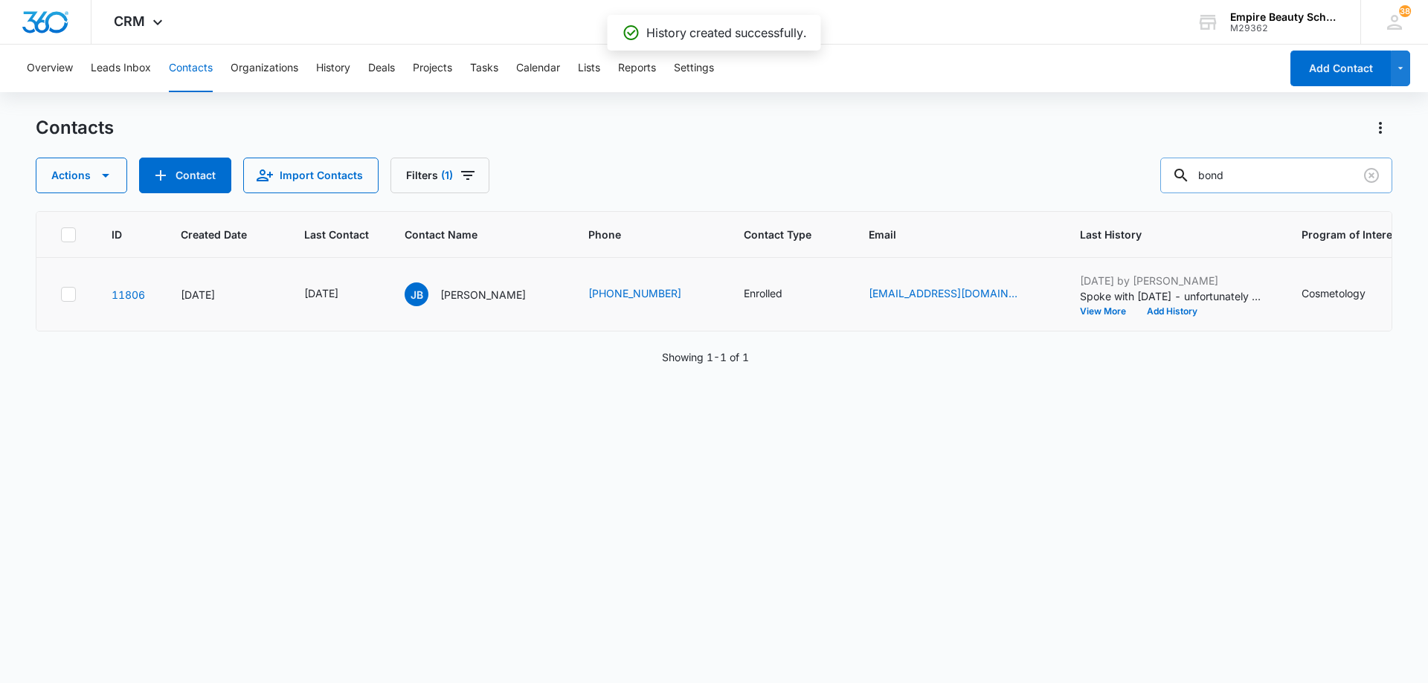
click at [1272, 171] on input "bond" at bounding box center [1276, 176] width 232 height 36
click at [1277, 176] on input "bond" at bounding box center [1276, 176] width 232 height 36
type input "b"
type input "[PERSON_NAME]"
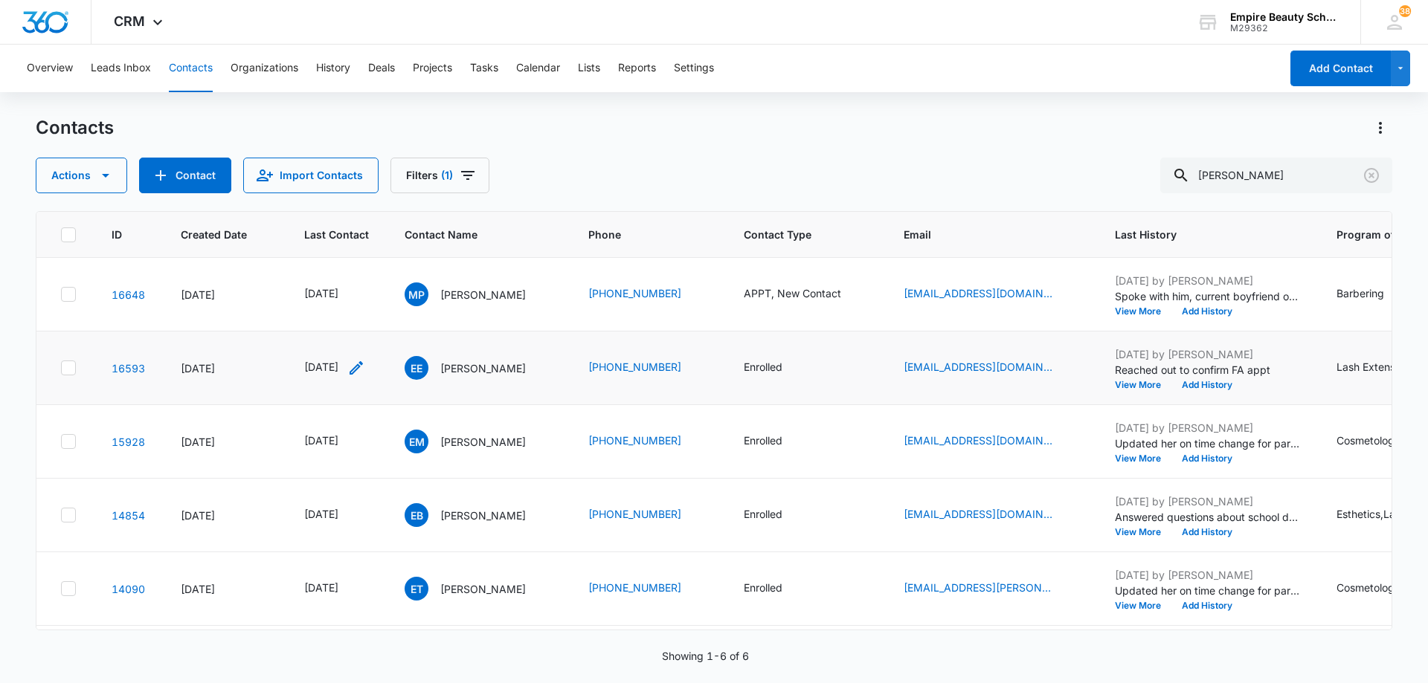
click at [365, 369] on icon "Last Contact - 1756771200 - Select to Edit Field" at bounding box center [356, 368] width 18 height 18
click at [350, 268] on input "[DATE]" at bounding box center [345, 273] width 109 height 16
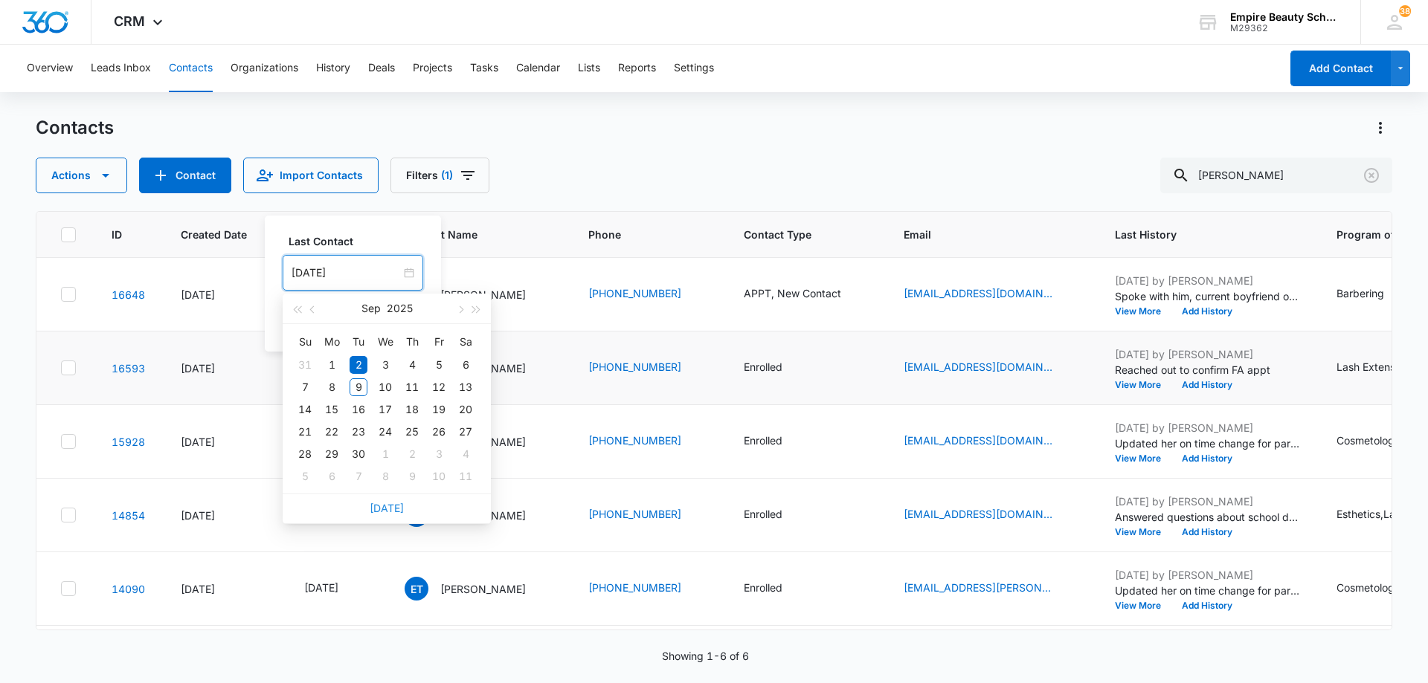
click at [386, 509] on link "[DATE]" at bounding box center [387, 508] width 34 height 13
type input "[DATE]"
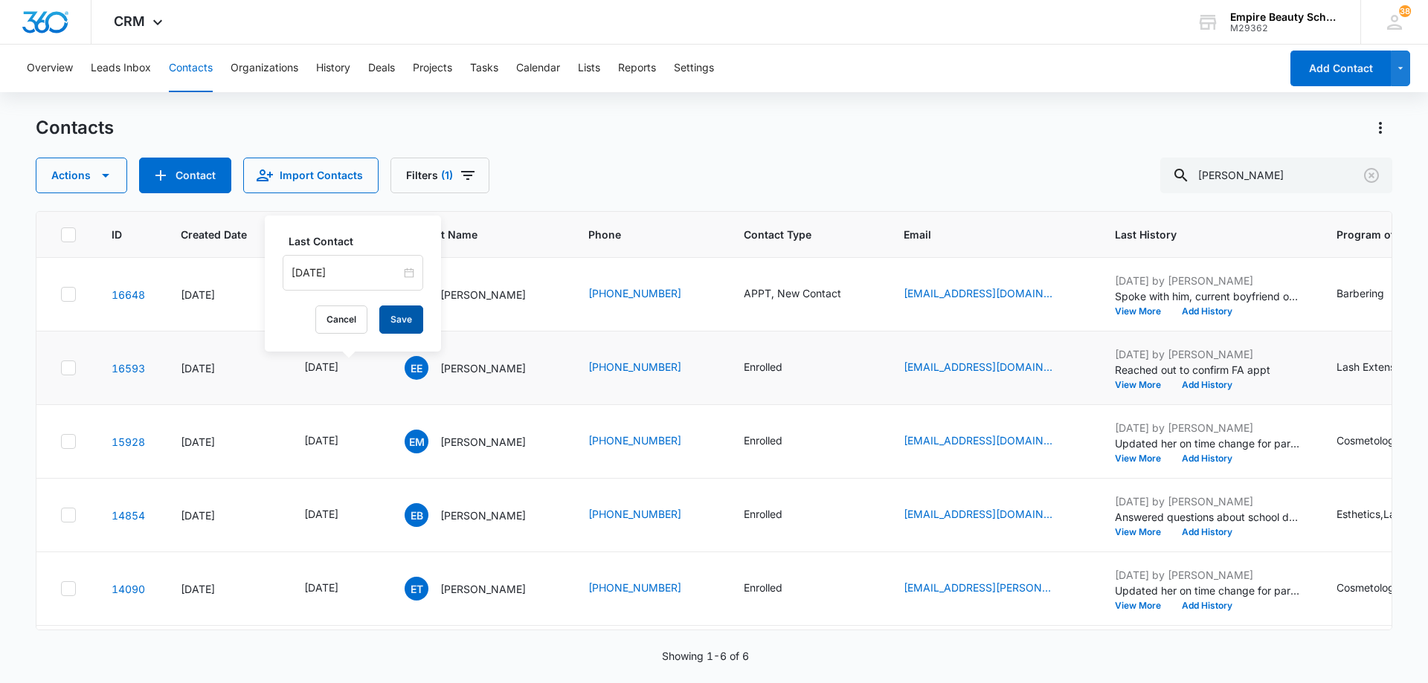
click at [384, 318] on button "Save" at bounding box center [401, 320] width 44 height 28
click at [868, 292] on icon "Contact Type - APPT, New Contact - Select to Edit Field" at bounding box center [859, 295] width 18 height 18
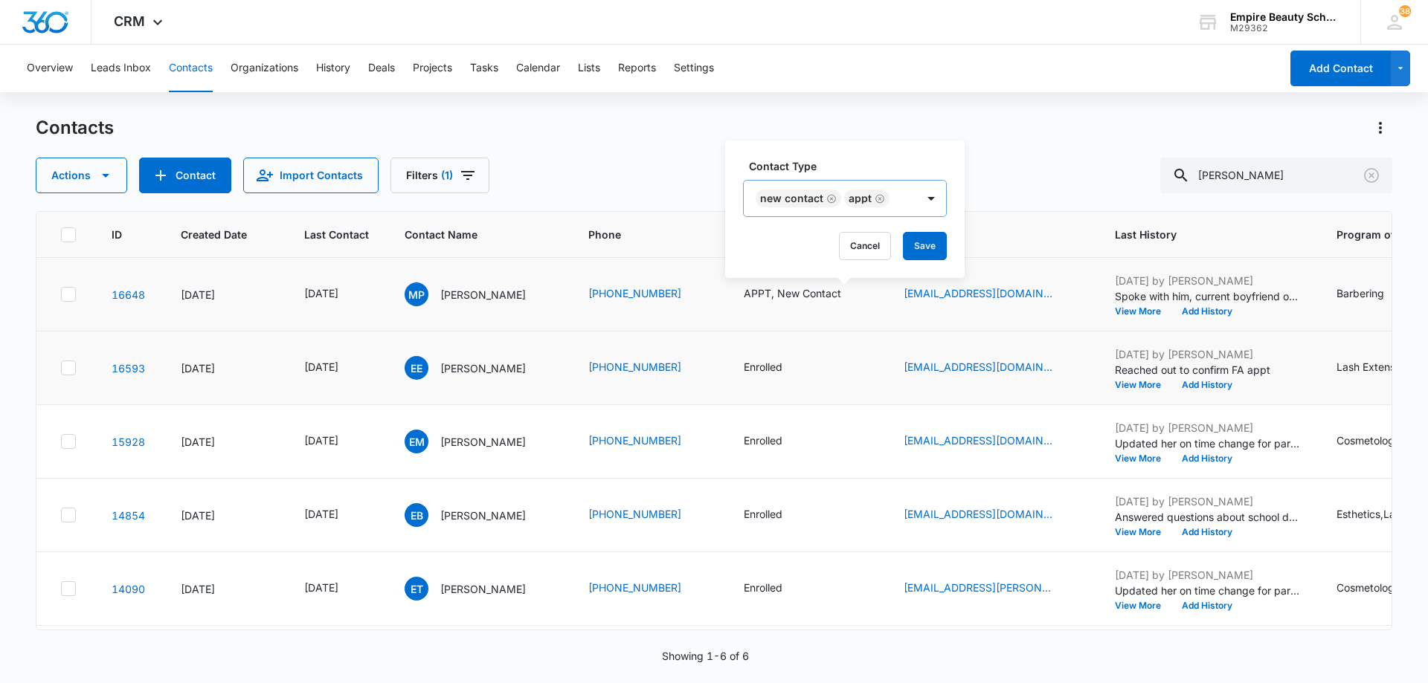
click at [829, 198] on icon "Remove New Contact" at bounding box center [831, 198] width 9 height 9
click at [790, 198] on icon "Remove APPT" at bounding box center [791, 198] width 9 height 9
click at [810, 198] on div at bounding box center [790, 199] width 66 height 19
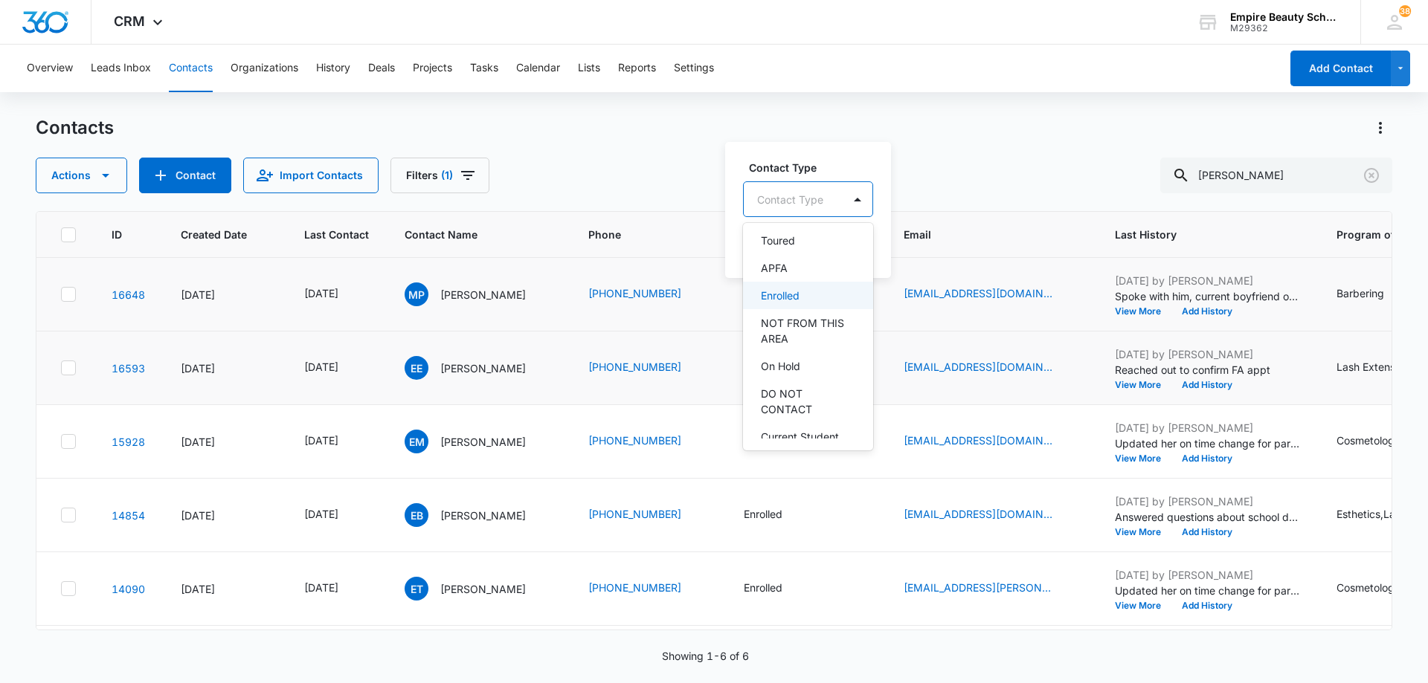
click at [806, 295] on div "Enrolled" at bounding box center [806, 296] width 91 height 16
drag, startPoint x: 844, startPoint y: 199, endPoint x: 845, endPoint y: 213, distance: 13.4
click at [845, 199] on div "Enrolled" at bounding box center [795, 199] width 103 height 36
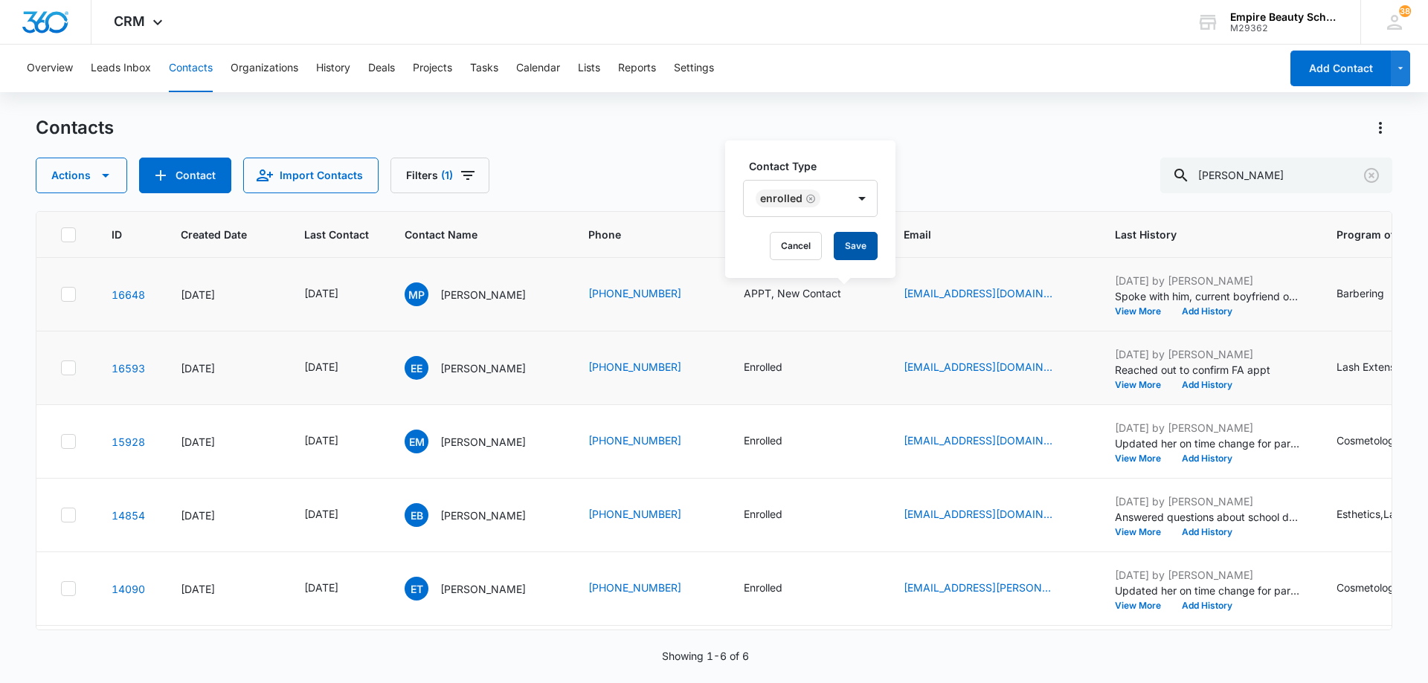
click at [846, 242] on button "Save" at bounding box center [856, 246] width 44 height 28
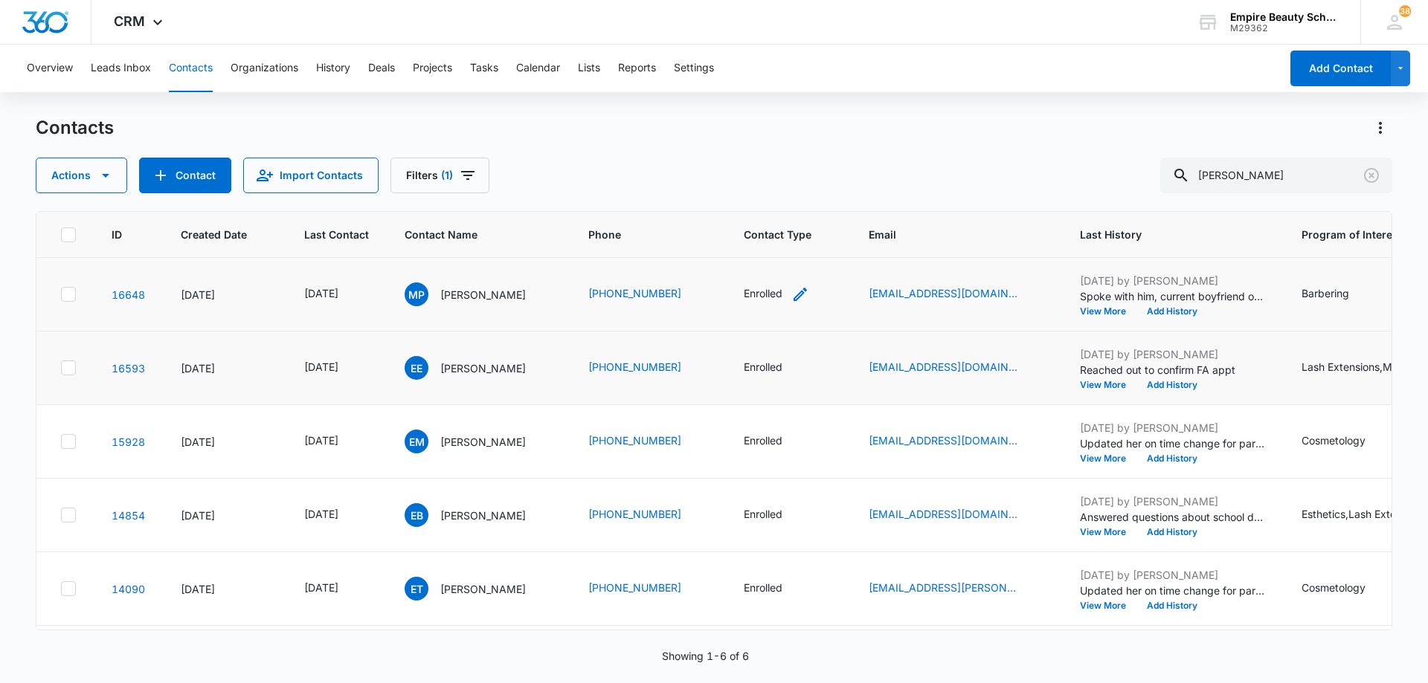
click at [809, 297] on icon "Contact Type - Enrolled - Select to Edit Field" at bounding box center [800, 295] width 18 height 18
click at [813, 196] on icon "Remove Enrolled" at bounding box center [817, 198] width 9 height 9
click at [817, 199] on div at bounding box center [797, 199] width 66 height 19
click at [802, 384] on div "Toured" at bounding box center [812, 389] width 91 height 16
click at [869, 194] on div at bounding box center [860, 199] width 24 height 24
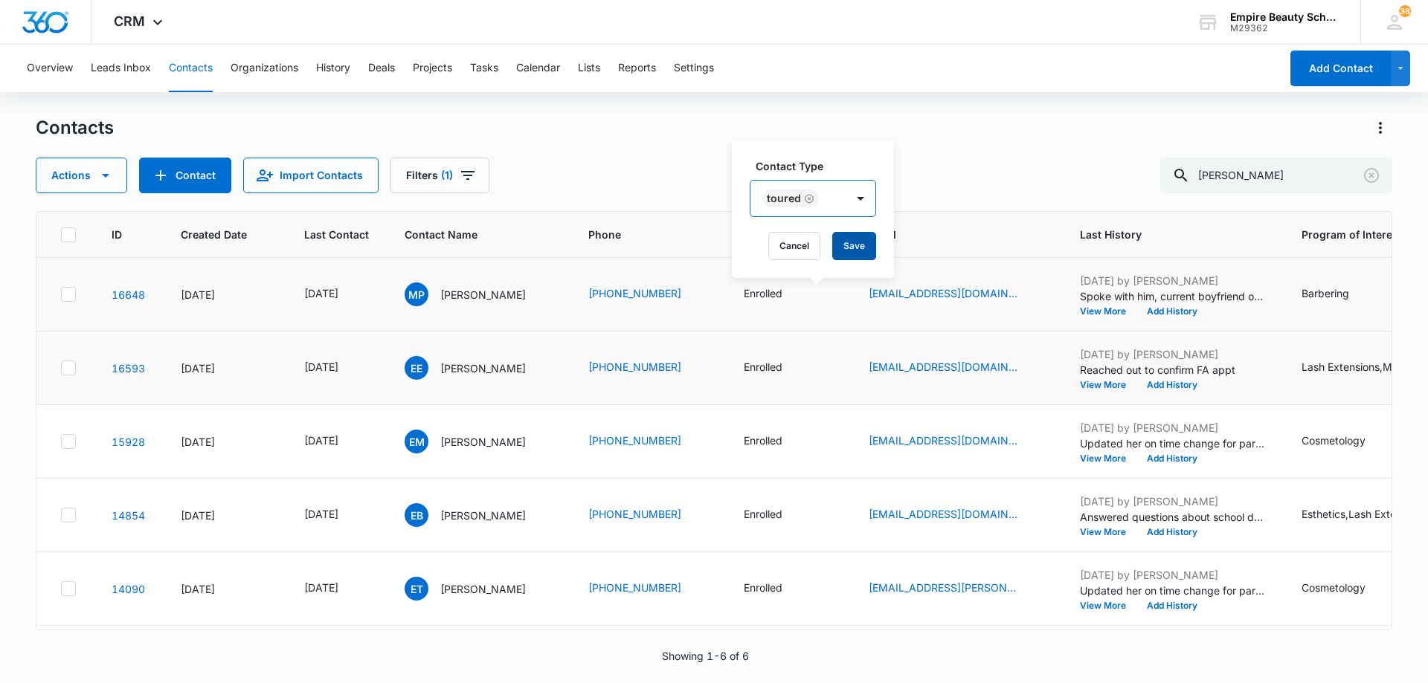
click at [860, 243] on button "Save" at bounding box center [854, 246] width 44 height 28
click at [1208, 381] on button "Add History" at bounding box center [1171, 385] width 71 height 9
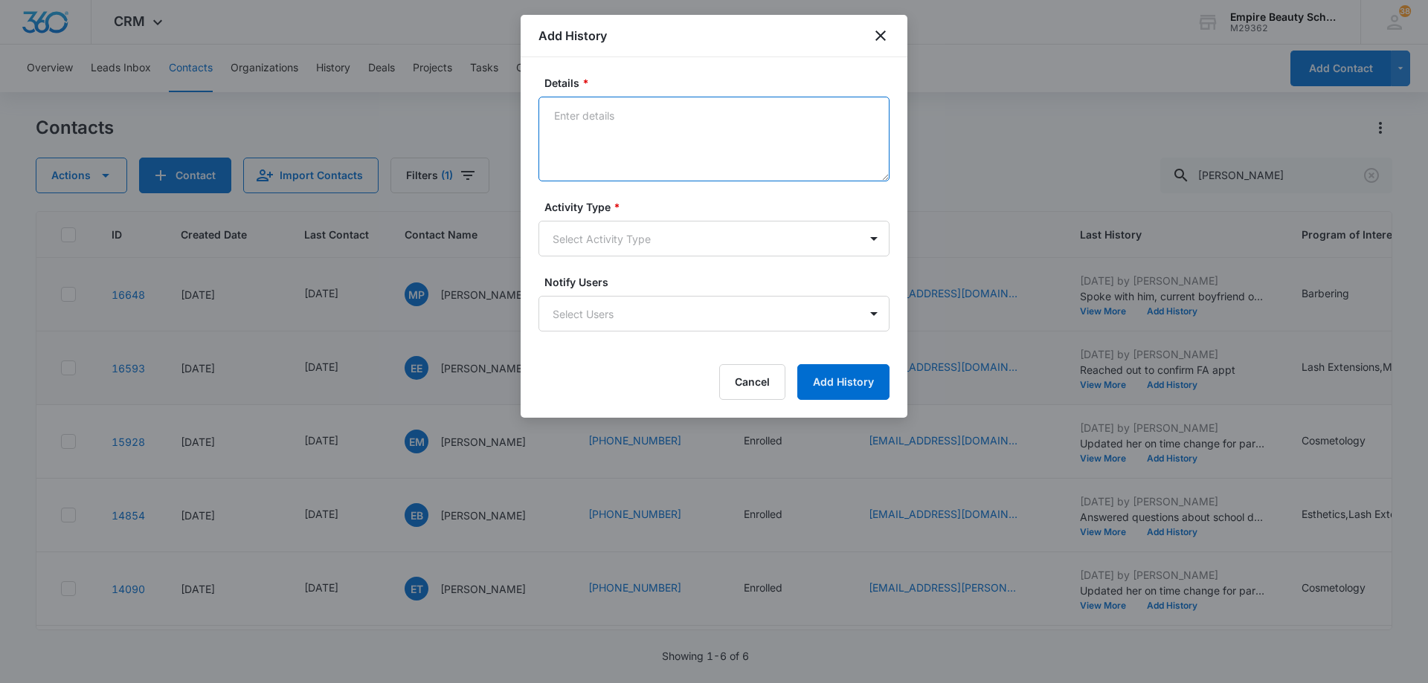
click at [701, 125] on textarea "Details *" at bounding box center [713, 139] width 351 height 85
type textarea "Met with her and mom [DATE] - mom applied for PPL and was approved, completed T…"
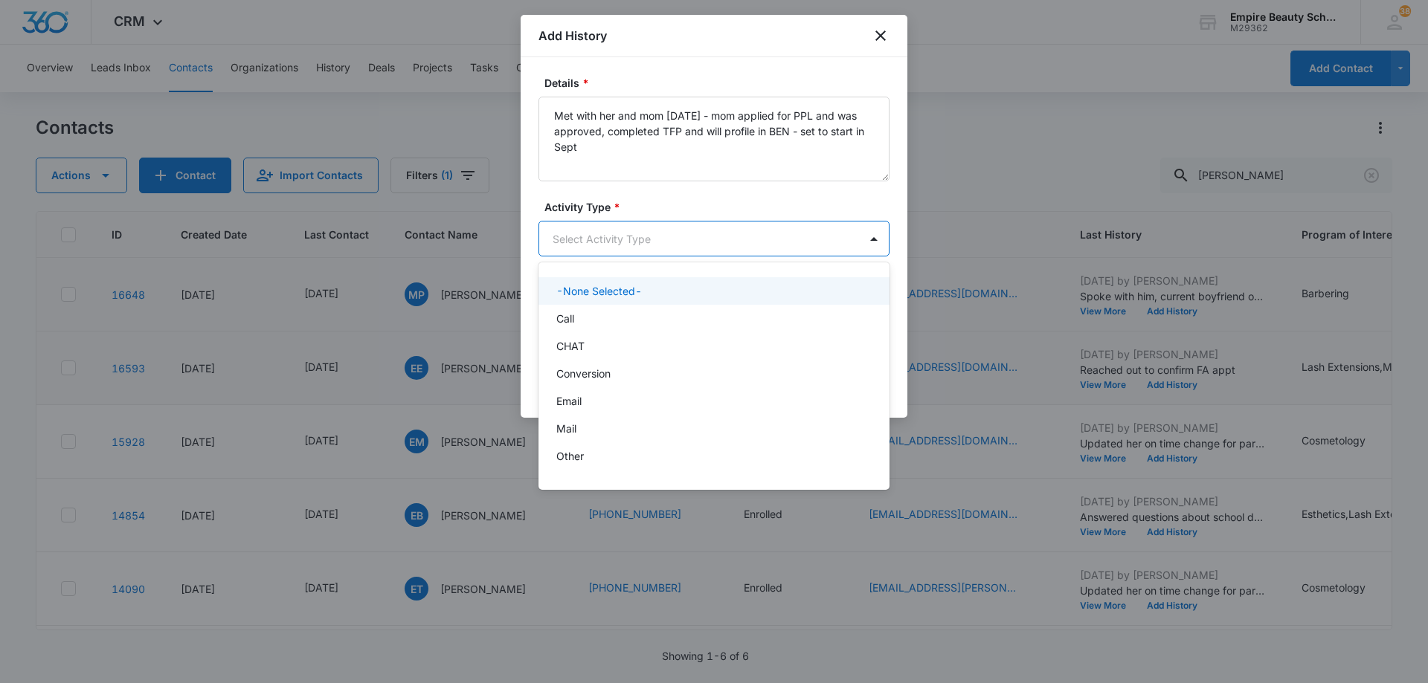
click at [648, 247] on body "CRM Apps Forms CRM Email Shop Payments POS Files Brand Settings Empire Beauty S…" at bounding box center [714, 341] width 1428 height 683
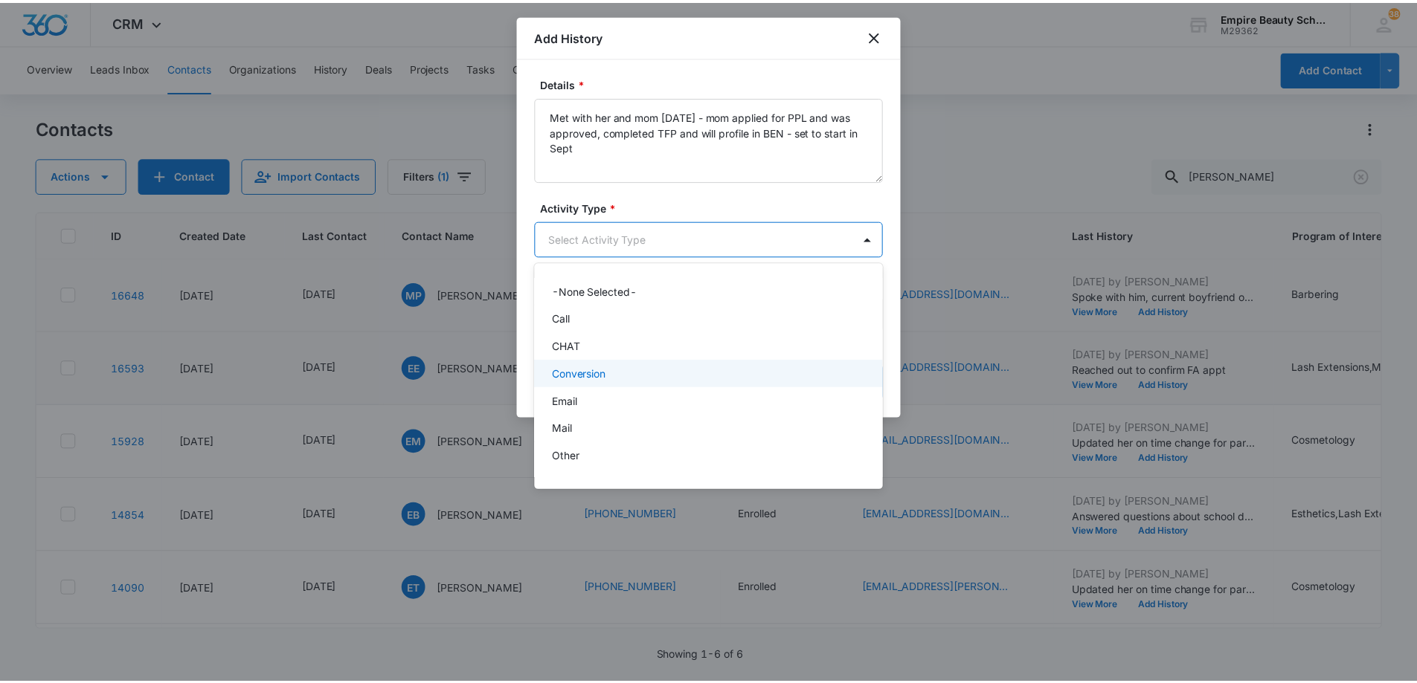
scroll to position [77, 0]
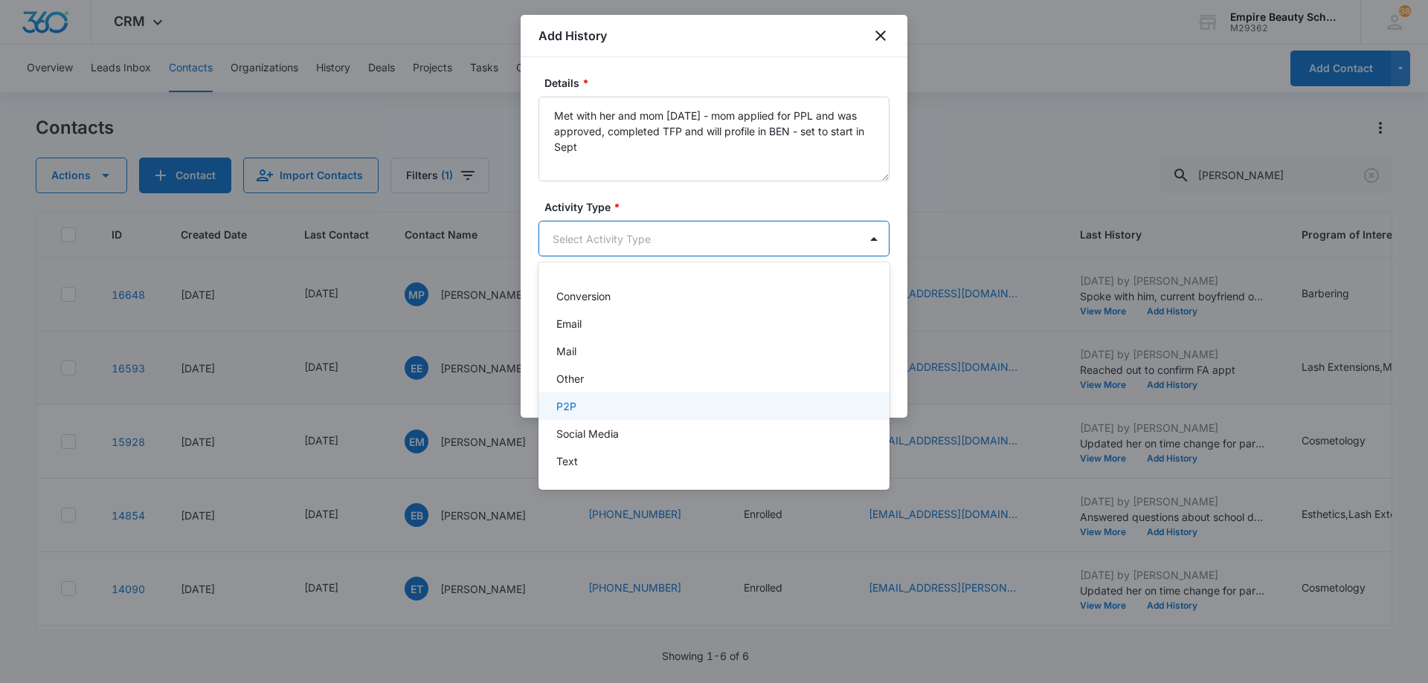
click at [634, 407] on div "P2P" at bounding box center [712, 407] width 312 height 16
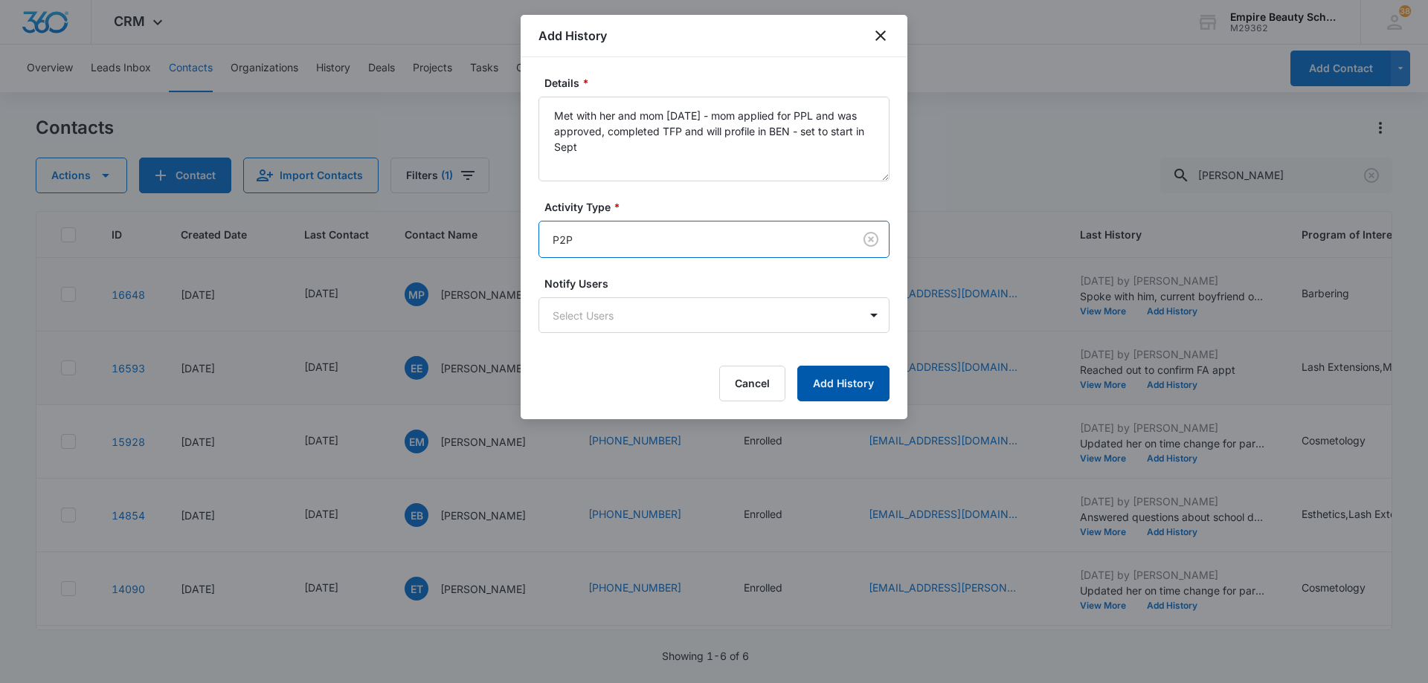
click at [844, 378] on button "Add History" at bounding box center [843, 384] width 92 height 36
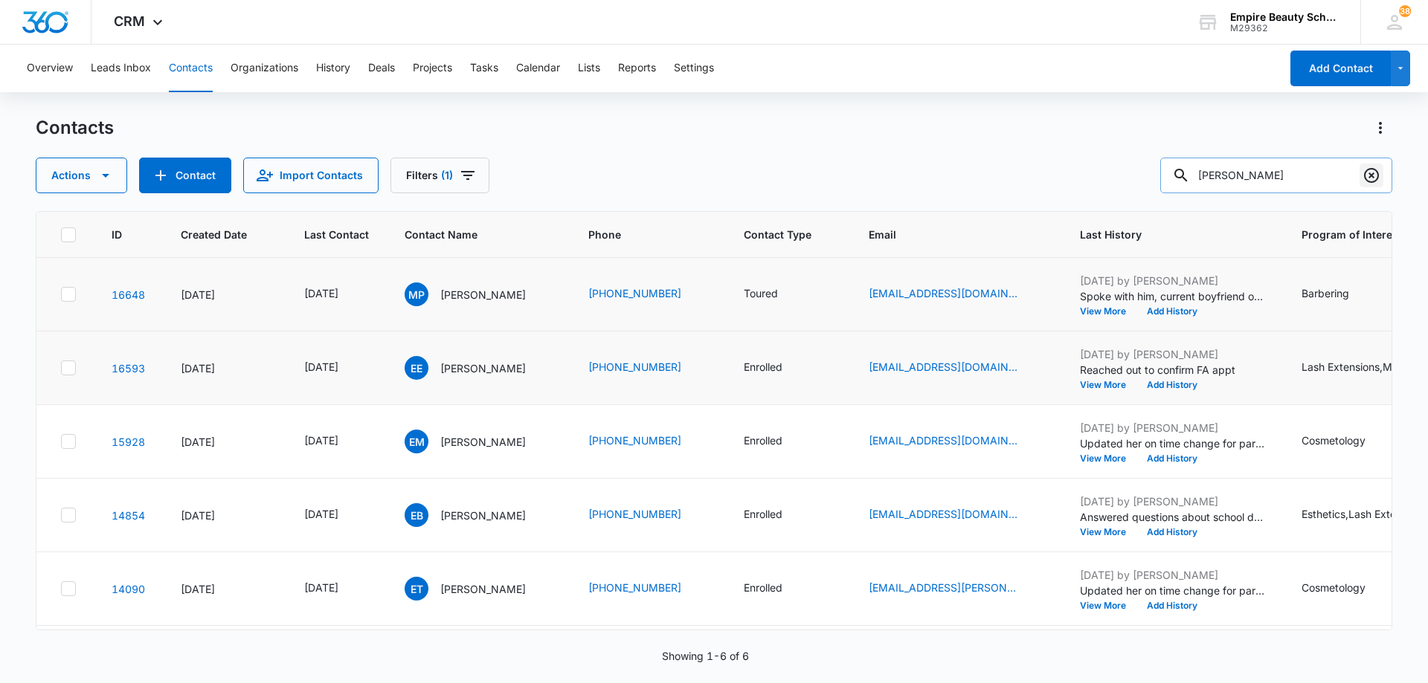
click at [1371, 175] on icon "Clear" at bounding box center [1371, 175] width 15 height 15
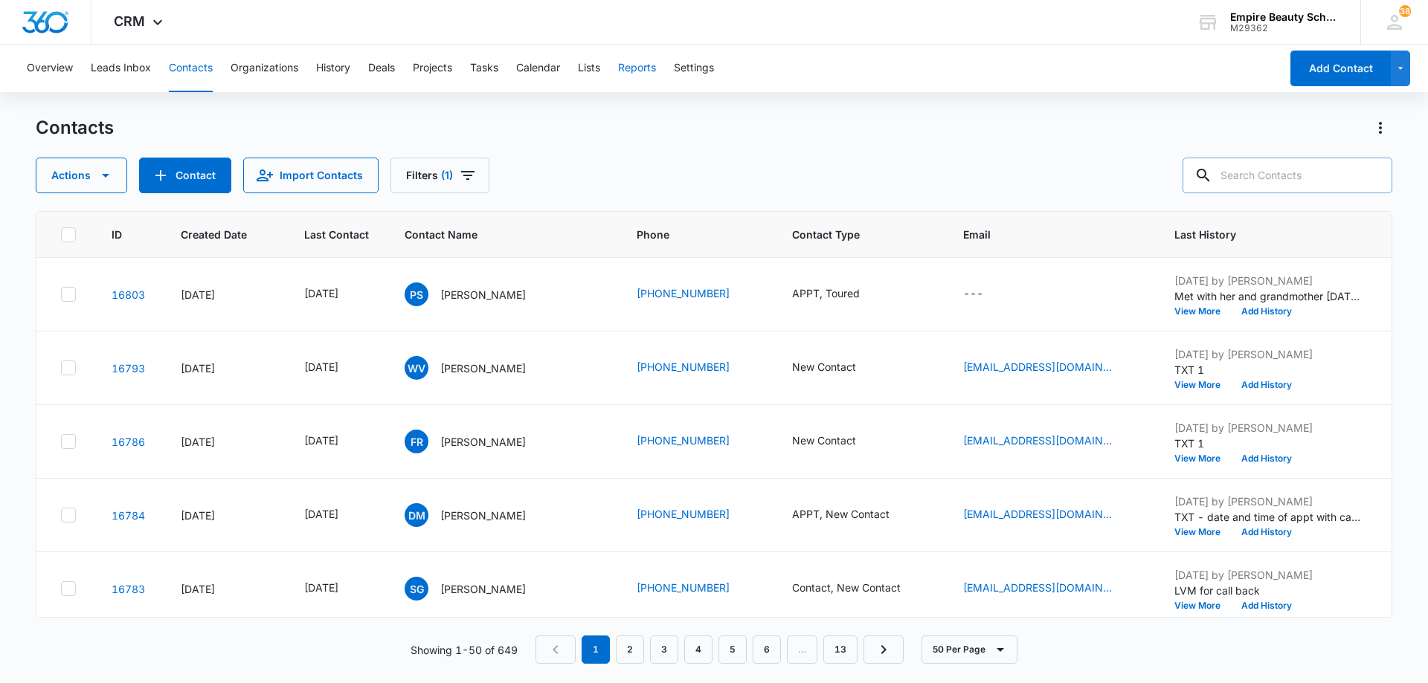
click at [635, 66] on button "Reports" at bounding box center [637, 69] width 38 height 48
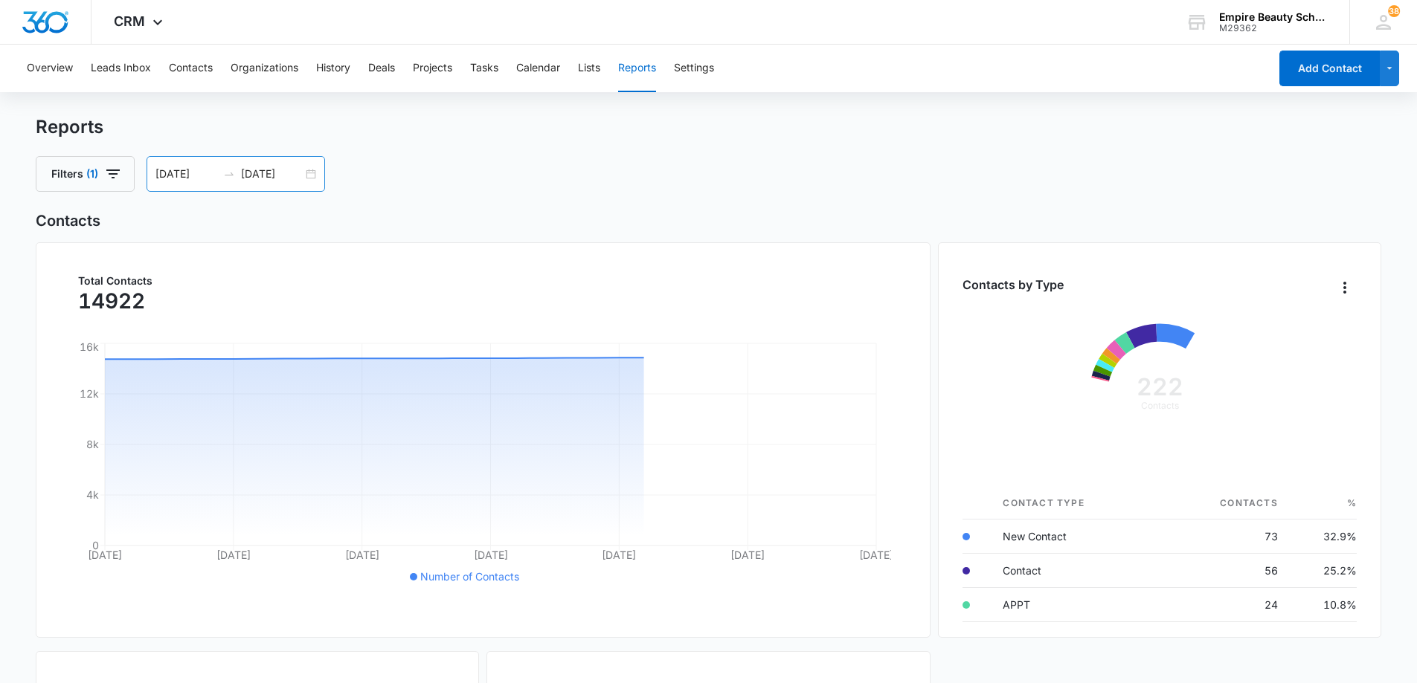
click at [171, 174] on input "[DATE]" at bounding box center [186, 174] width 62 height 16
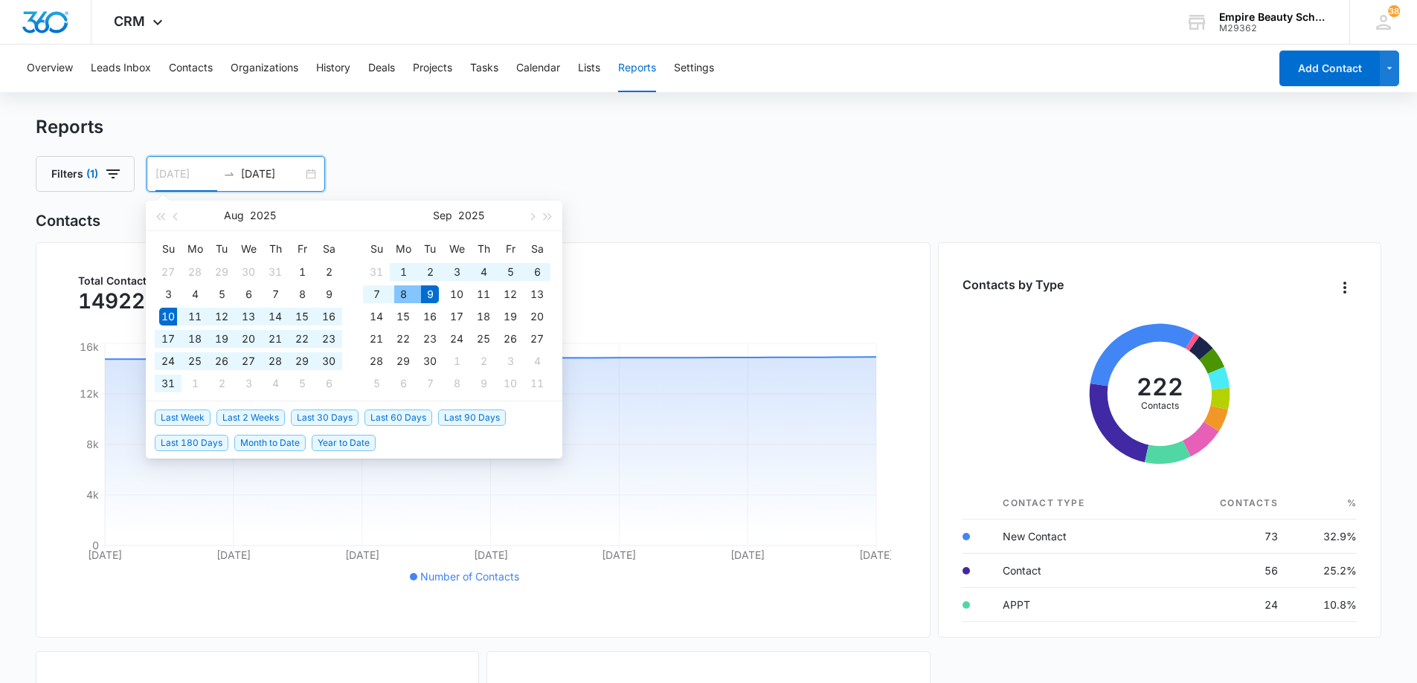
type input "[DATE]"
click at [432, 293] on div "9" at bounding box center [430, 295] width 18 height 18
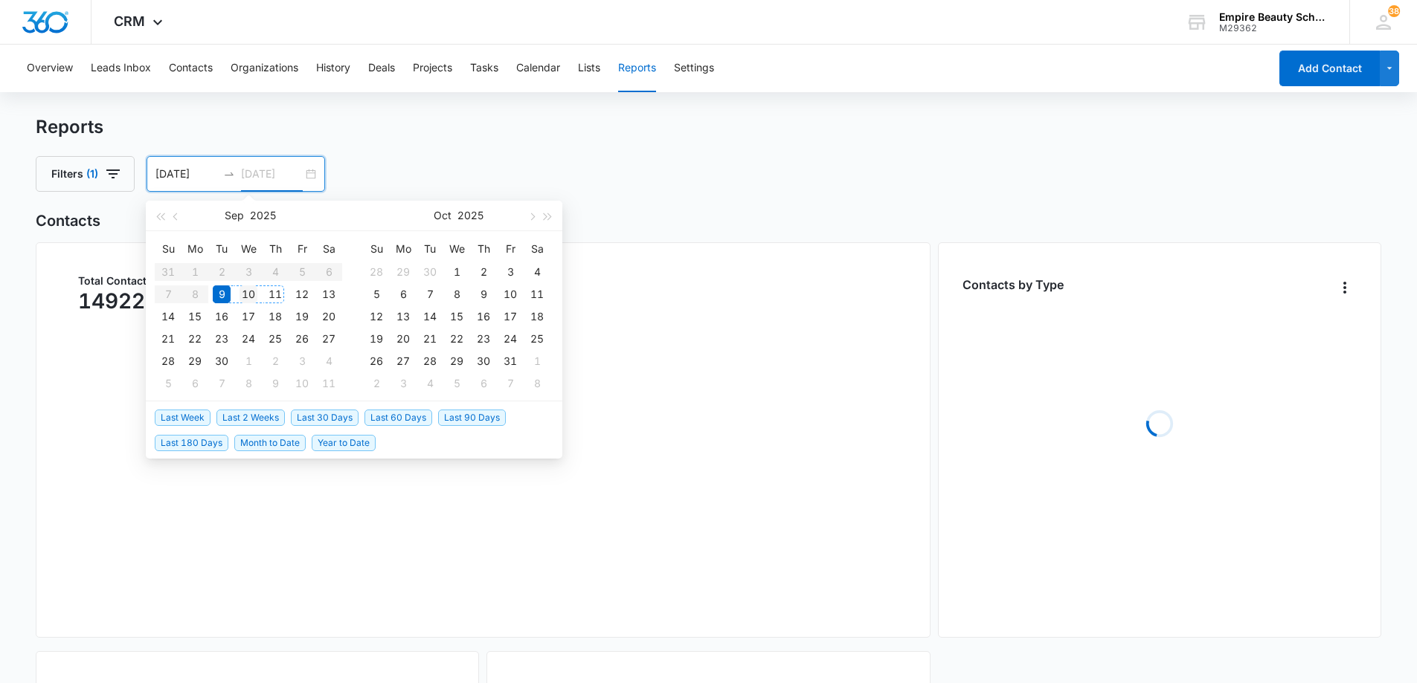
type input "[DATE]"
click at [251, 294] on div "10" at bounding box center [248, 295] width 18 height 18
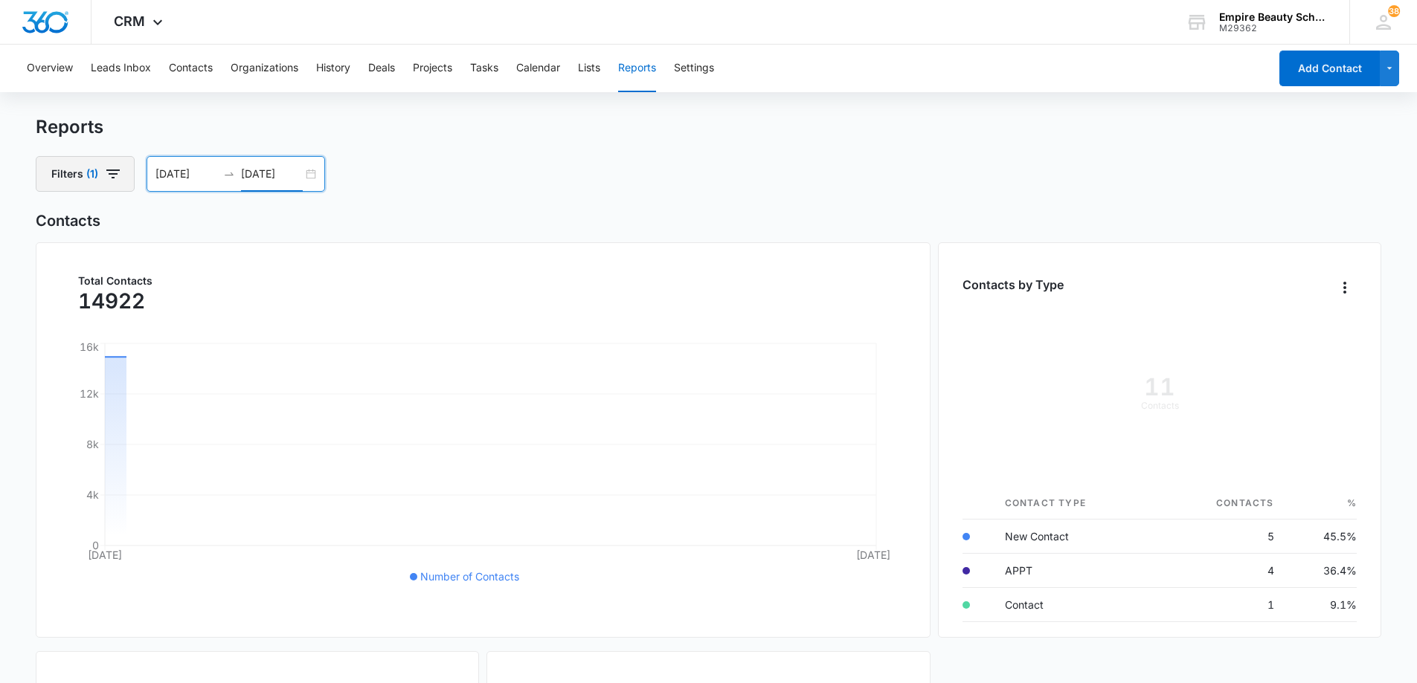
click at [122, 179] on button "Filters (1)" at bounding box center [85, 174] width 99 height 36
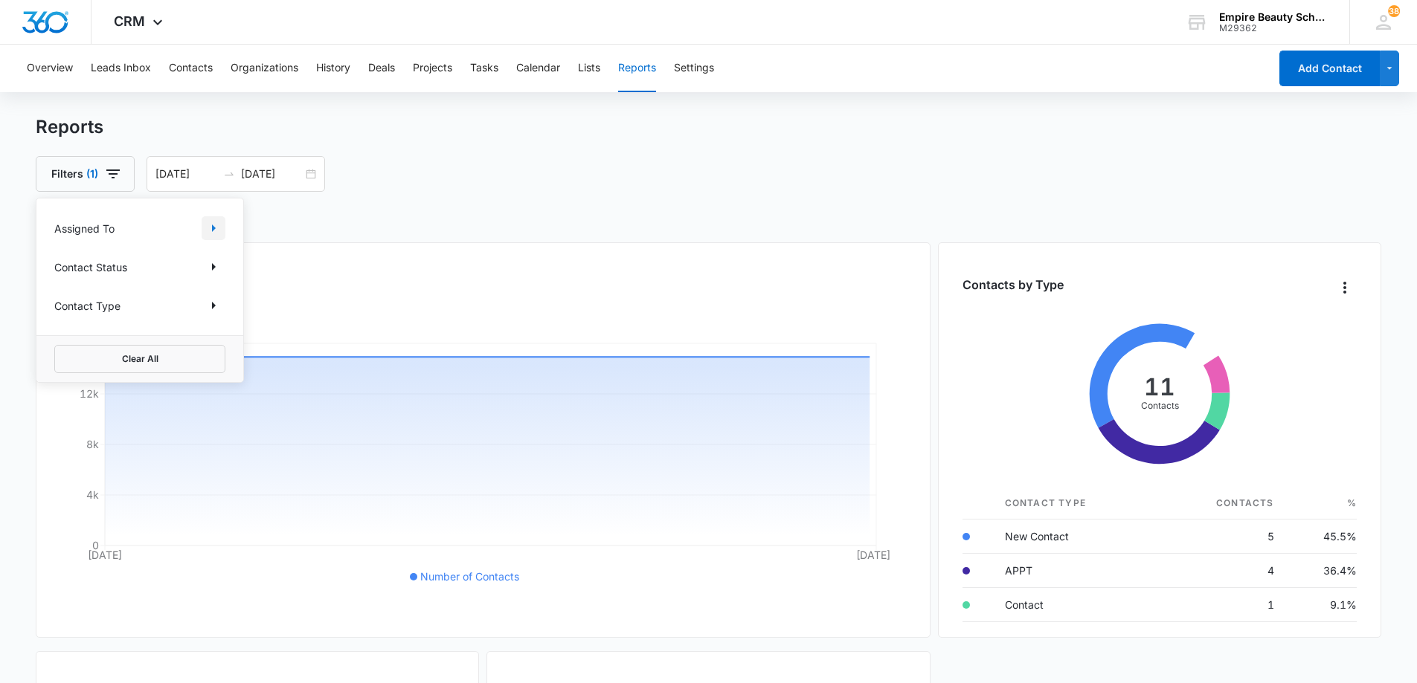
click at [216, 233] on icon "Show Assigned To filters" at bounding box center [213, 228] width 18 height 18
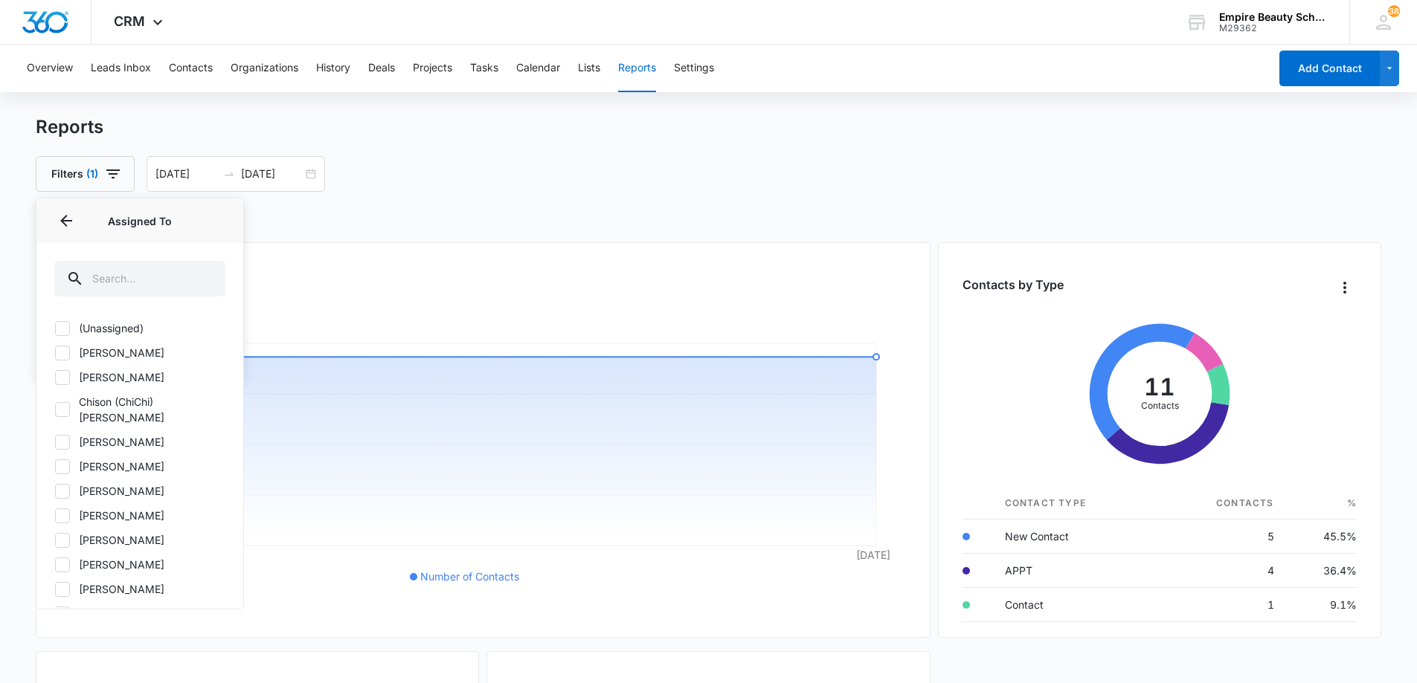
click at [59, 353] on icon at bounding box center [62, 352] width 9 height 7
click at [55, 353] on input "[PERSON_NAME]" at bounding box center [54, 352] width 1 height 1
checkbox input "true"
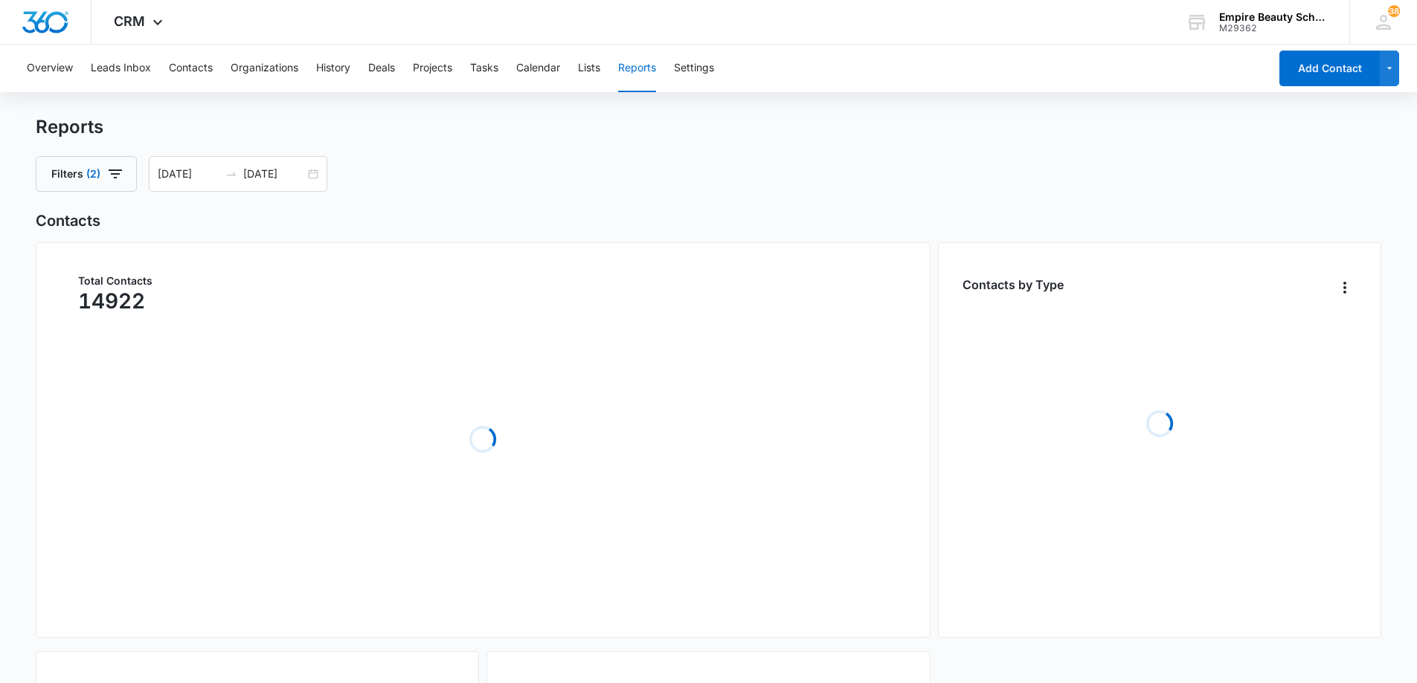
click at [809, 163] on div "Filters (2) [DATE] [DATE] [DATE] Su Mo Tu We Th Fr Sa 31 1 2 3 4 5 6 7 8 9 10 1…" at bounding box center [709, 174] width 1346 height 36
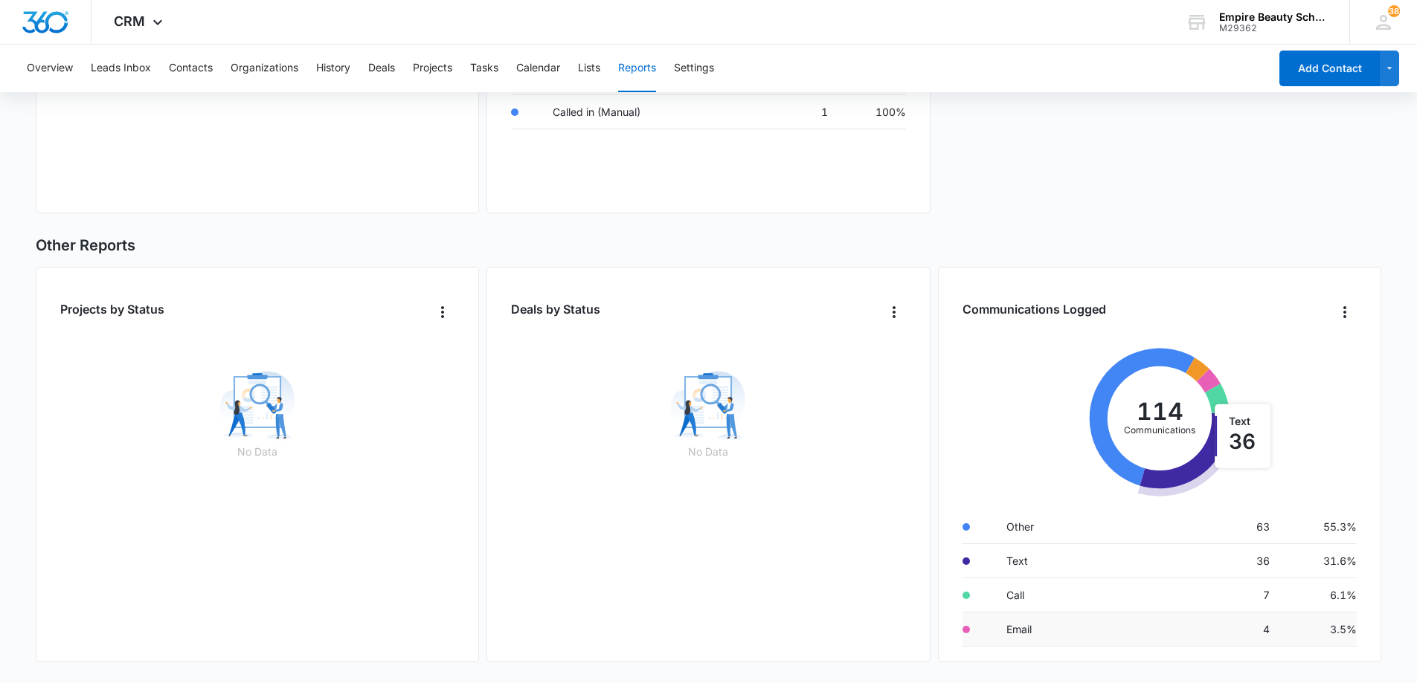
scroll to position [62, 0]
click at [1153, 633] on td "4" at bounding box center [1180, 636] width 202 height 34
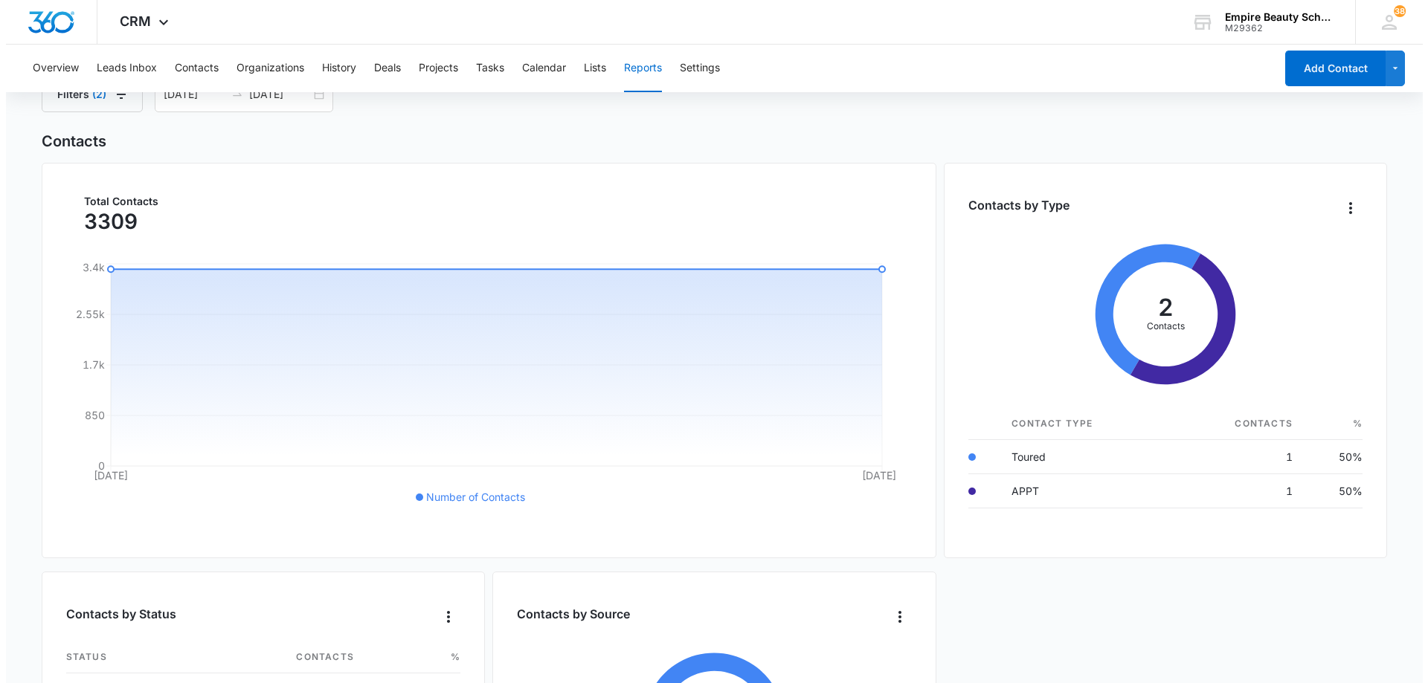
scroll to position [0, 0]
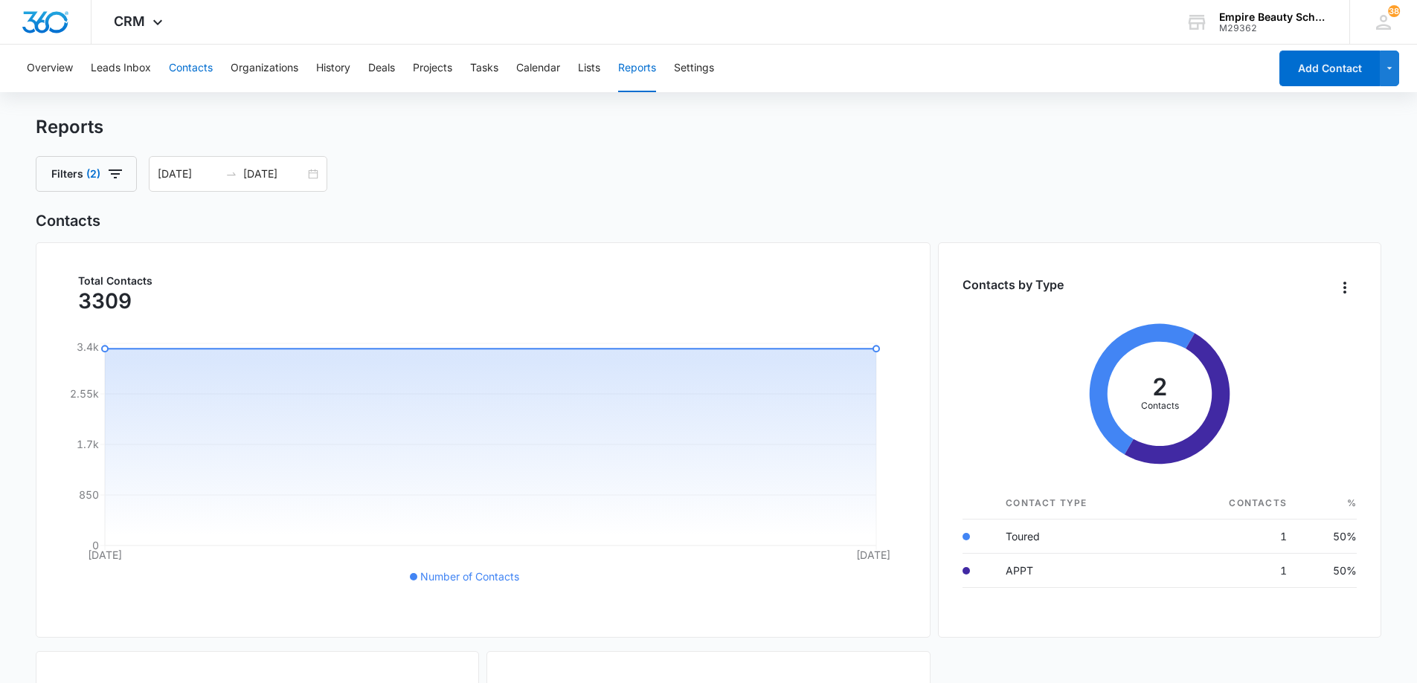
click at [174, 65] on button "Contacts" at bounding box center [191, 69] width 44 height 48
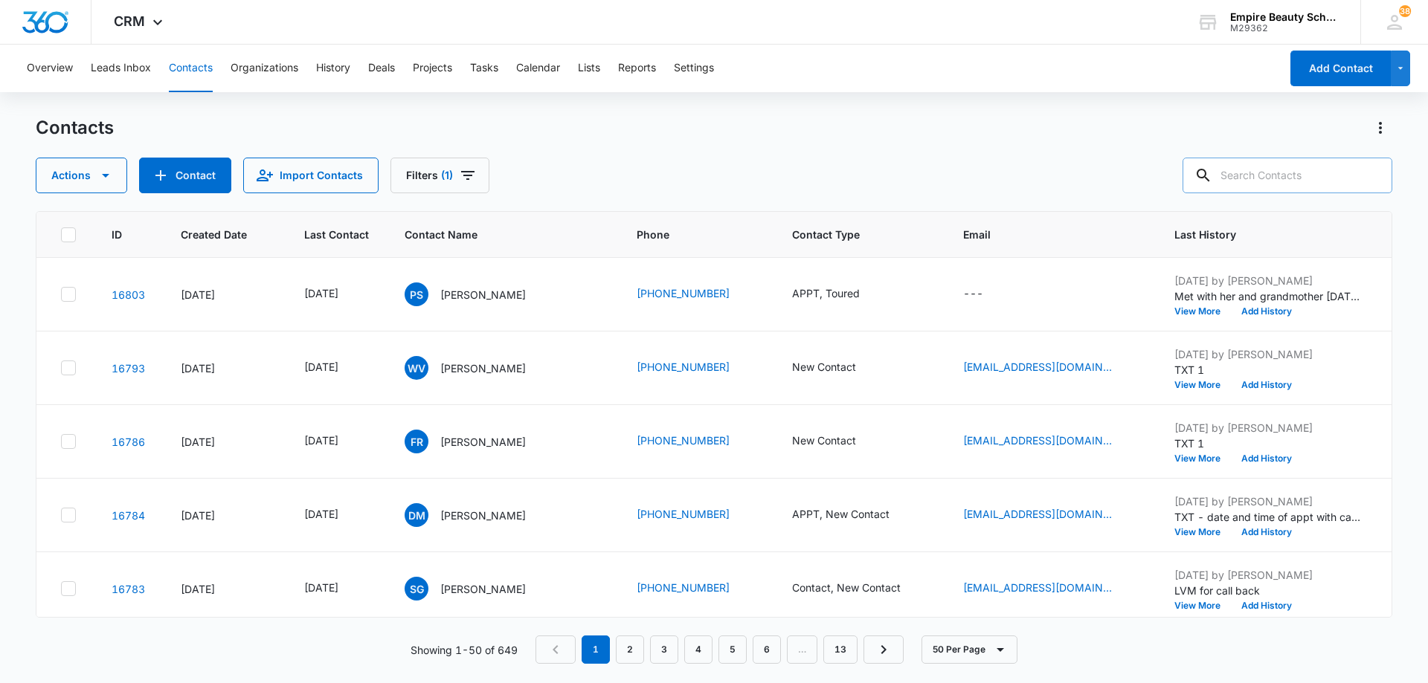
click at [1268, 179] on input "text" at bounding box center [1287, 176] width 210 height 36
type input "[PERSON_NAME]"
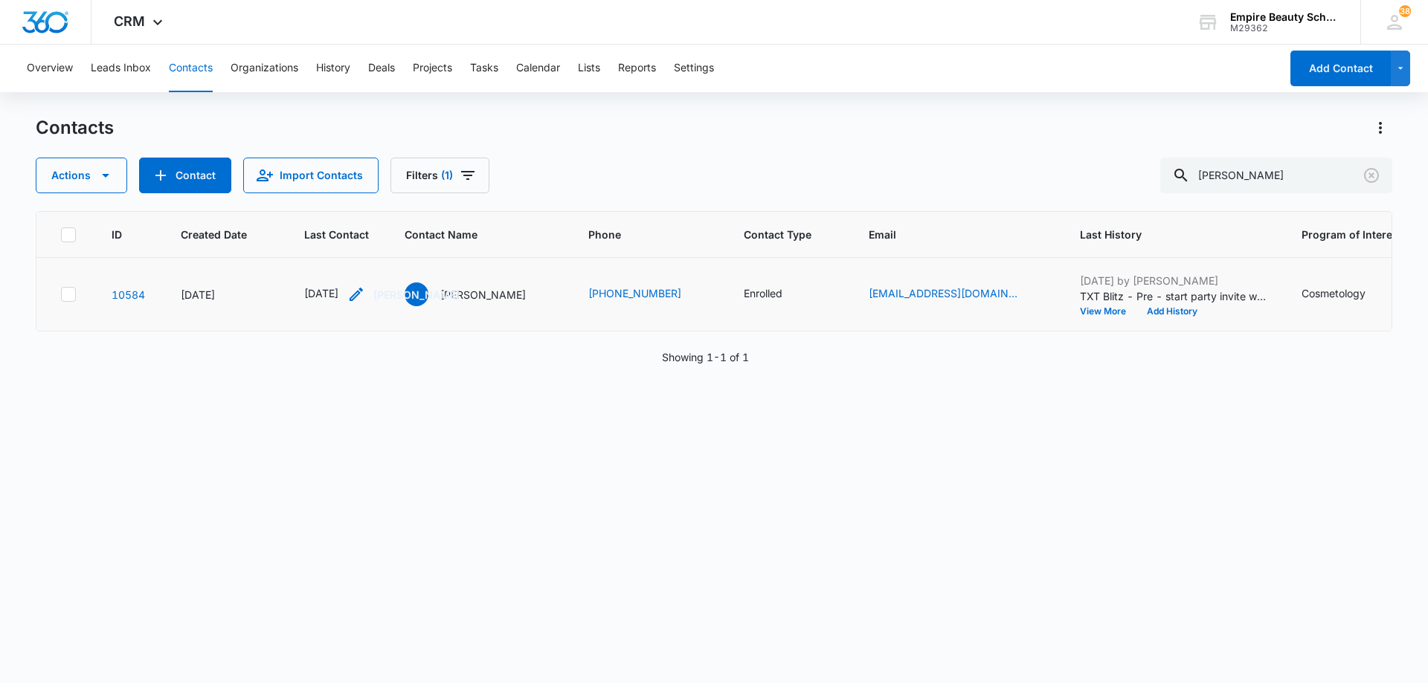
click at [365, 292] on icon "Last Contact - 1755475200 - Select to Edit Field" at bounding box center [356, 295] width 18 height 18
click at [363, 195] on input "[DATE]" at bounding box center [349, 199] width 109 height 16
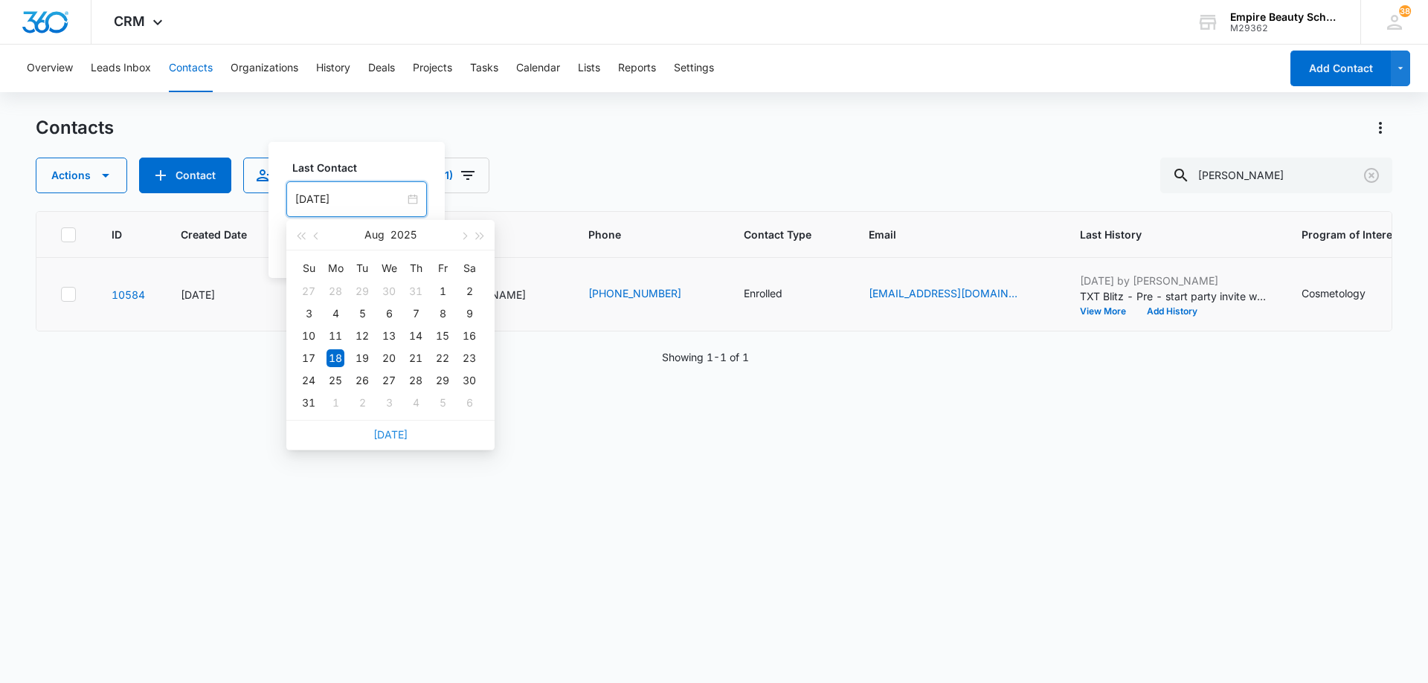
click at [388, 433] on link "[DATE]" at bounding box center [390, 434] width 34 height 13
type input "[DATE]"
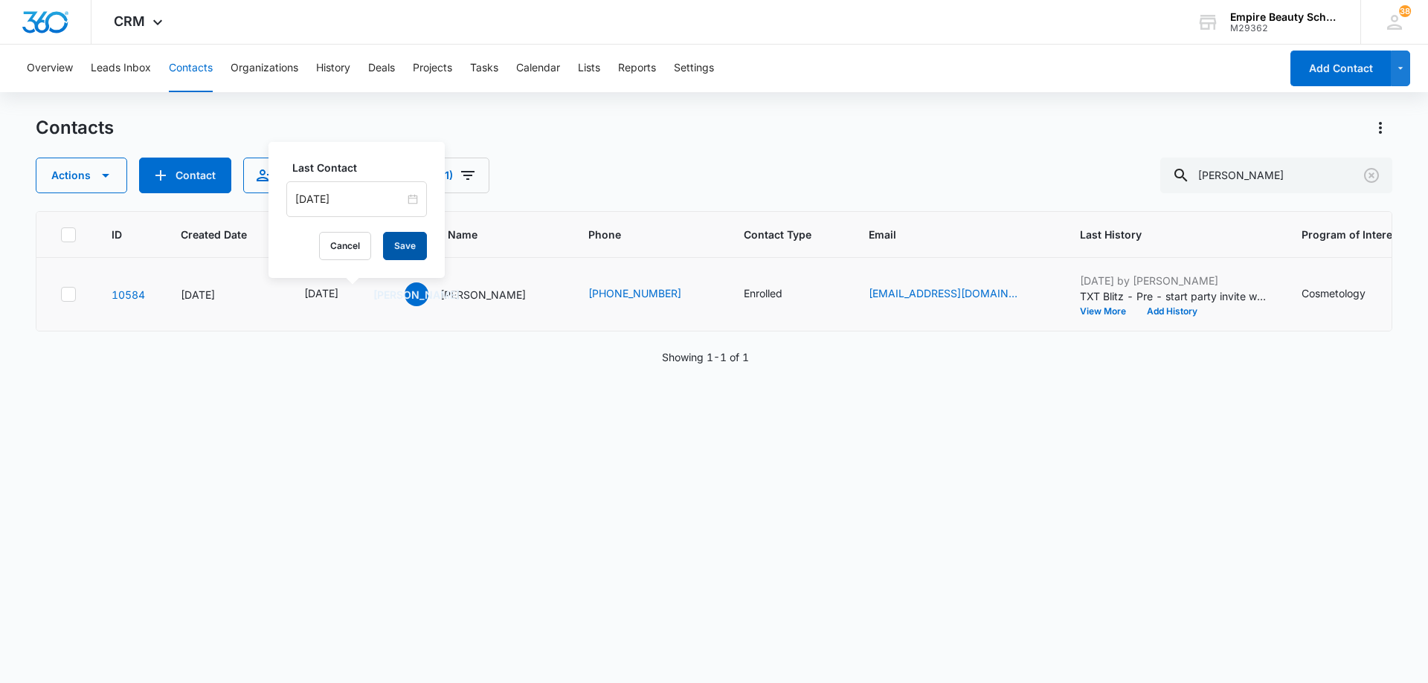
click at [400, 245] on button "Save" at bounding box center [405, 246] width 44 height 28
click at [1136, 312] on button "Add History" at bounding box center [1171, 311] width 71 height 9
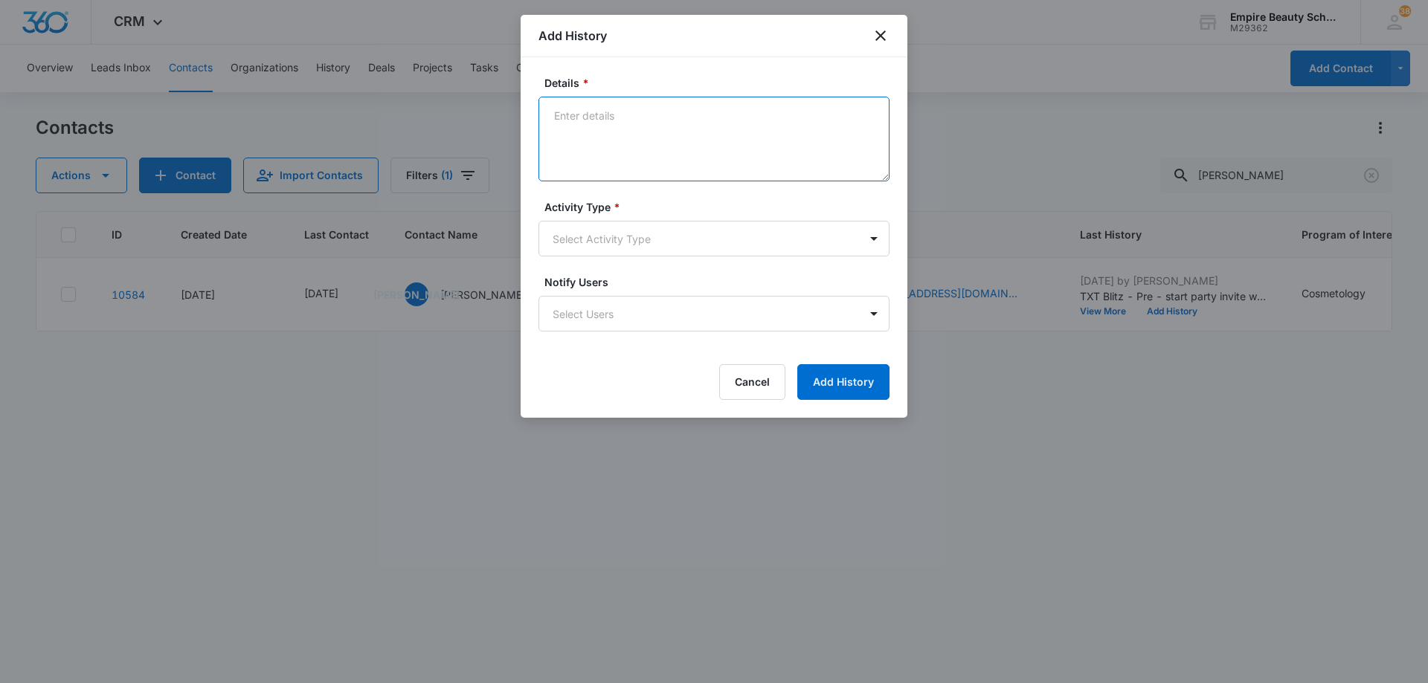
click at [689, 132] on textarea "Details *" at bounding box center [713, 139] width 351 height 85
drag, startPoint x: 686, startPoint y: 117, endPoint x: 496, endPoint y: 121, distance: 189.7
click at [499, 122] on body "CRM Apps Forms CRM Email Shop Payments POS Files Brand Settings Empire Beauty S…" at bounding box center [714, 341] width 1428 height 683
type textarea "LVM confirming appt"
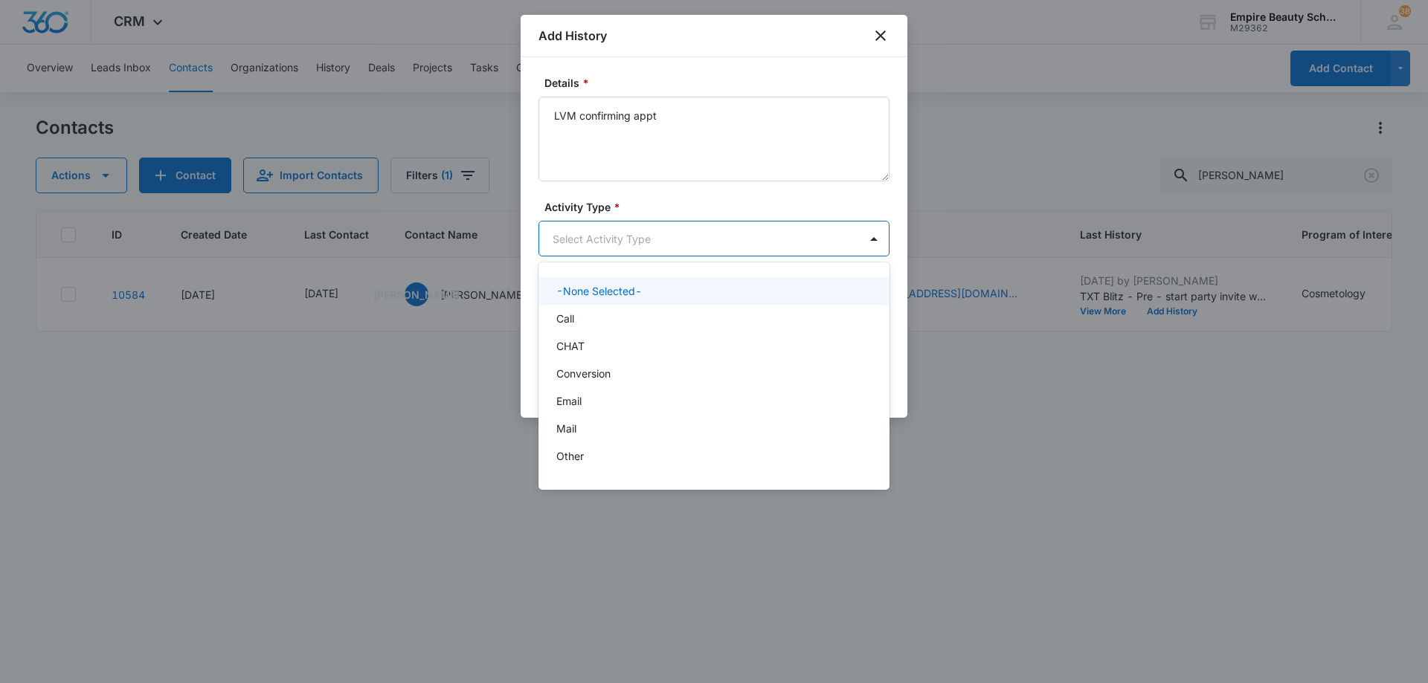
click at [576, 237] on body "CRM Apps Forms CRM Email Shop Payments POS Files Brand Settings Empire Beauty S…" at bounding box center [714, 341] width 1428 height 683
drag, startPoint x: 603, startPoint y: 320, endPoint x: 731, endPoint y: 350, distance: 131.3
click at [605, 320] on div "Call" at bounding box center [712, 319] width 312 height 16
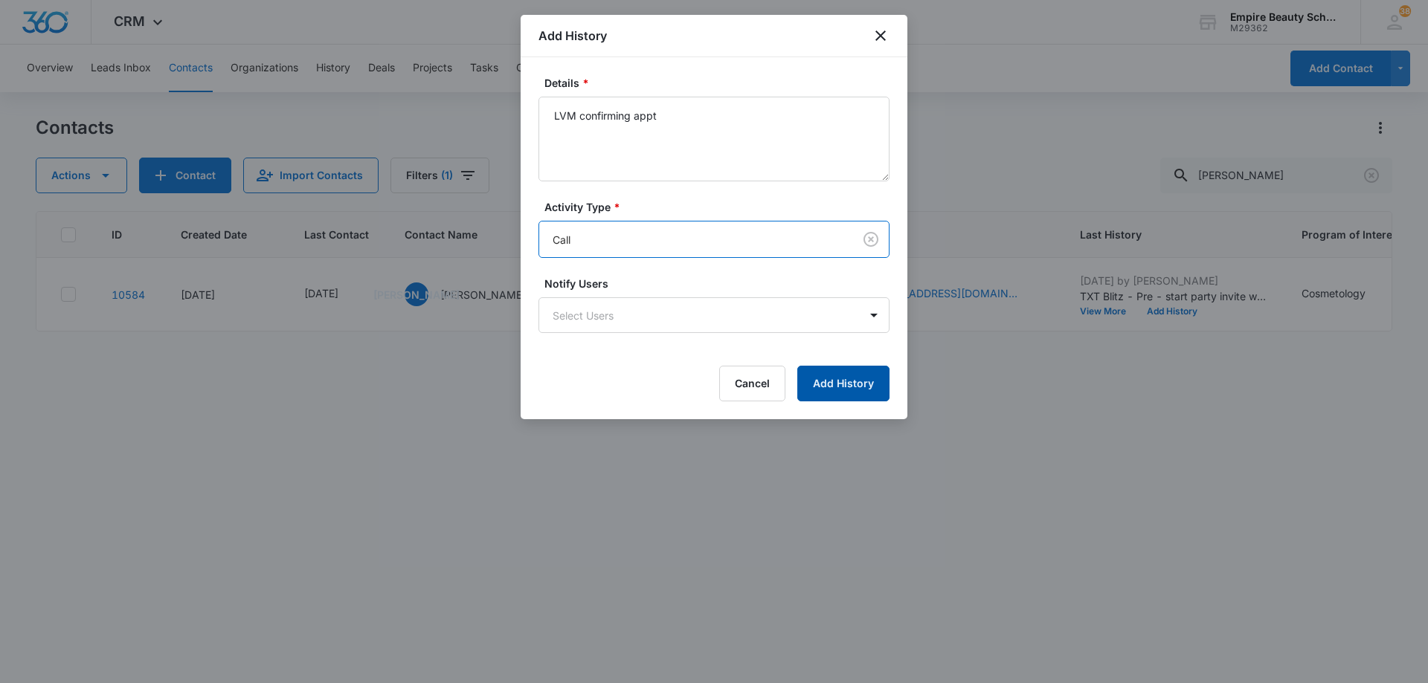
click at [840, 390] on button "Add History" at bounding box center [843, 384] width 92 height 36
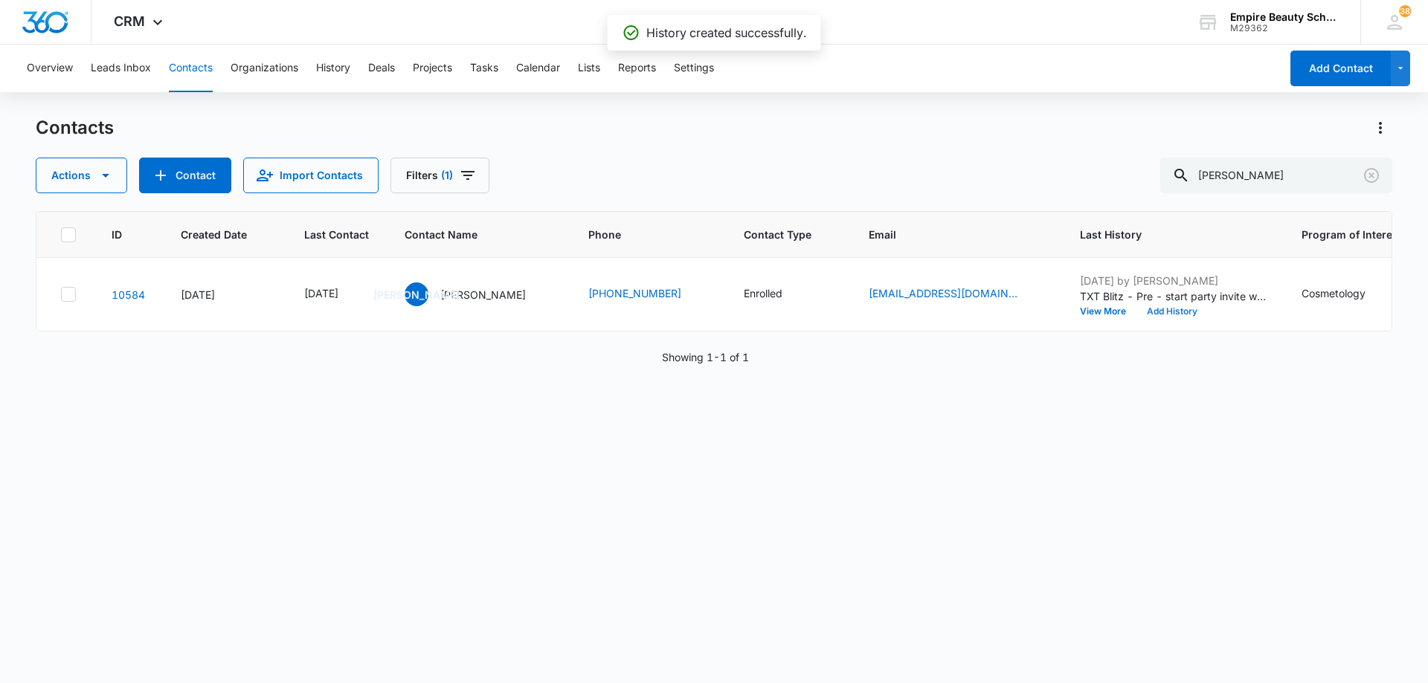
click at [1145, 311] on button "Add History" at bounding box center [1171, 311] width 71 height 9
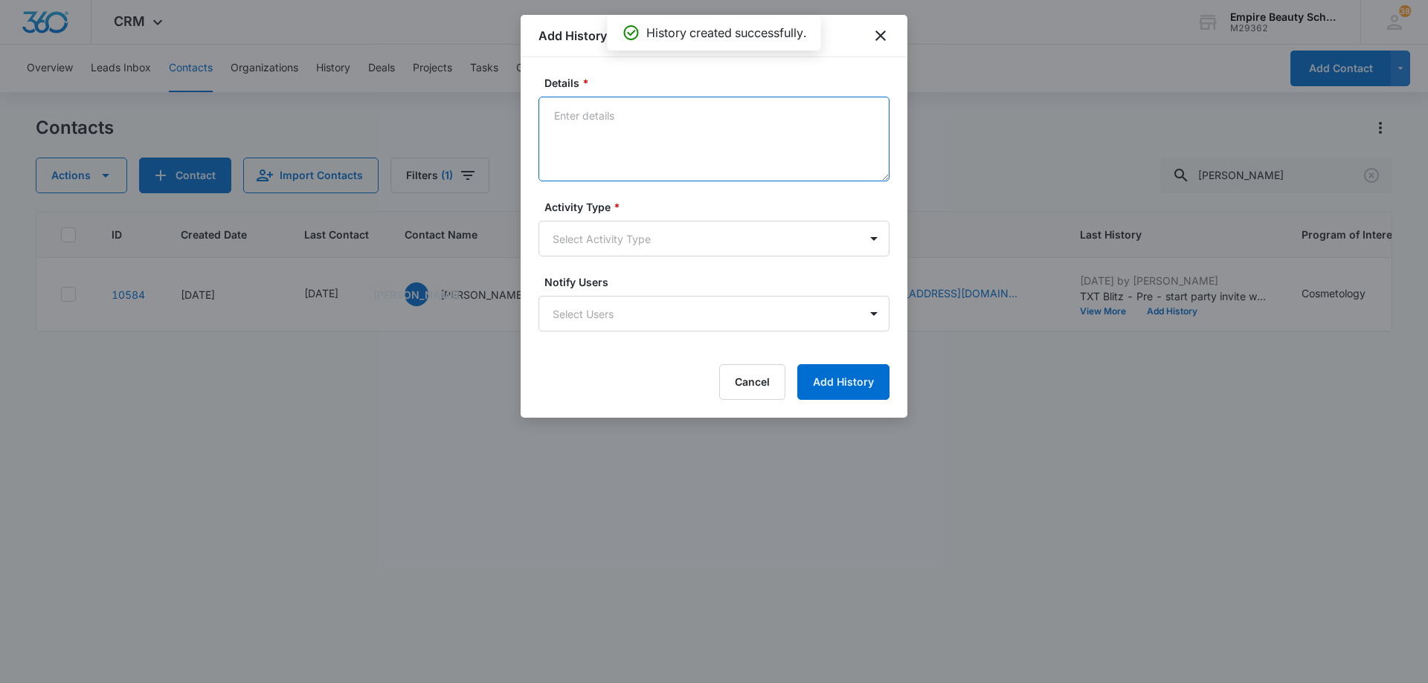
click at [637, 117] on textarea "Details *" at bounding box center [713, 139] width 351 height 85
paste textarea "LVM confirming appt"
click at [573, 117] on textarea "LVM confirming appt" at bounding box center [713, 139] width 351 height 85
type textarea "TXT confirming appt"
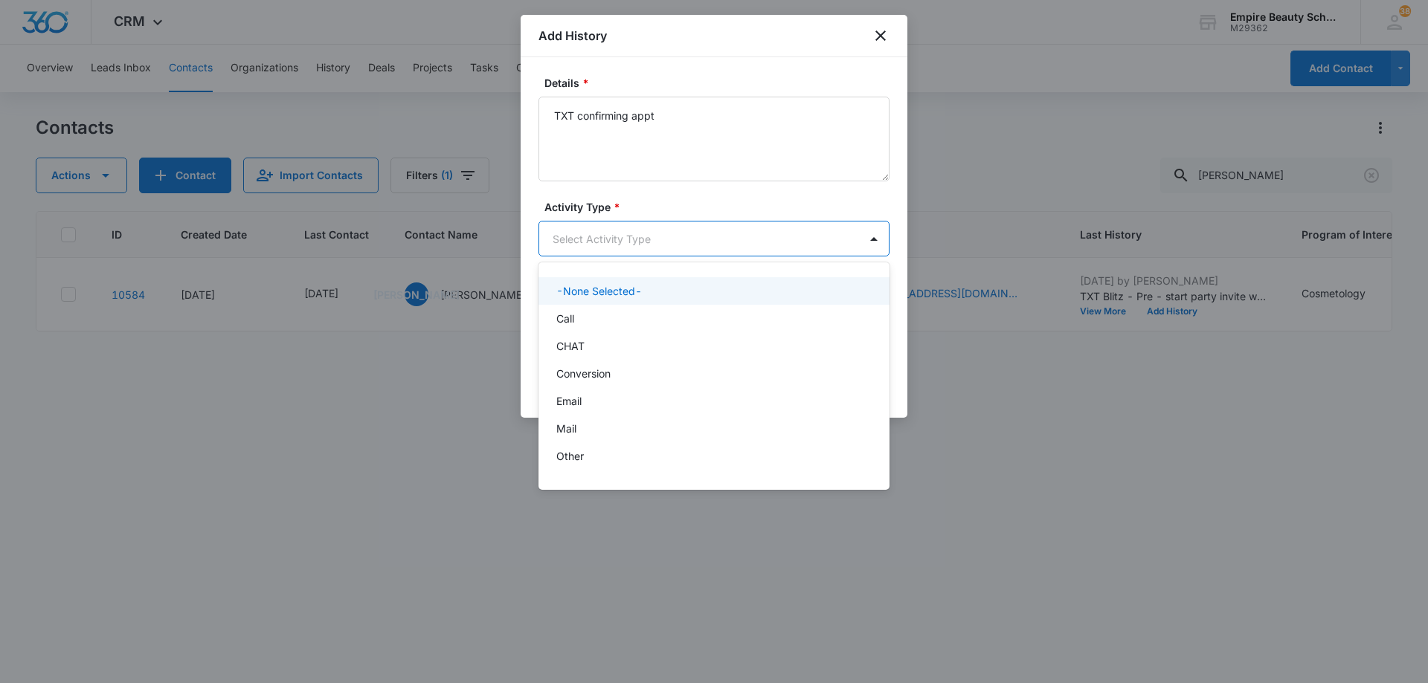
click at [604, 239] on body "CRM Apps Forms CRM Email Shop Payments POS Files Brand Settings Empire Beauty S…" at bounding box center [714, 341] width 1428 height 683
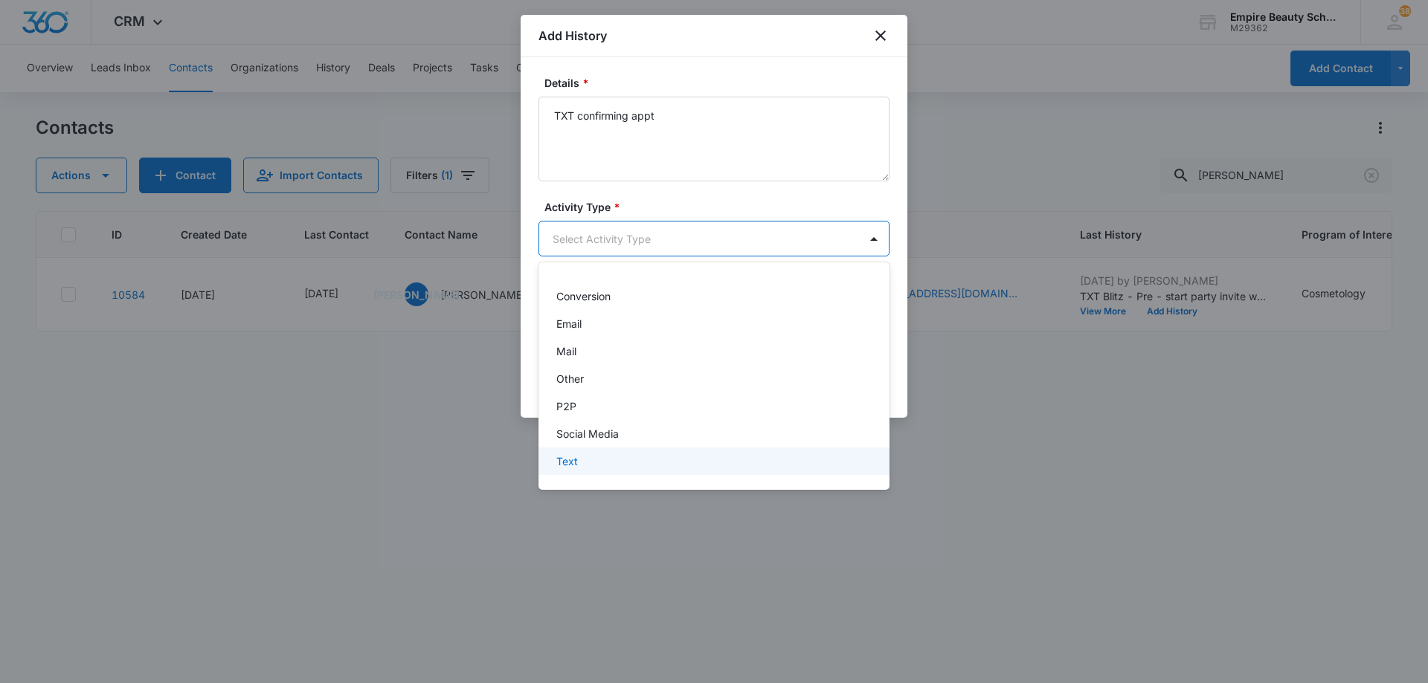
click at [656, 462] on div "Text" at bounding box center [712, 462] width 312 height 16
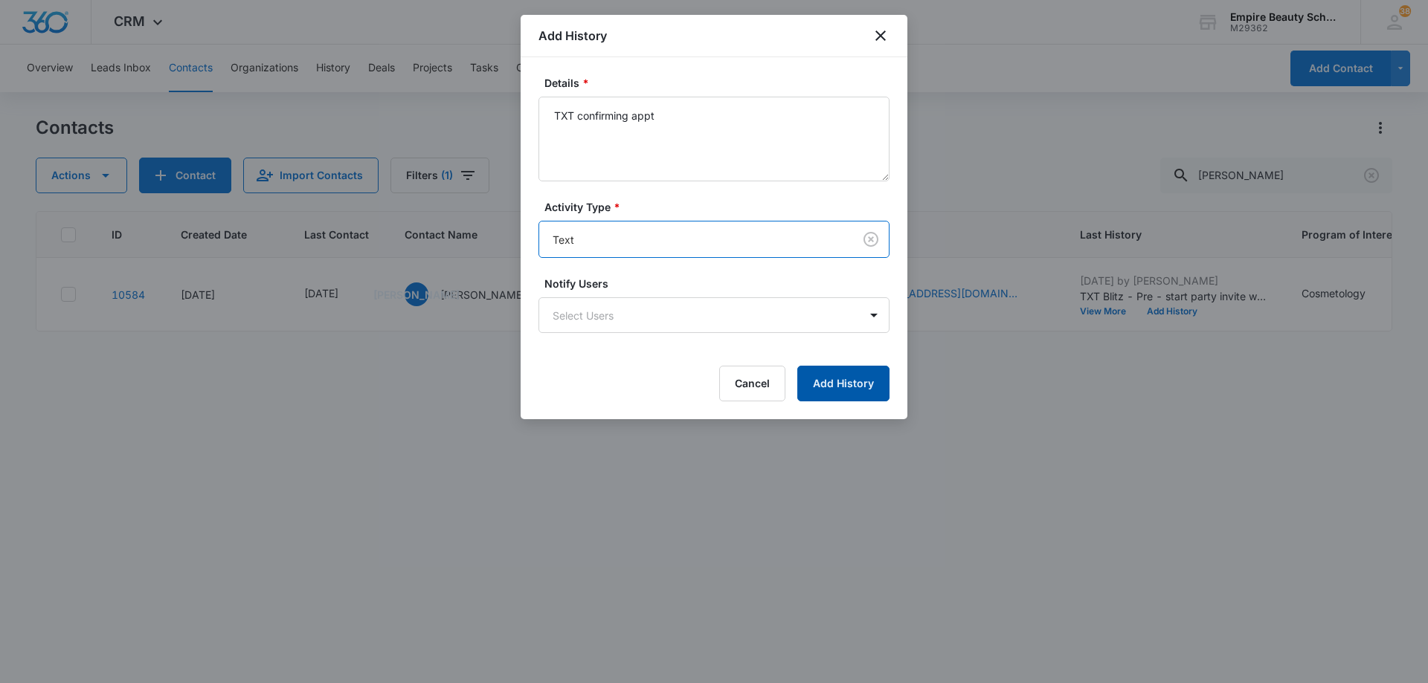
click at [834, 379] on button "Add History" at bounding box center [843, 384] width 92 height 36
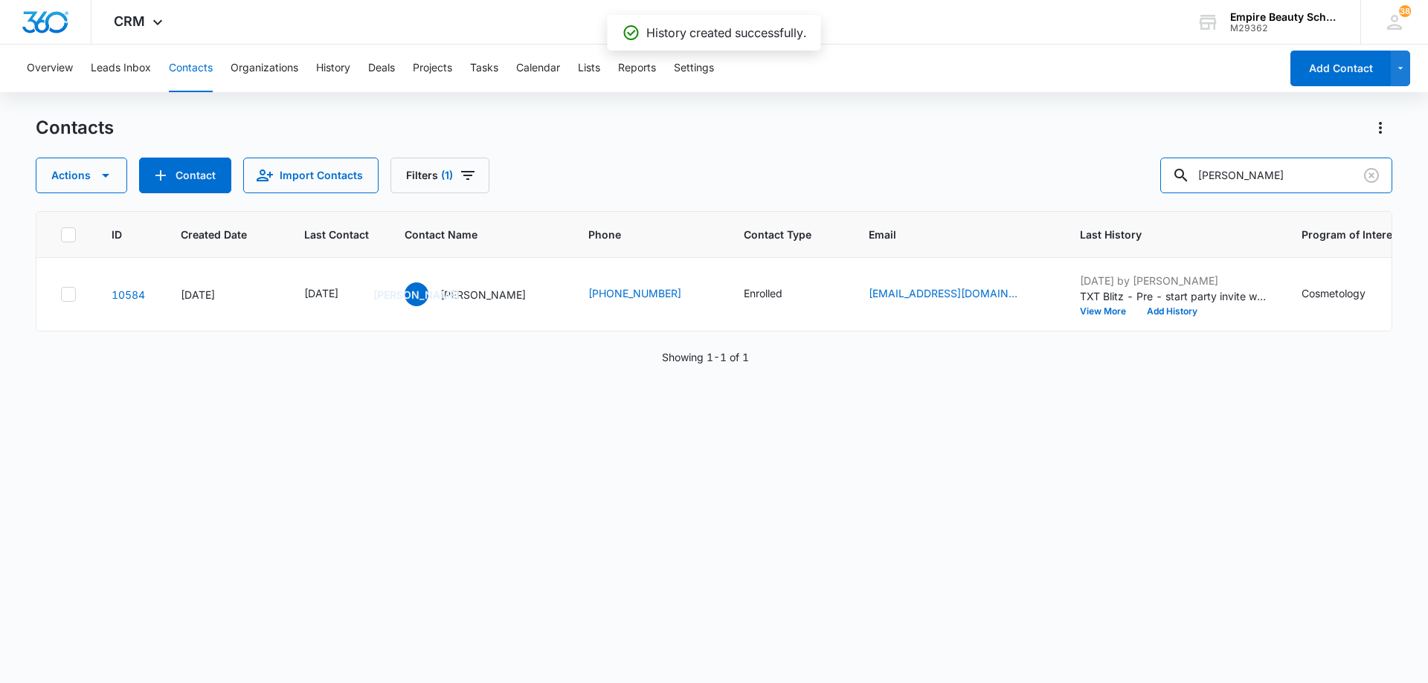
click at [1285, 175] on input "[PERSON_NAME]" at bounding box center [1276, 176] width 232 height 36
click at [1286, 175] on input "[PERSON_NAME]" at bounding box center [1276, 176] width 232 height 36
type input "[PERSON_NAME]"
click at [363, 296] on icon "Last Contact - 1757289600 - Select to Edit Field" at bounding box center [355, 294] width 13 height 13
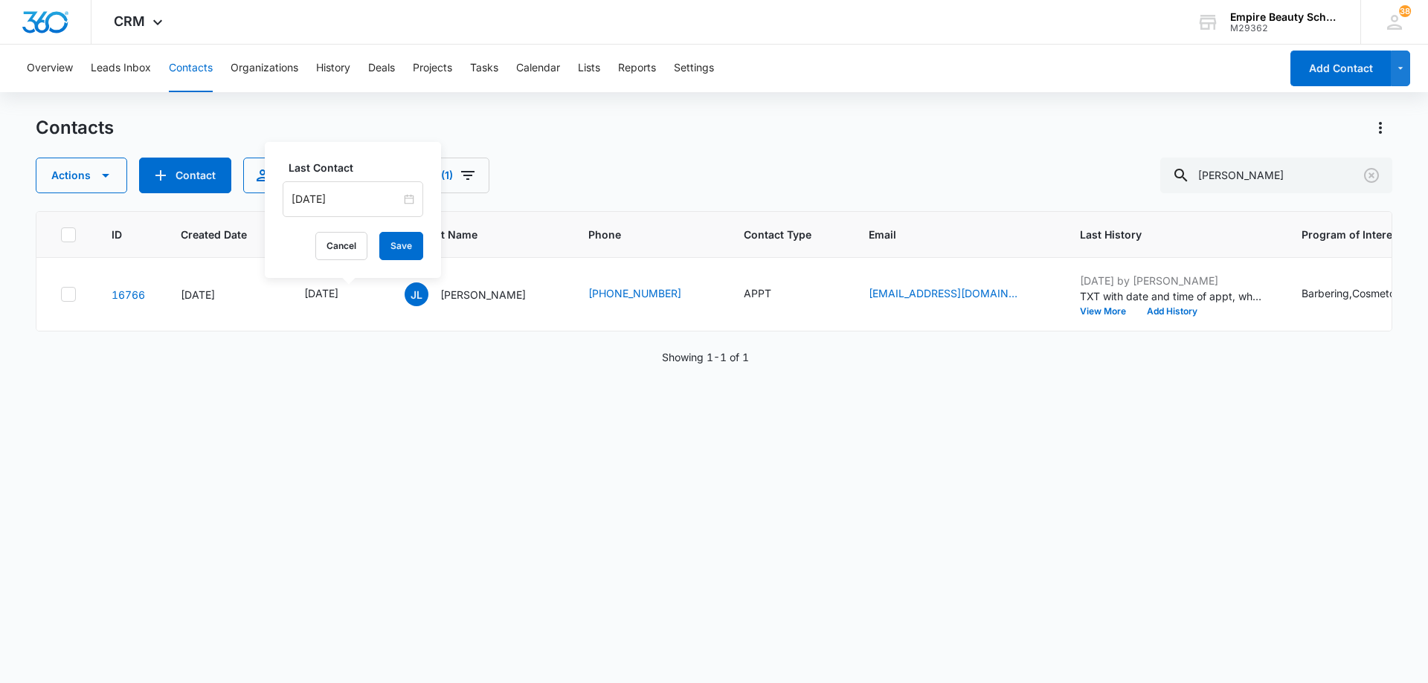
click at [364, 199] on input "[DATE]" at bounding box center [345, 199] width 109 height 16
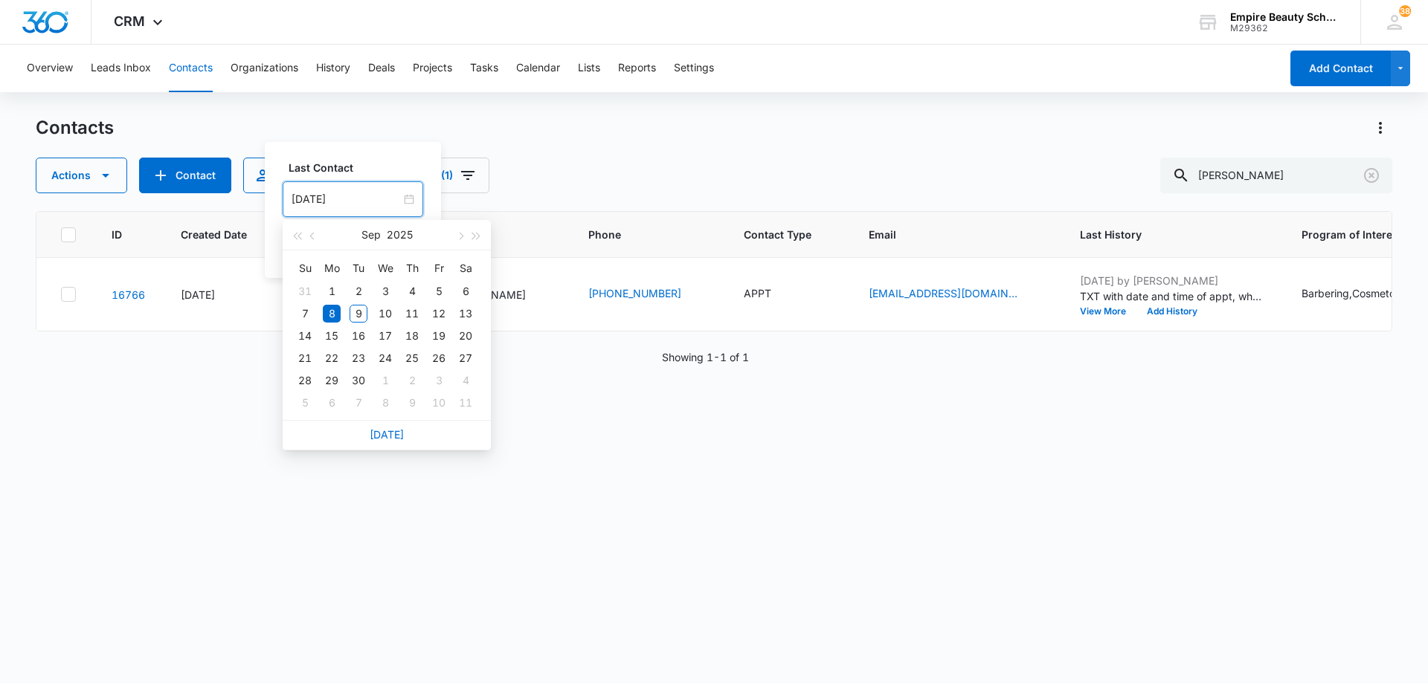
drag, startPoint x: 379, startPoint y: 432, endPoint x: 388, endPoint y: 406, distance: 27.5
click at [381, 432] on link "[DATE]" at bounding box center [387, 434] width 34 height 13
type input "[DATE]"
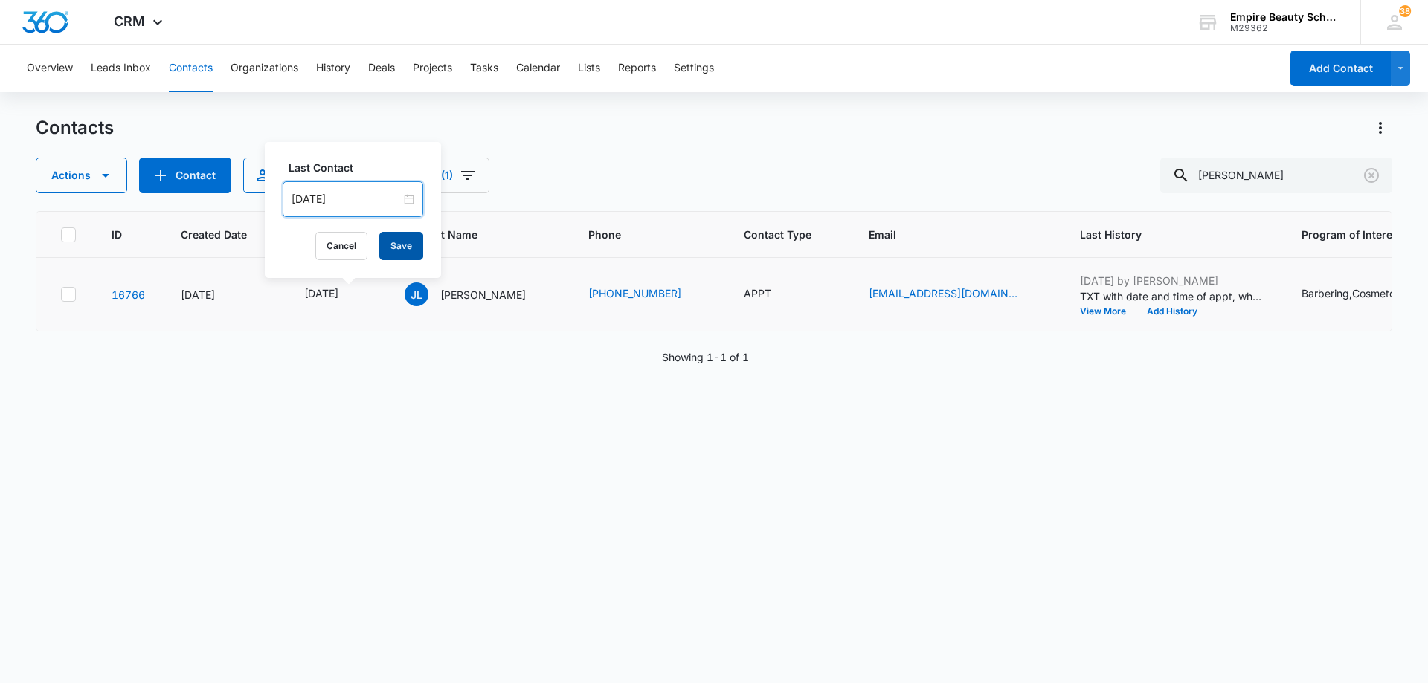
click at [387, 248] on button "Save" at bounding box center [401, 246] width 44 height 28
click at [1151, 313] on button "Add History" at bounding box center [1171, 311] width 71 height 9
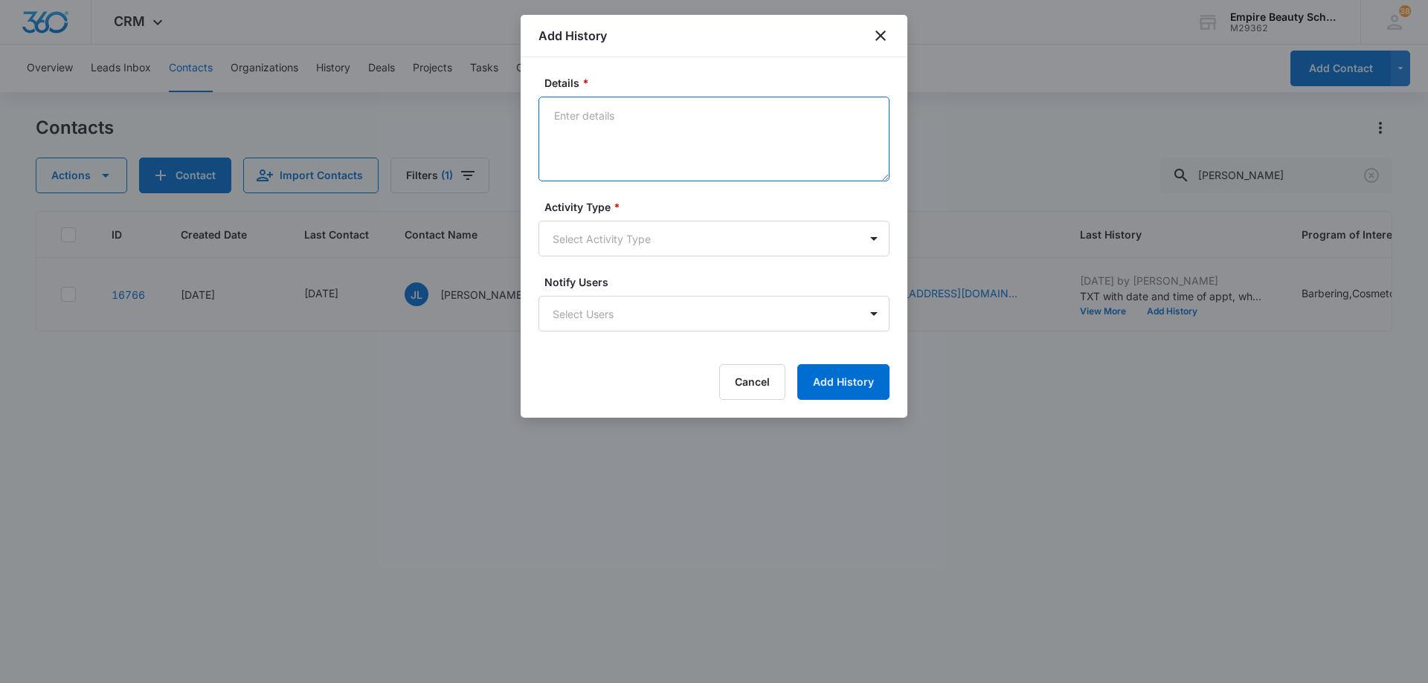
click at [702, 129] on textarea "Details *" at bounding box center [713, 139] width 351 height 85
paste textarea "LVM confirming appt"
type textarea "LVM confirming appt"
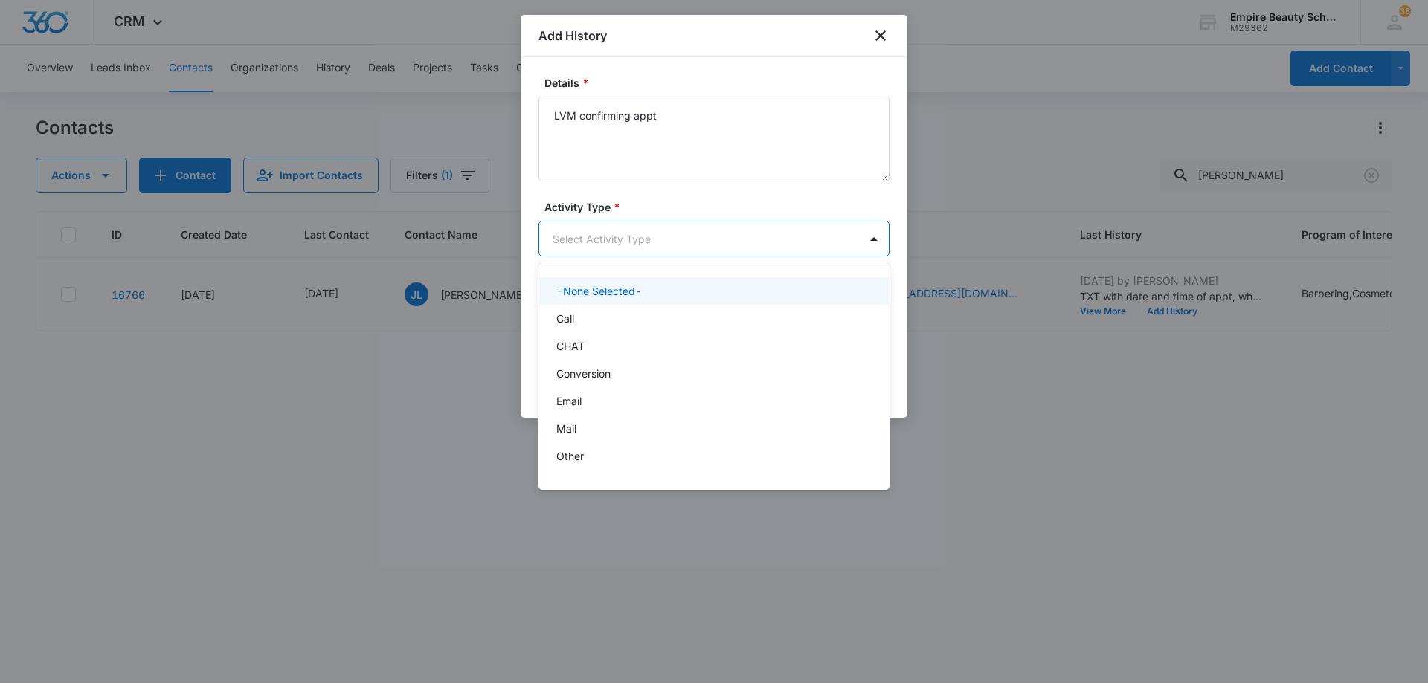
click at [669, 233] on body "CRM Apps Forms CRM Email Shop Payments POS Files Brand Settings Empire Beauty S…" at bounding box center [714, 341] width 1428 height 683
click at [656, 317] on div "Call" at bounding box center [712, 319] width 312 height 16
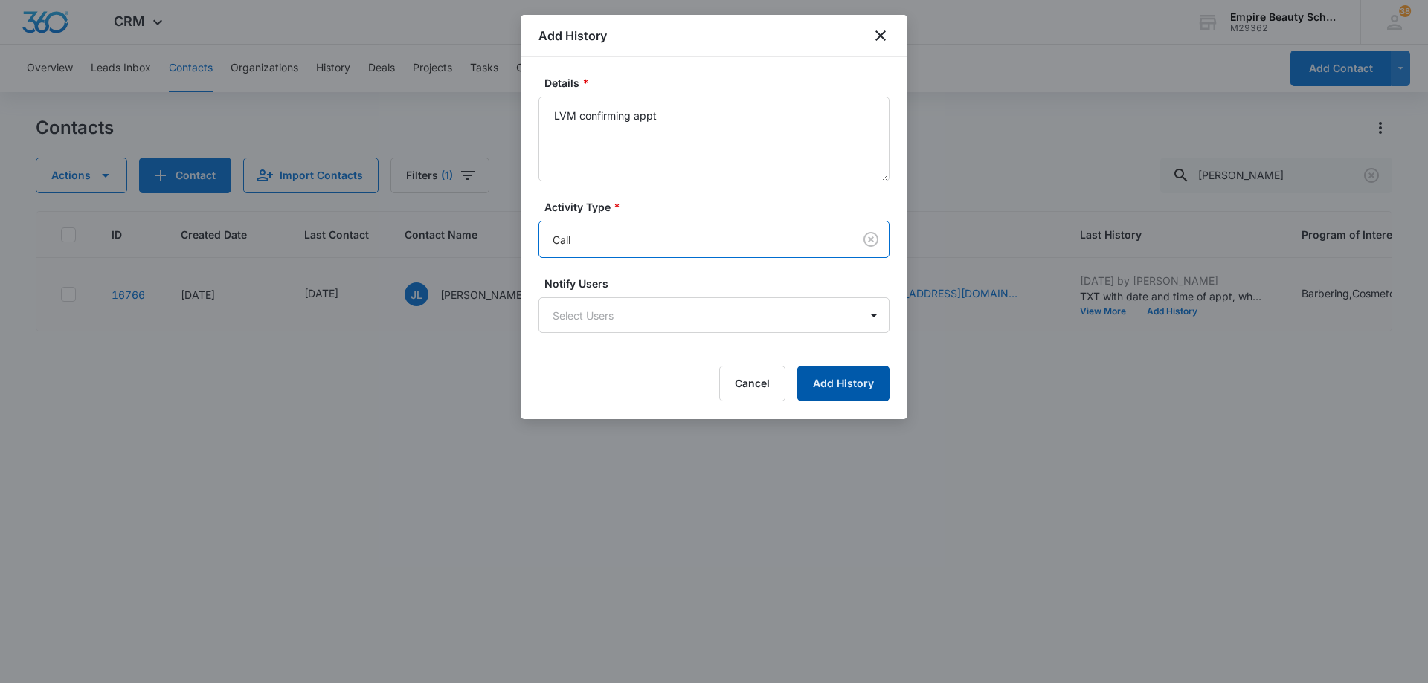
click at [814, 378] on button "Add History" at bounding box center [843, 384] width 92 height 36
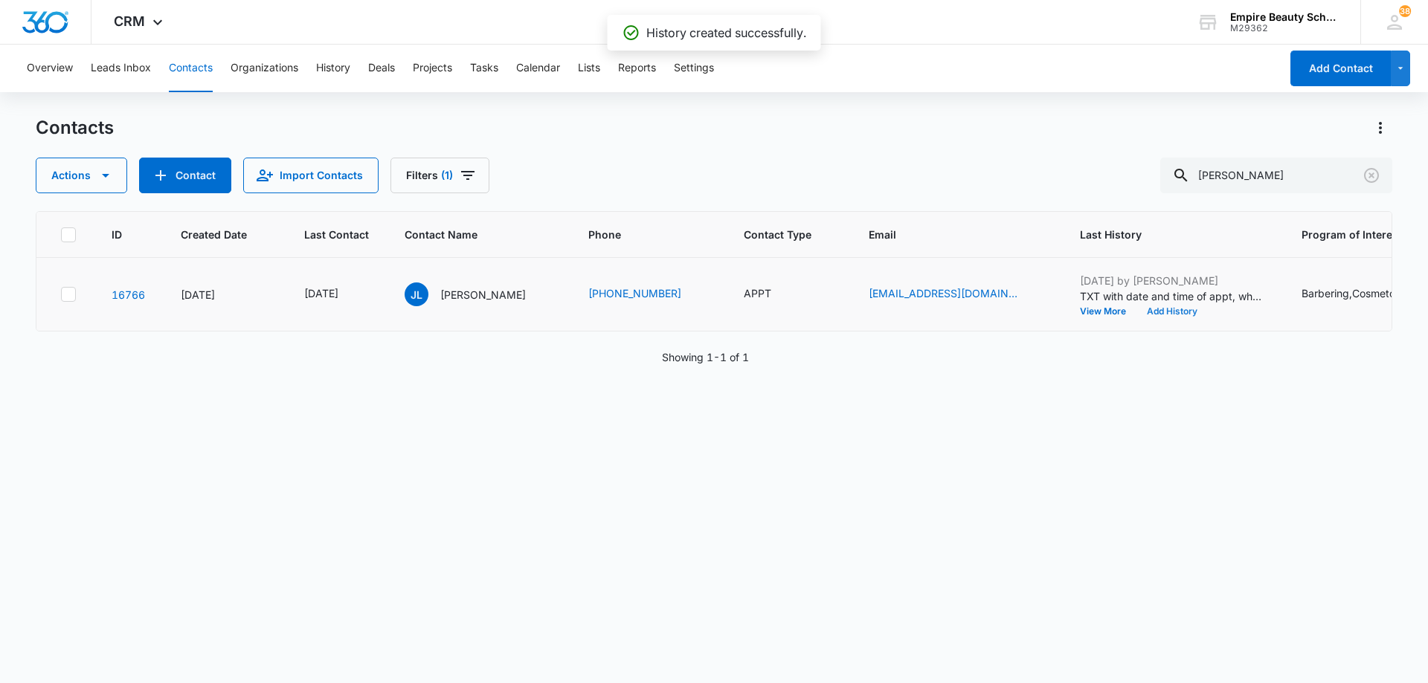
click at [1144, 312] on button "Add History" at bounding box center [1171, 311] width 71 height 9
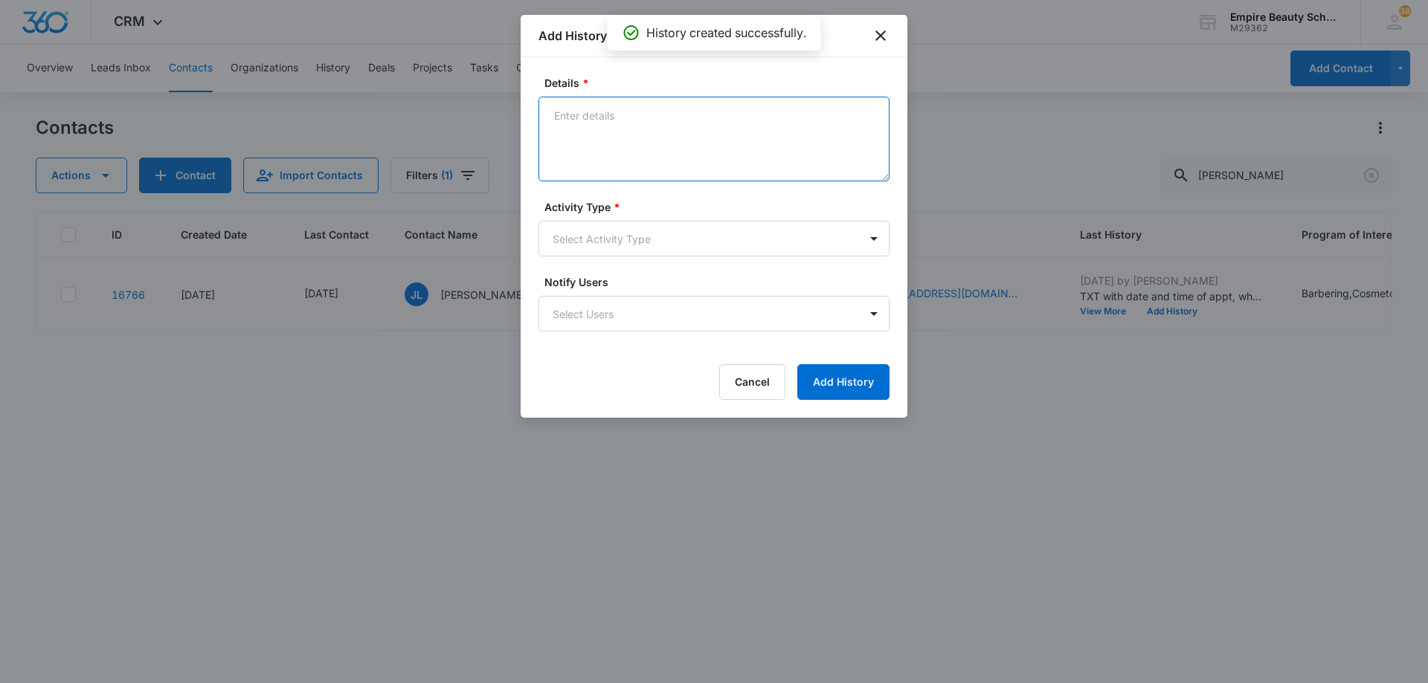
click at [703, 126] on textarea "Details *" at bounding box center [713, 139] width 351 height 85
paste textarea "LVM confirming appt"
click at [574, 117] on textarea "LVM confirming appt" at bounding box center [713, 139] width 351 height 85
type textarea "TXT confirming appt"
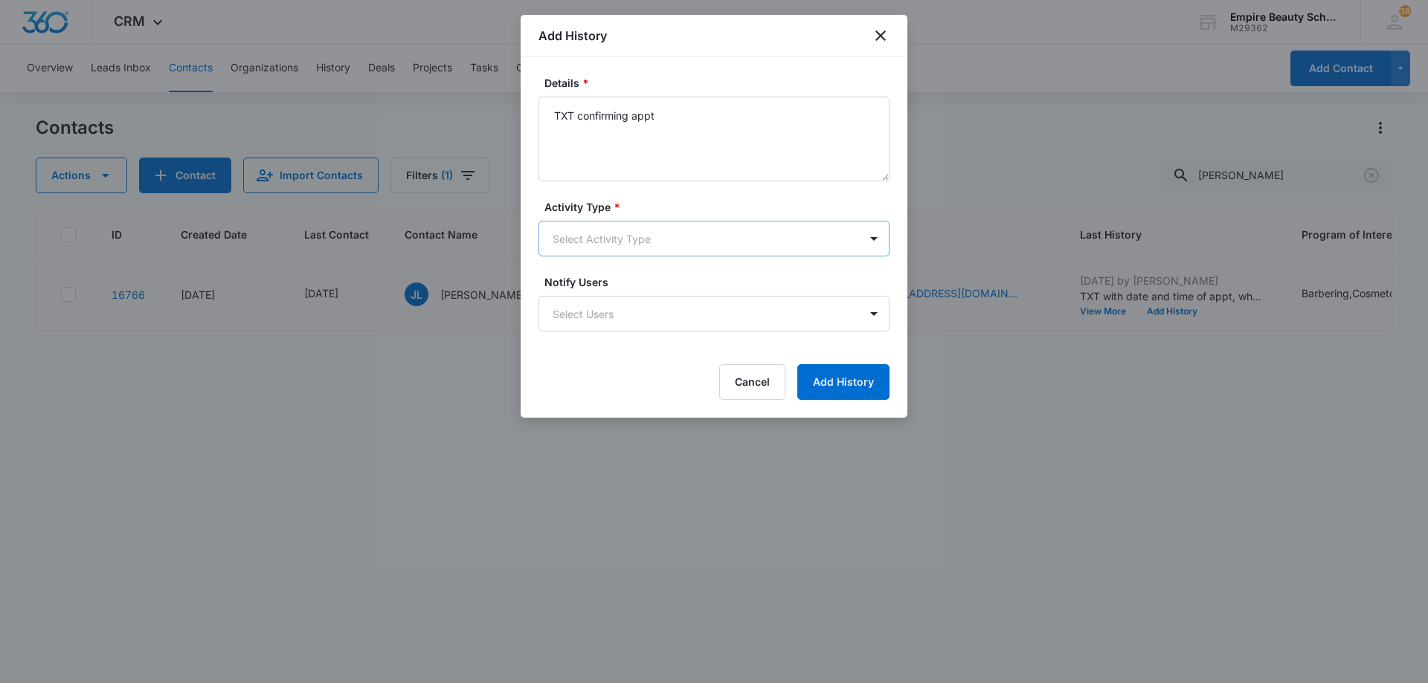
click at [603, 239] on body "CRM Apps Forms CRM Email Shop Payments POS Files Brand Settings Empire Beauty S…" at bounding box center [714, 341] width 1428 height 683
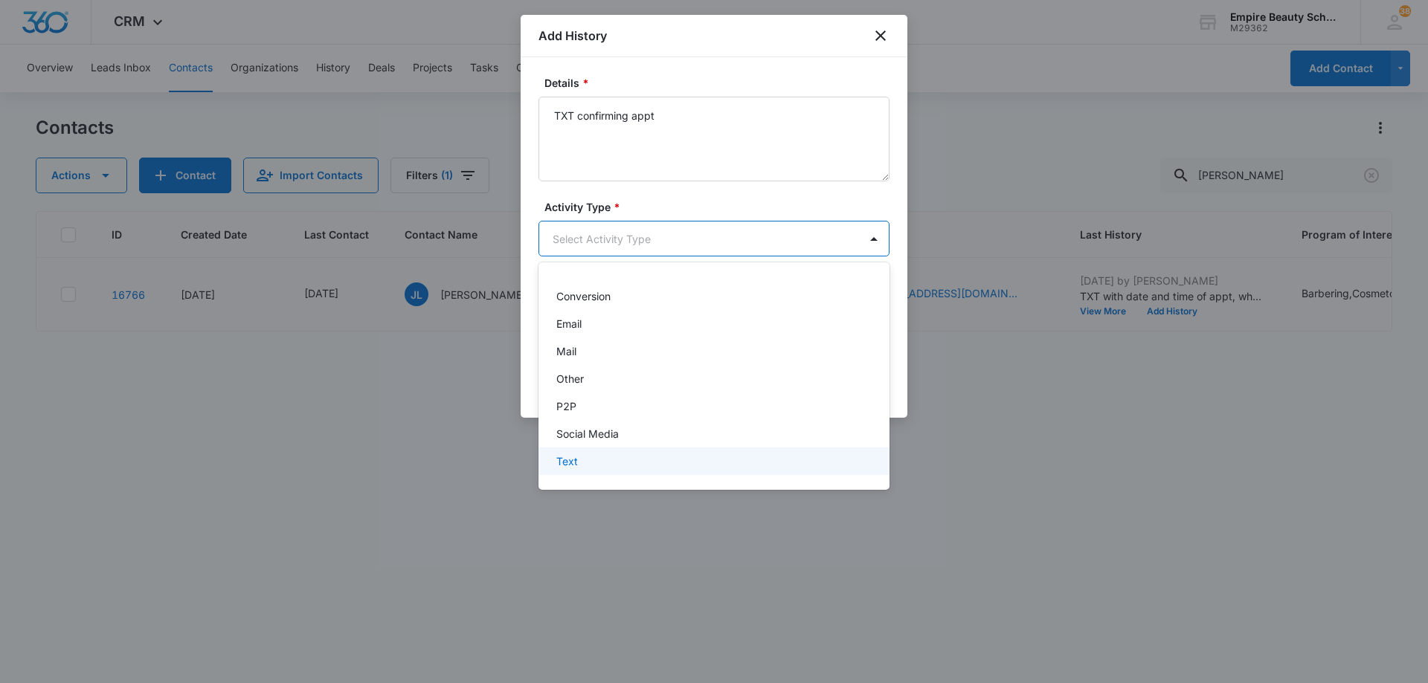
click at [632, 469] on div "Text" at bounding box center [713, 462] width 351 height 28
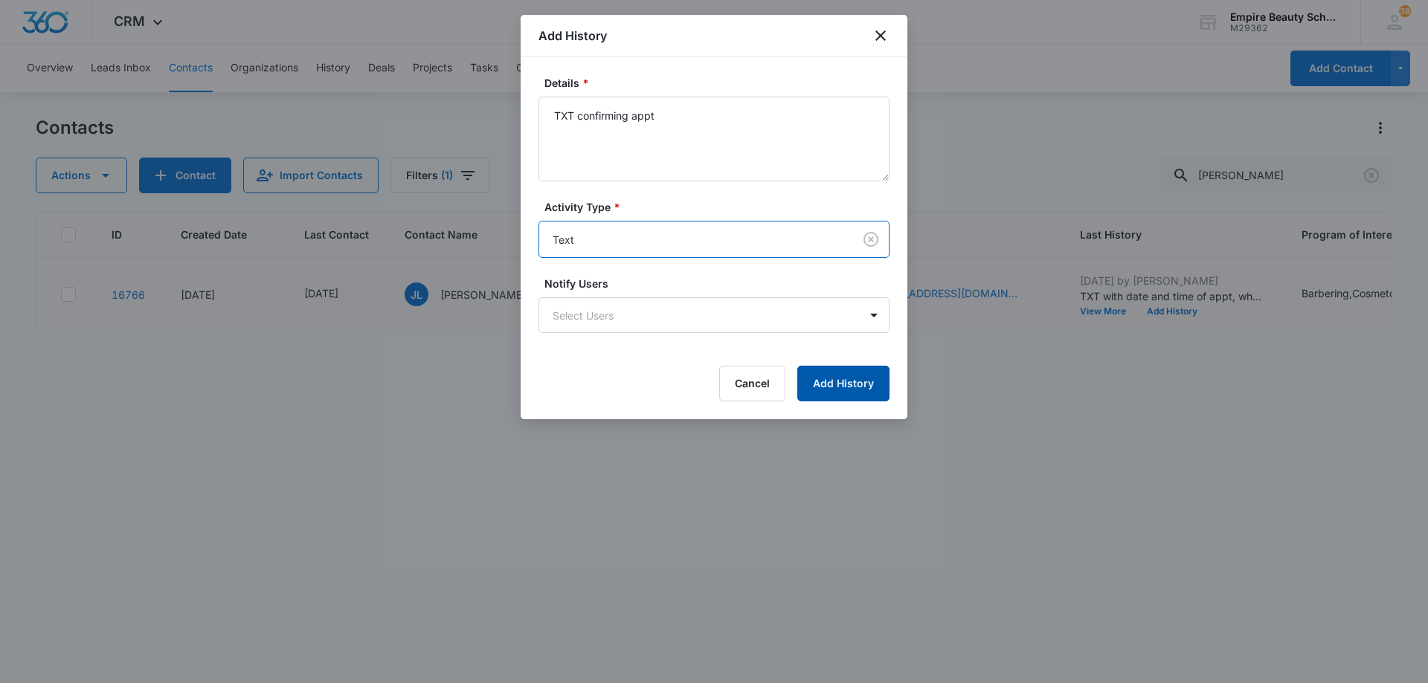
click at [828, 382] on button "Add History" at bounding box center [843, 384] width 92 height 36
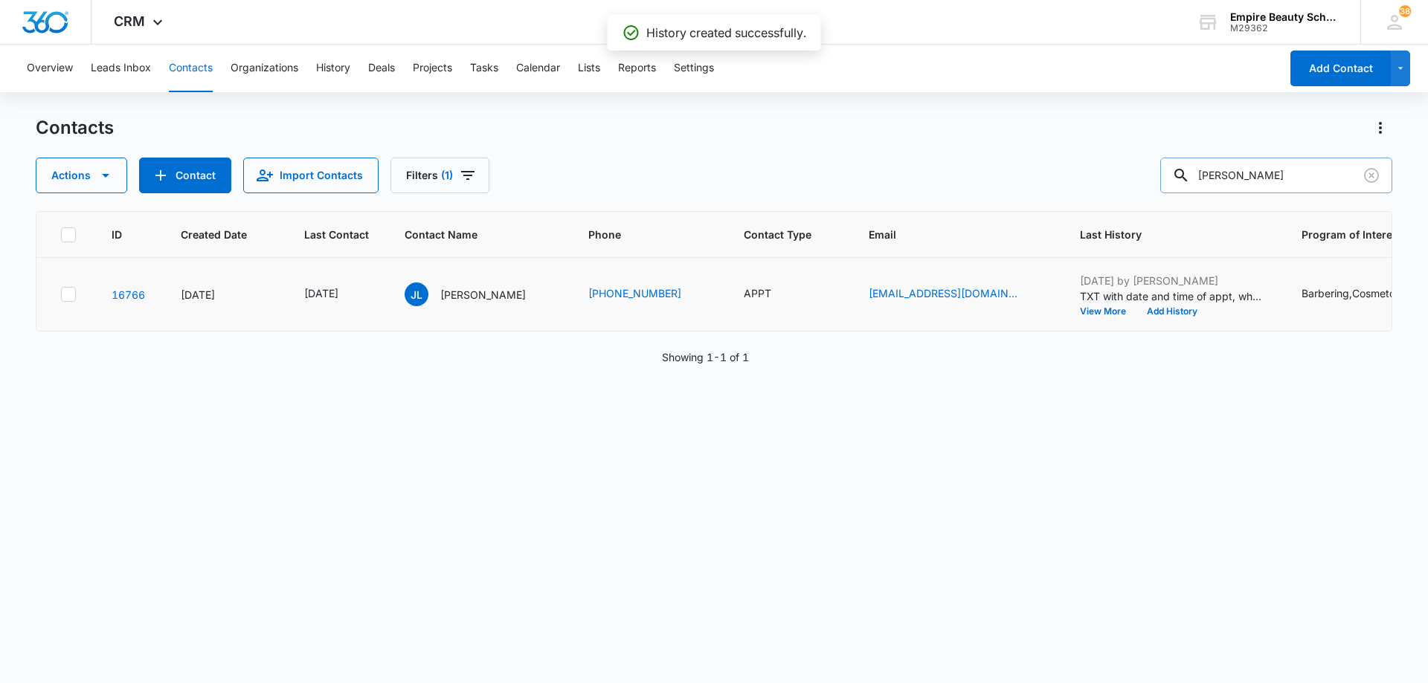
click at [1255, 178] on input "[PERSON_NAME]" at bounding box center [1276, 176] width 232 height 36
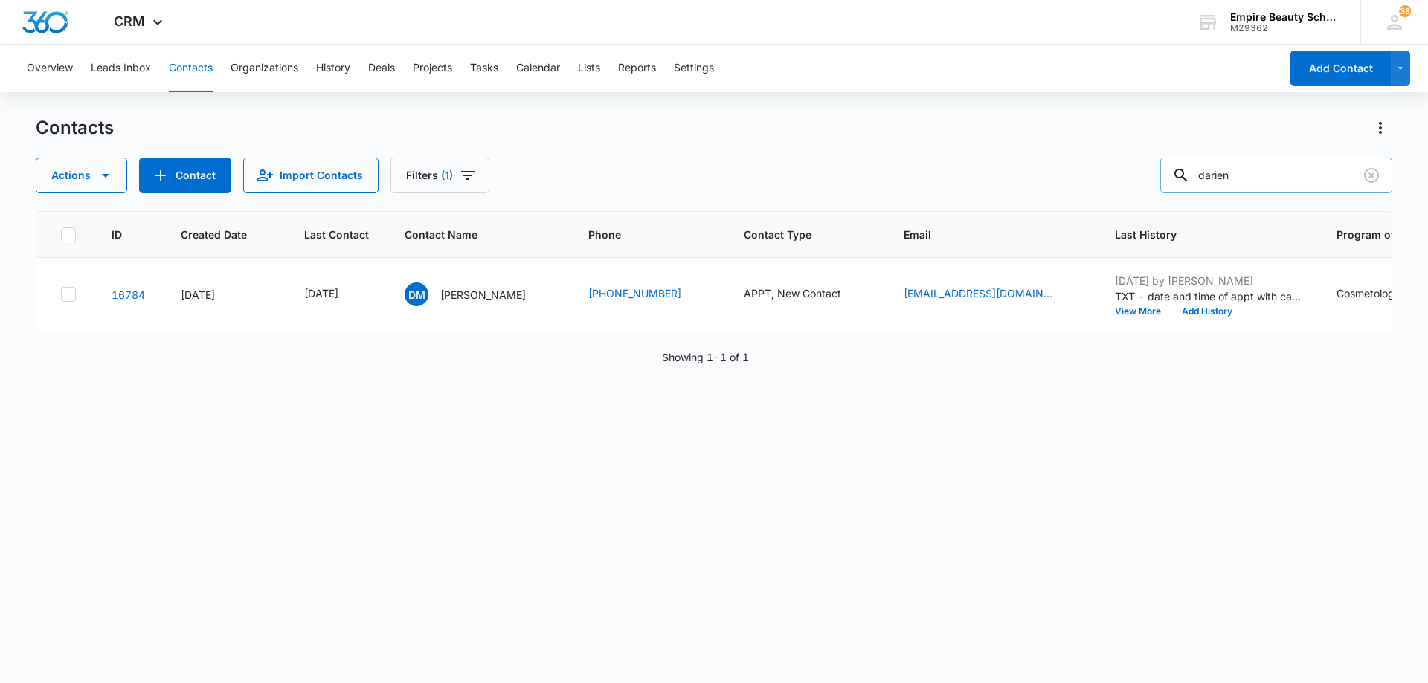
click at [1255, 178] on input "darien" at bounding box center [1276, 176] width 232 height 36
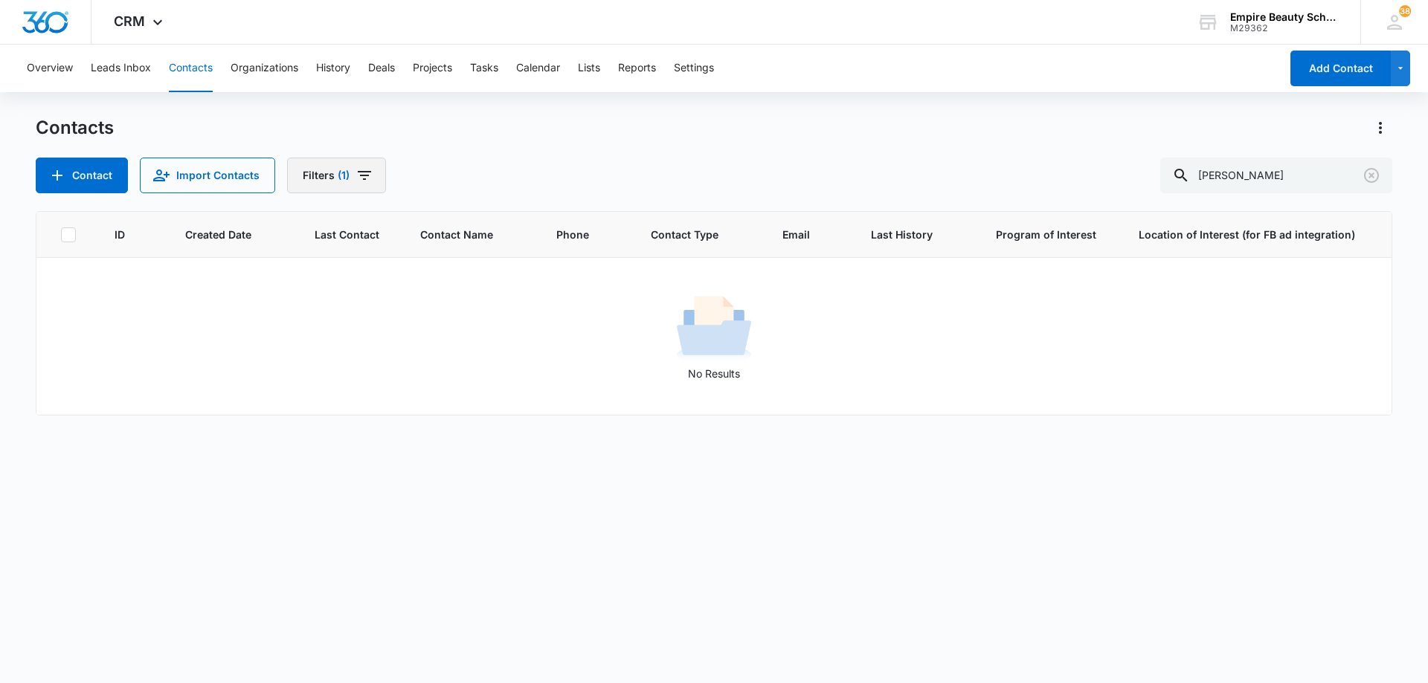
click at [363, 178] on icon "Filters" at bounding box center [364, 175] width 13 height 9
click at [402, 425] on icon "Clear" at bounding box center [400, 424] width 10 height 10
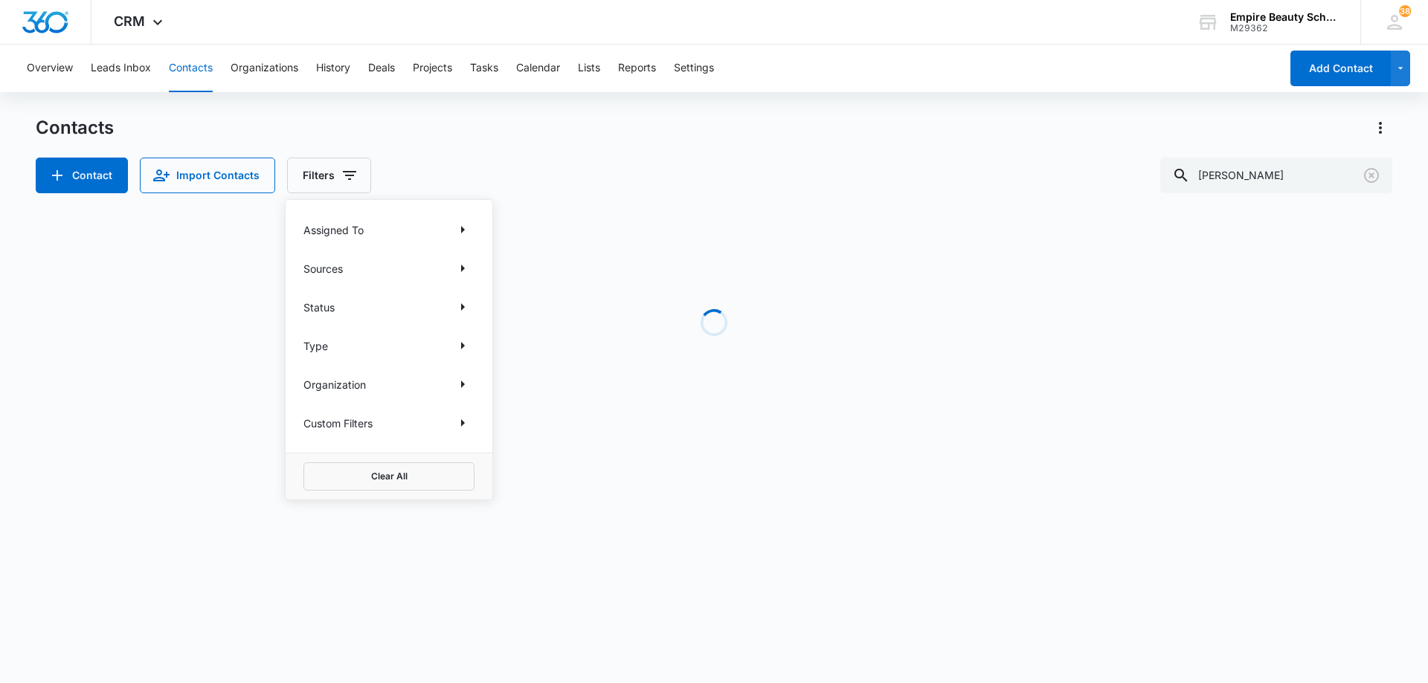
click at [700, 152] on div "Contacts Contact Import Contacts Filters Assigned To Sources Status Type Organi…" at bounding box center [714, 154] width 1356 height 77
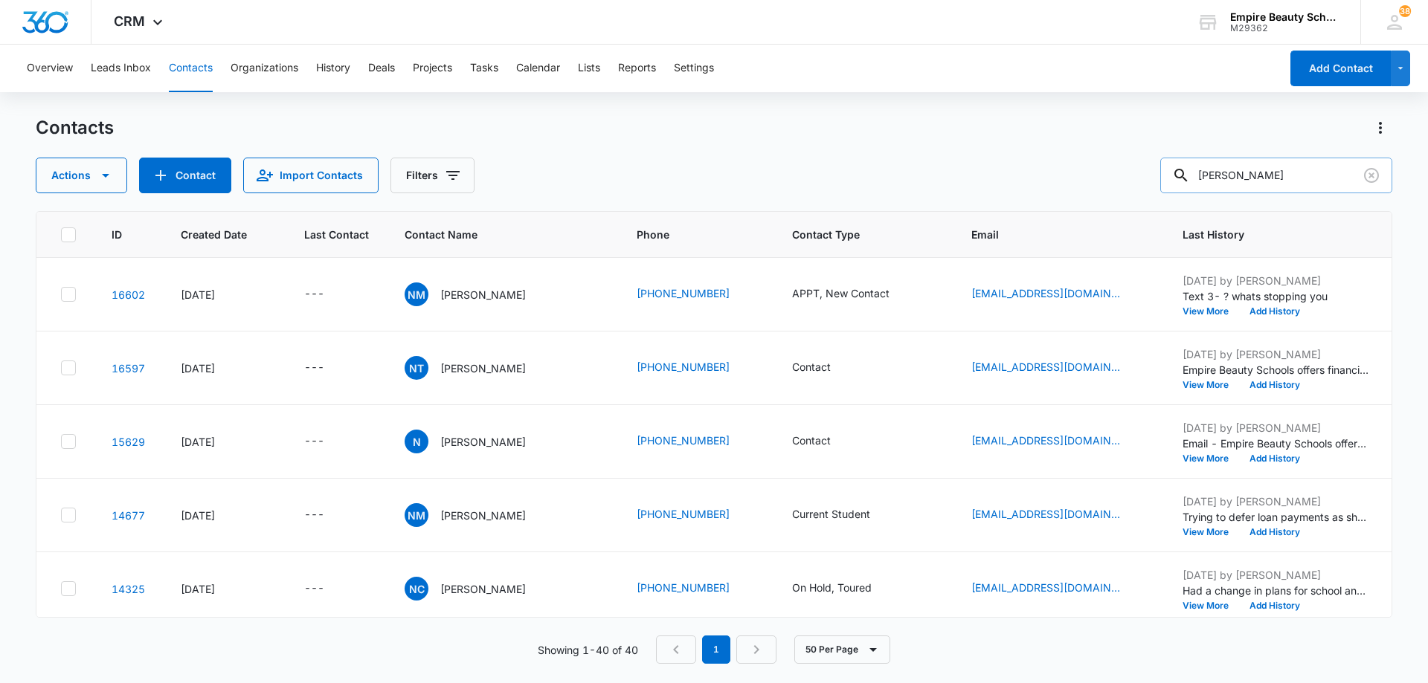
click at [1269, 175] on input "[PERSON_NAME]" at bounding box center [1276, 176] width 232 height 36
type input "[PERSON_NAME]"
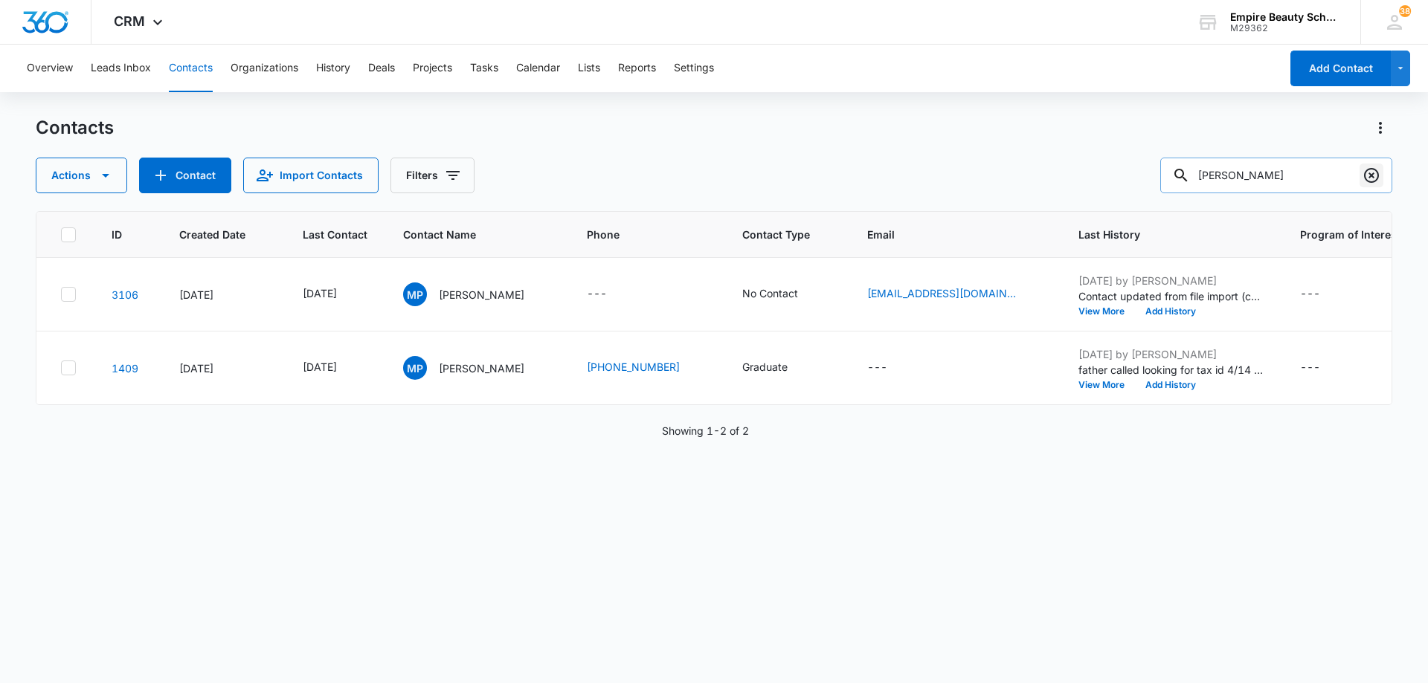
click at [1368, 178] on icon "Clear" at bounding box center [1371, 176] width 18 height 18
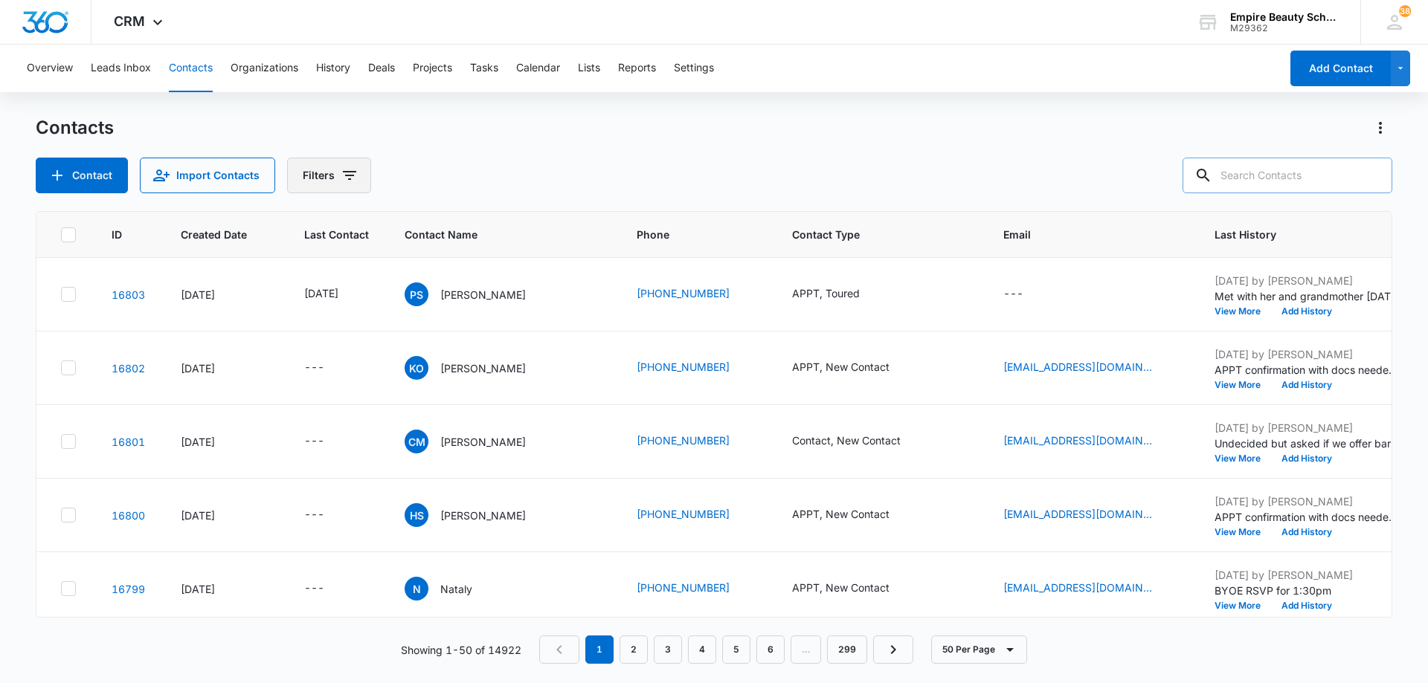
click at [347, 172] on icon "Filters" at bounding box center [349, 175] width 13 height 9
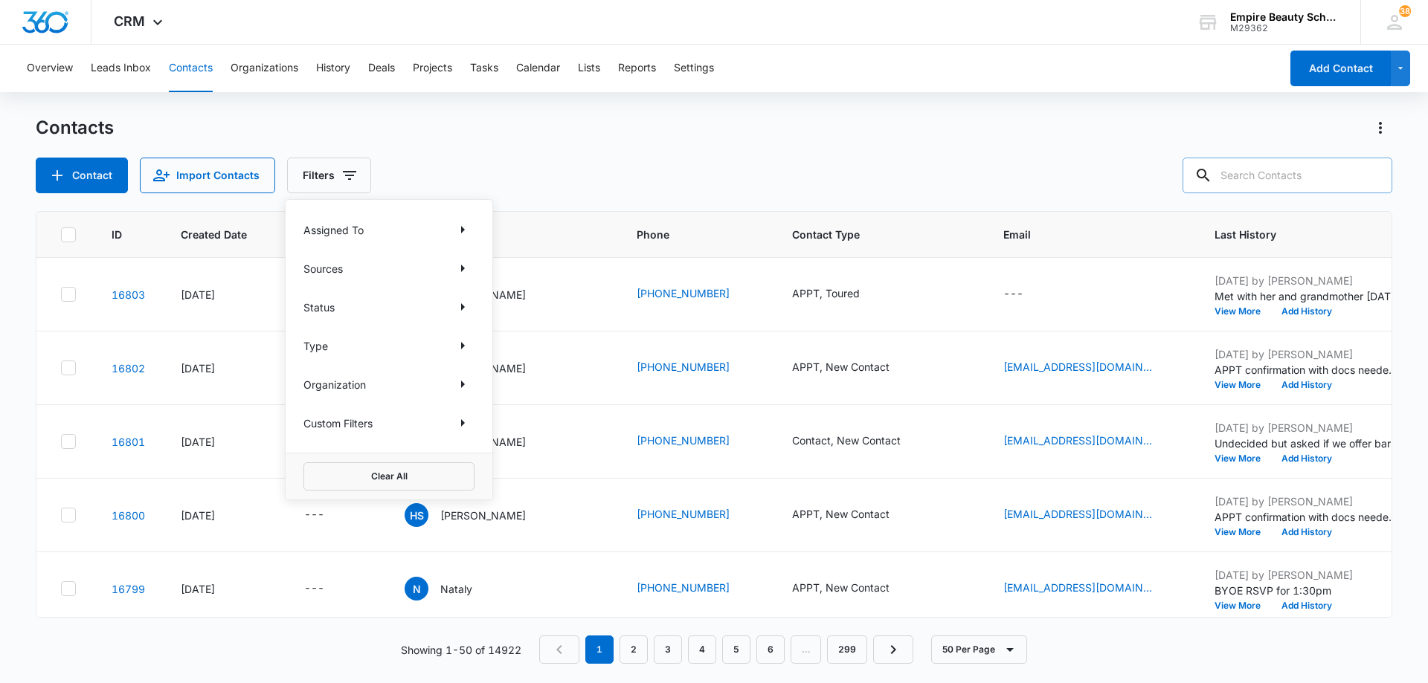
click at [514, 122] on div "Contacts" at bounding box center [714, 128] width 1356 height 24
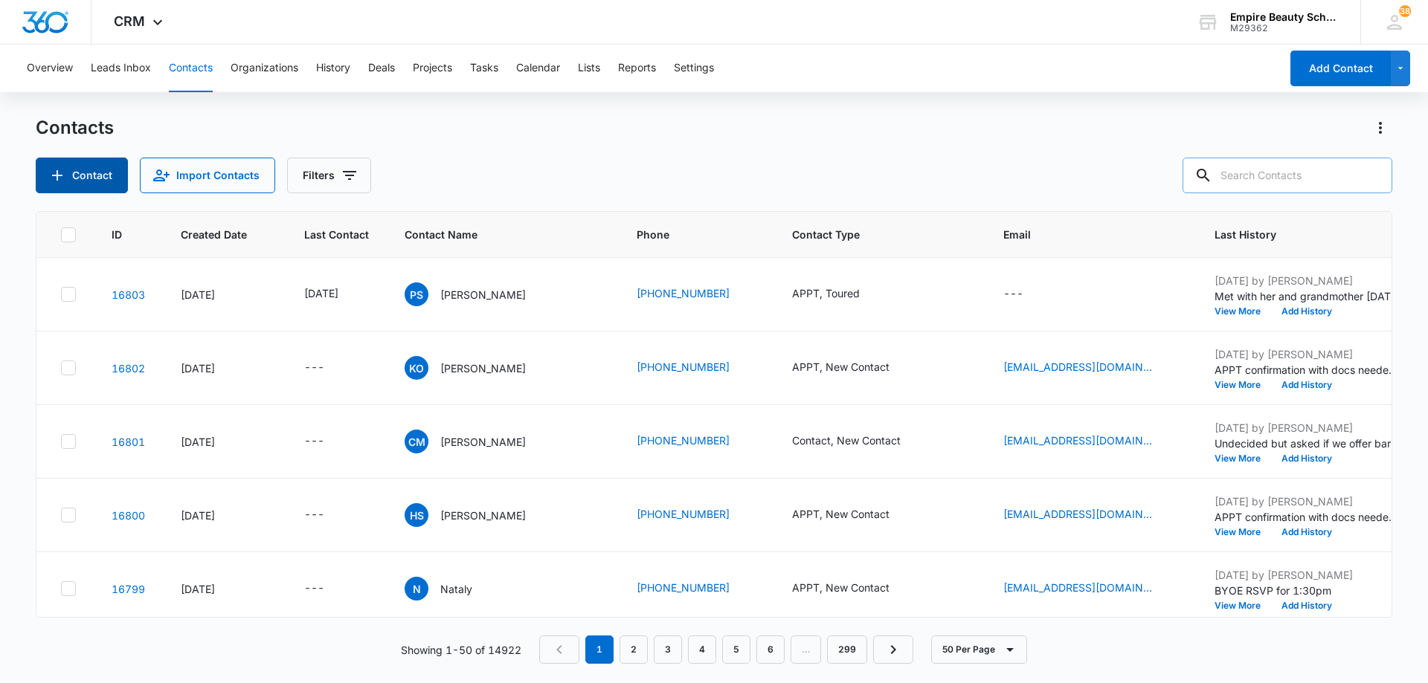
click at [65, 176] on icon "Add Contact" at bounding box center [57, 176] width 18 height 18
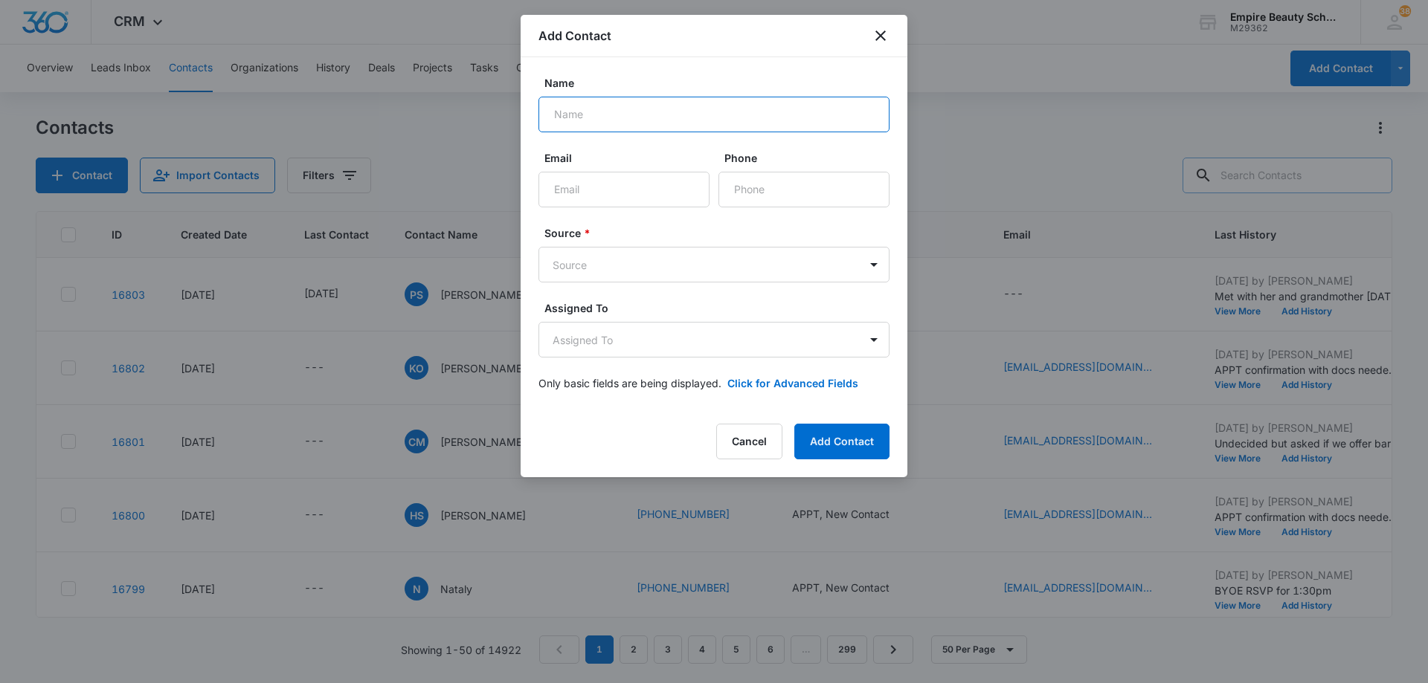
click at [641, 114] on input "Name" at bounding box center [713, 115] width 351 height 36
type input "[PERSON_NAME]"
type input "[PHONE_NUMBER]"
click at [646, 260] on body "CRM Apps Forms CRM Email Shop Payments POS Files Brand Settings Empire Beauty S…" at bounding box center [714, 341] width 1428 height 683
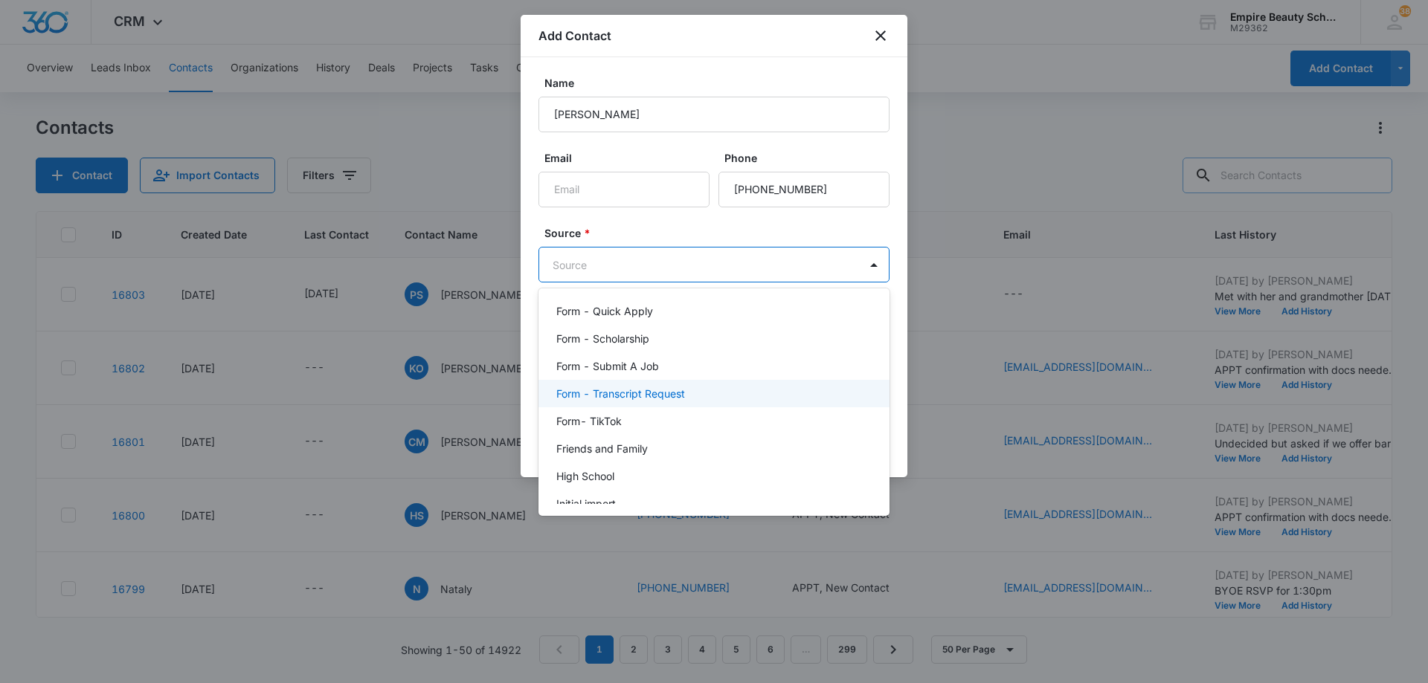
scroll to position [521, 0]
click at [651, 404] on div "High School" at bounding box center [712, 402] width 312 height 16
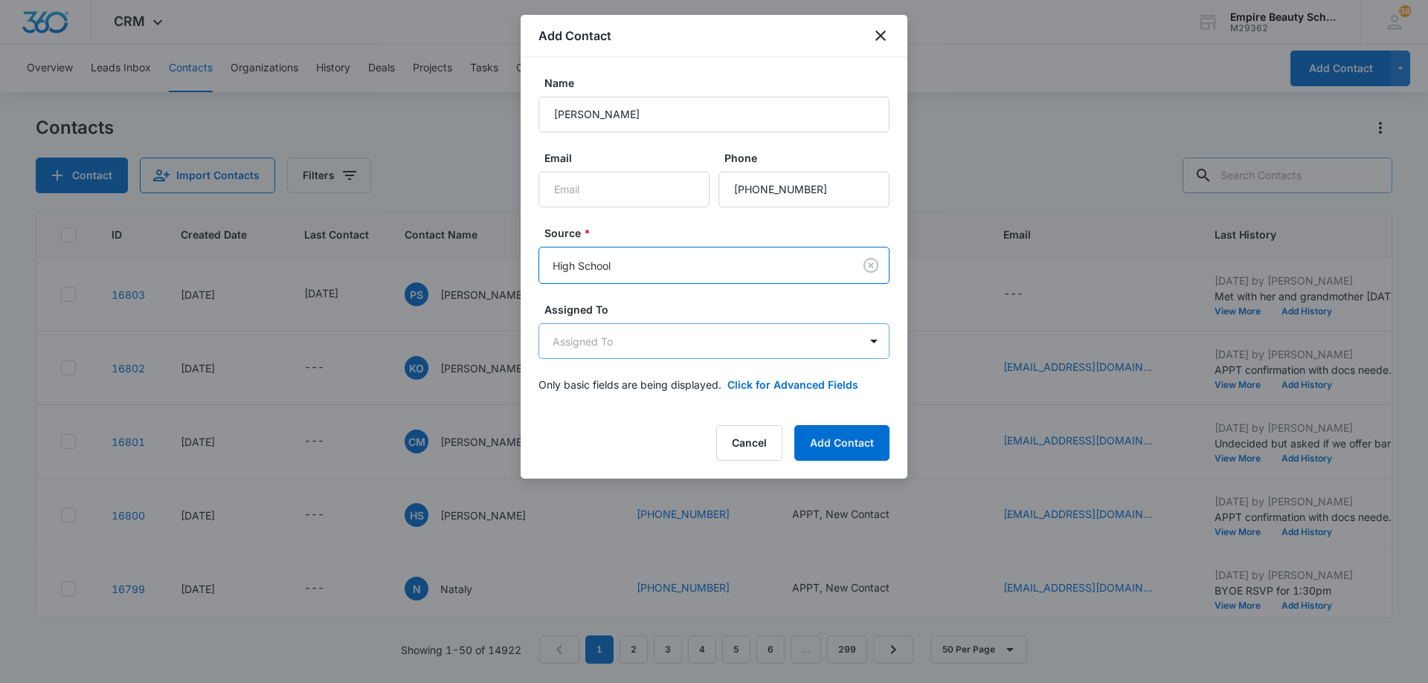
click at [654, 347] on body "CRM Apps Forms CRM Email Shop Payments POS Files Brand Settings Empire Beauty S…" at bounding box center [714, 341] width 1428 height 683
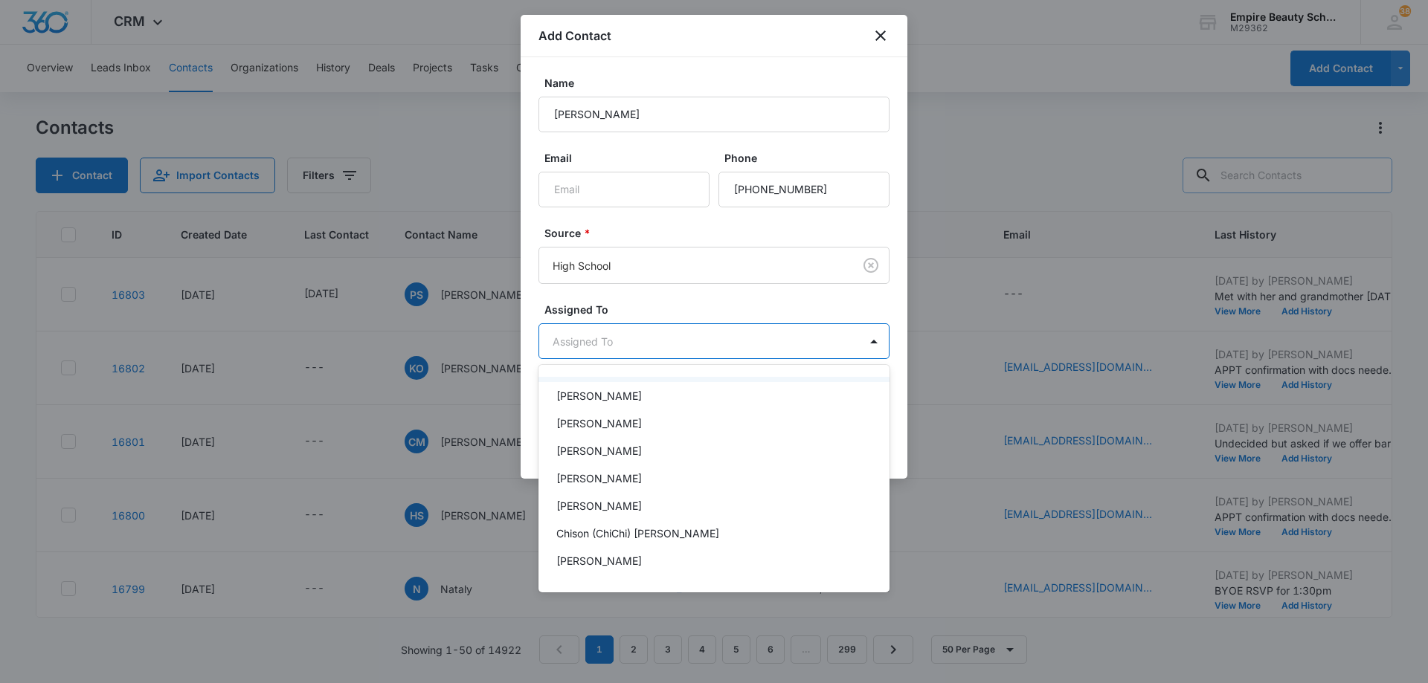
scroll to position [149, 0]
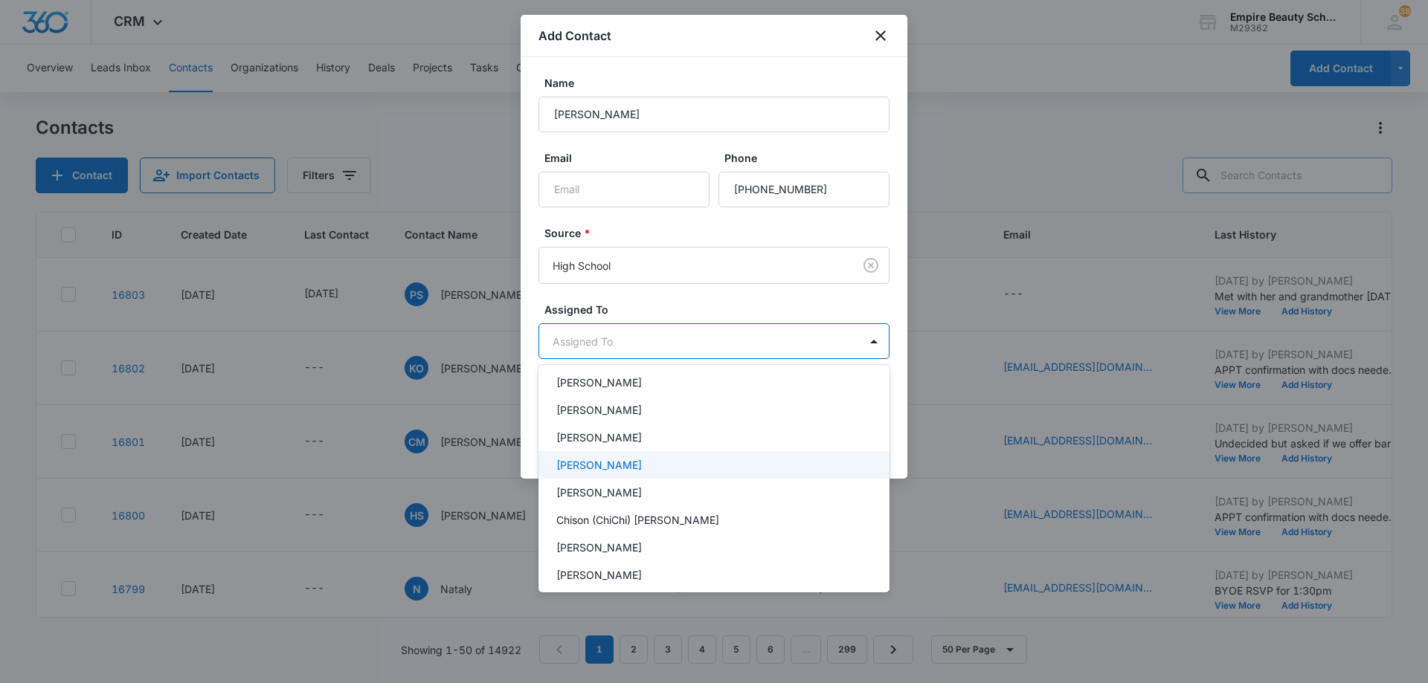
click at [658, 471] on div "[PERSON_NAME]" at bounding box center [712, 465] width 312 height 16
click at [712, 347] on div at bounding box center [714, 341] width 1428 height 683
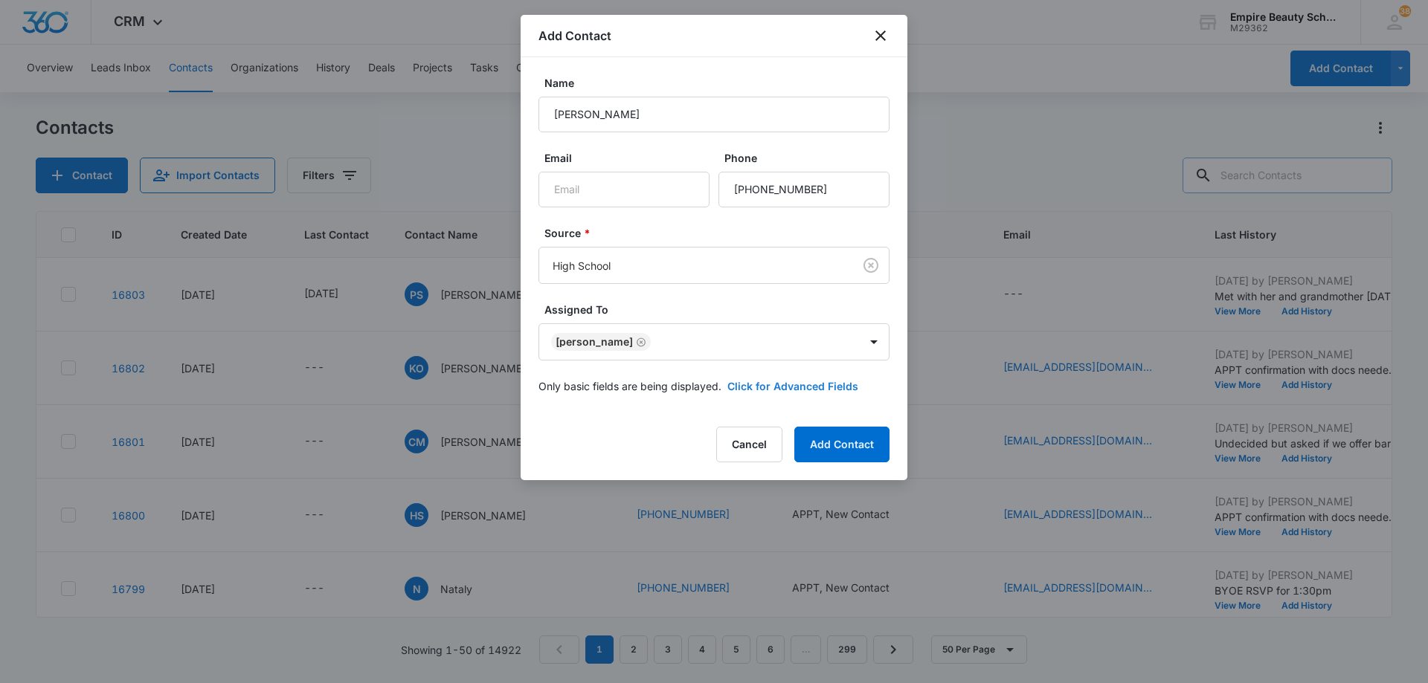
click at [754, 391] on button "Click for Advanced Fields" at bounding box center [792, 386] width 131 height 16
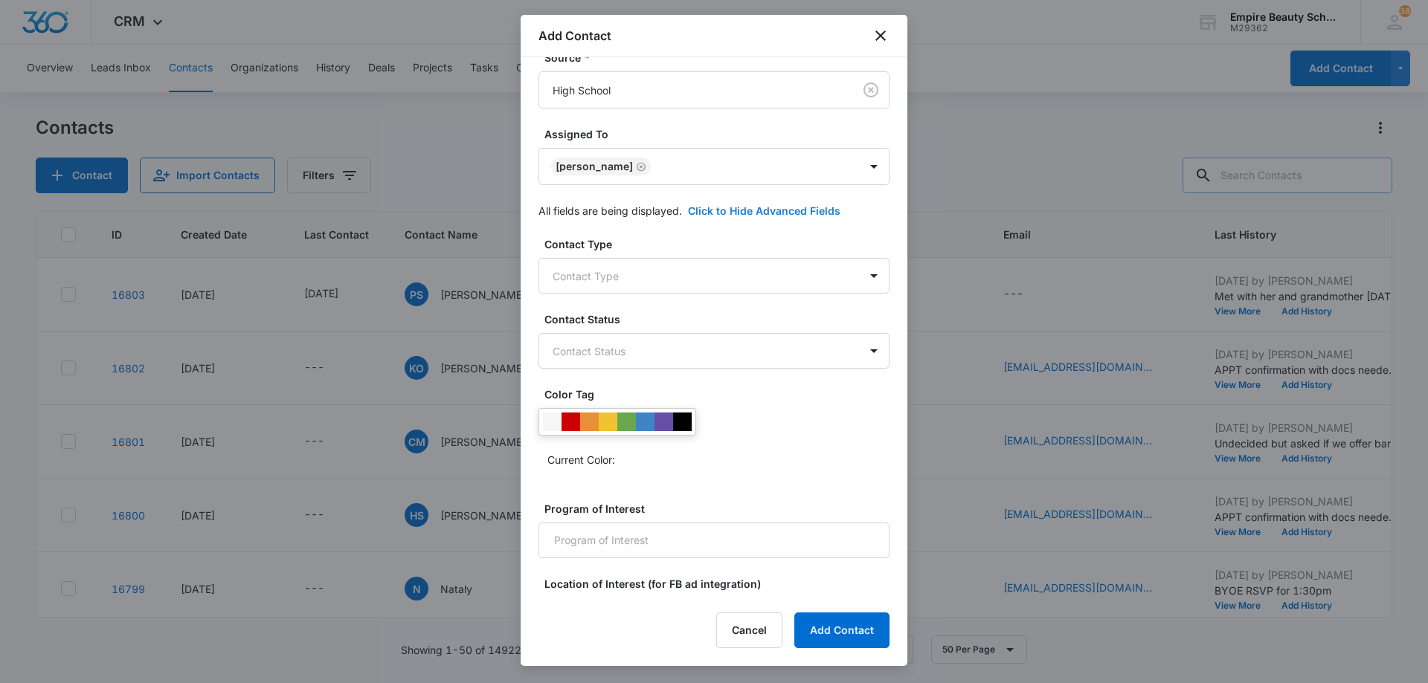
scroll to position [211, 0]
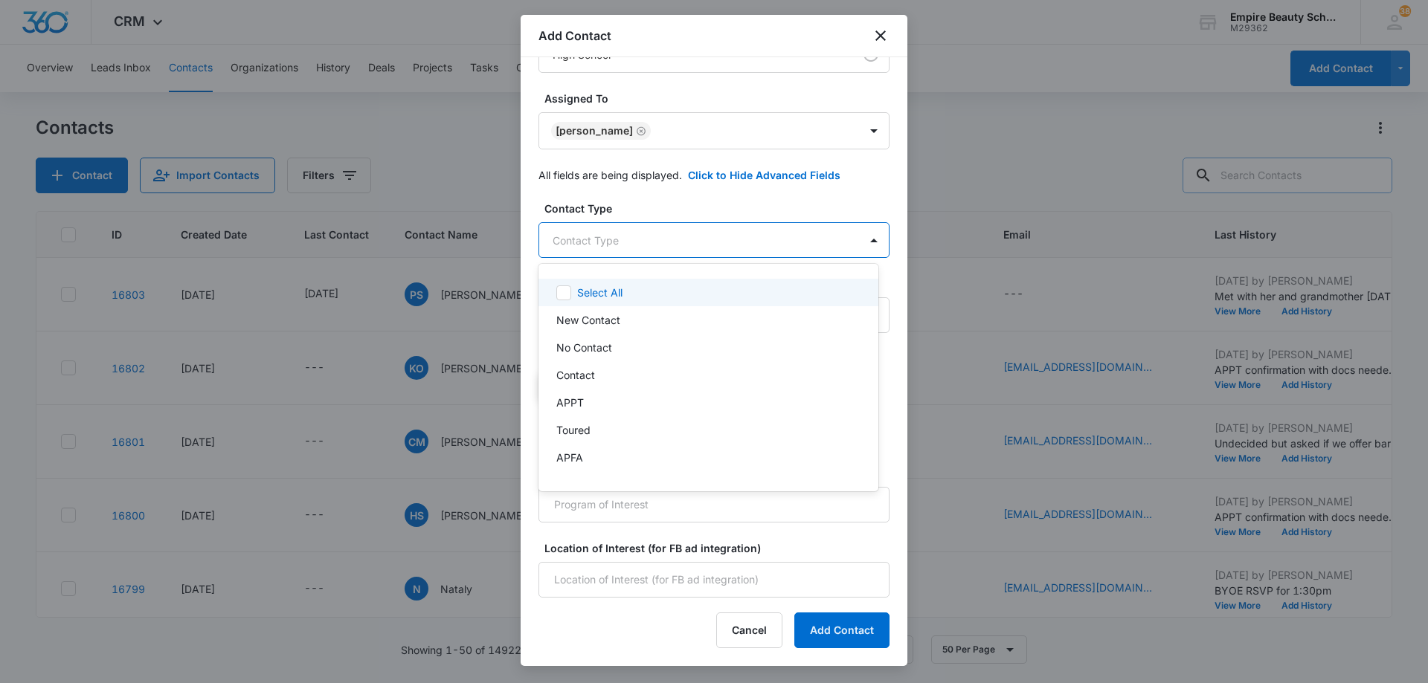
click at [614, 248] on body "CRM Apps Forms CRM Email Shop Payments POS Files Brand Settings Empire Beauty S…" at bounding box center [714, 341] width 1428 height 683
click at [620, 315] on div "New Contact" at bounding box center [706, 320] width 301 height 16
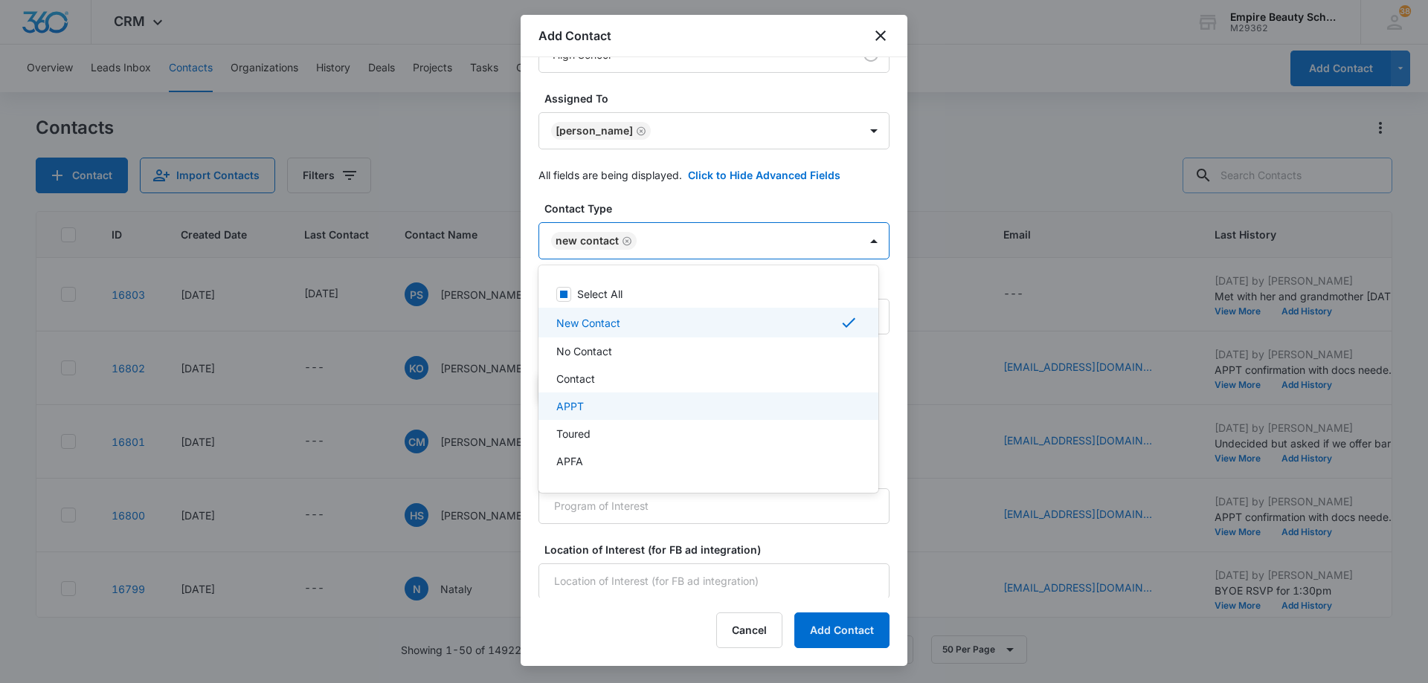
click at [619, 402] on div "APPT" at bounding box center [706, 407] width 301 height 16
click at [744, 245] on div at bounding box center [714, 341] width 1428 height 683
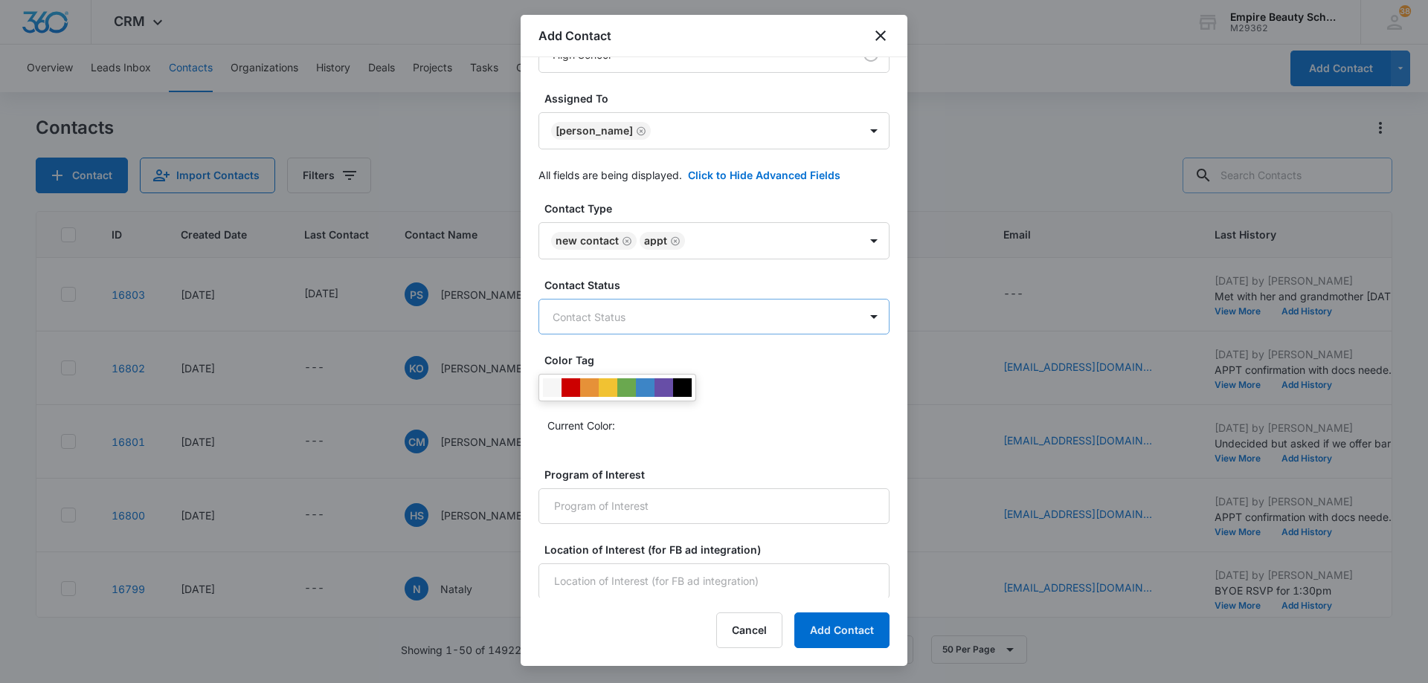
scroll to position [213, 0]
click at [655, 507] on input "Program of Interest" at bounding box center [713, 505] width 351 height 36
type input "Cosmetology"
click at [623, 574] on input "Location of Interest (for FB ad integration)" at bounding box center [713, 580] width 351 height 36
type input "Somersworth"
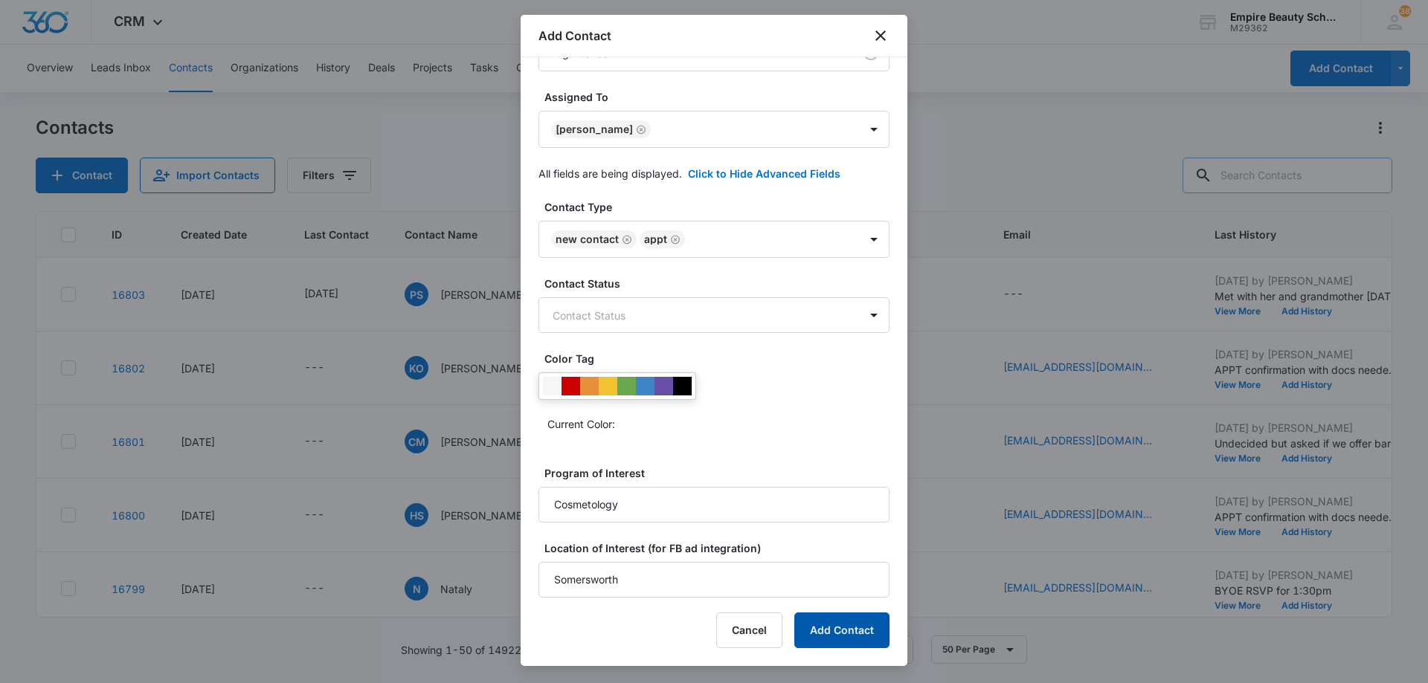
click at [828, 637] on button "Add Contact" at bounding box center [841, 631] width 95 height 36
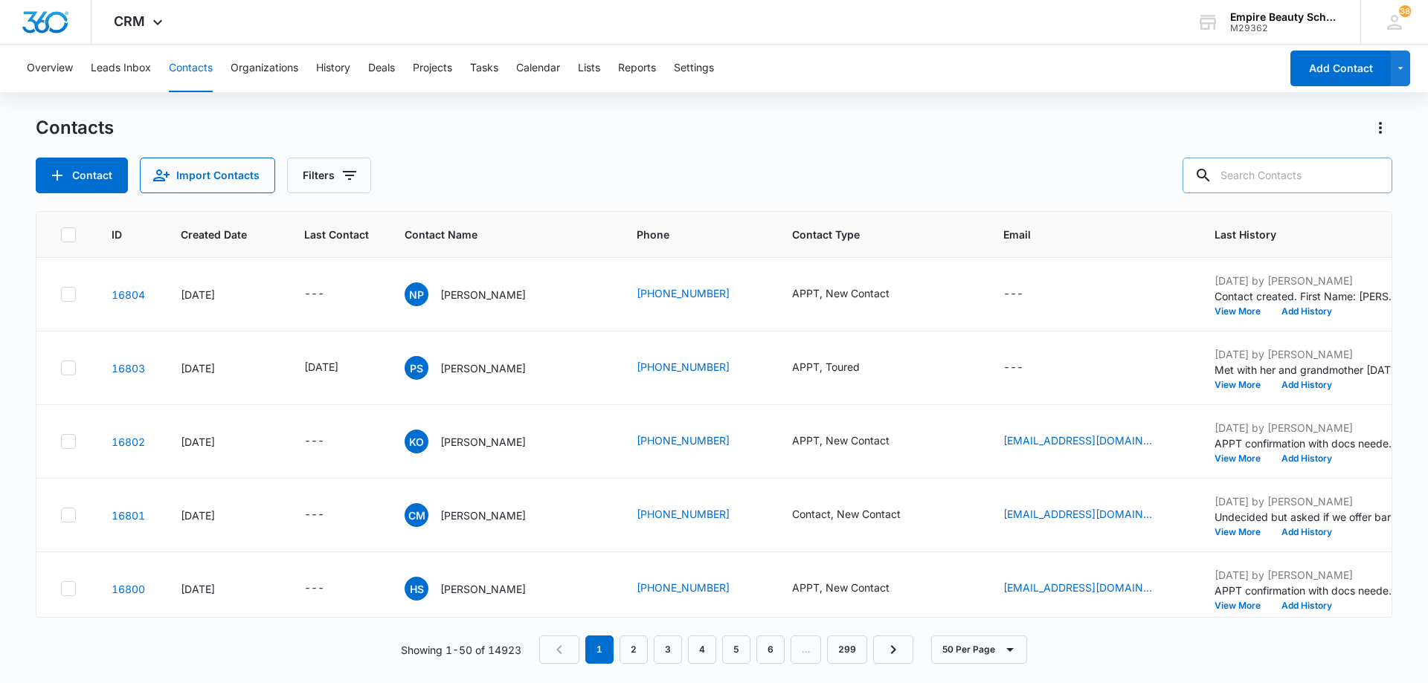
click at [1327, 175] on input "text" at bounding box center [1287, 176] width 210 height 36
type input "tongue"
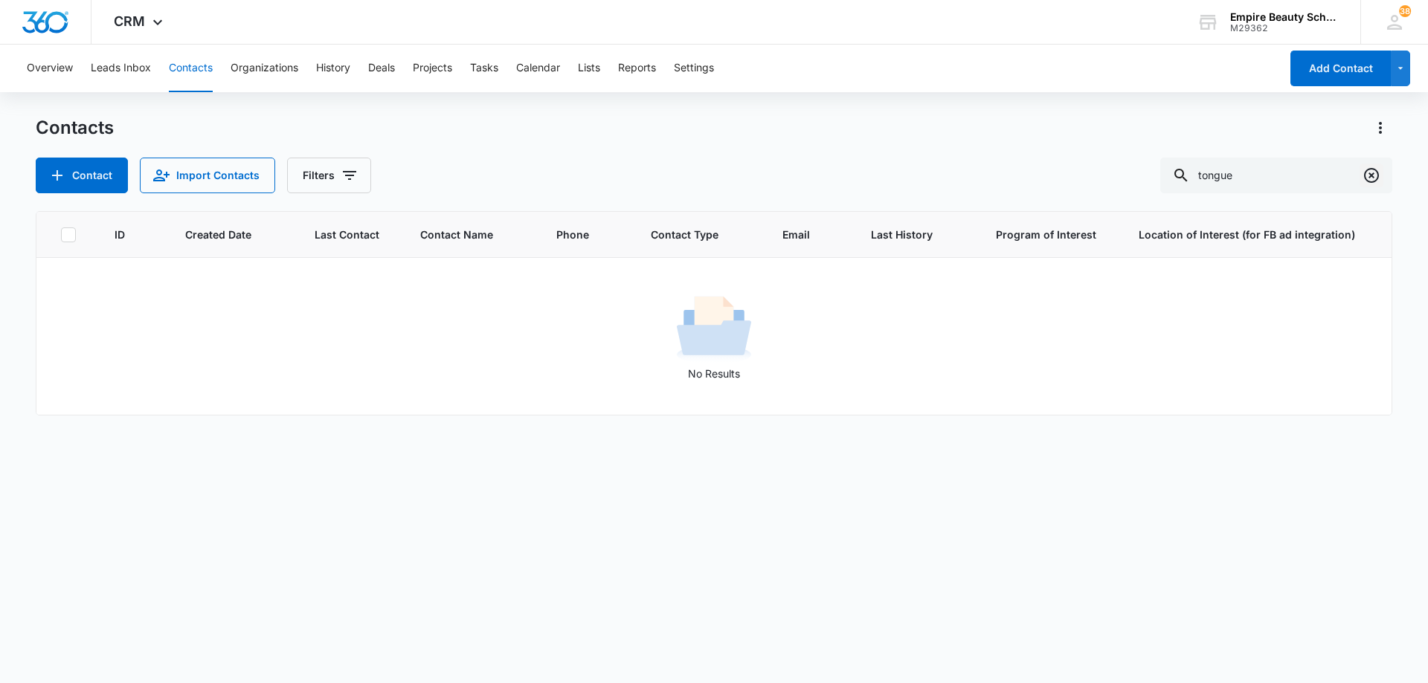
click at [1371, 175] on icon "Clear" at bounding box center [1371, 175] width 15 height 15
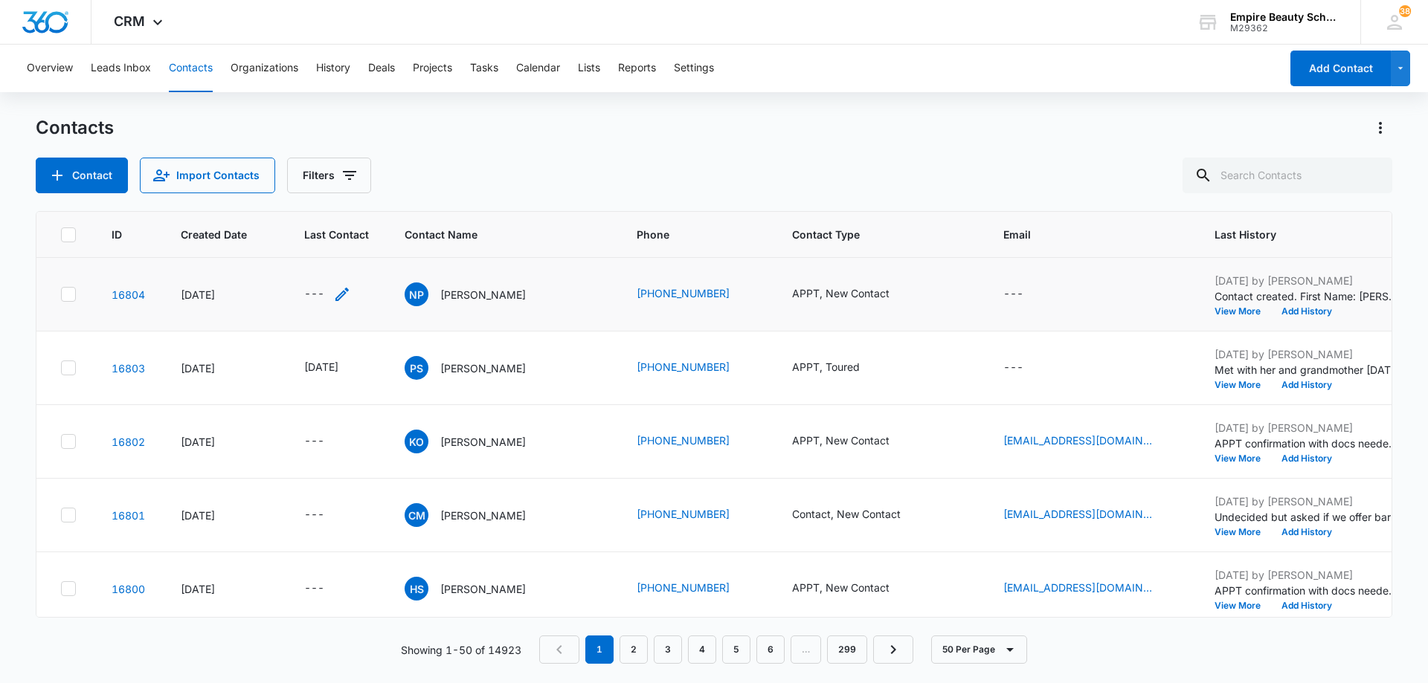
click at [335, 294] on icon "Last Contact - - Select to Edit Field" at bounding box center [342, 295] width 18 height 18
click at [329, 201] on input at bounding box center [325, 199] width 109 height 16
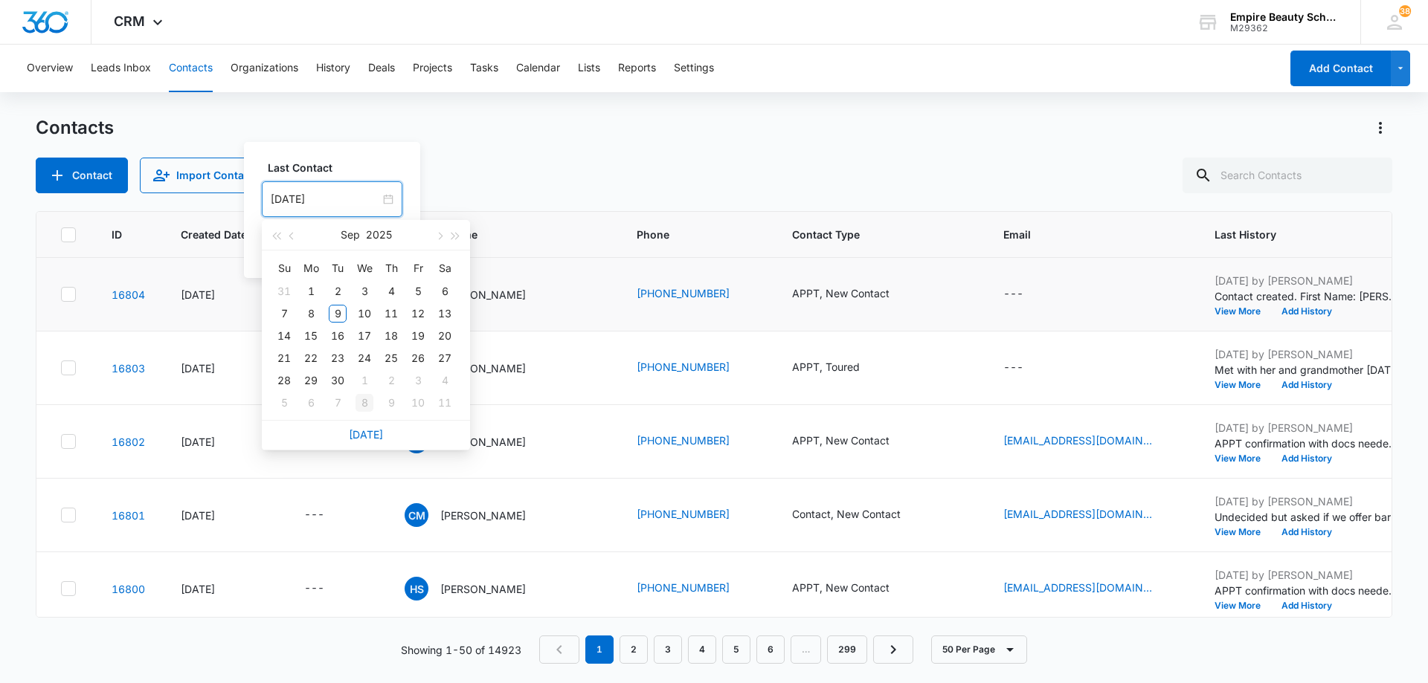
type input "[DATE]"
click at [367, 433] on link "[DATE]" at bounding box center [366, 434] width 34 height 13
type input "[DATE]"
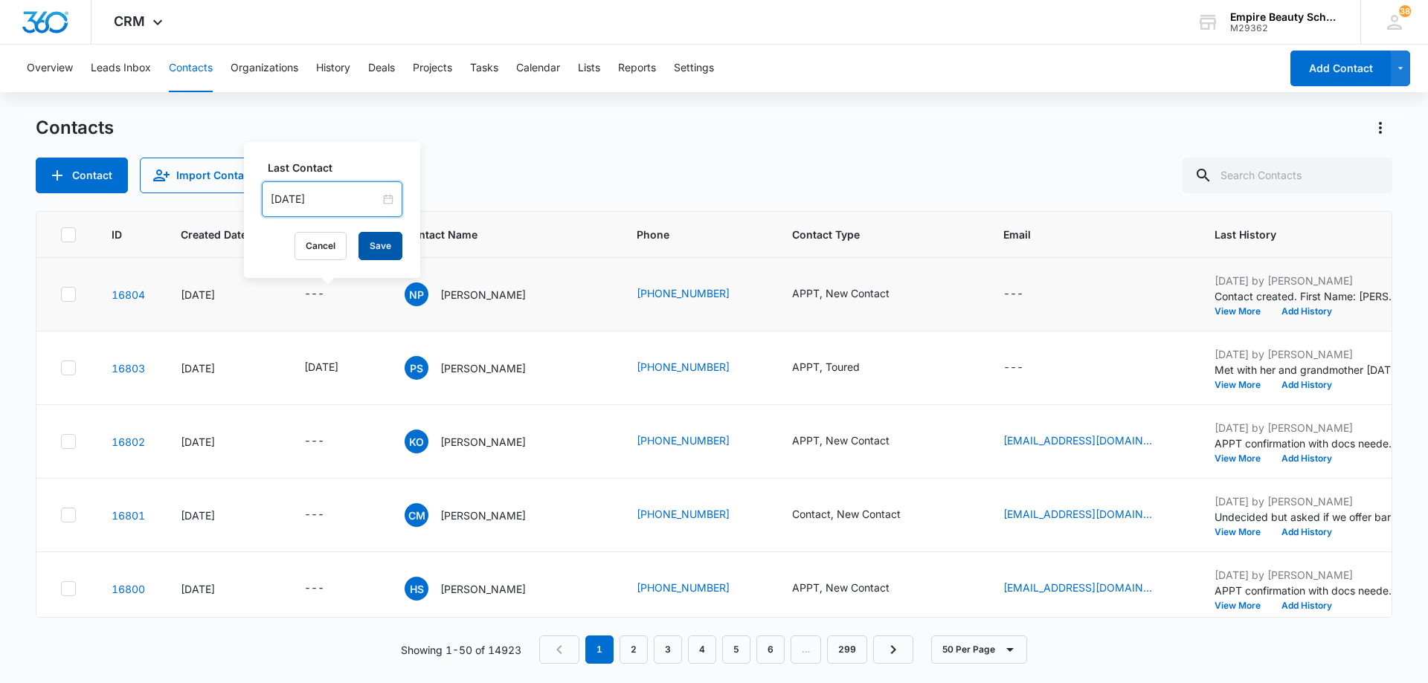
click at [381, 247] on button "Save" at bounding box center [380, 246] width 44 height 28
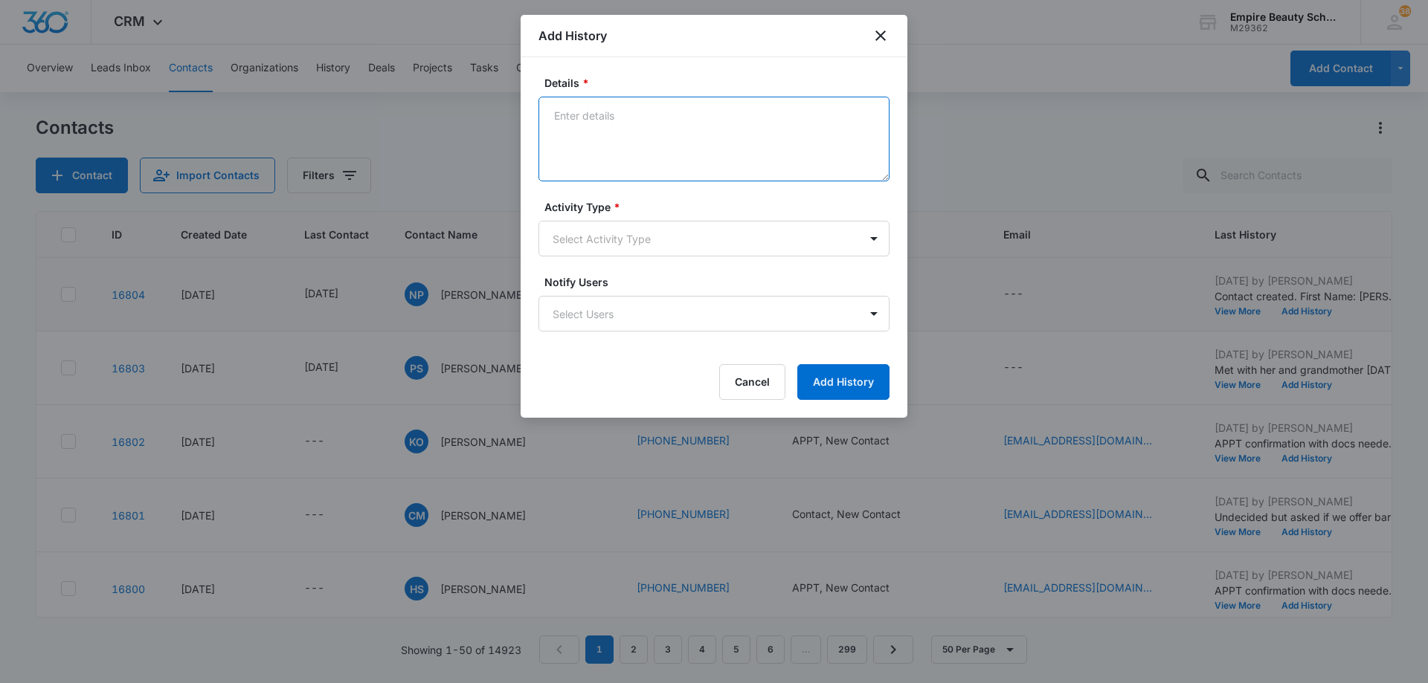
click at [693, 150] on textarea "Details *" at bounding box center [713, 139] width 351 height 85
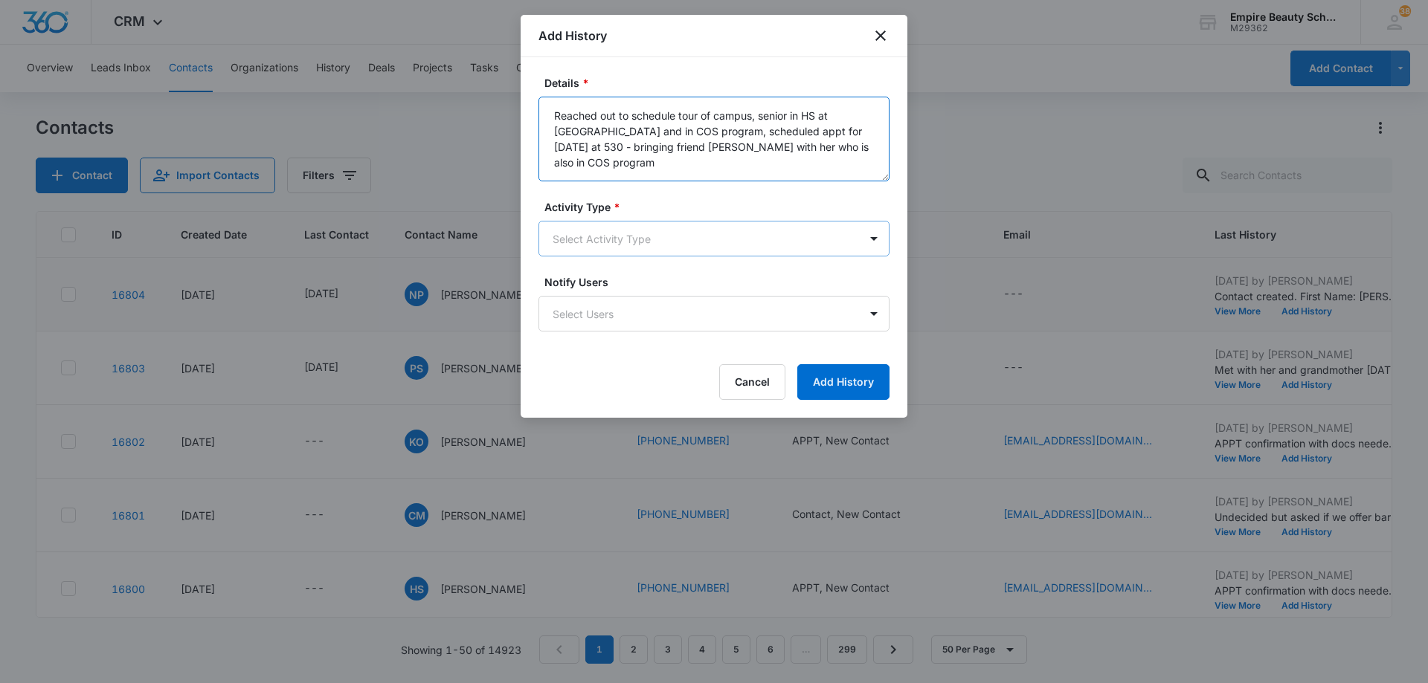
type textarea "Reached out to schedule tour of campus, senior in HS at [GEOGRAPHIC_DATA] and i…"
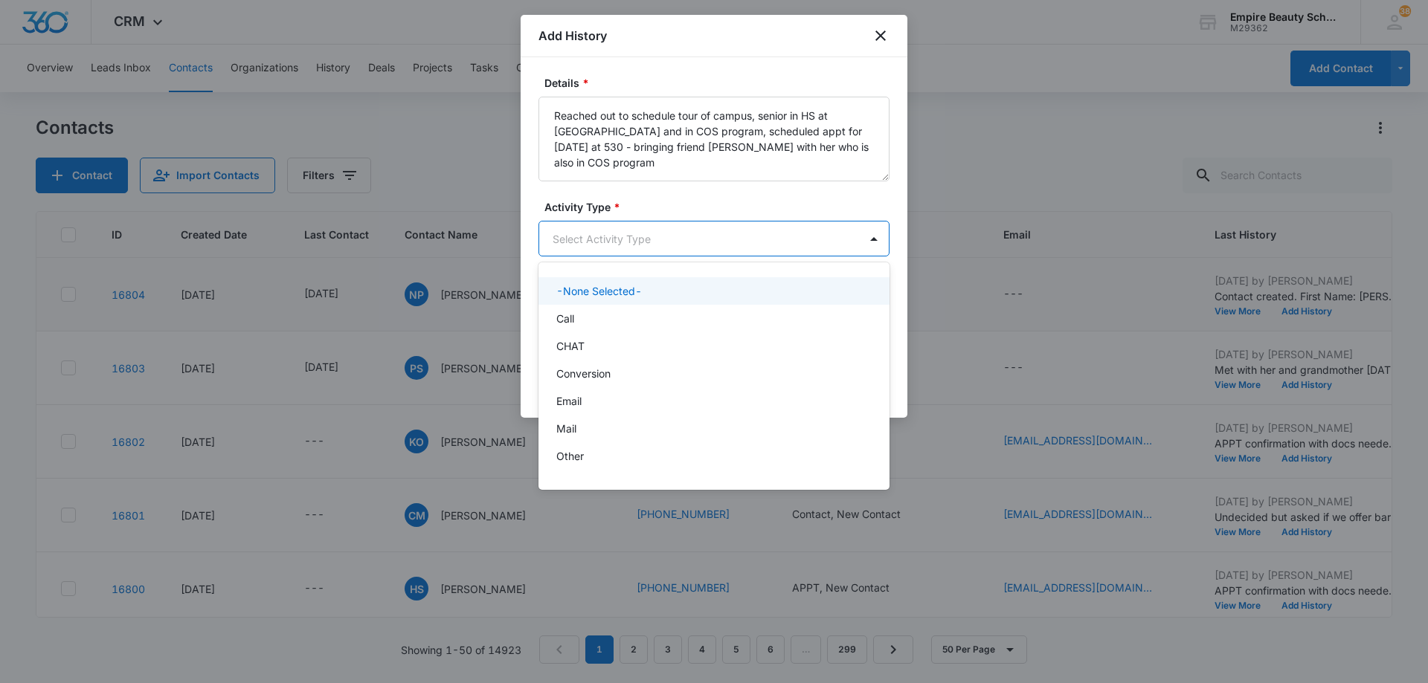
click at [669, 233] on body "CRM Apps Forms CRM Email Shop Payments POS Files Brand Settings Empire Beauty S…" at bounding box center [714, 341] width 1428 height 683
click at [652, 322] on div "Call" at bounding box center [712, 319] width 312 height 16
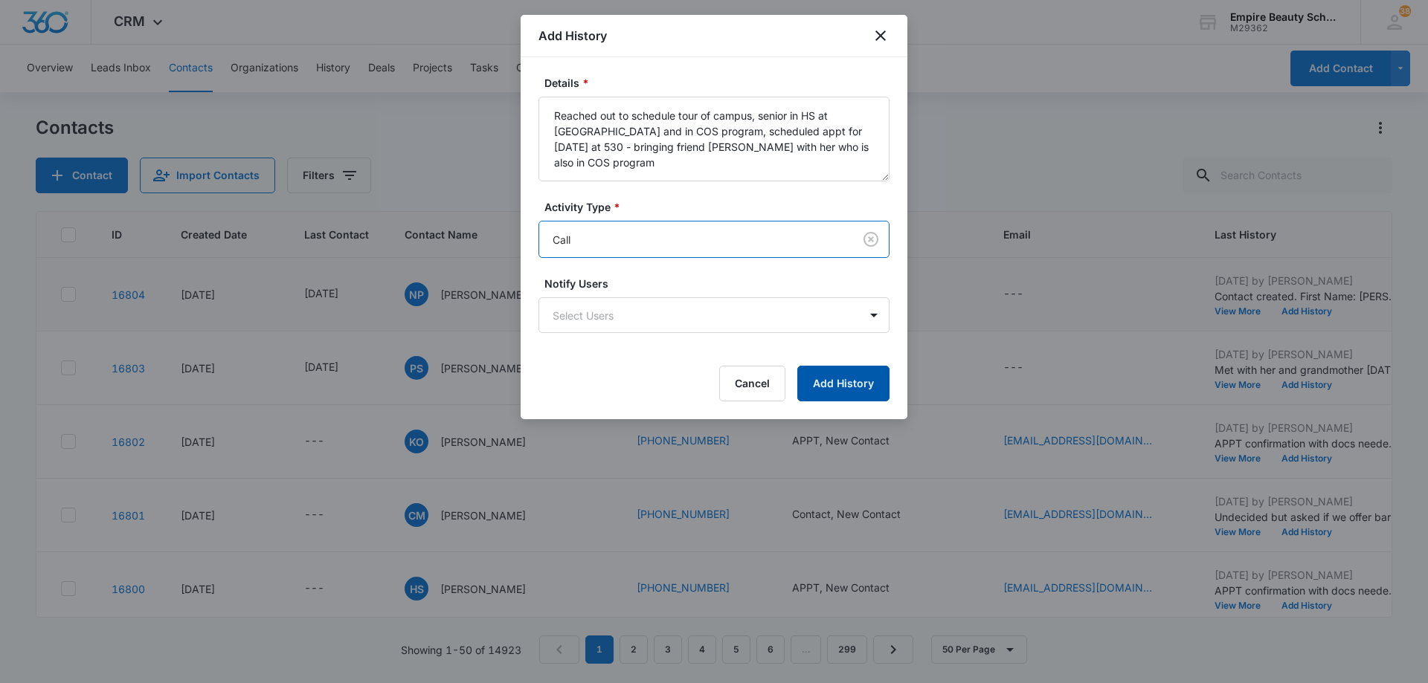
click at [829, 393] on button "Add History" at bounding box center [843, 384] width 92 height 36
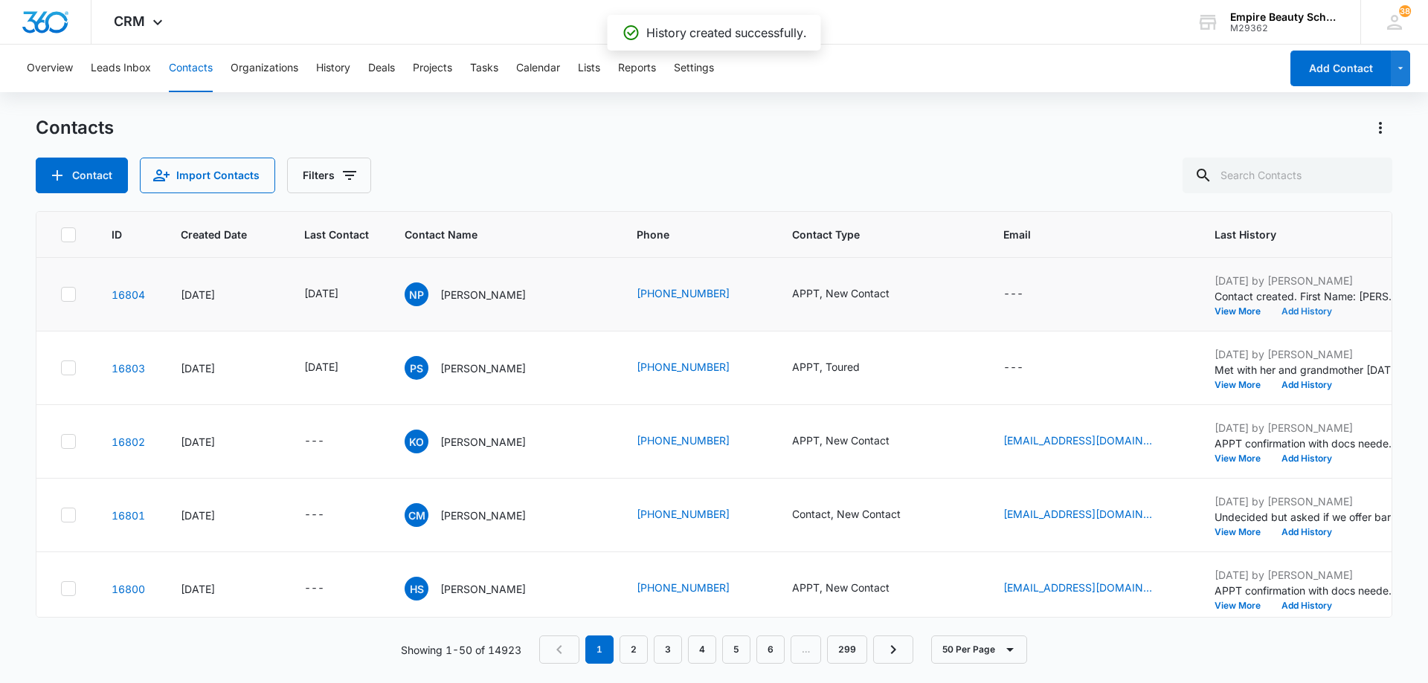
click at [1289, 312] on button "Add History" at bounding box center [1306, 311] width 71 height 9
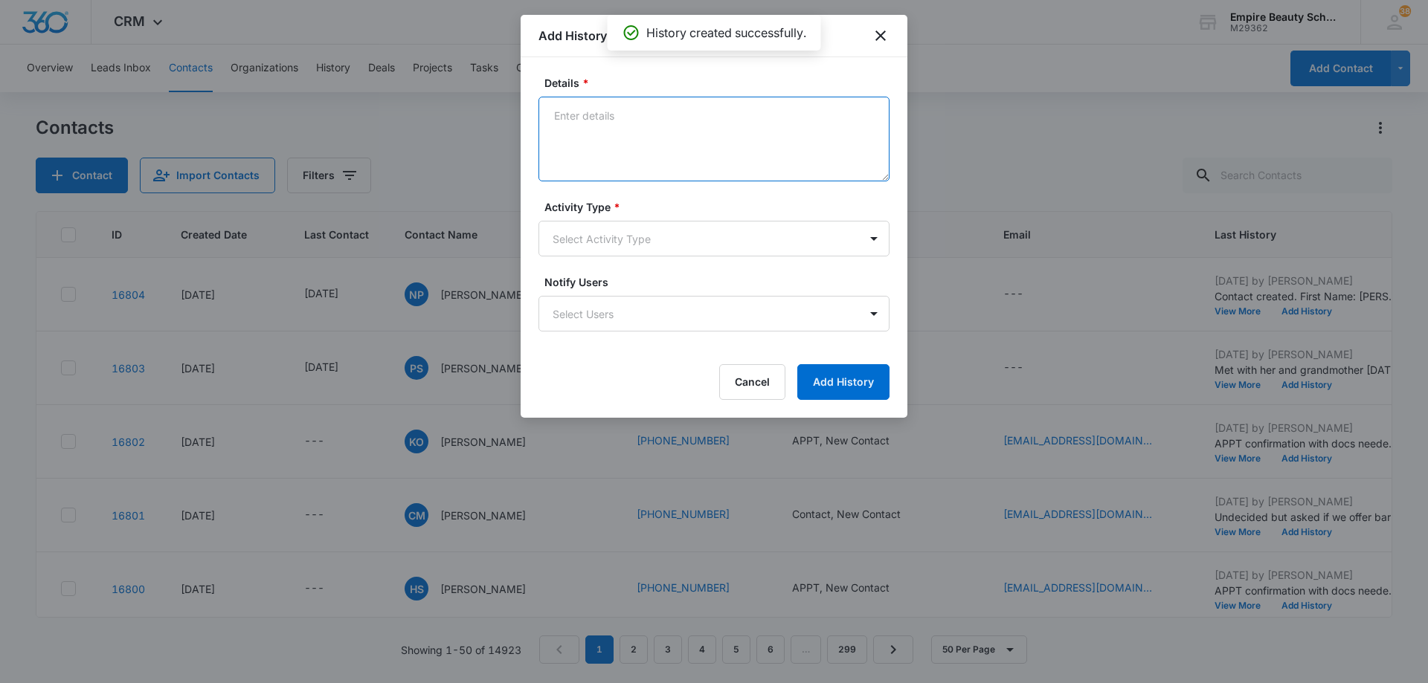
click at [637, 130] on textarea "Details *" at bounding box center [713, 139] width 351 height 85
type textarea "TXT with date and time of appt and address to campus"
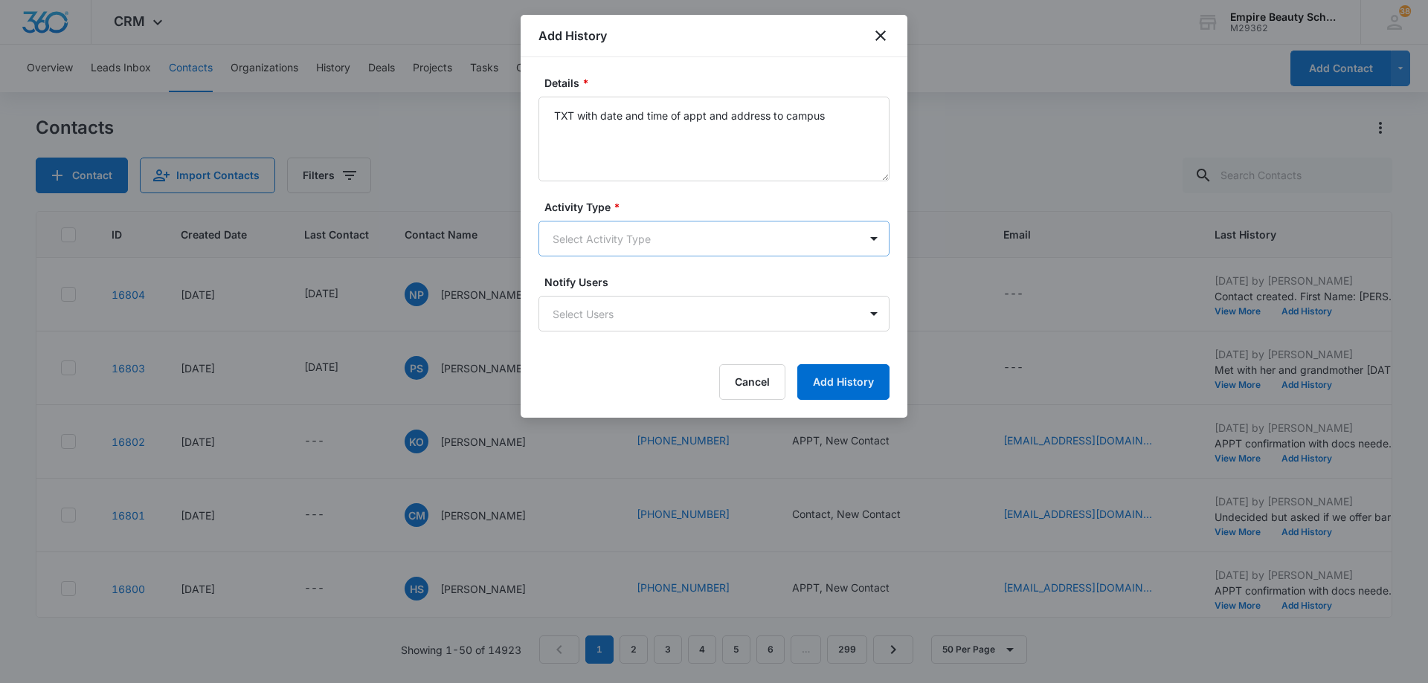
click at [627, 240] on body "CRM Apps Forms CRM Email Shop Payments POS Files Brand Settings Empire Beauty S…" at bounding box center [714, 341] width 1428 height 683
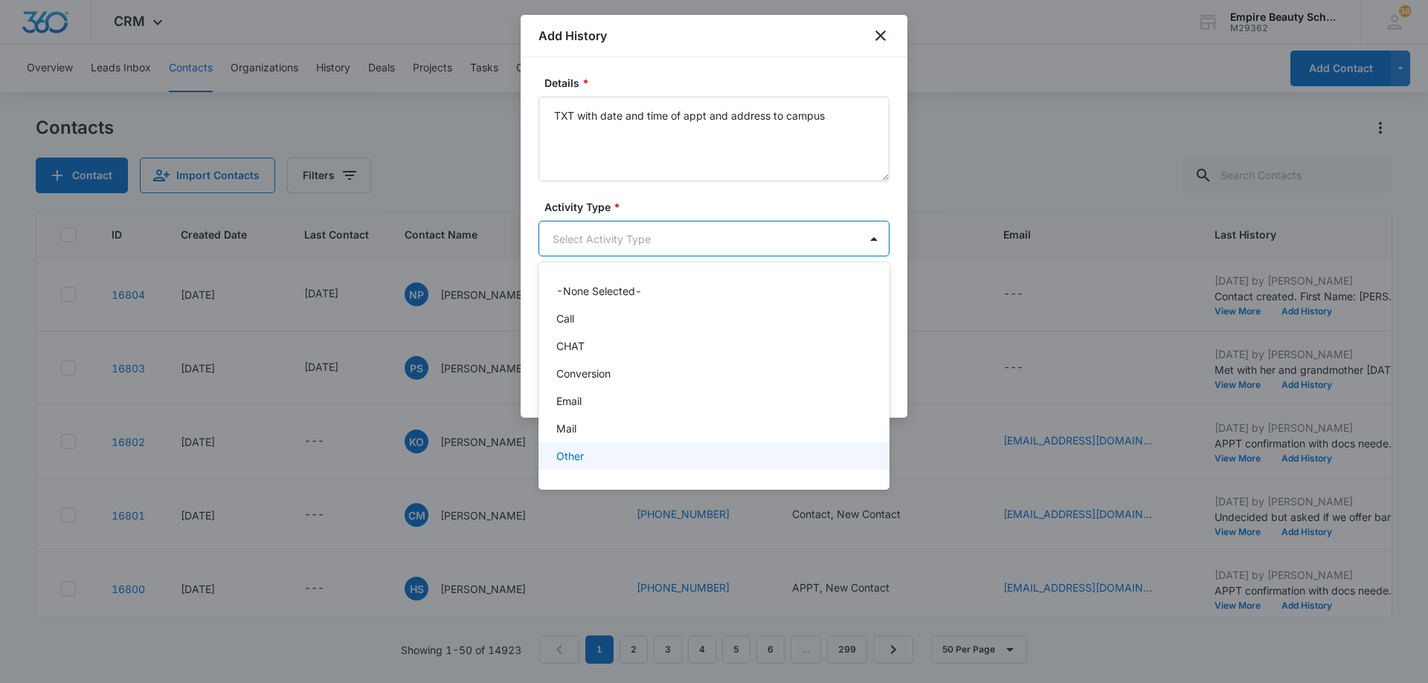
scroll to position [77, 0]
click at [635, 451] on div "Text" at bounding box center [713, 462] width 351 height 28
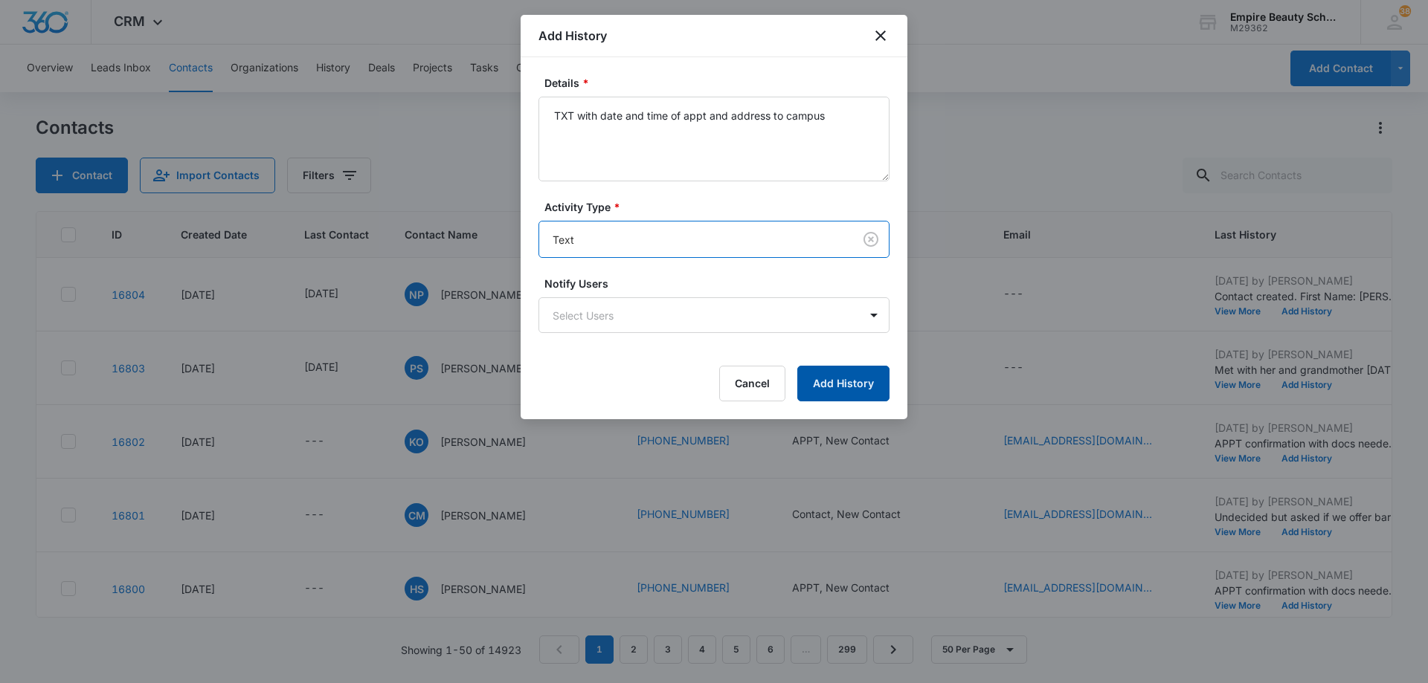
click at [826, 382] on button "Add History" at bounding box center [843, 384] width 92 height 36
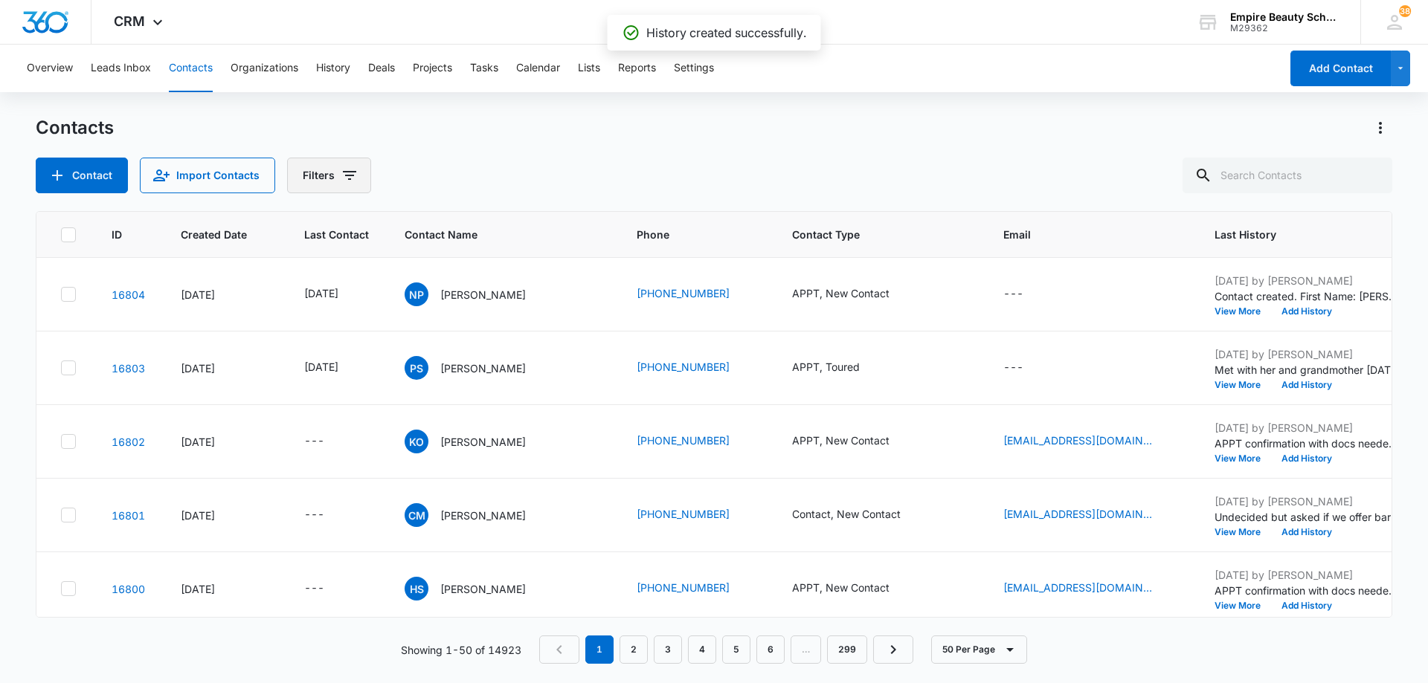
click at [349, 177] on icon "Filters" at bounding box center [350, 176] width 18 height 18
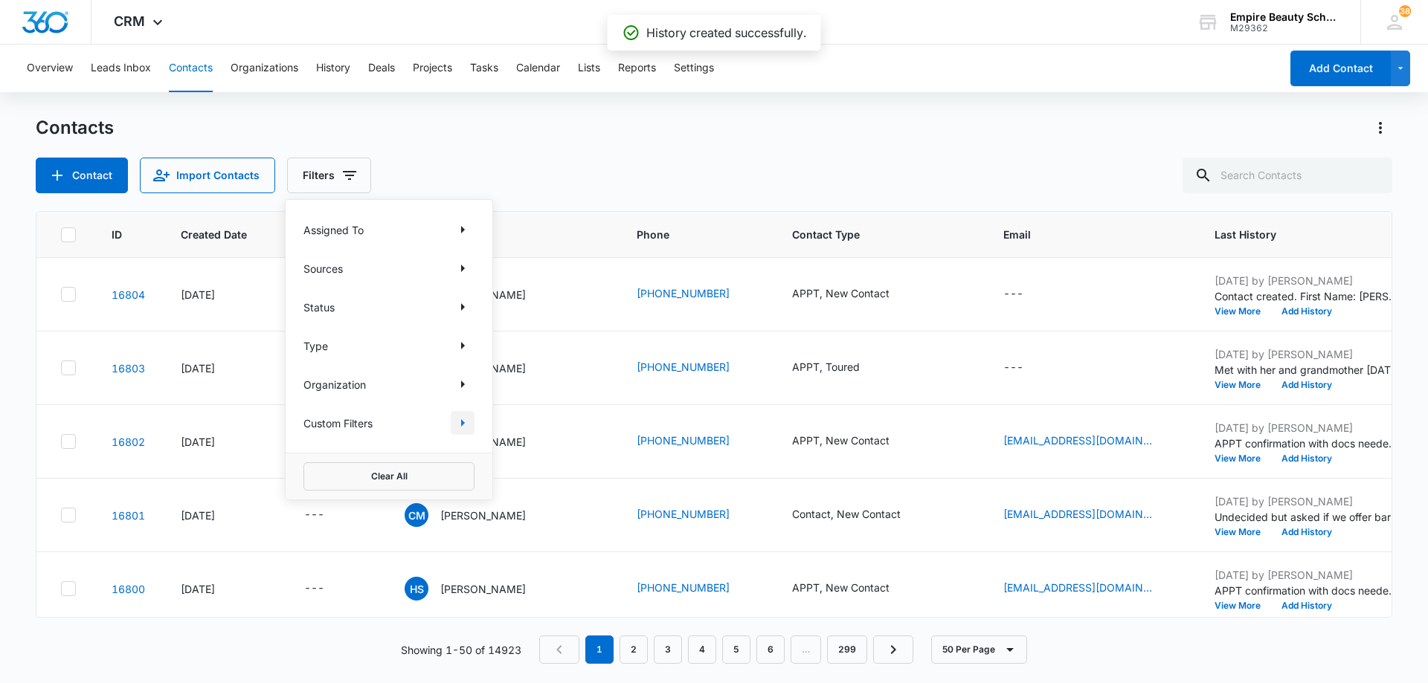
click at [465, 421] on icon "Show Custom Filters filters" at bounding box center [463, 423] width 18 height 18
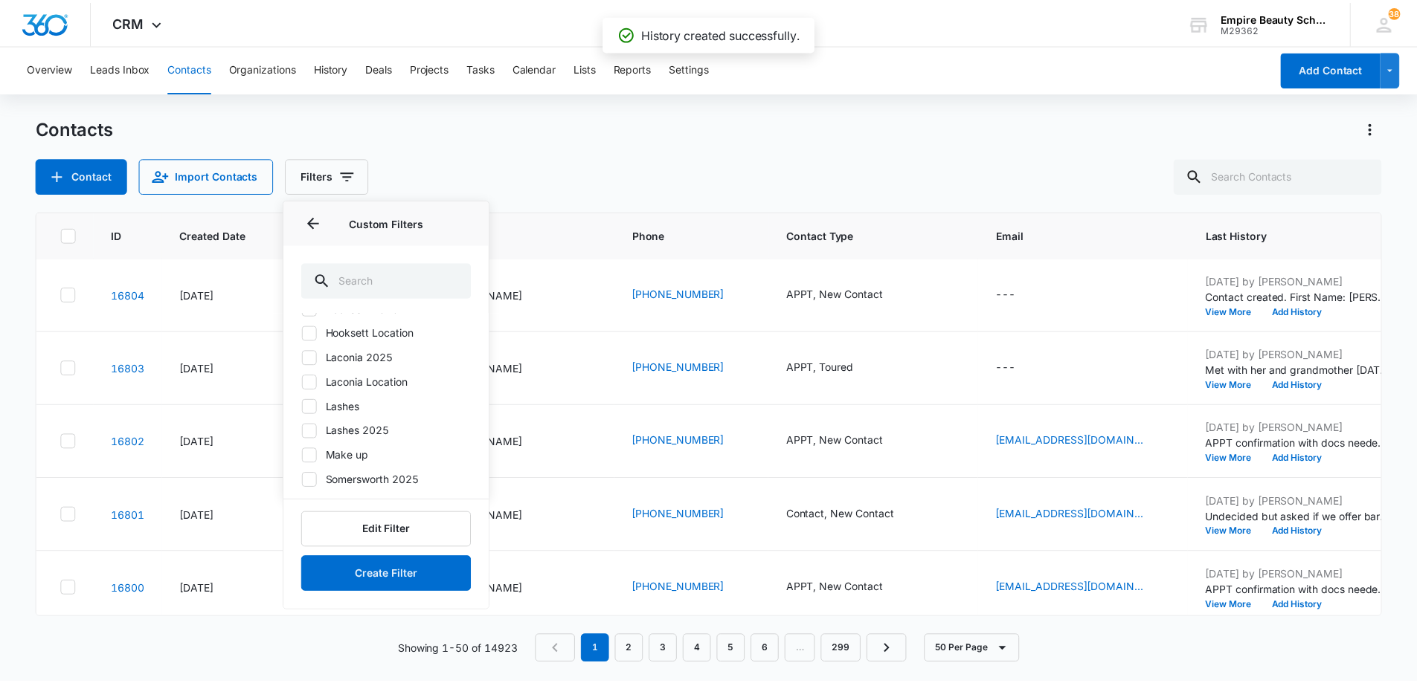
scroll to position [135, 0]
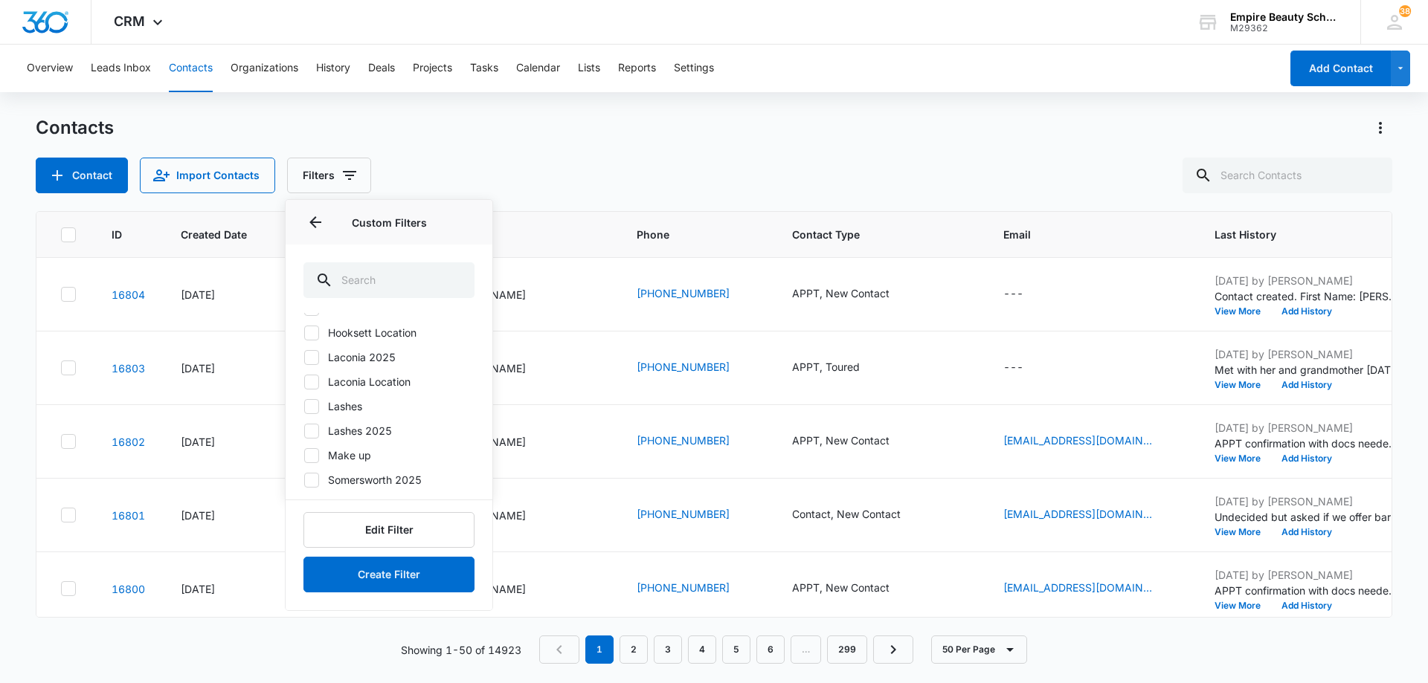
click at [308, 480] on icon at bounding box center [311, 480] width 13 height 13
click at [304, 480] on input "Somersworth 2025" at bounding box center [303, 480] width 1 height 1
checkbox input "true"
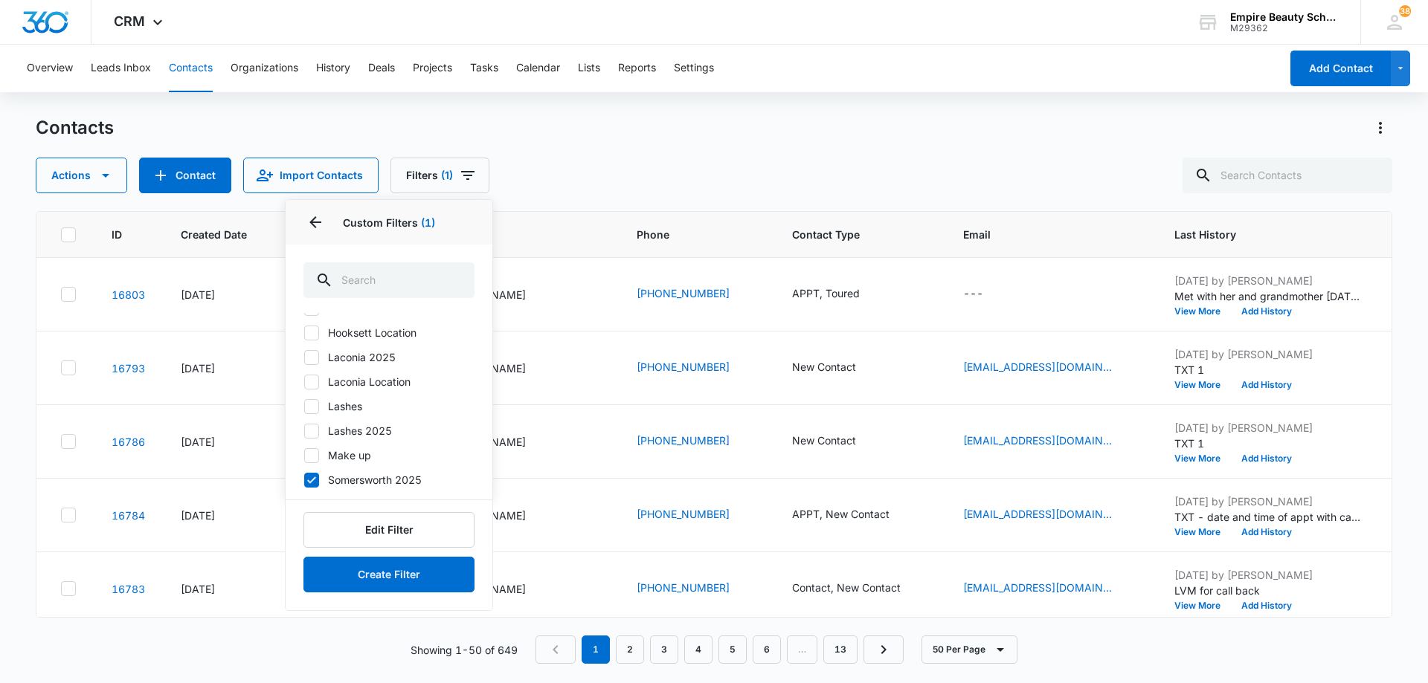
click at [742, 151] on div "Contacts Actions Contact Import Contacts Filters (1) Assigned To Sources Status…" at bounding box center [714, 154] width 1356 height 77
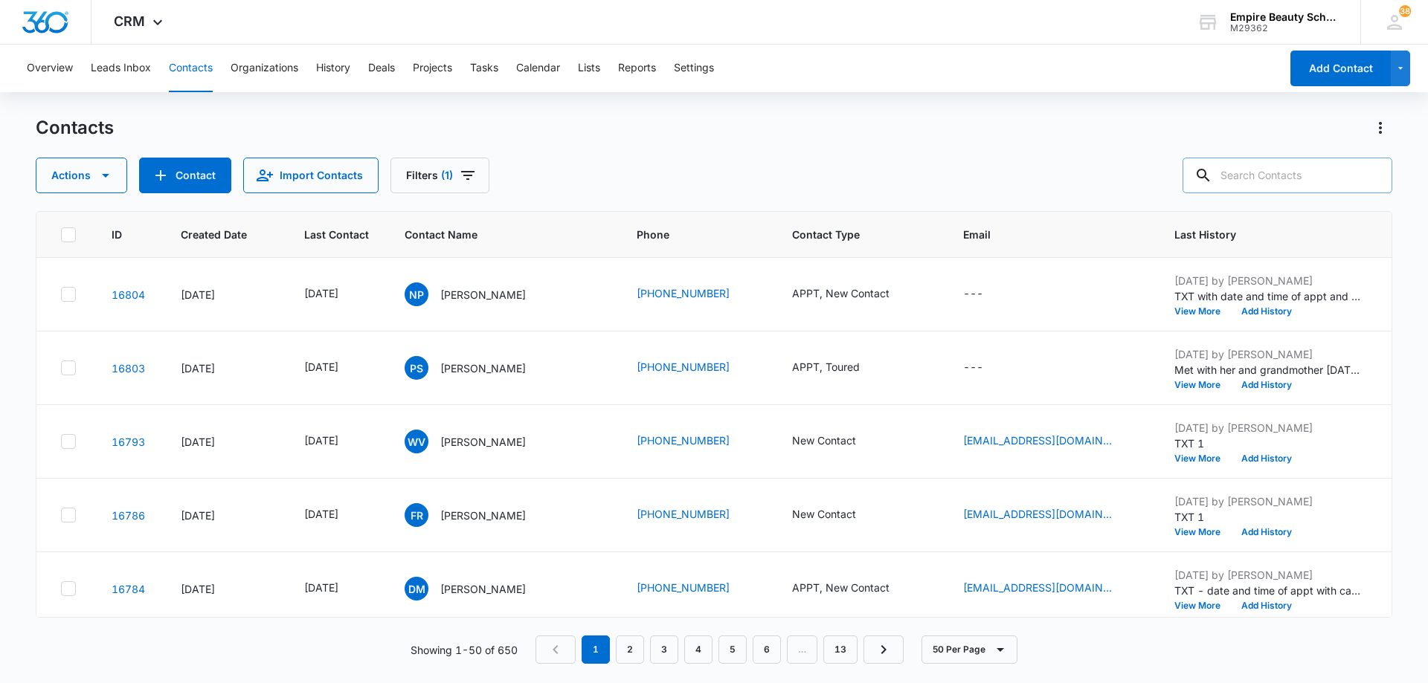
click at [1257, 181] on input "text" at bounding box center [1287, 176] width 210 height 36
type input "[PERSON_NAME]"
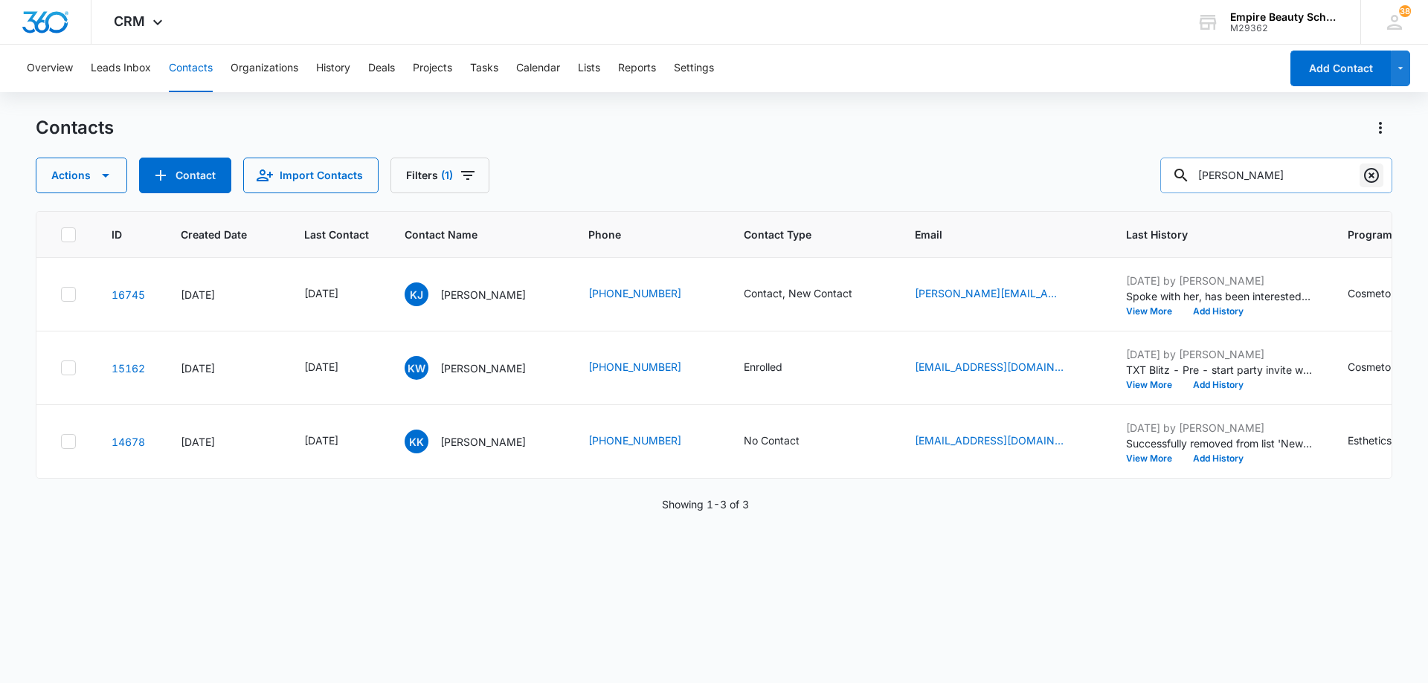
click at [1370, 177] on icon "Clear" at bounding box center [1371, 175] width 15 height 15
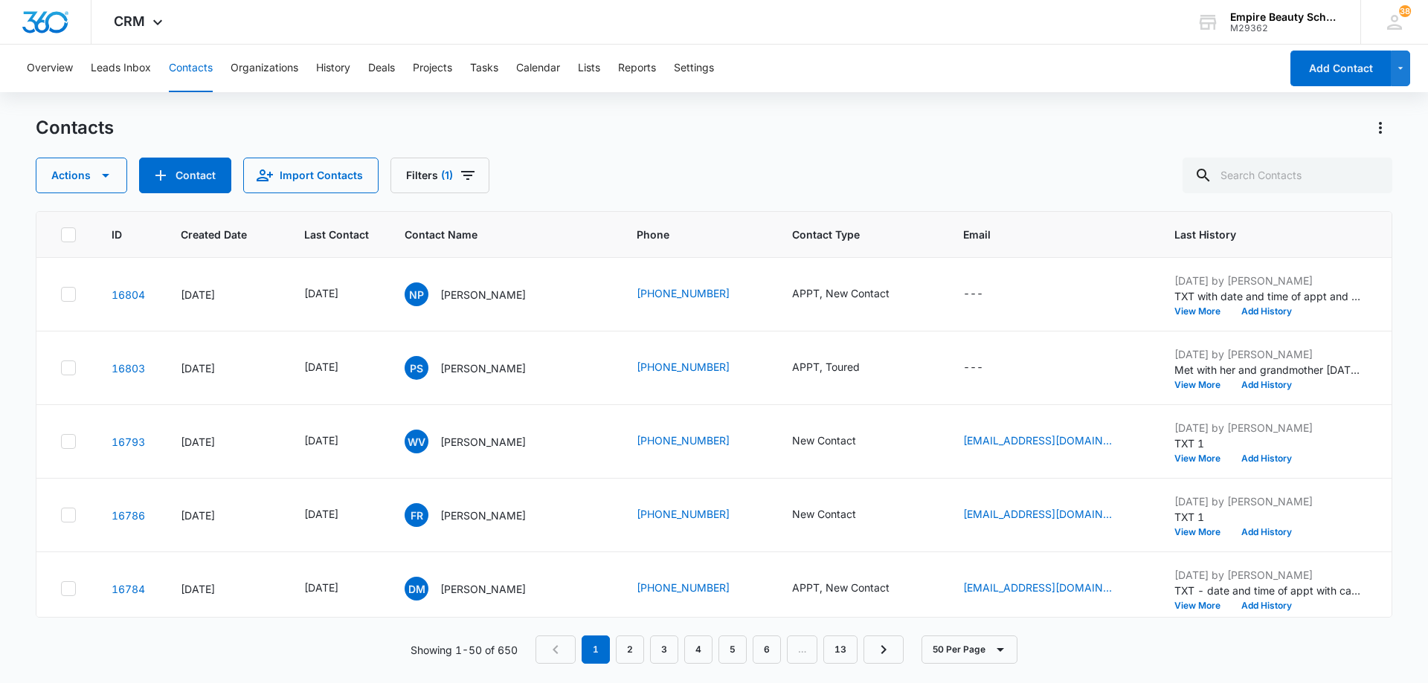
click at [647, 141] on div "Contacts Actions Contact Import Contacts Filters (1)" at bounding box center [714, 154] width 1356 height 77
click at [644, 64] on button "Reports" at bounding box center [637, 69] width 38 height 48
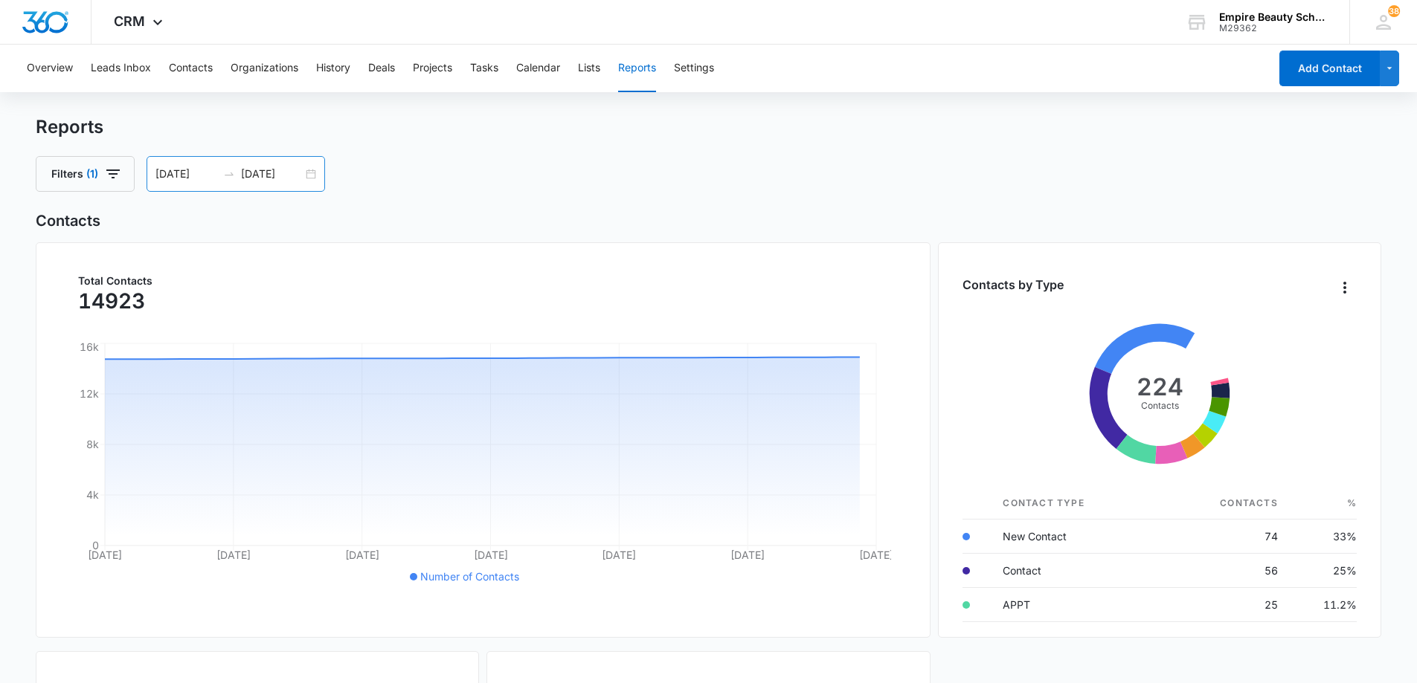
click at [168, 173] on input "[DATE]" at bounding box center [186, 174] width 62 height 16
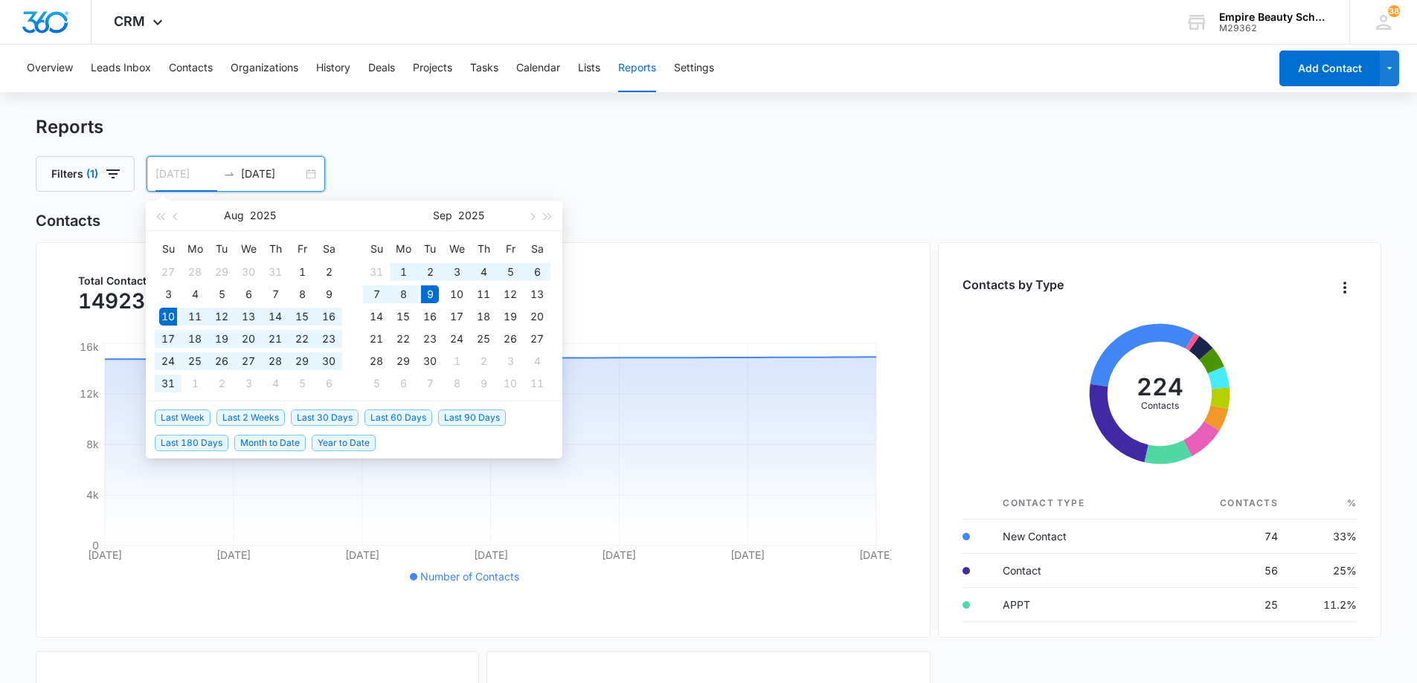
type input "[DATE]"
click at [433, 299] on div "9" at bounding box center [430, 295] width 18 height 18
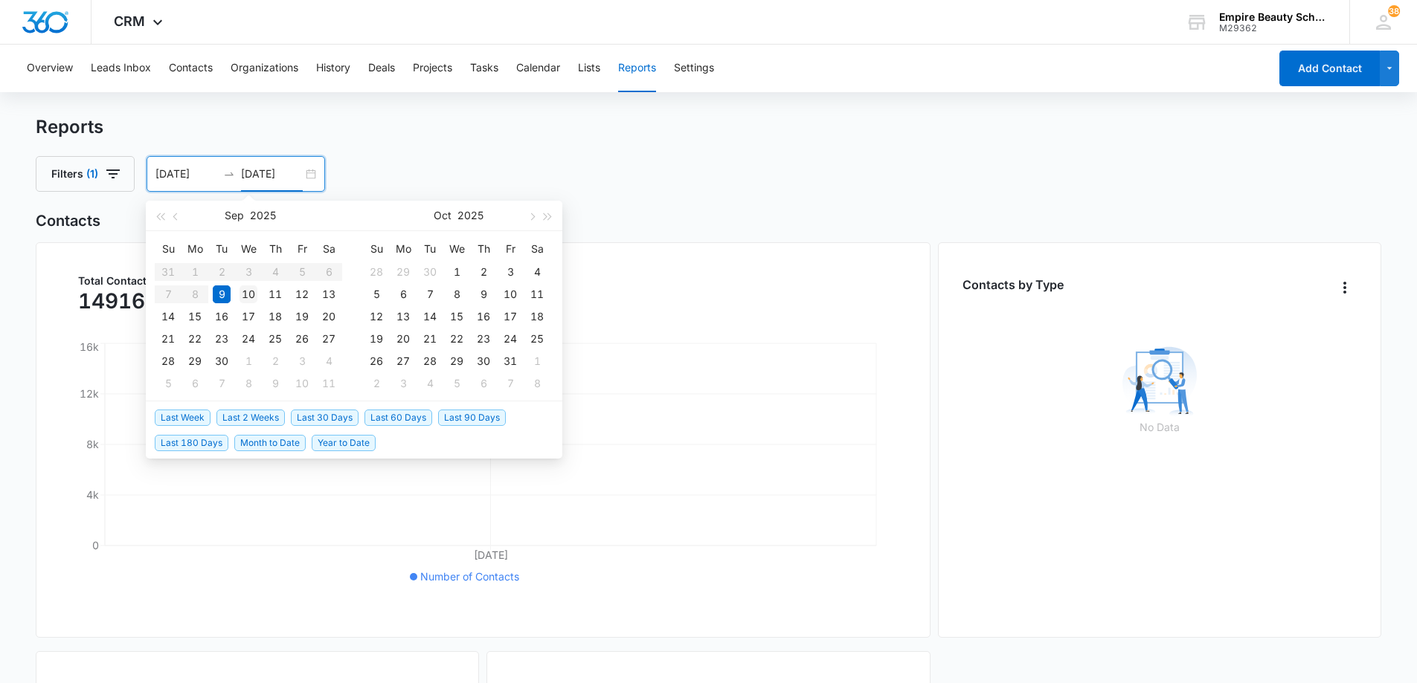
type input "[DATE]"
click at [243, 290] on div "10" at bounding box center [248, 295] width 18 height 18
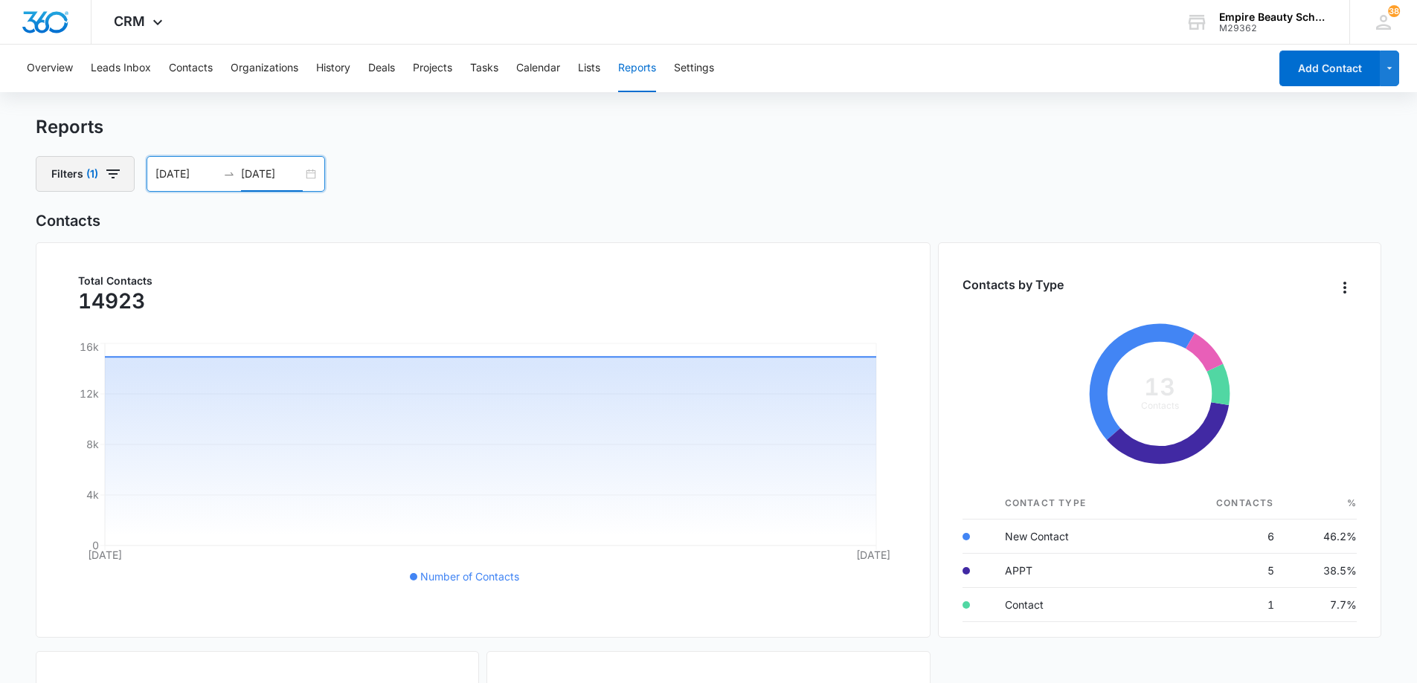
click at [113, 181] on icon "button" at bounding box center [113, 174] width 18 height 18
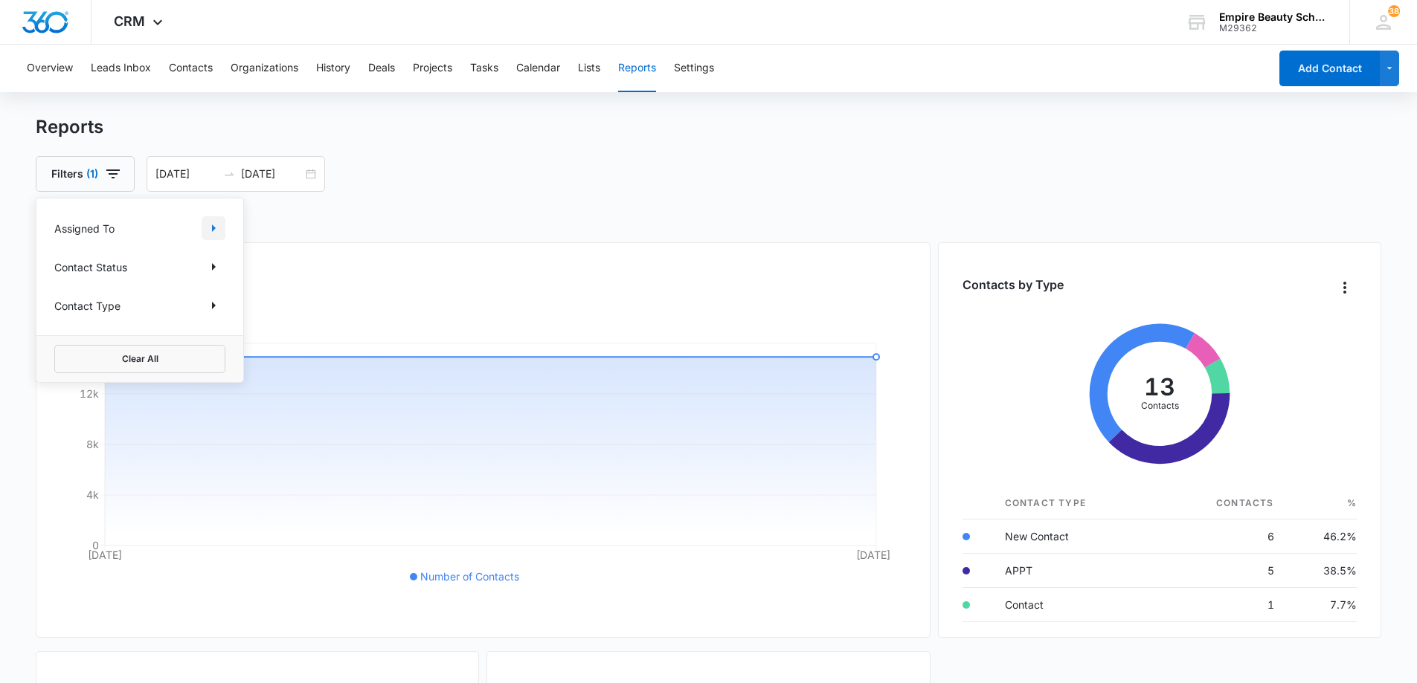
click at [210, 232] on icon "Show Assigned To filters" at bounding box center [213, 228] width 18 height 18
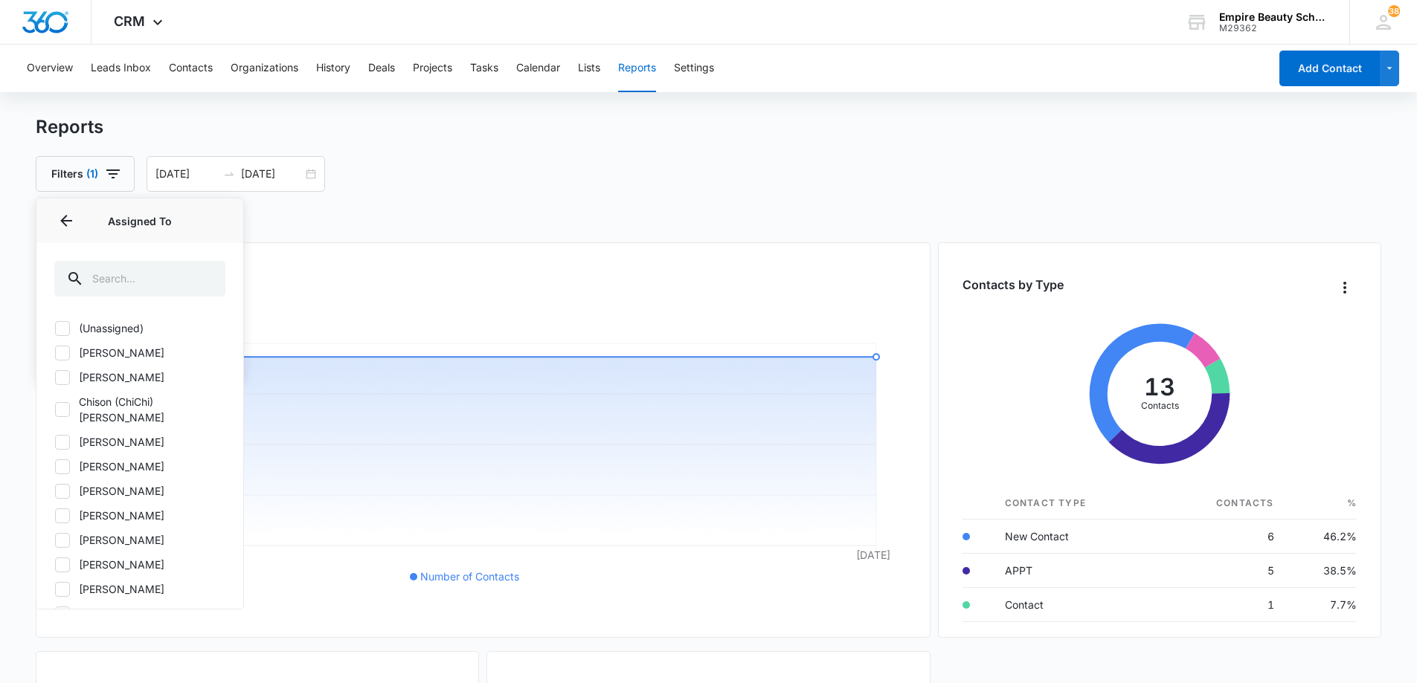
click at [64, 349] on icon at bounding box center [62, 353] width 13 height 13
click at [55, 352] on input "[PERSON_NAME]" at bounding box center [54, 352] width 1 height 1
checkbox input "true"
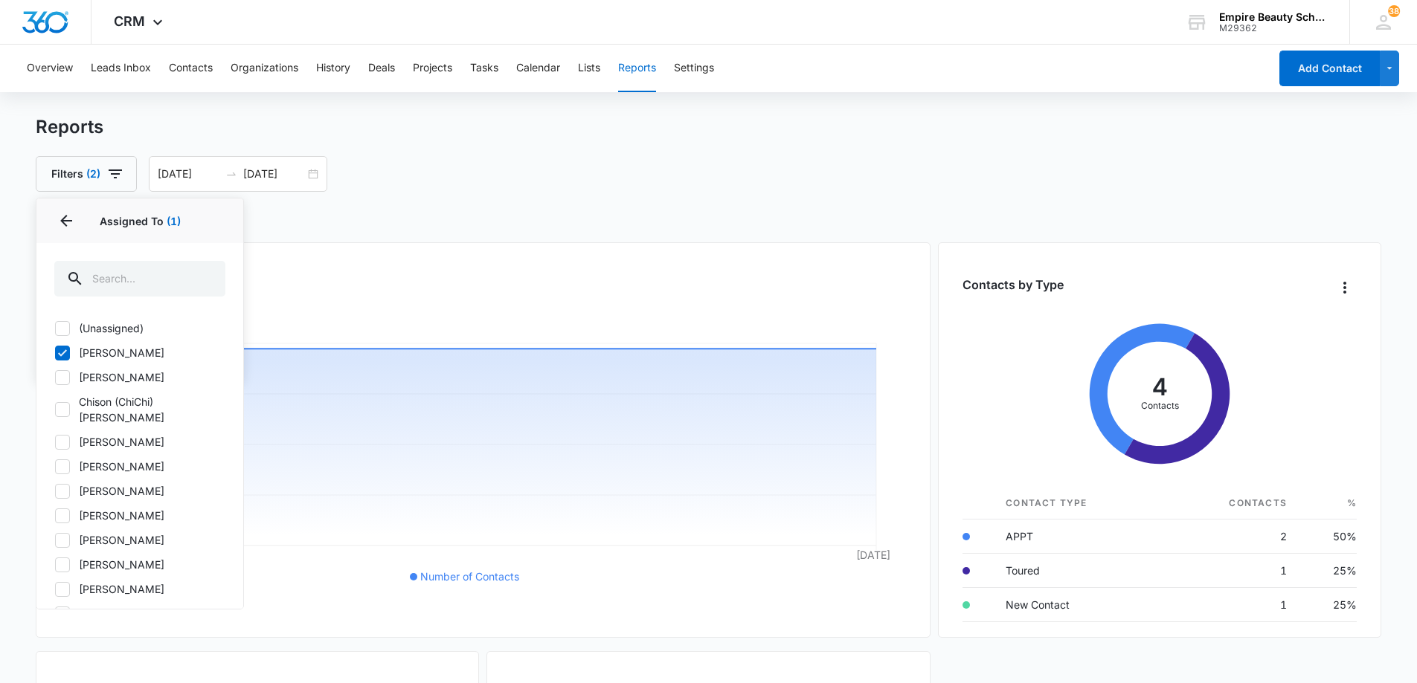
click at [747, 171] on div "Filters (2) Assigned To 1 Assigned To (1) (Unassigned) [PERSON_NAME] [PERSON_NA…" at bounding box center [709, 174] width 1346 height 36
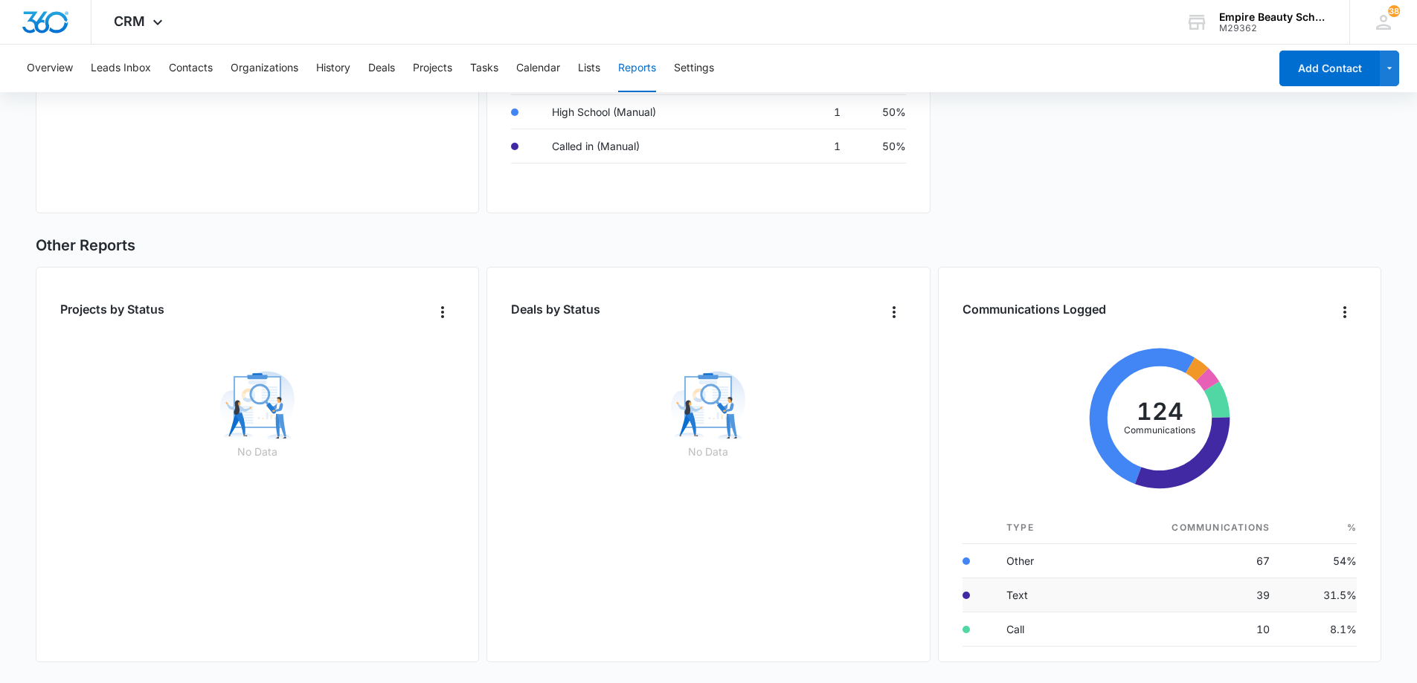
scroll to position [62, 0]
click at [184, 72] on button "Contacts" at bounding box center [191, 69] width 44 height 48
